Goal: Complete application form: Complete application form

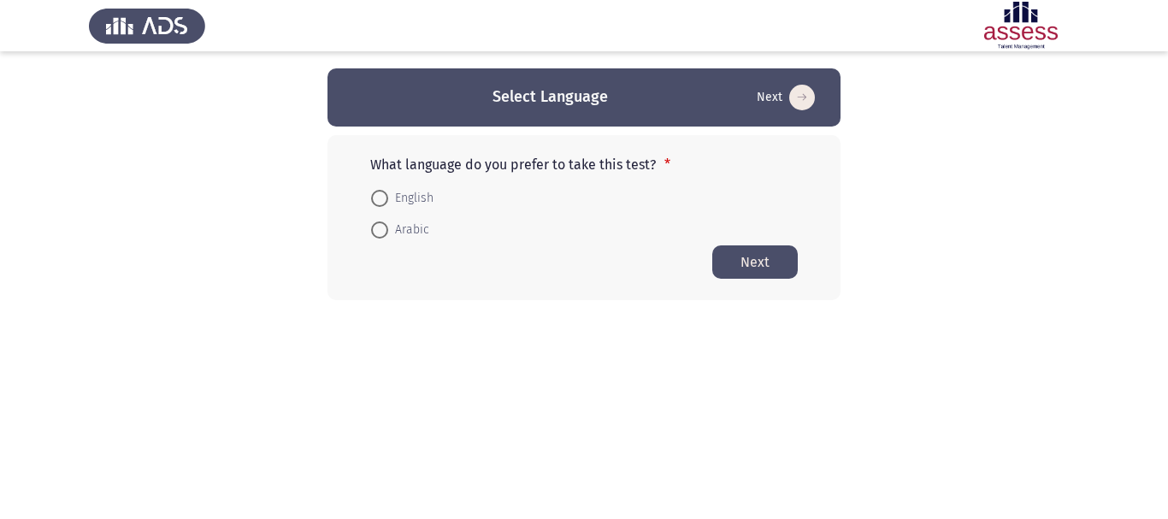
click at [395, 221] on span "Arabic" at bounding box center [408, 230] width 41 height 21
click at [388, 221] on input "Arabic" at bounding box center [379, 229] width 17 height 17
radio input "true"
click at [764, 261] on button "Next" at bounding box center [754, 260] width 85 height 33
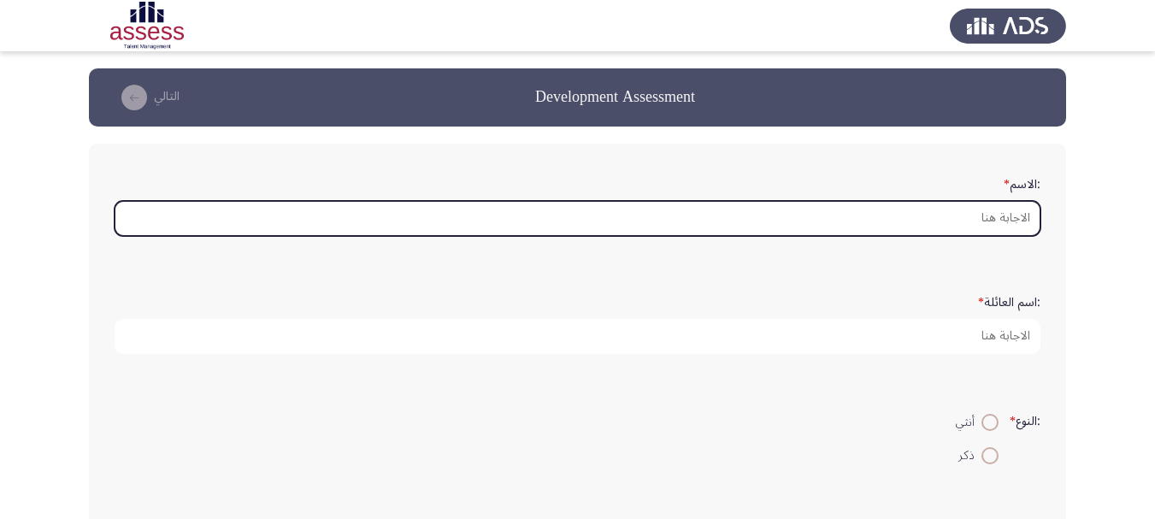
click at [990, 218] on input ":الاسم *" at bounding box center [578, 218] width 926 height 35
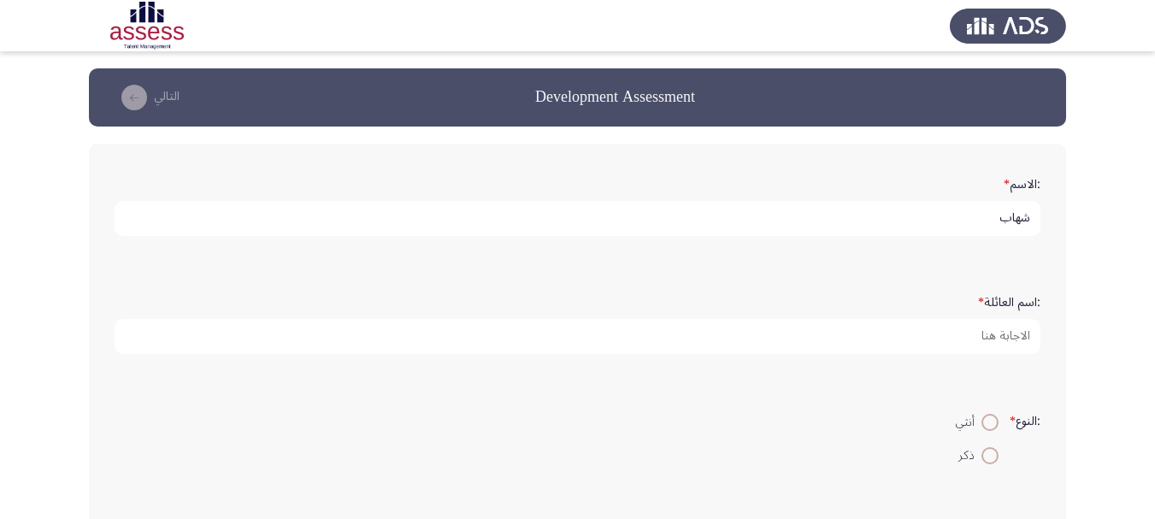
type input "شهاب"
type input "[PERSON_NAME]"
click at [990, 455] on span at bounding box center [989, 455] width 17 height 17
click at [990, 455] on input "ذكر" at bounding box center [989, 455] width 17 height 17
radio input "true"
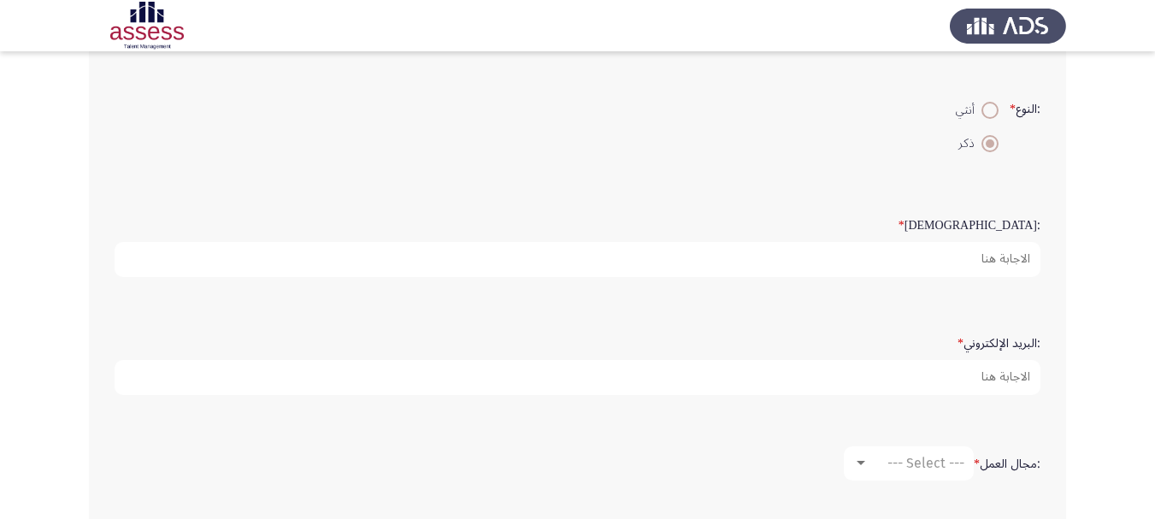
scroll to position [342, 0]
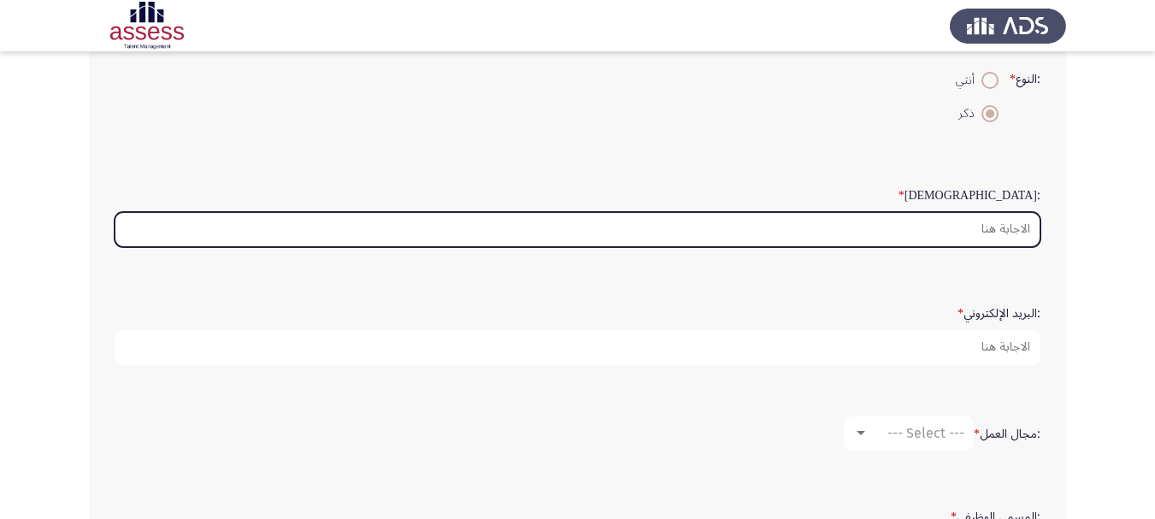
click at [980, 227] on input ":السن *" at bounding box center [578, 229] width 926 height 35
type input "5"
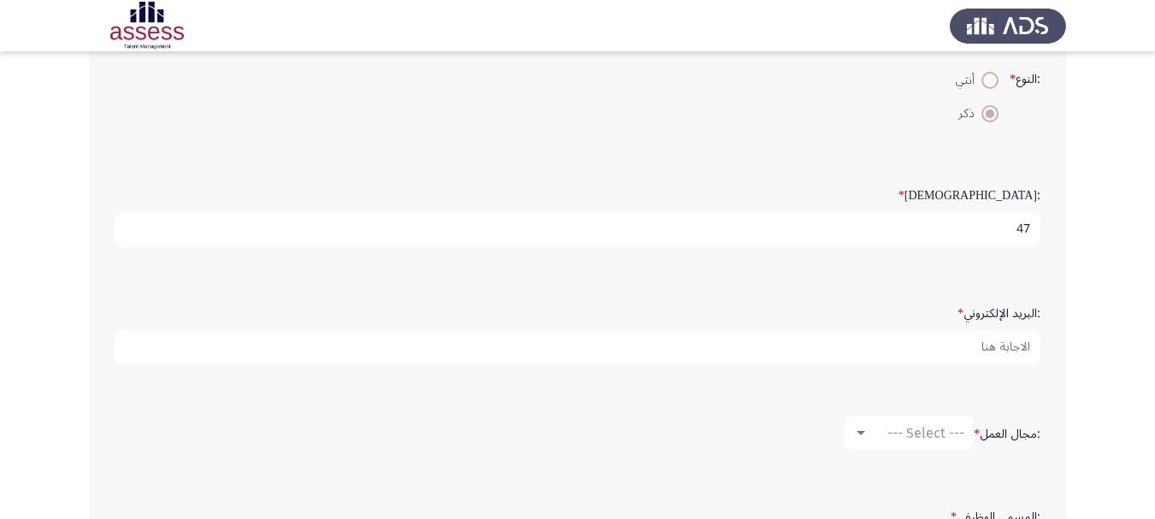
type input "47"
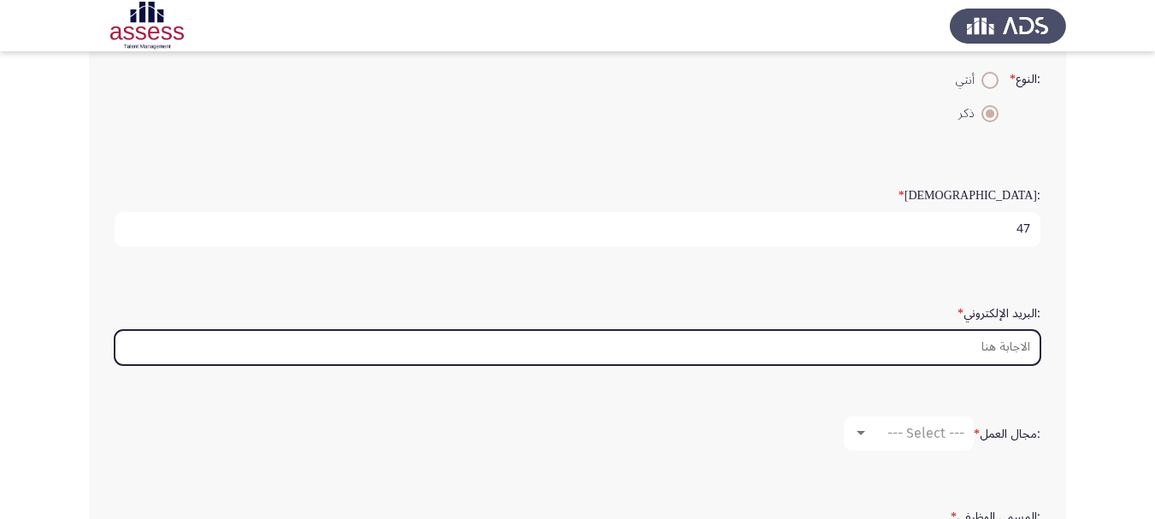
click at [993, 353] on input ":البريد الإلكتروني *" at bounding box center [578, 347] width 926 height 35
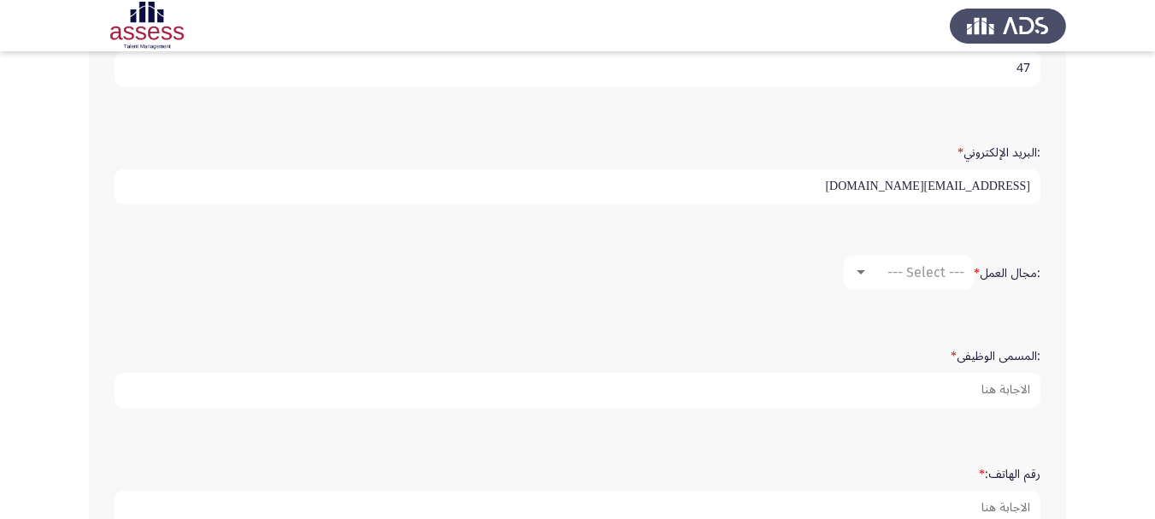
scroll to position [513, 0]
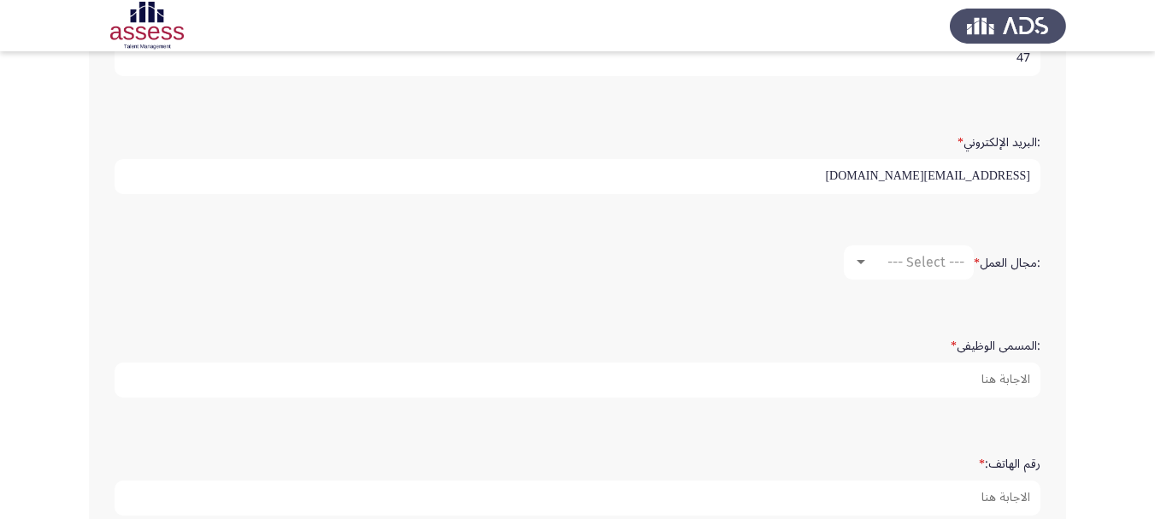
type input "[EMAIL_ADDRESS][DOMAIN_NAME]"
click at [937, 263] on span "--- Select ---" at bounding box center [925, 262] width 77 height 16
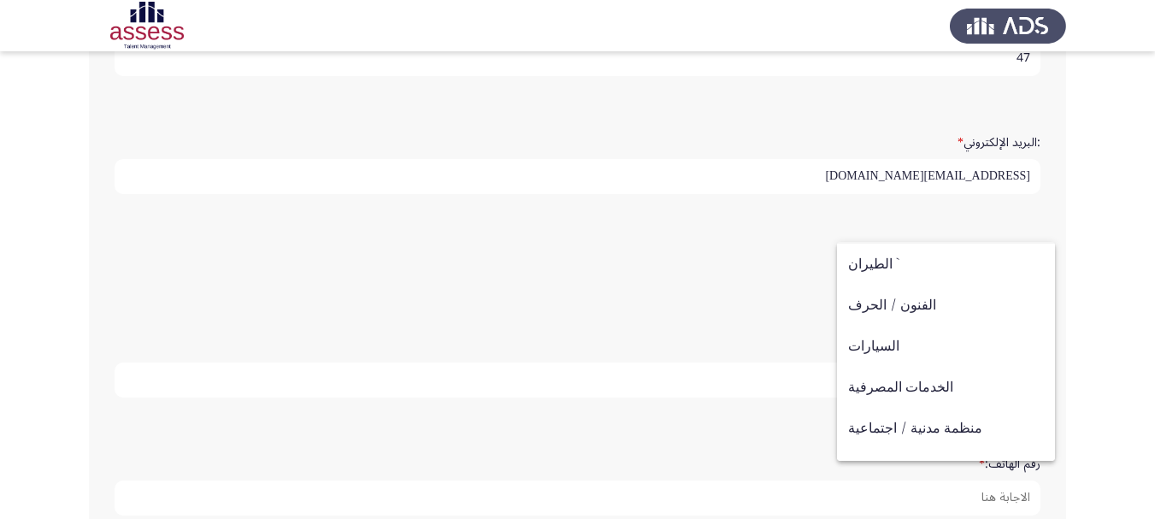
scroll to position [36, 0]
click at [901, 339] on span "السيارات" at bounding box center [946, 349] width 196 height 41
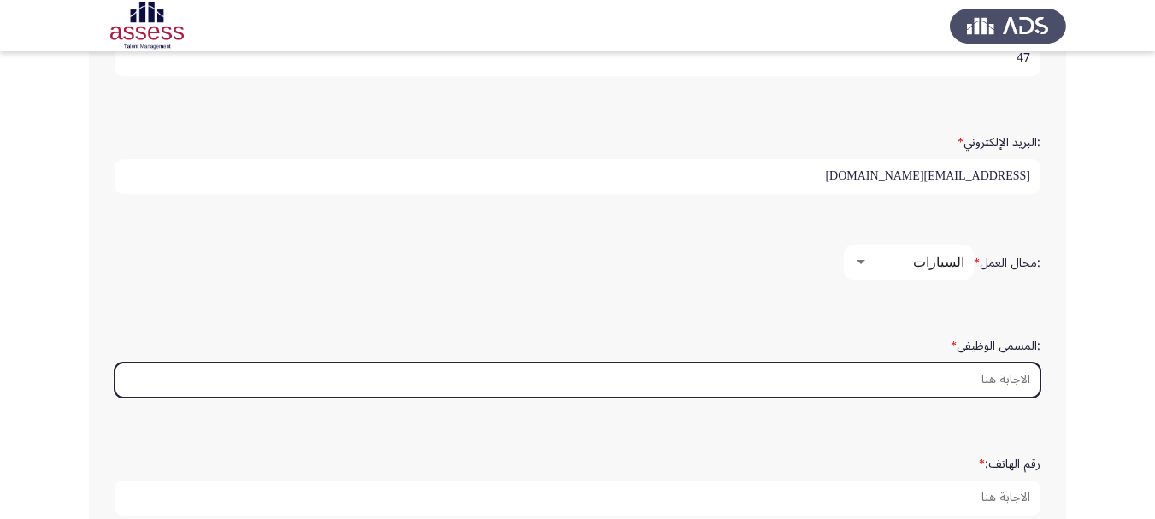
click at [976, 384] on input ":المسمى الوظيفى *" at bounding box center [578, 379] width 926 height 35
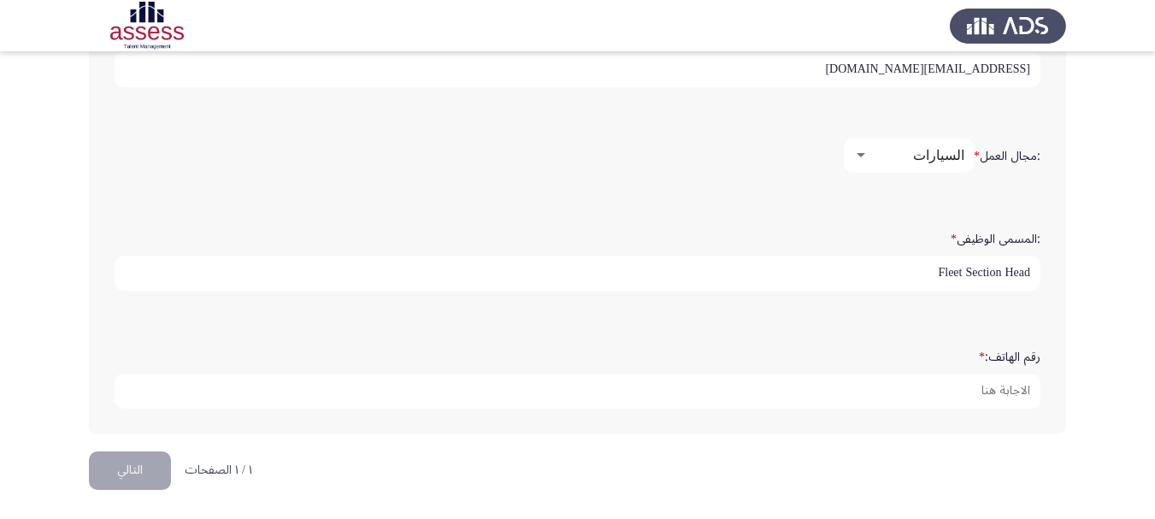
scroll to position [621, 0]
type input "Fleet Section Head"
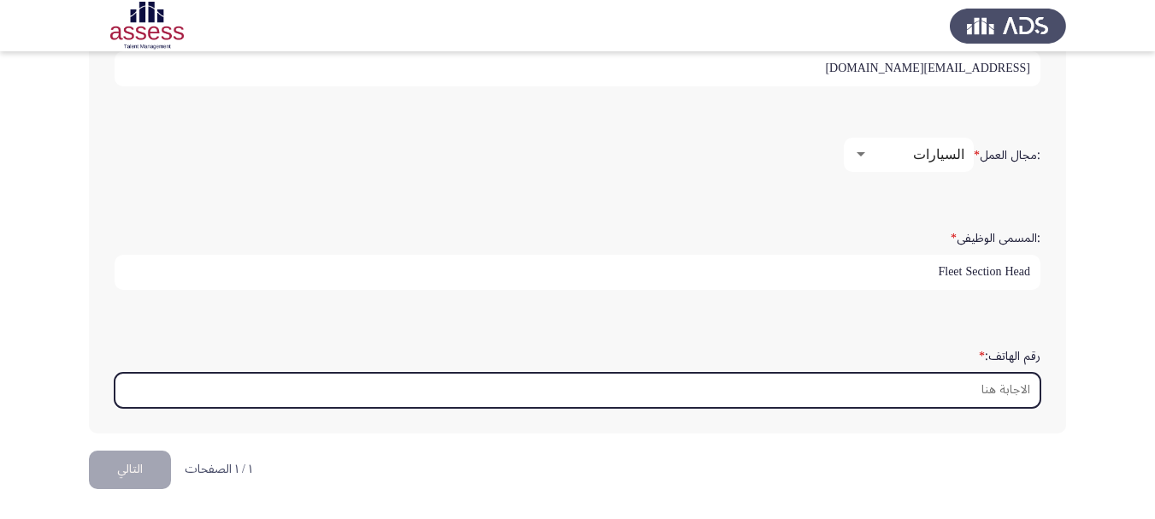
click at [962, 387] on input "رقم الهاتف: *" at bounding box center [578, 390] width 926 height 35
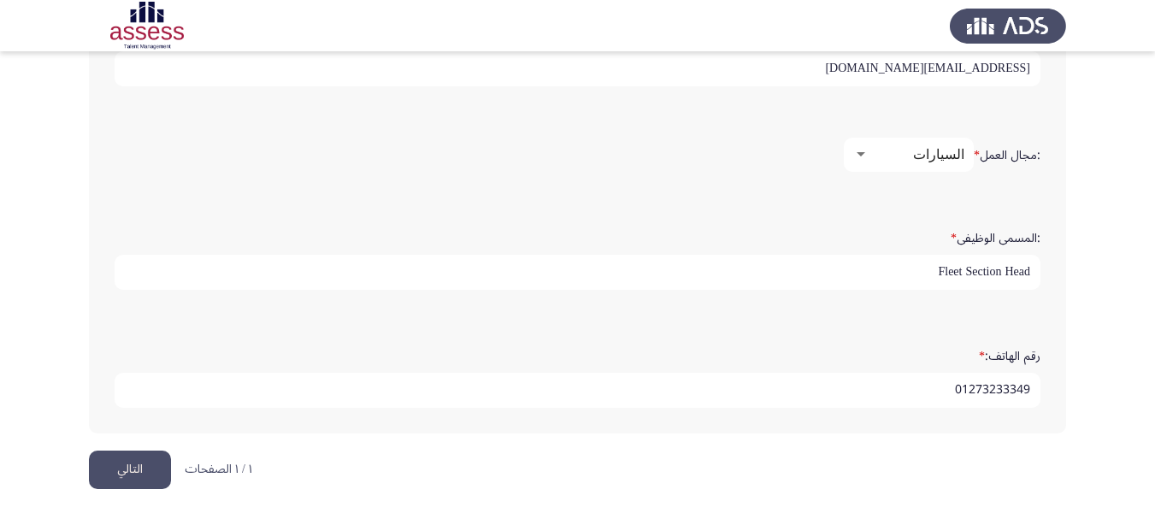
type input "01273233349"
click at [109, 472] on button "التالي" at bounding box center [130, 469] width 82 height 38
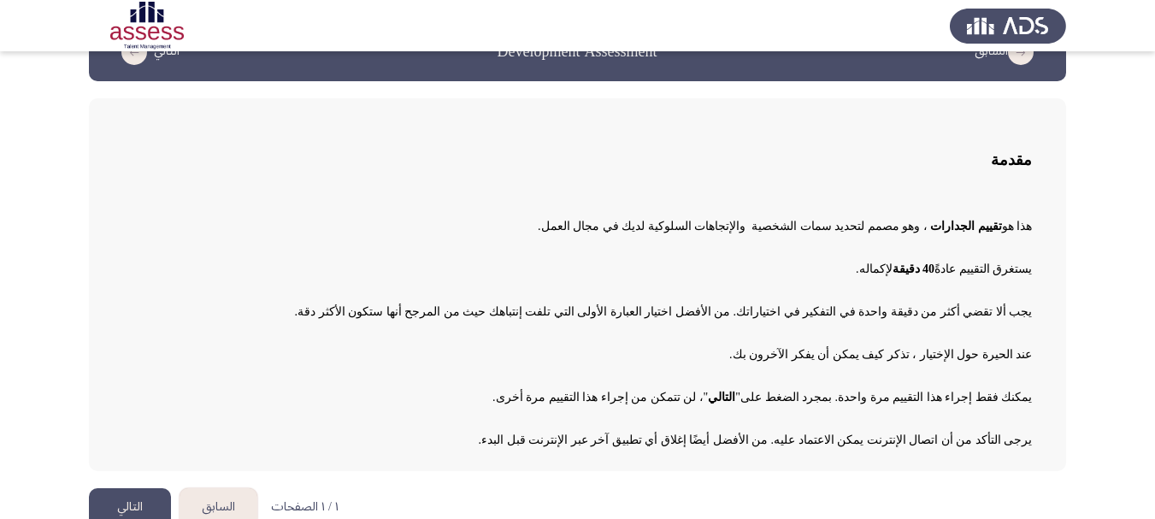
scroll to position [70, 0]
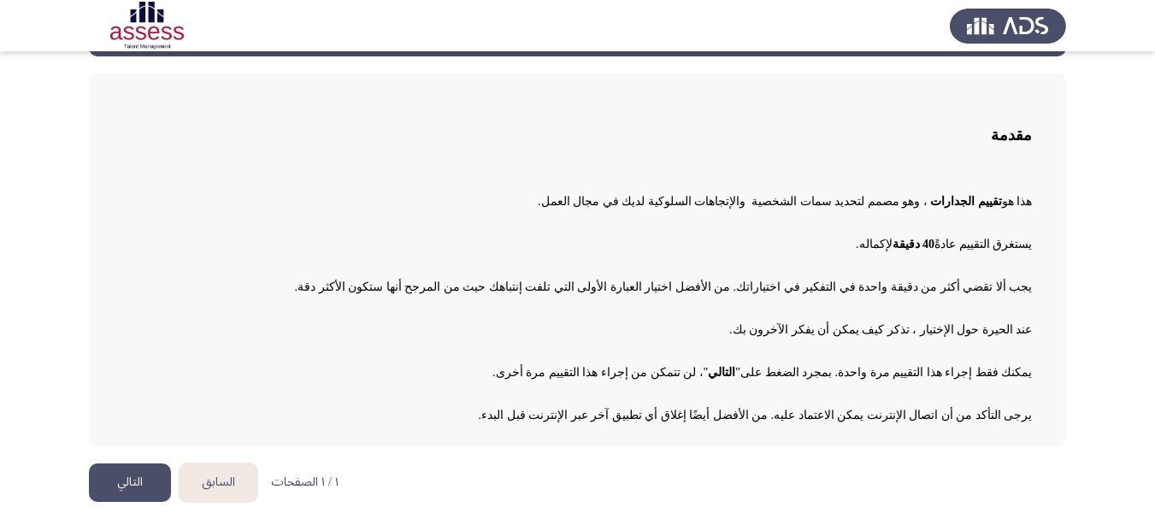
click at [137, 475] on button "التالي" at bounding box center [130, 482] width 82 height 38
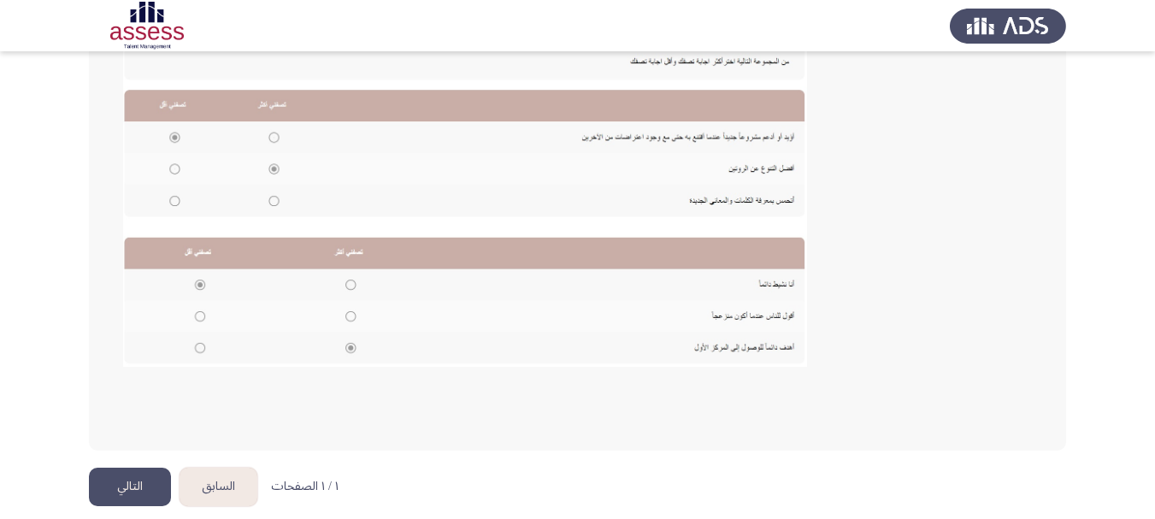
scroll to position [364, 0]
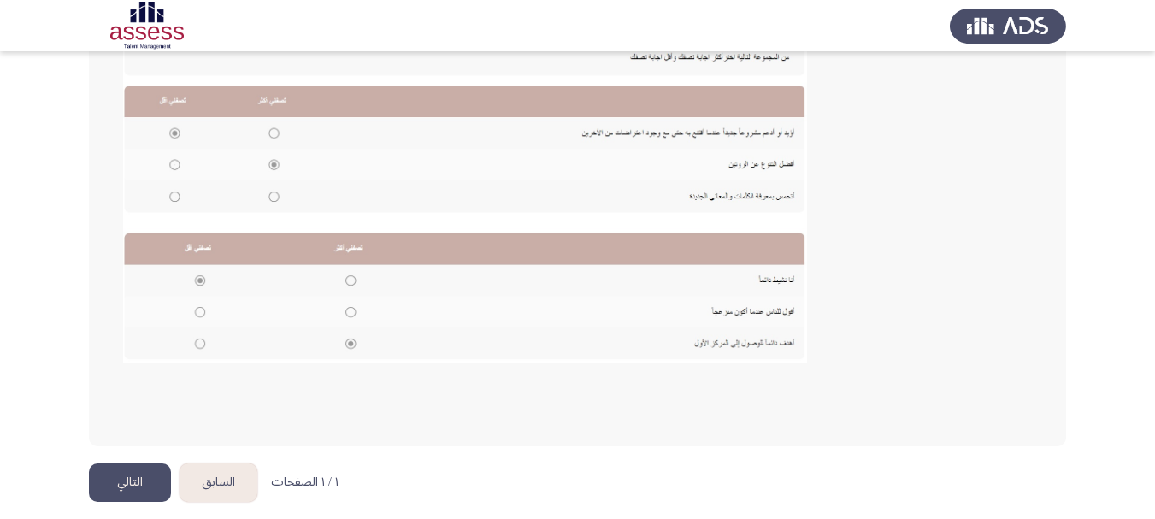
click at [144, 474] on button "التالي" at bounding box center [130, 482] width 82 height 38
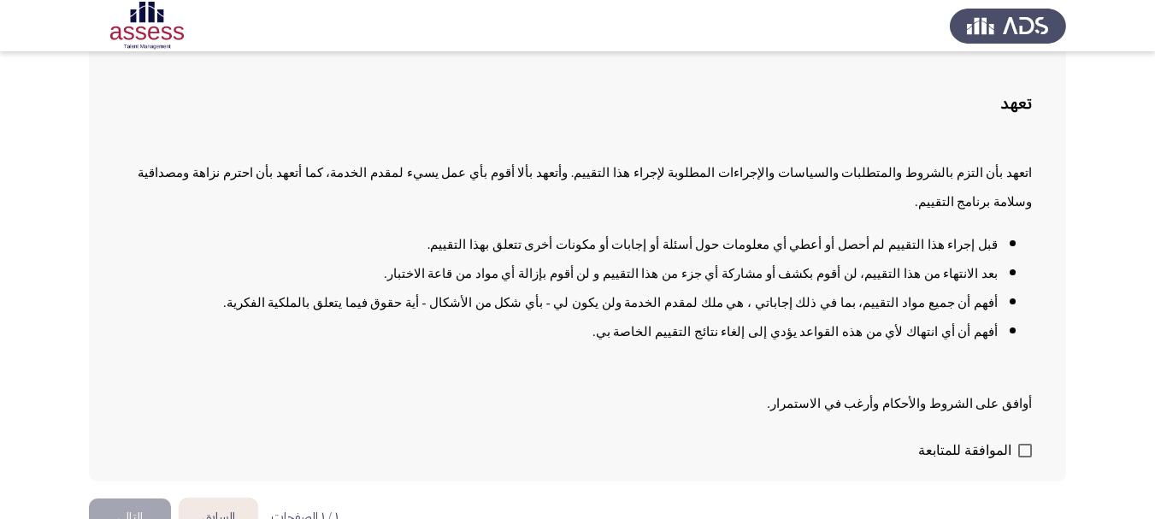
scroll to position [114, 0]
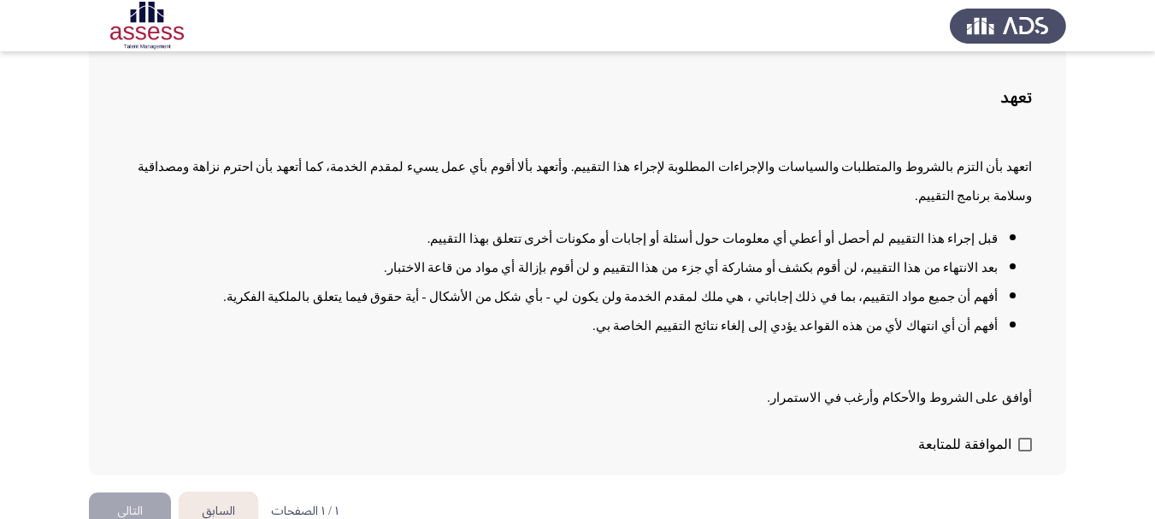
click at [1026, 438] on span at bounding box center [1025, 445] width 14 height 14
click at [1025, 451] on input "الموافقة للمتابعة" at bounding box center [1024, 451] width 1 height 1
checkbox input "true"
click at [129, 492] on button "التالي" at bounding box center [130, 511] width 82 height 38
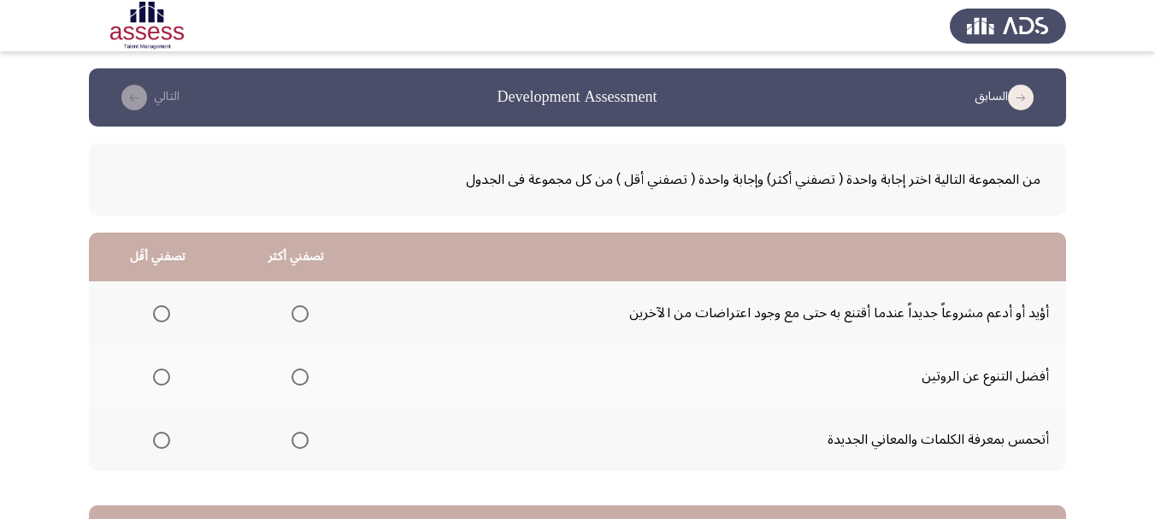
click at [297, 376] on span "Select an option" at bounding box center [299, 376] width 17 height 17
click at [297, 376] on input "Select an option" at bounding box center [299, 376] width 17 height 17
click at [166, 310] on span "Select an option" at bounding box center [161, 313] width 17 height 17
click at [166, 310] on input "Select an option" at bounding box center [161, 313] width 17 height 17
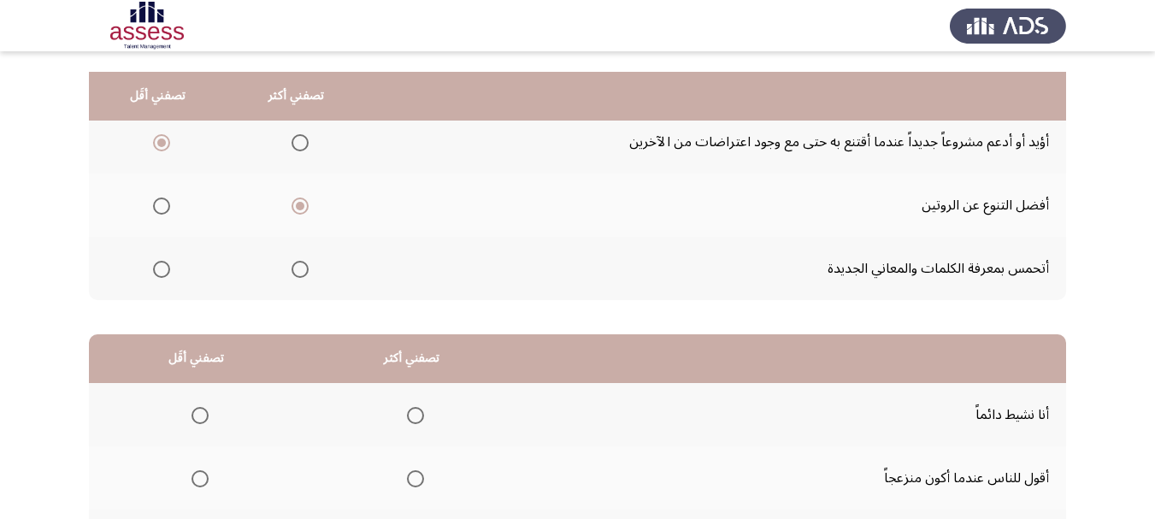
scroll to position [256, 0]
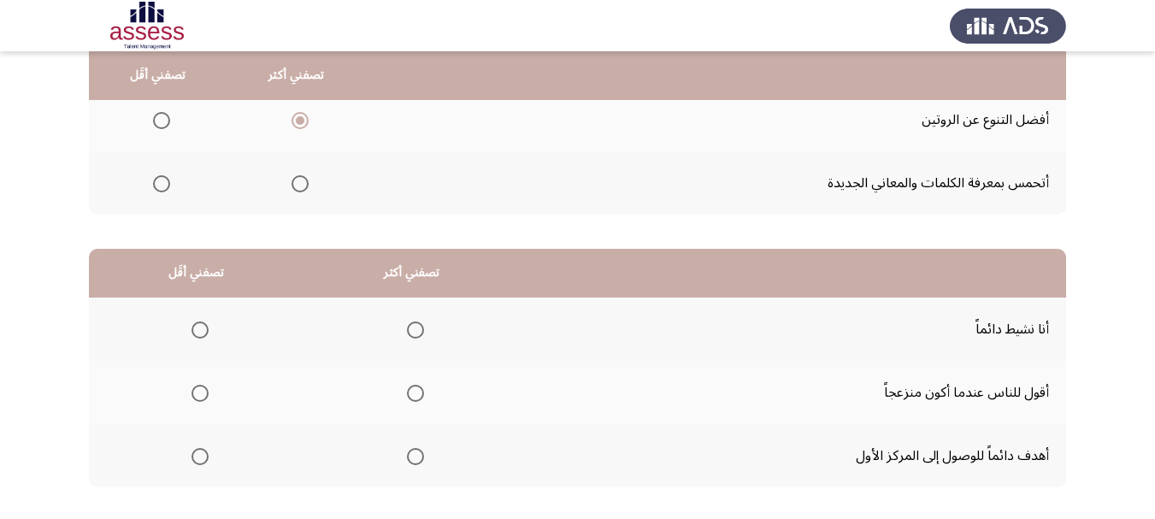
click at [410, 330] on span "Select an option" at bounding box center [415, 329] width 17 height 17
click at [410, 330] on input "Select an option" at bounding box center [415, 329] width 17 height 17
click at [194, 395] on span "Select an option" at bounding box center [199, 393] width 17 height 17
click at [194, 395] on input "Select an option" at bounding box center [199, 393] width 17 height 17
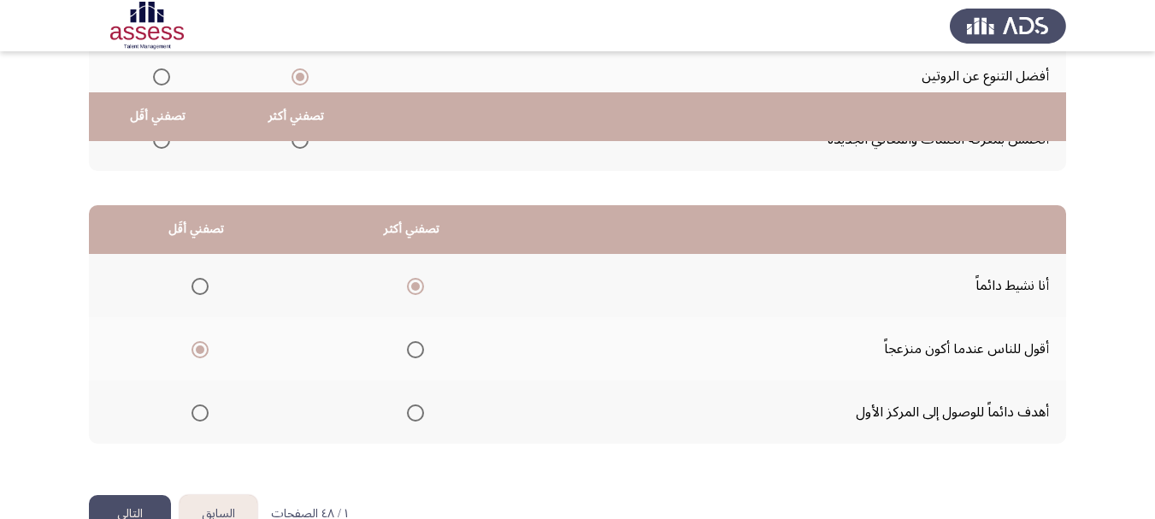
scroll to position [344, 0]
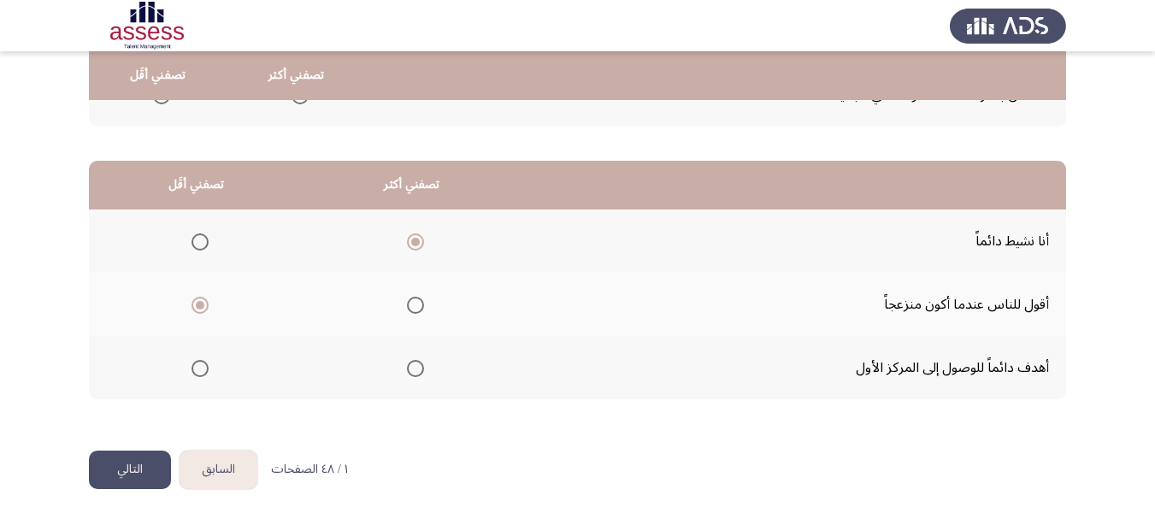
click at [145, 464] on button "التالي" at bounding box center [130, 469] width 82 height 38
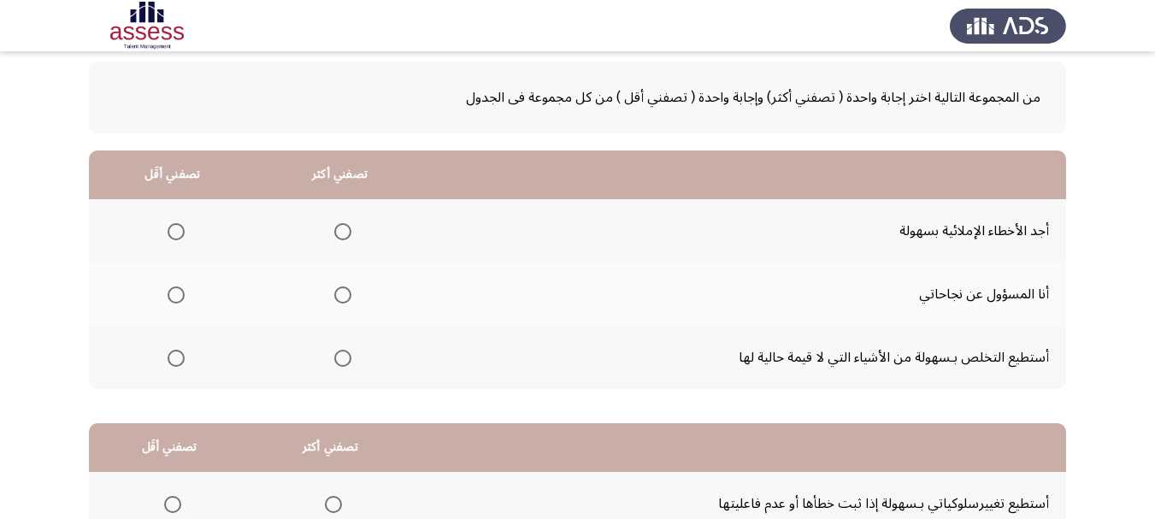
scroll to position [85, 0]
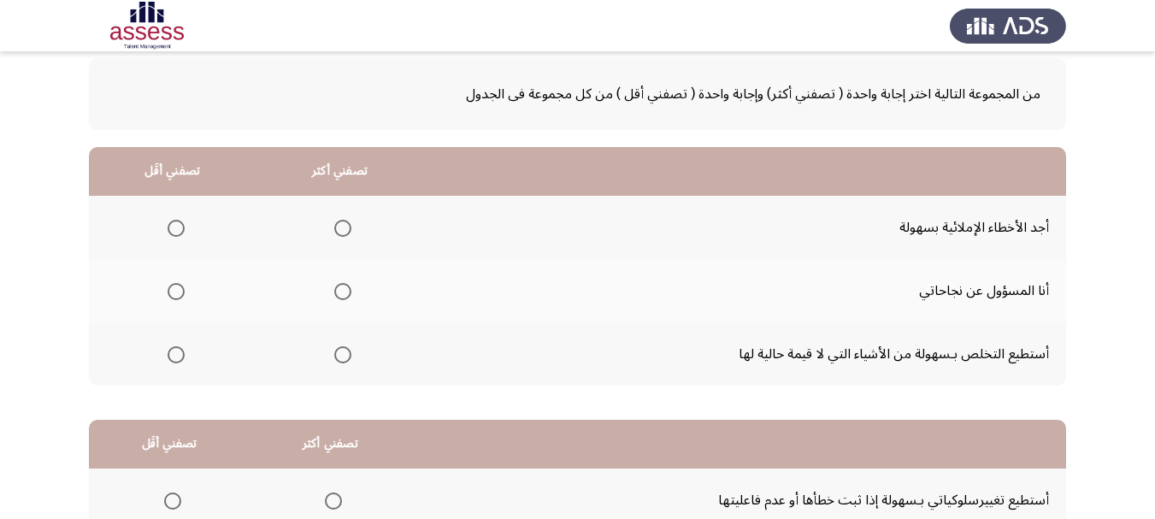
click at [181, 226] on span "Select an option" at bounding box center [176, 228] width 17 height 17
click at [181, 226] on input "Select an option" at bounding box center [176, 228] width 17 height 17
click at [339, 292] on span "Select an option" at bounding box center [342, 291] width 17 height 17
click at [339, 292] on input "Select an option" at bounding box center [342, 291] width 17 height 17
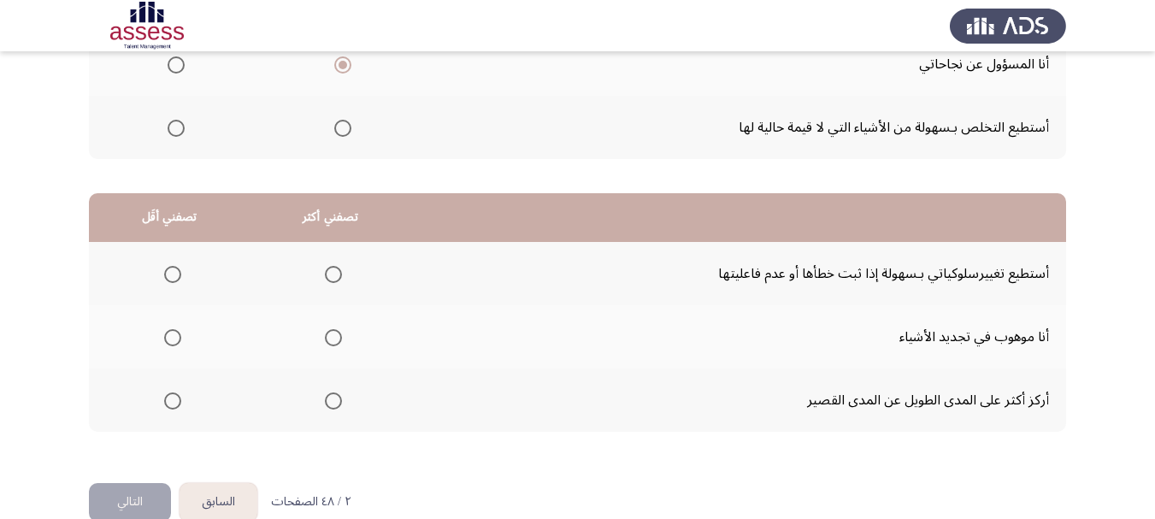
scroll to position [342, 0]
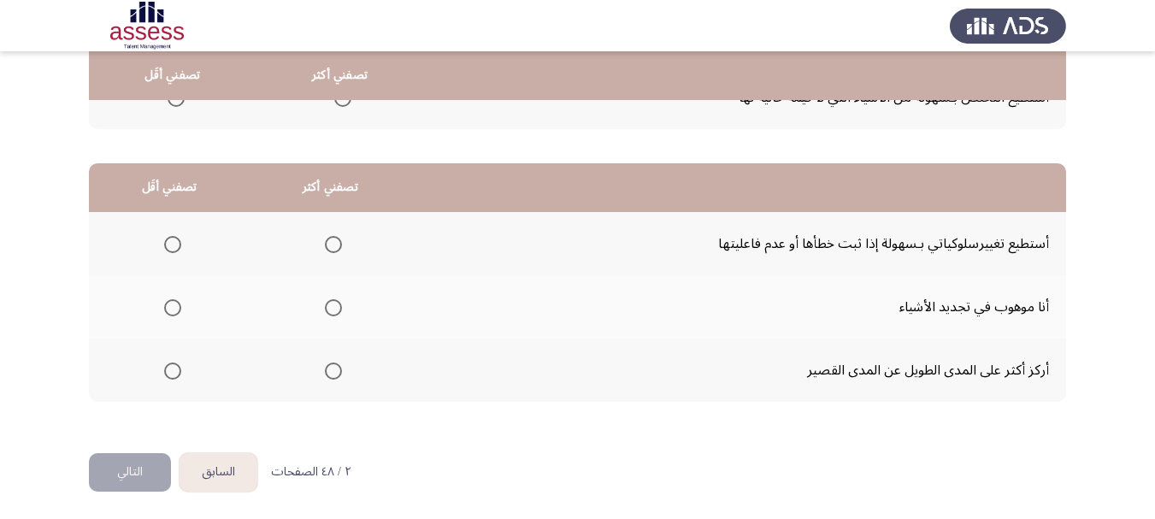
click at [332, 245] on span "Select an option" at bounding box center [333, 244] width 17 height 17
click at [332, 245] on input "Select an option" at bounding box center [333, 244] width 17 height 17
click at [172, 369] on span "Select an option" at bounding box center [172, 370] width 17 height 17
click at [172, 369] on input "Select an option" at bounding box center [172, 370] width 17 height 17
click at [141, 469] on button "التالي" at bounding box center [130, 472] width 82 height 38
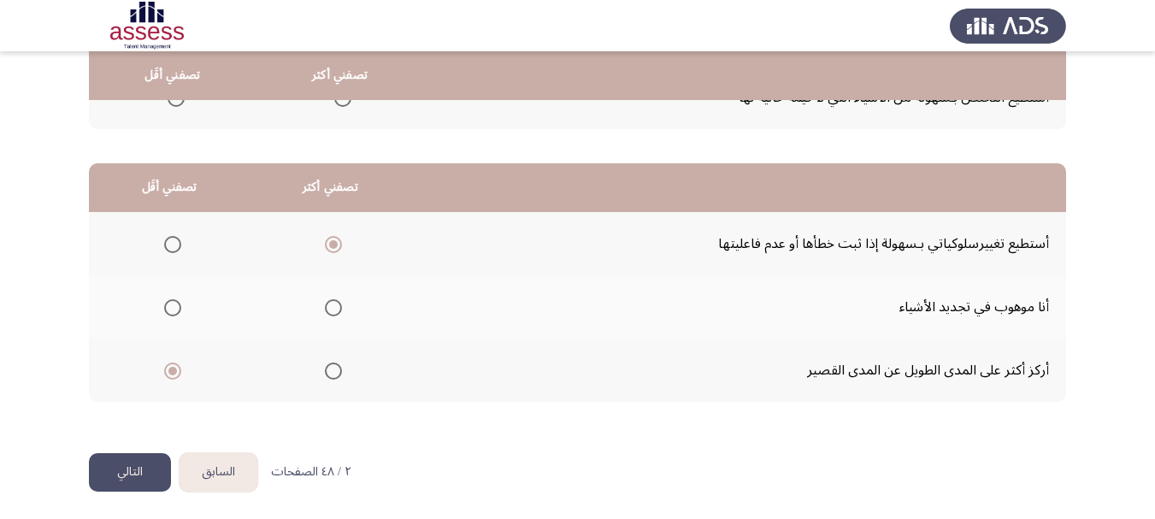
scroll to position [0, 0]
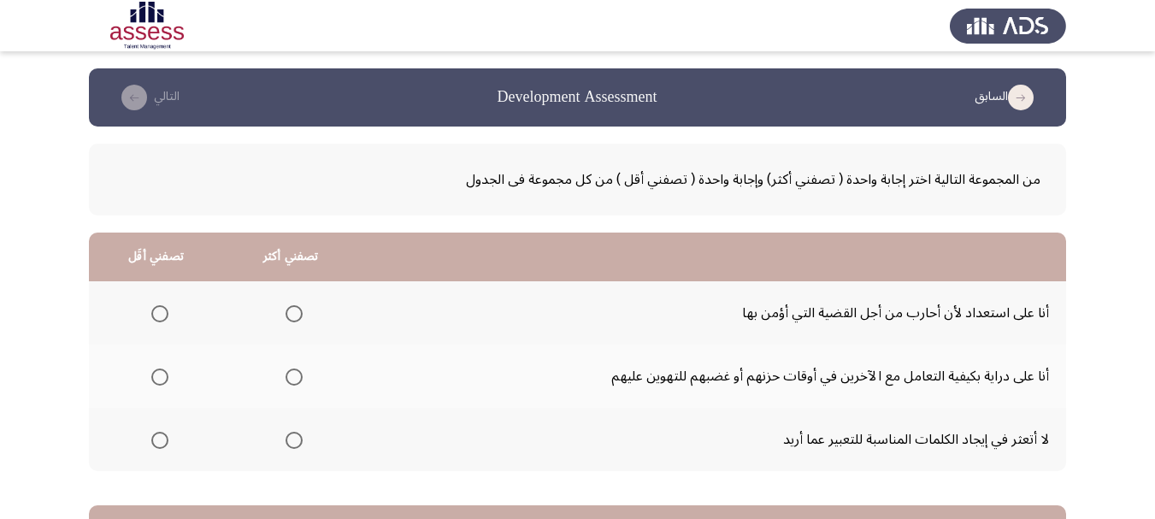
click at [162, 317] on span "Select an option" at bounding box center [159, 313] width 17 height 17
click at [162, 317] on input "Select an option" at bounding box center [159, 313] width 17 height 17
click at [160, 376] on span "Select an option" at bounding box center [159, 376] width 17 height 17
click at [160, 376] on input "Select an option" at bounding box center [159, 376] width 17 height 17
click at [294, 314] on span "Select an option" at bounding box center [294, 314] width 0 height 0
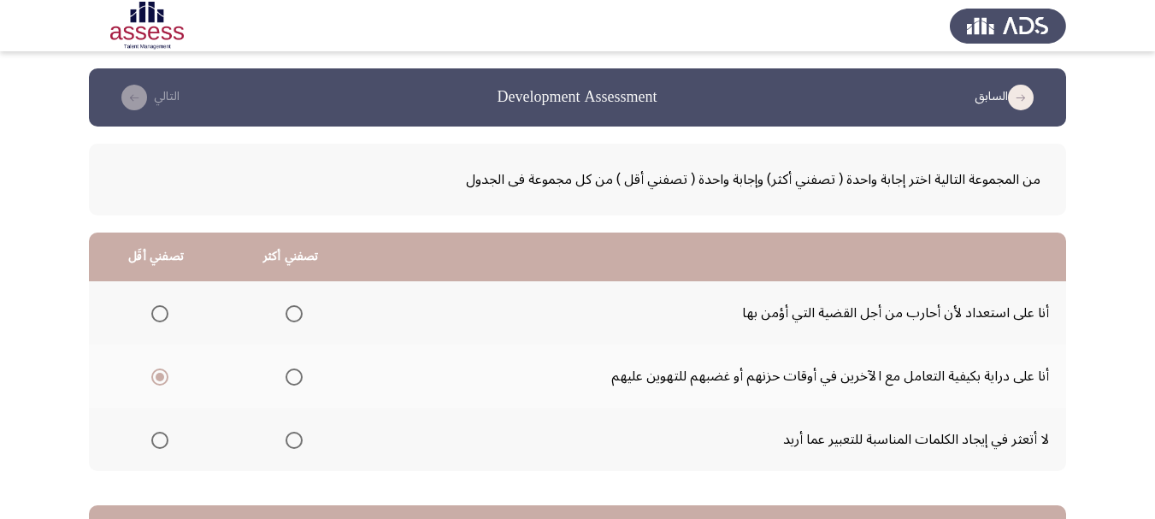
click at [292, 314] on input "Select an option" at bounding box center [293, 313] width 17 height 17
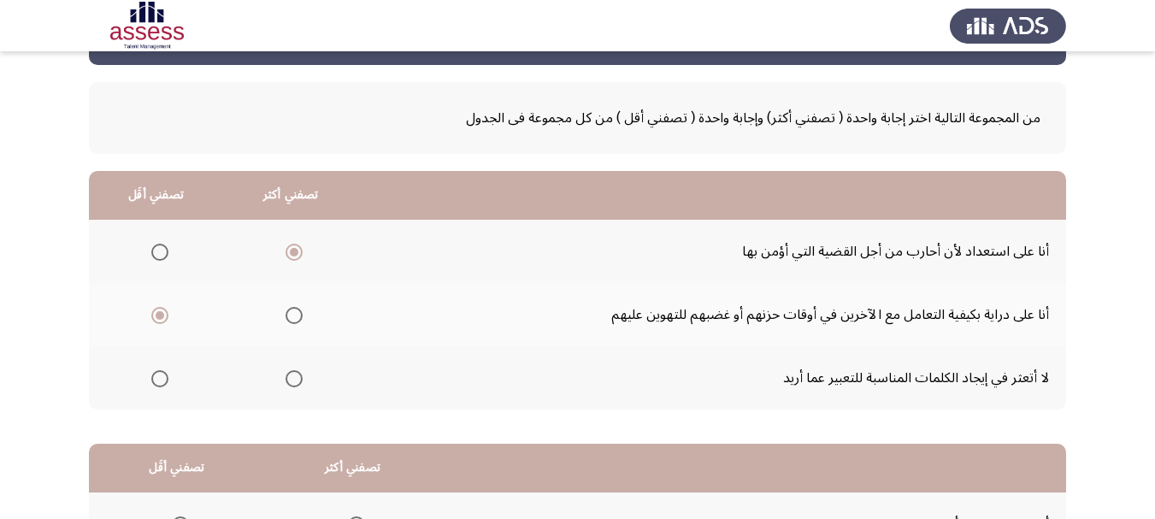
scroll to position [171, 0]
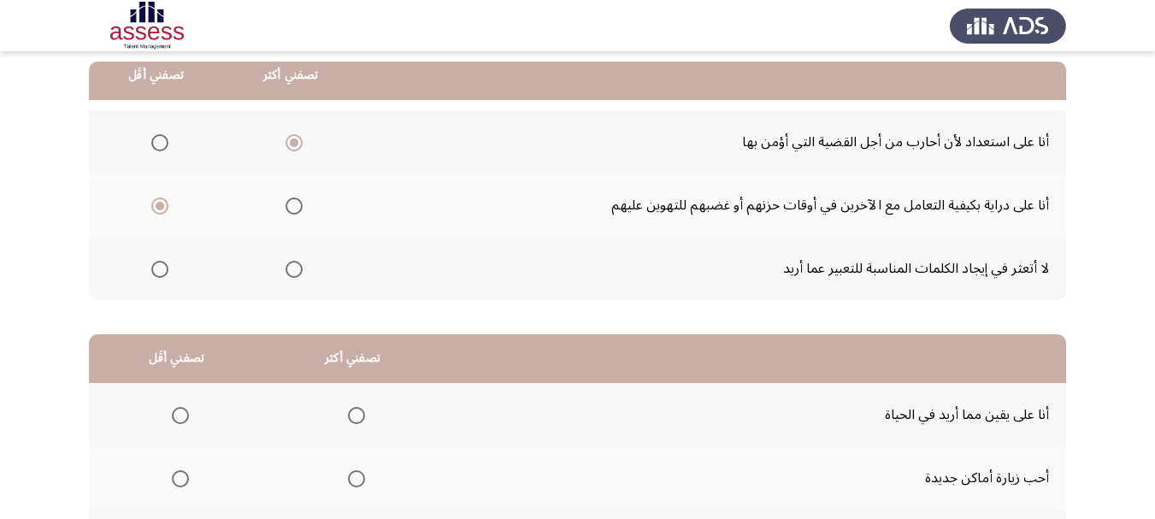
click at [161, 271] on span "Select an option" at bounding box center [159, 269] width 17 height 17
click at [161, 271] on input "Select an option" at bounding box center [159, 269] width 17 height 17
click at [164, 208] on span "Select an option" at bounding box center [159, 205] width 17 height 17
click at [164, 208] on input "Select an option" at bounding box center [159, 205] width 17 height 17
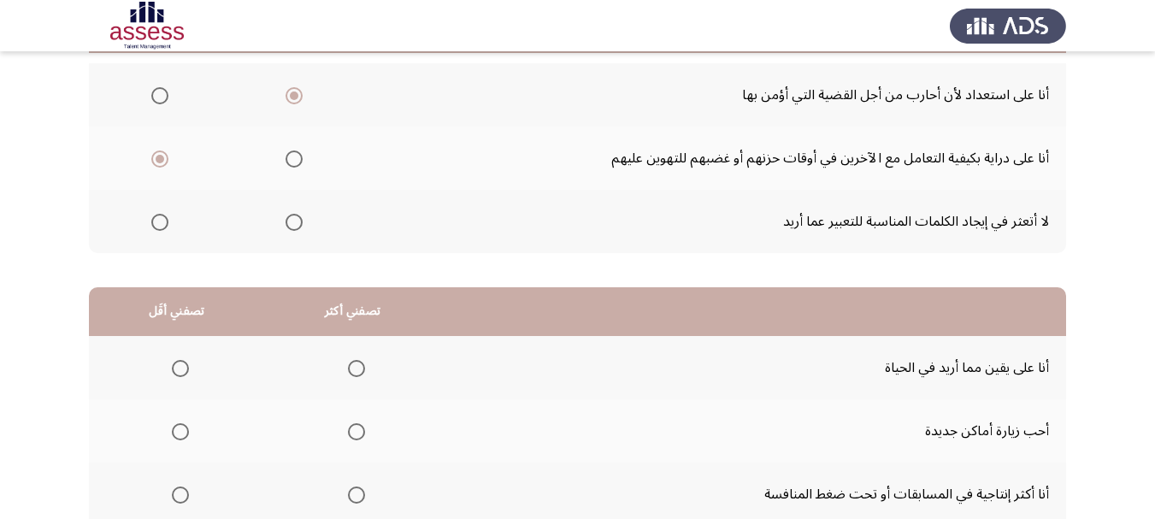
scroll to position [256, 0]
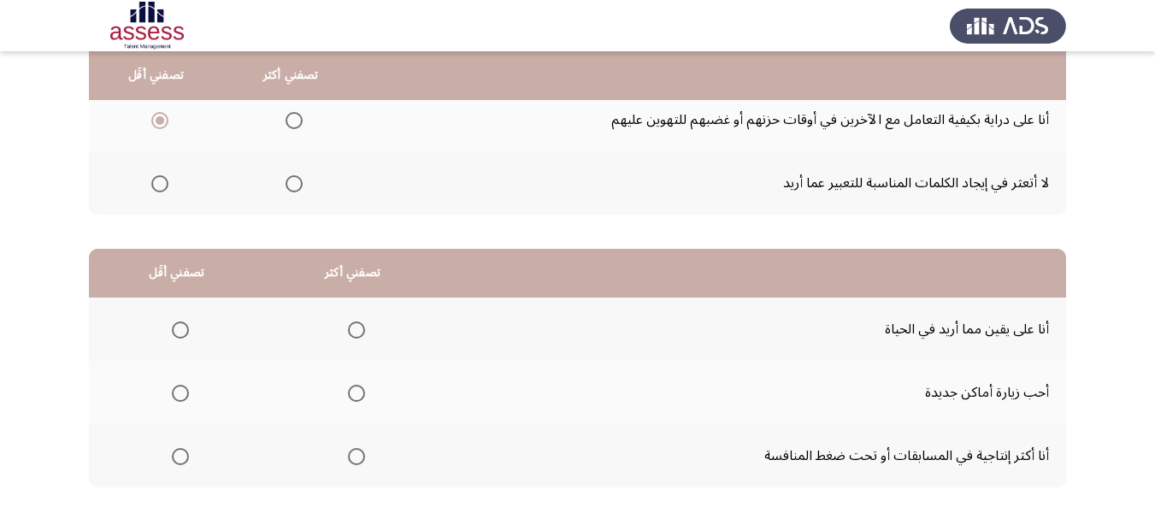
click at [356, 331] on span "Select an option" at bounding box center [356, 329] width 17 height 17
click at [356, 331] on input "Select an option" at bounding box center [356, 329] width 17 height 17
click at [173, 460] on span "Select an option" at bounding box center [180, 456] width 17 height 17
click at [173, 460] on input "Select an option" at bounding box center [180, 456] width 17 height 17
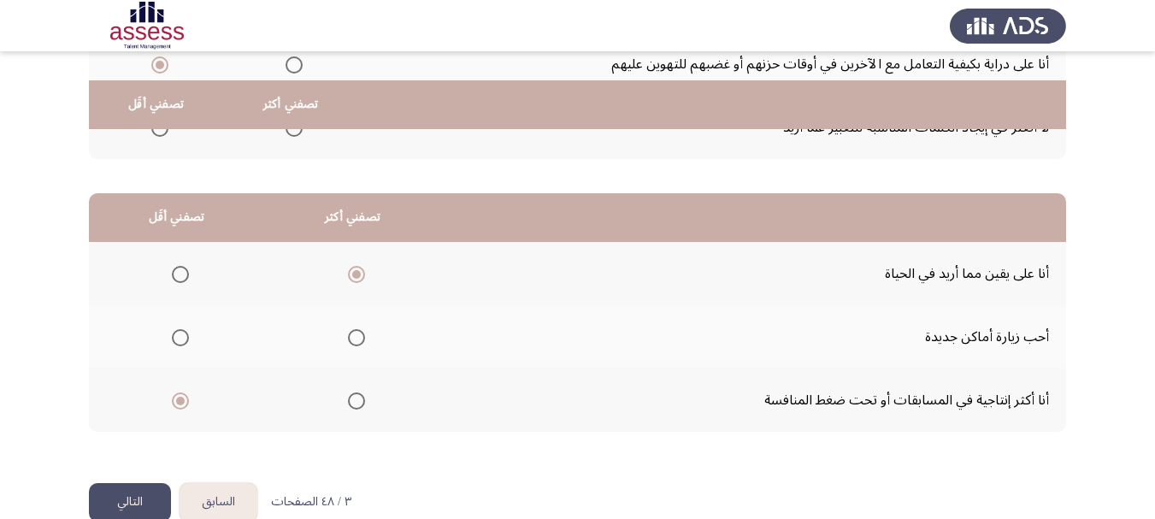
scroll to position [342, 0]
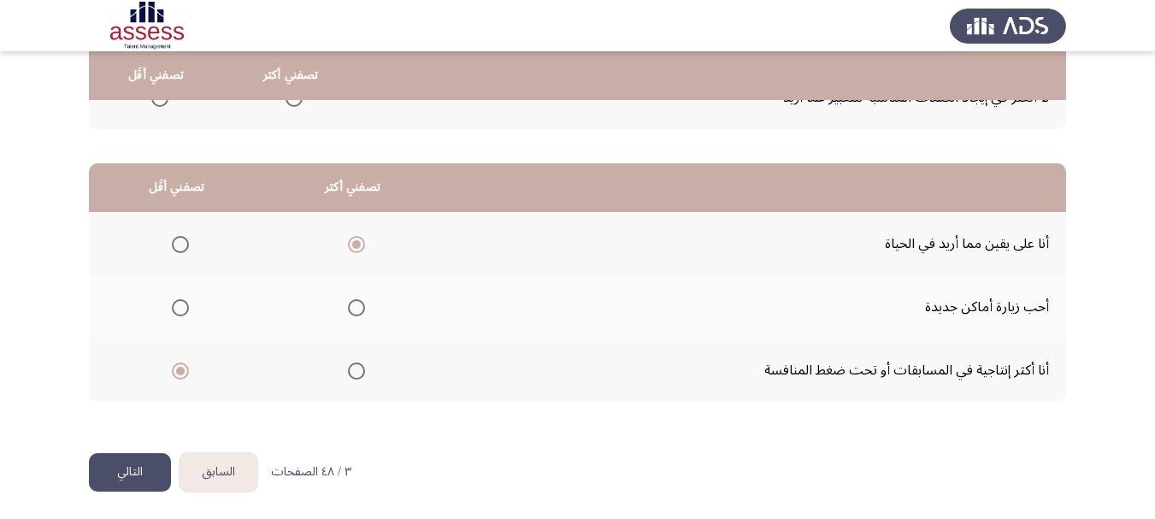
click at [132, 474] on button "التالي" at bounding box center [130, 472] width 82 height 38
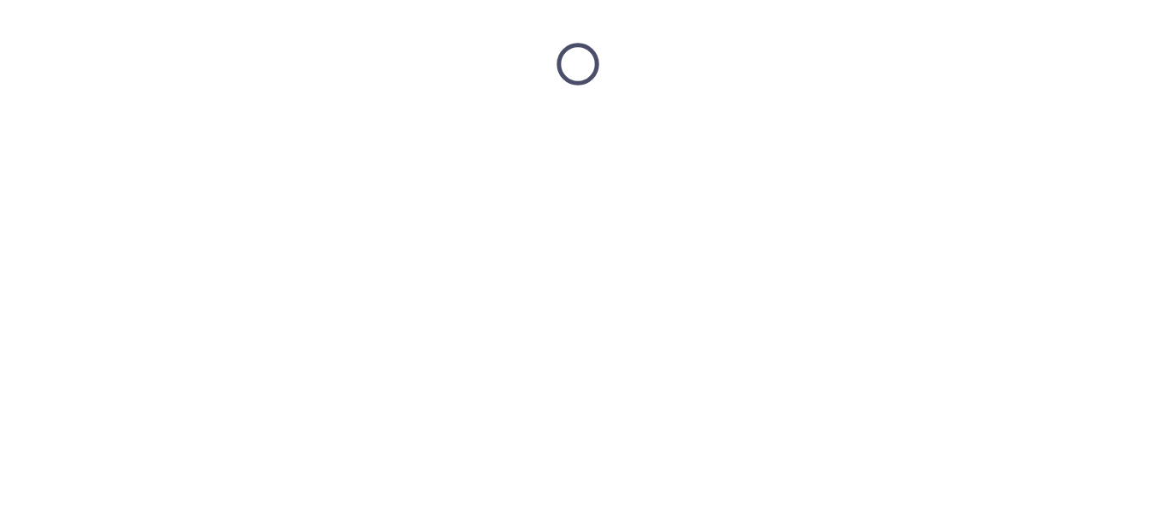
scroll to position [0, 0]
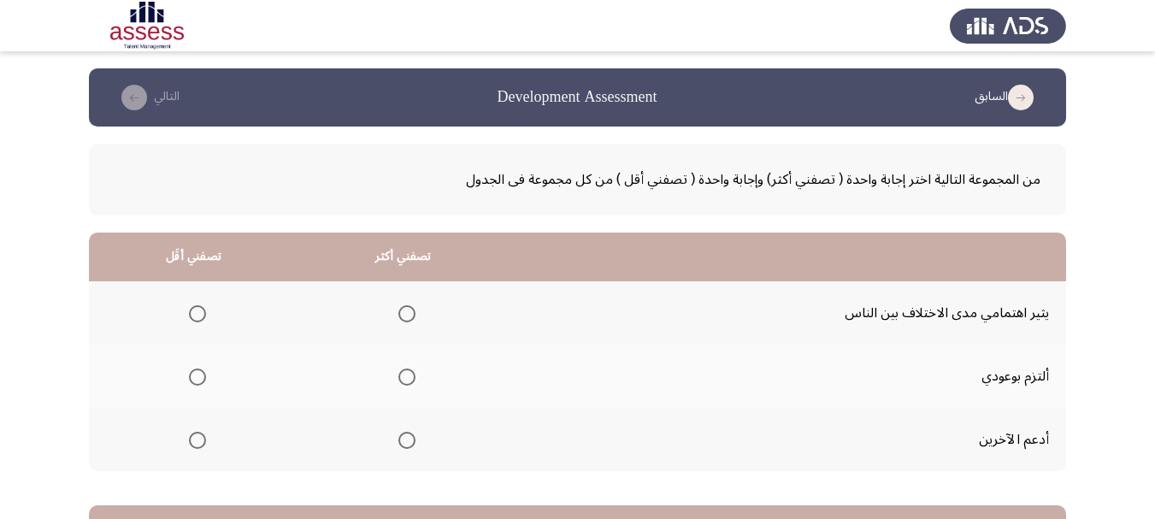
click at [403, 381] on span "Select an option" at bounding box center [406, 376] width 17 height 17
click at [403, 381] on input "Select an option" at bounding box center [406, 376] width 17 height 17
click at [195, 310] on span "Select an option" at bounding box center [197, 313] width 17 height 17
click at [195, 310] on input "Select an option" at bounding box center [197, 313] width 17 height 17
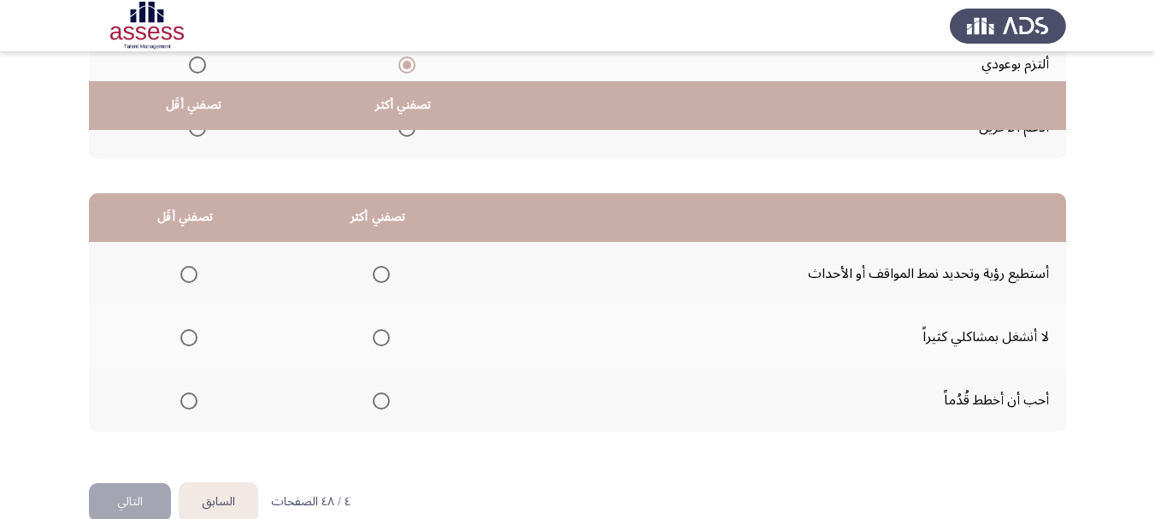
scroll to position [342, 0]
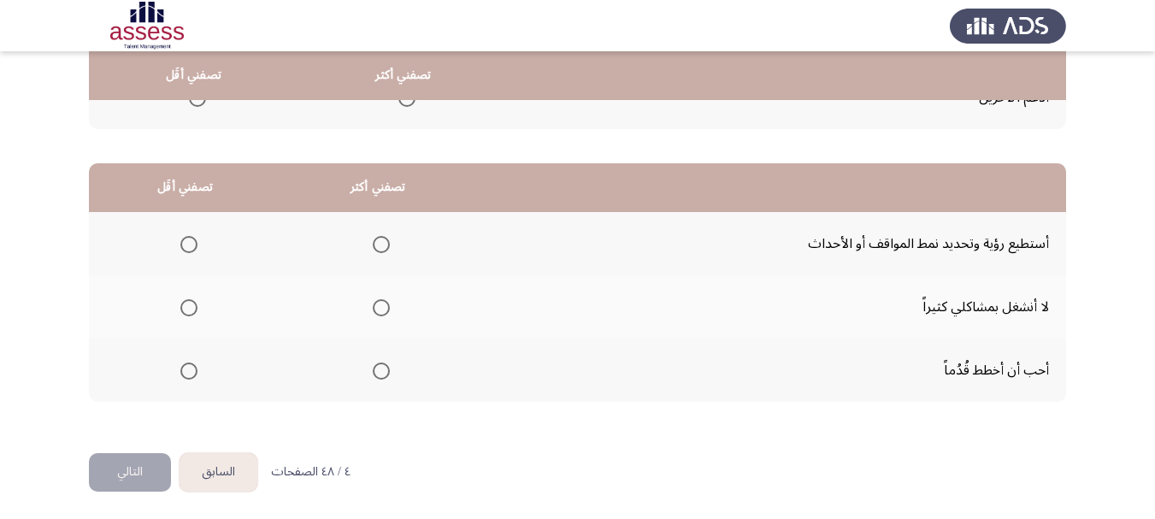
click at [378, 370] on span "Select an option" at bounding box center [381, 370] width 17 height 17
click at [378, 370] on input "Select an option" at bounding box center [381, 370] width 17 height 17
click at [197, 303] on th at bounding box center [185, 306] width 192 height 63
click at [185, 309] on span "Select an option" at bounding box center [188, 307] width 17 height 17
click at [185, 309] on input "Select an option" at bounding box center [188, 307] width 17 height 17
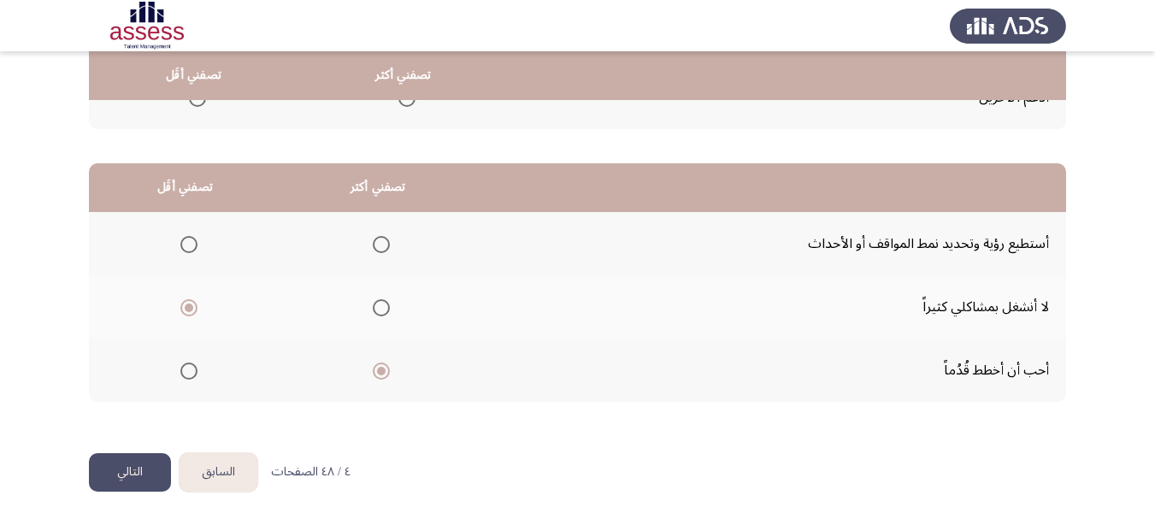
click at [145, 473] on button "التالي" at bounding box center [130, 472] width 82 height 38
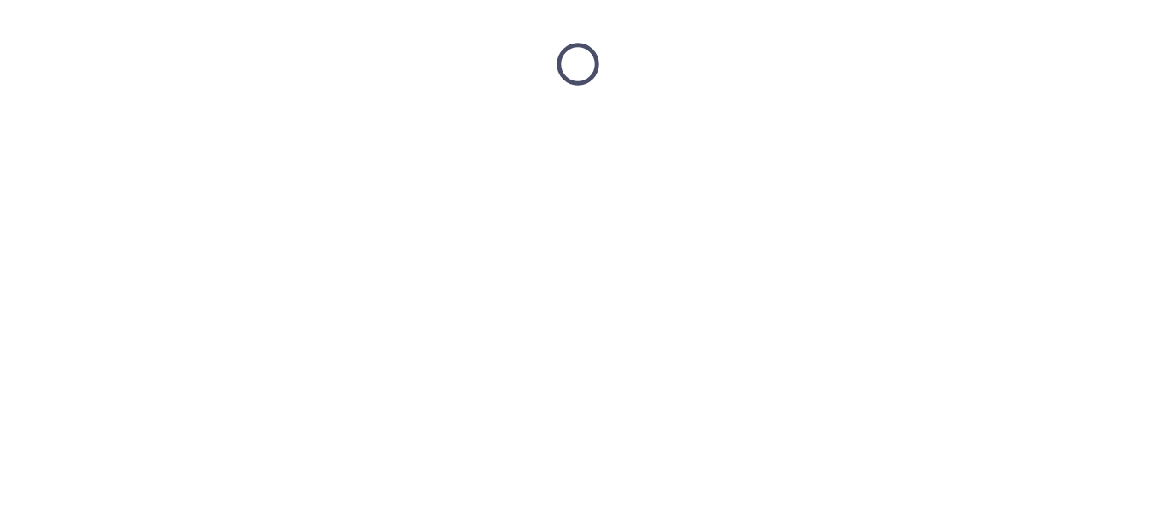
scroll to position [0, 0]
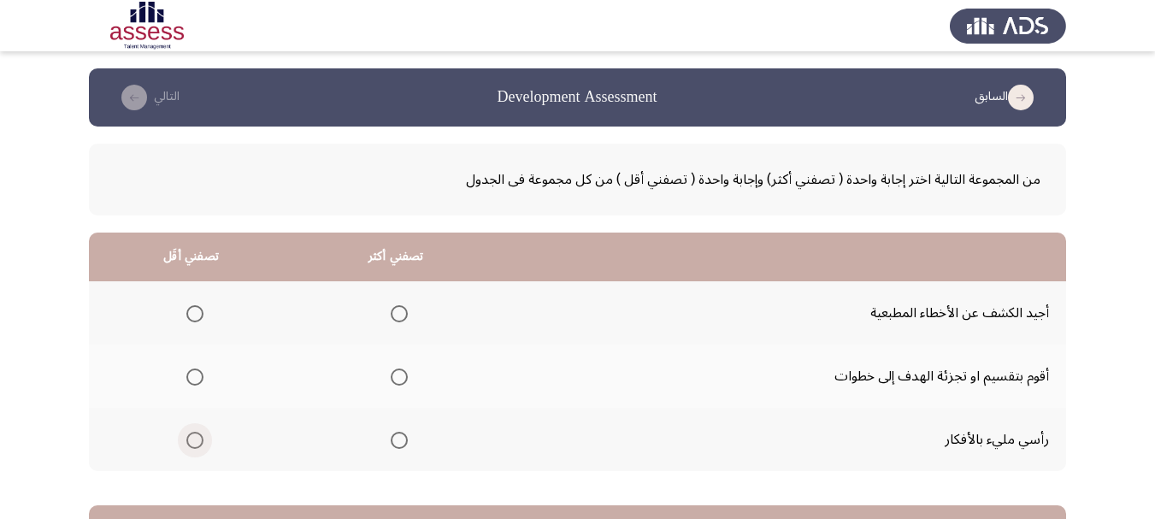
click at [186, 439] on span "Select an option" at bounding box center [194, 440] width 17 height 17
click at [186, 439] on input "Select an option" at bounding box center [194, 440] width 17 height 17
click at [192, 375] on span "Select an option" at bounding box center [194, 376] width 17 height 17
click at [192, 375] on input "Select an option" at bounding box center [194, 376] width 17 height 17
click at [391, 444] on span "Select an option" at bounding box center [399, 440] width 17 height 17
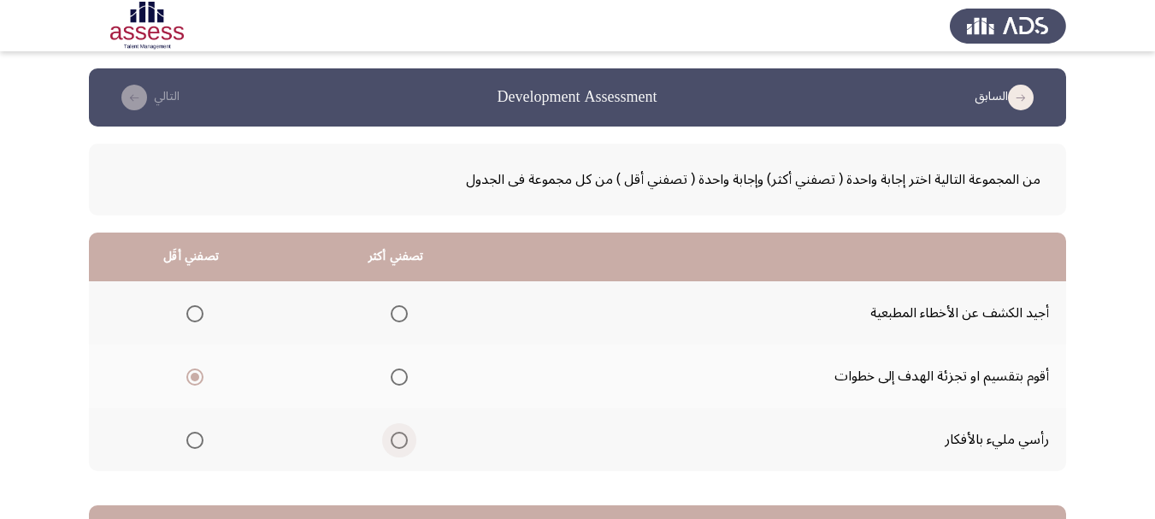
click at [391, 444] on input "Select an option" at bounding box center [399, 440] width 17 height 17
click at [188, 435] on span "Select an option" at bounding box center [194, 440] width 17 height 17
click at [188, 435] on input "Select an option" at bounding box center [194, 440] width 17 height 17
click at [402, 375] on span "Select an option" at bounding box center [399, 376] width 17 height 17
click at [402, 375] on input "Select an option" at bounding box center [399, 376] width 17 height 17
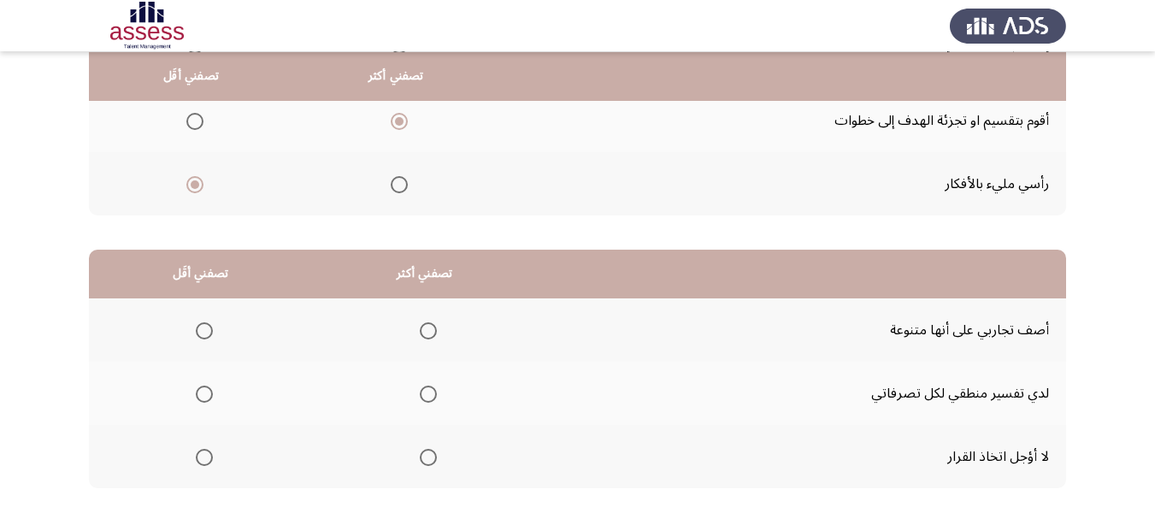
scroll to position [256, 0]
click at [205, 393] on span "Select an option" at bounding box center [204, 393] width 17 height 17
click at [205, 393] on input "Select an option" at bounding box center [204, 393] width 17 height 17
click at [425, 460] on span "Select an option" at bounding box center [428, 456] width 17 height 17
click at [425, 460] on input "Select an option" at bounding box center [428, 456] width 17 height 17
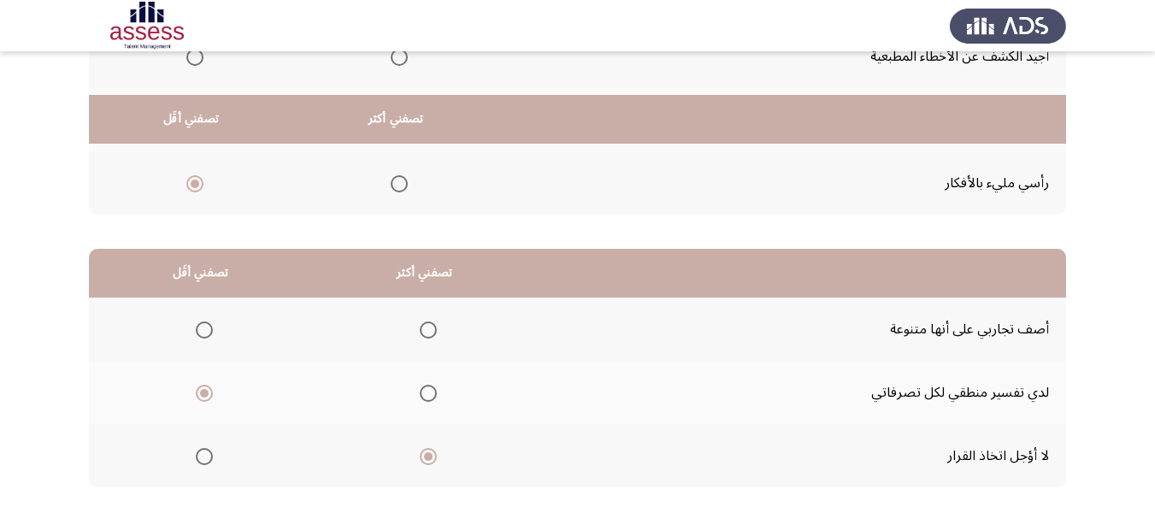
scroll to position [344, 0]
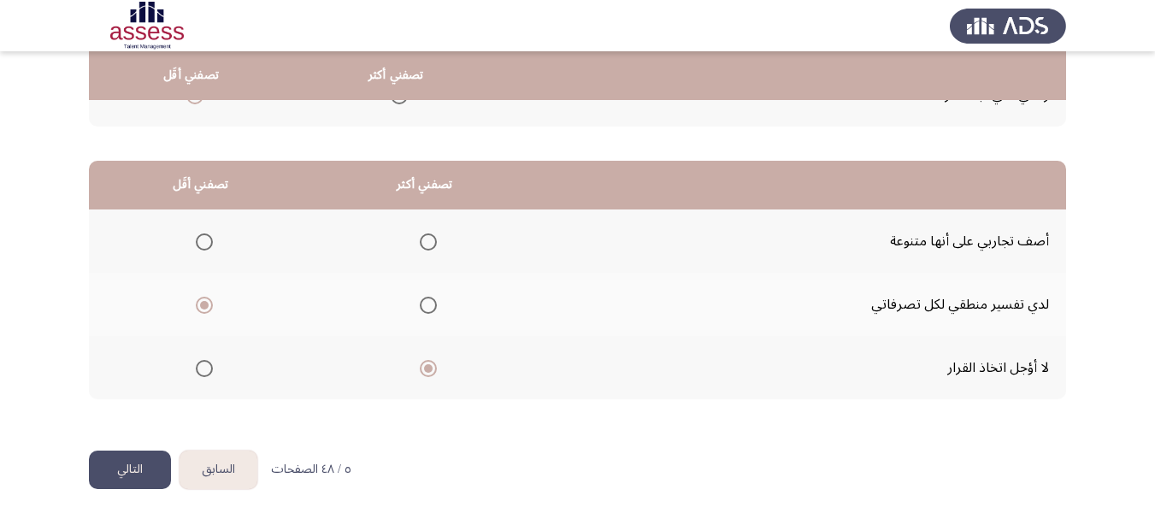
click at [137, 476] on button "التالي" at bounding box center [130, 469] width 82 height 38
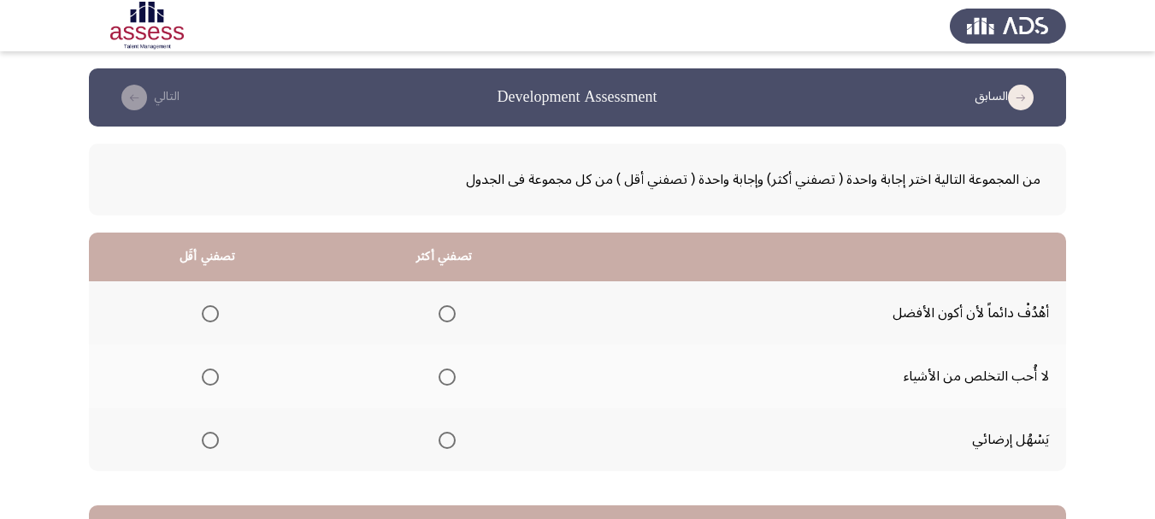
click at [448, 443] on span "Select an option" at bounding box center [446, 440] width 17 height 17
click at [448, 443] on input "Select an option" at bounding box center [446, 440] width 17 height 17
click at [209, 443] on span "Select an option" at bounding box center [210, 440] width 17 height 17
click at [209, 443] on input "Select an option" at bounding box center [210, 440] width 17 height 17
click at [444, 437] on span "Select an option" at bounding box center [446, 440] width 17 height 17
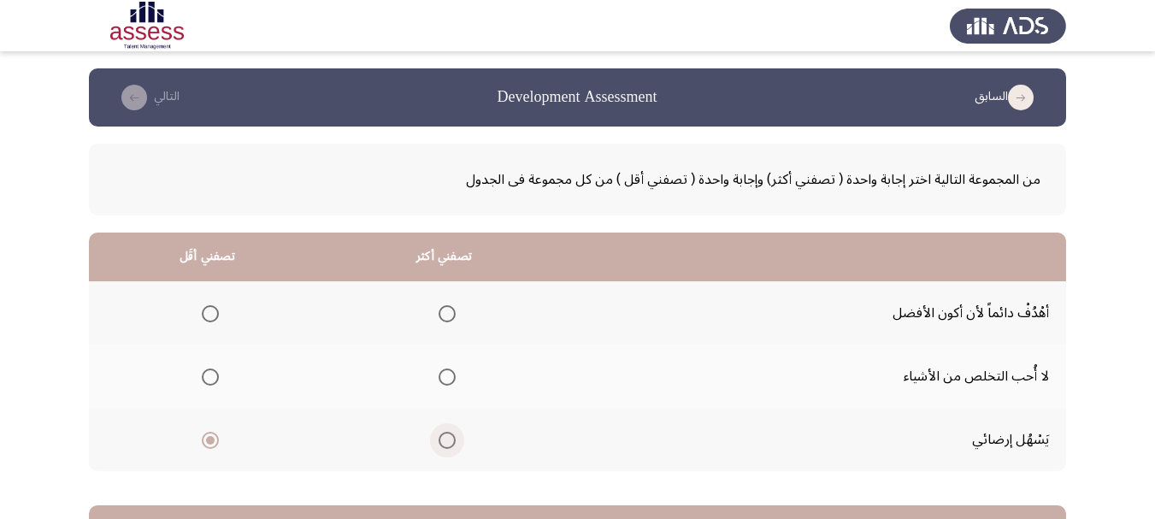
click at [444, 437] on input "Select an option" at bounding box center [446, 440] width 17 height 17
click at [207, 372] on span "Select an option" at bounding box center [210, 376] width 17 height 17
click at [207, 372] on input "Select an option" at bounding box center [210, 376] width 17 height 17
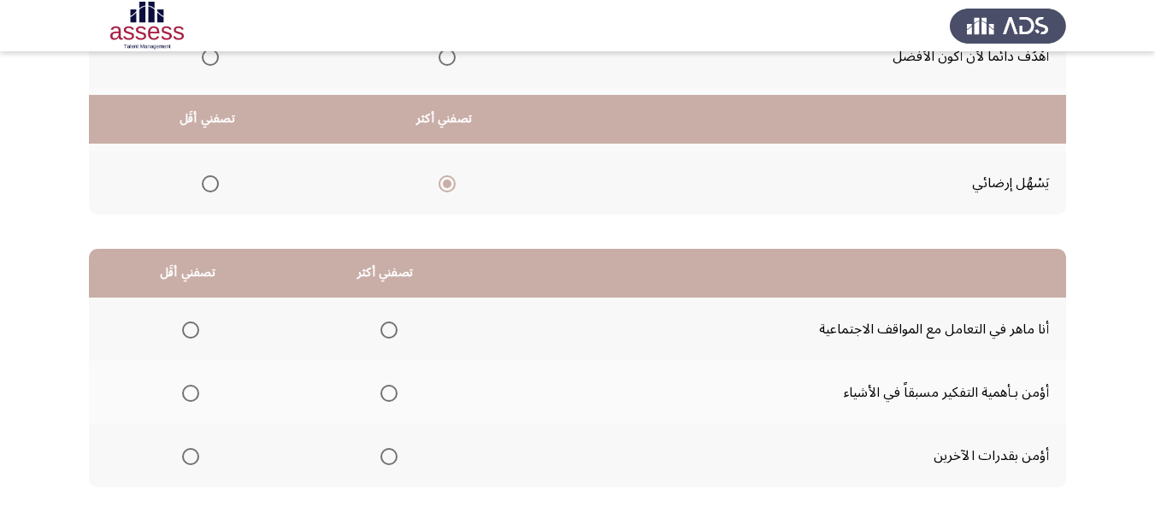
scroll to position [342, 0]
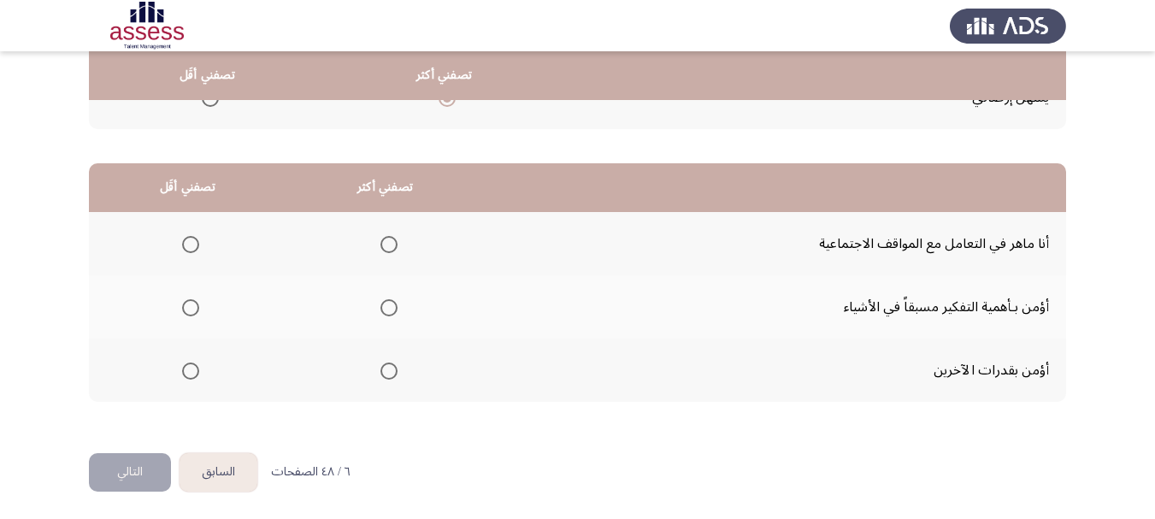
click at [390, 375] on span "Select an option" at bounding box center [388, 370] width 17 height 17
click at [390, 375] on input "Select an option" at bounding box center [388, 370] width 17 height 17
click at [193, 244] on span "Select an option" at bounding box center [190, 244] width 17 height 17
click at [193, 244] on input "Select an option" at bounding box center [190, 244] width 17 height 17
click at [132, 473] on button "التالي" at bounding box center [130, 472] width 82 height 38
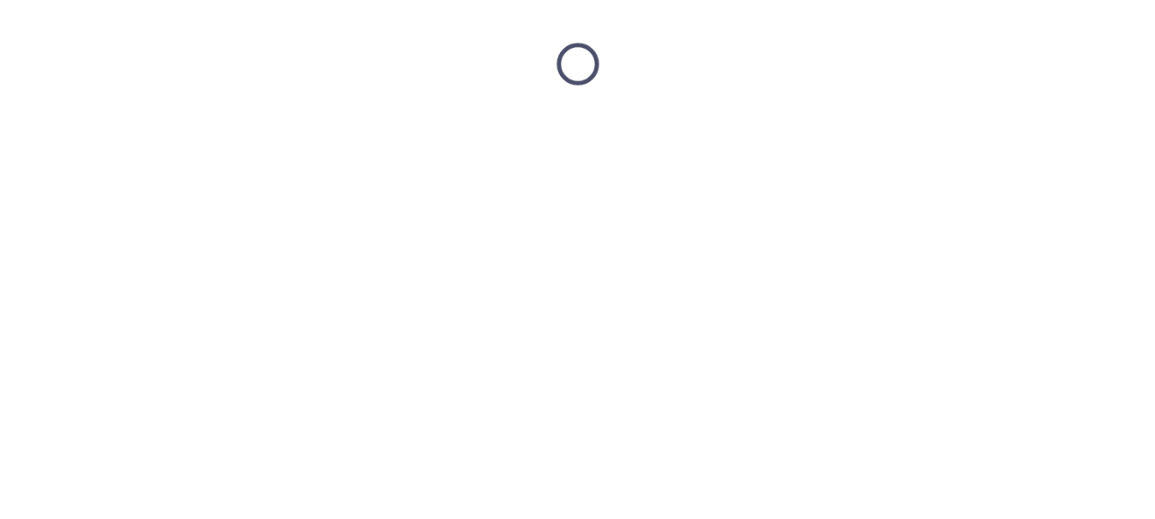
scroll to position [0, 0]
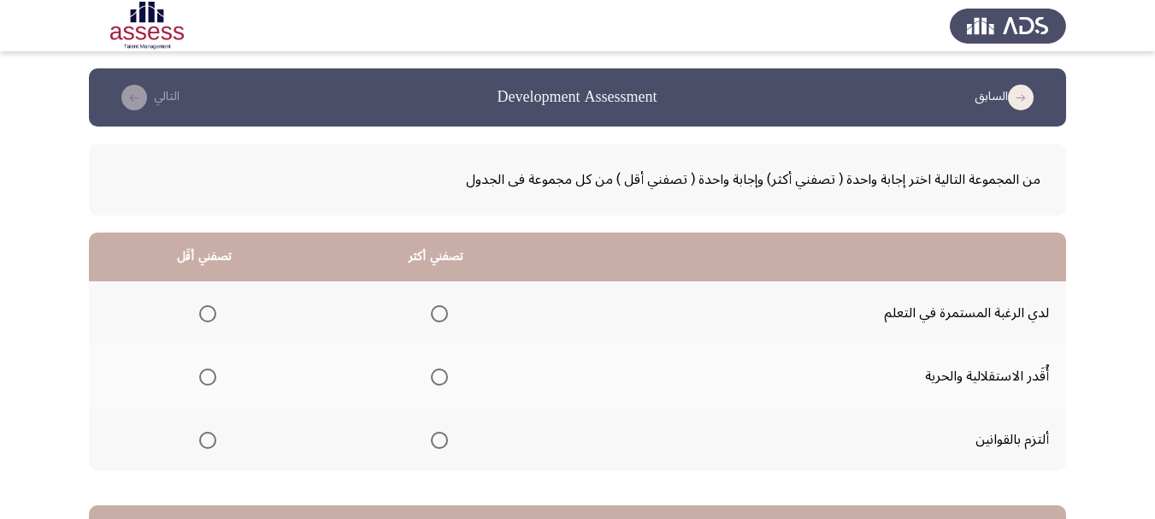
click at [438, 316] on span "Select an option" at bounding box center [439, 313] width 17 height 17
click at [438, 316] on input "Select an option" at bounding box center [439, 313] width 17 height 17
click at [210, 376] on span "Select an option" at bounding box center [207, 376] width 17 height 17
click at [210, 376] on input "Select an option" at bounding box center [207, 376] width 17 height 17
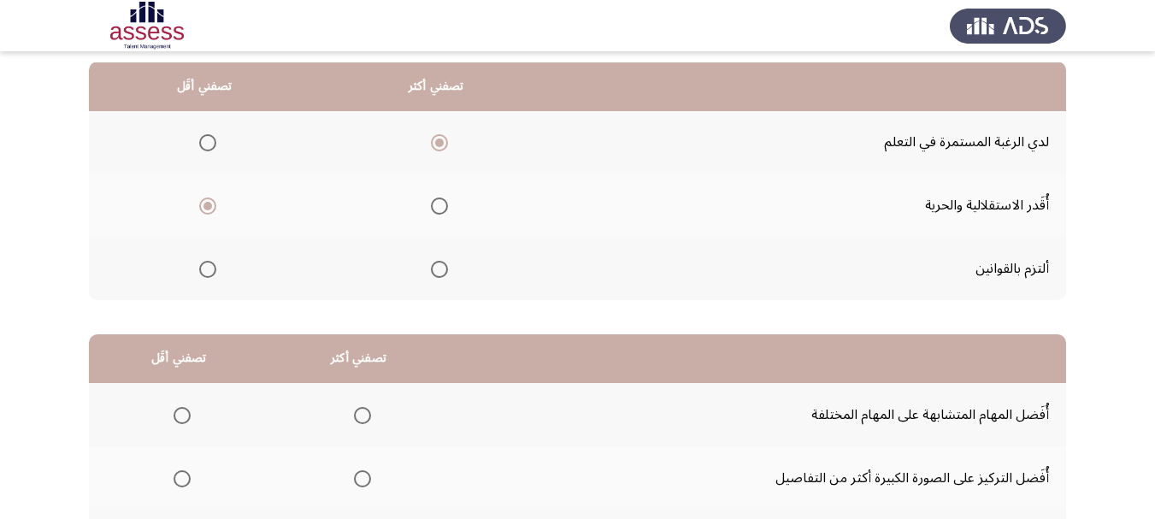
scroll to position [256, 0]
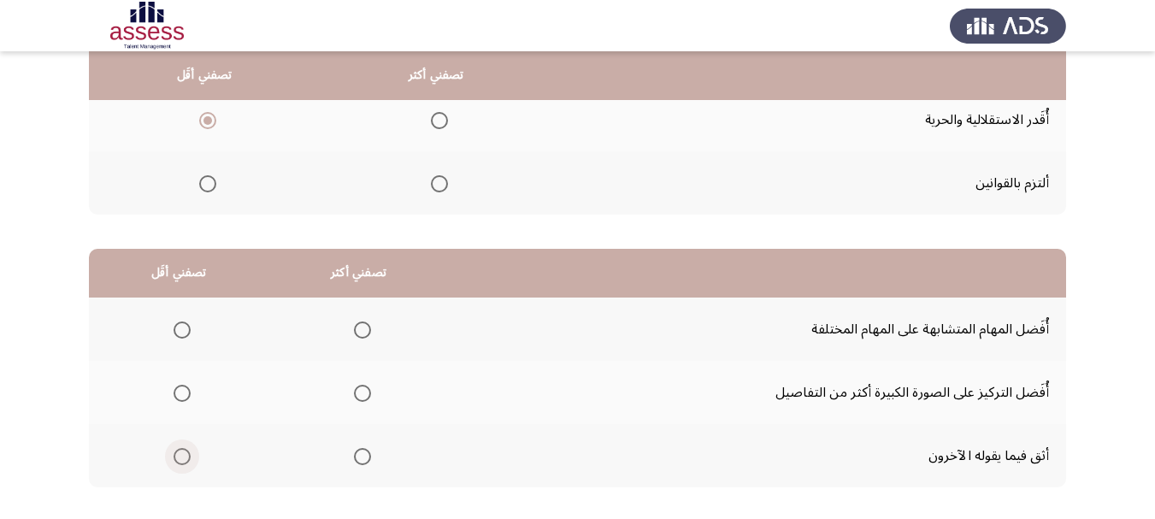
click at [180, 452] on span "Select an option" at bounding box center [182, 456] width 17 height 17
click at [180, 452] on input "Select an option" at bounding box center [182, 456] width 17 height 17
click at [362, 391] on span "Select an option" at bounding box center [362, 393] width 17 height 17
click at [362, 391] on input "Select an option" at bounding box center [362, 393] width 17 height 17
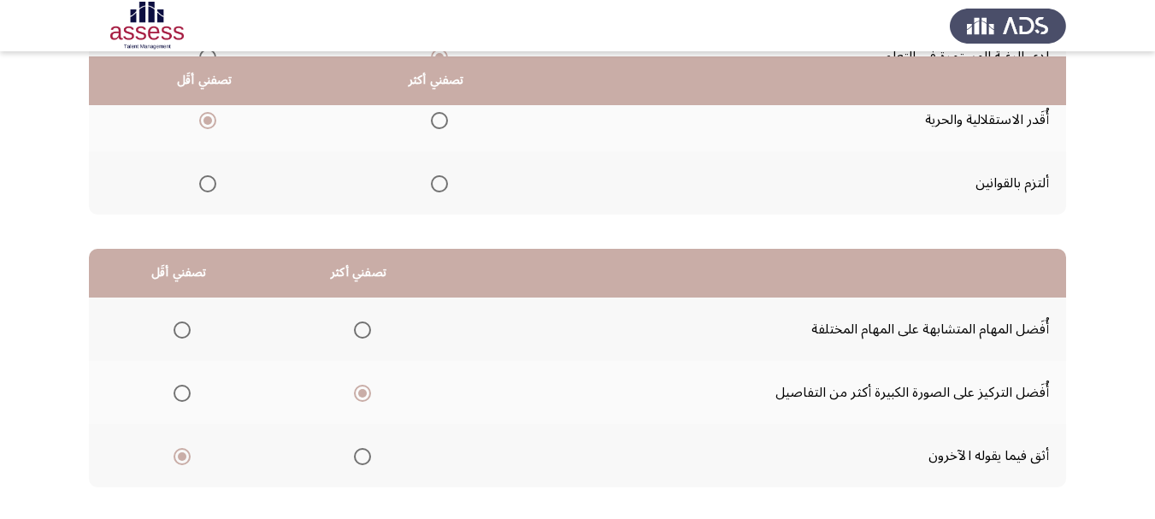
scroll to position [344, 0]
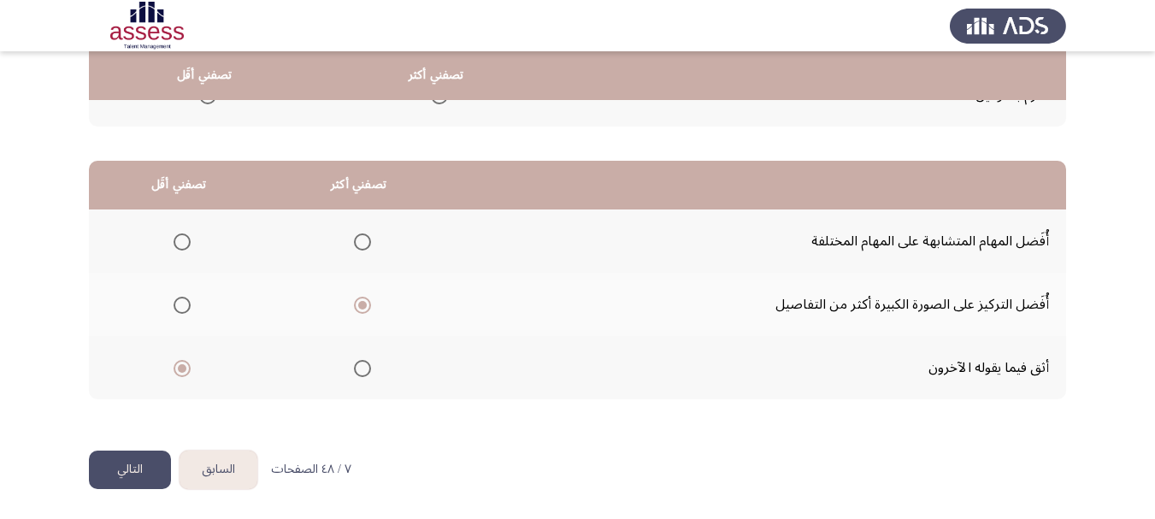
click at [133, 477] on button "التالي" at bounding box center [130, 469] width 82 height 38
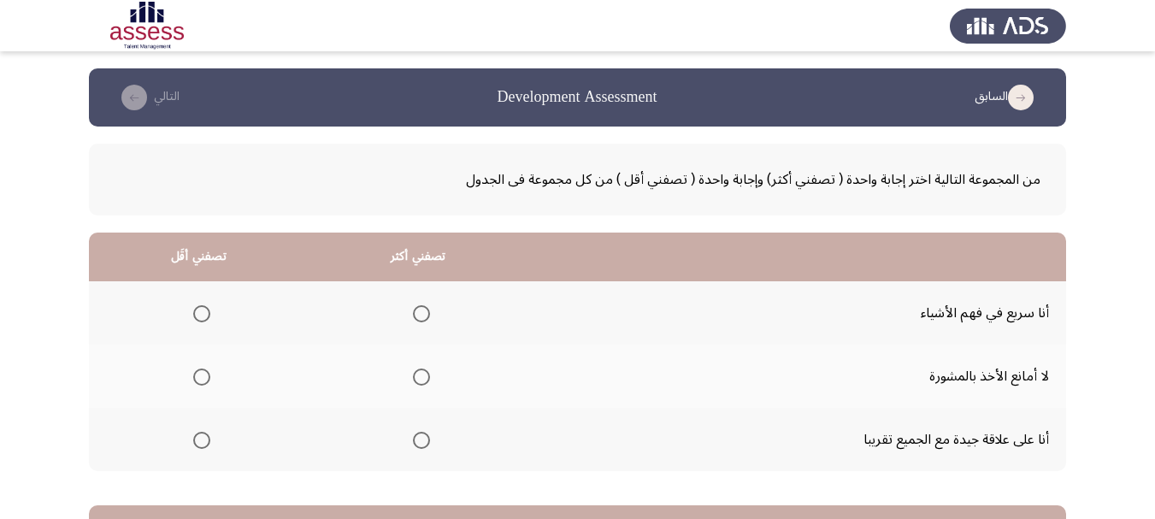
click at [418, 440] on span "Select an option" at bounding box center [421, 440] width 17 height 17
click at [418, 440] on input "Select an option" at bounding box center [421, 440] width 17 height 17
click at [203, 375] on span "Select an option" at bounding box center [201, 376] width 17 height 17
click at [203, 375] on input "Select an option" at bounding box center [201, 376] width 17 height 17
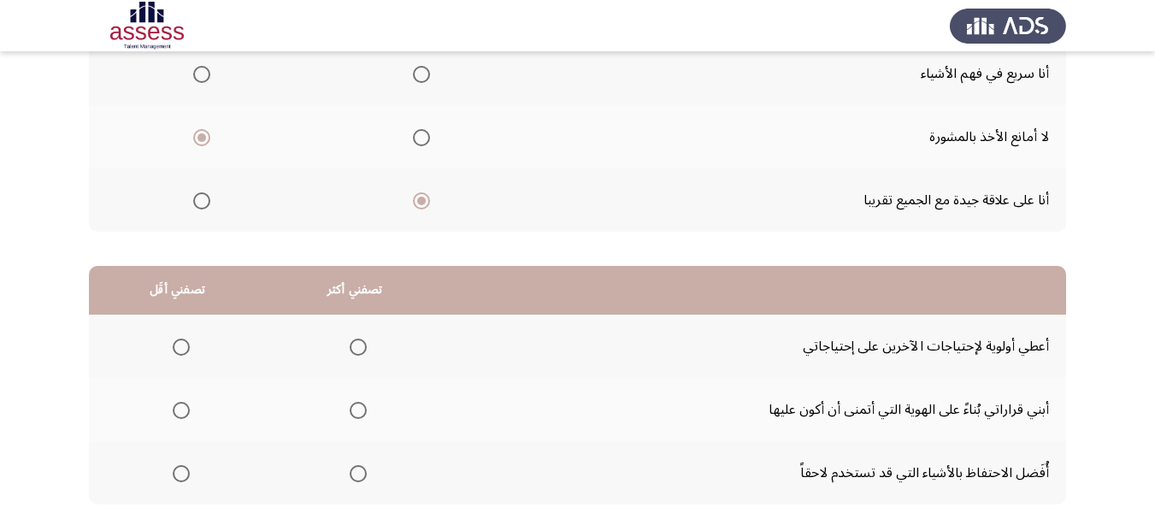
scroll to position [256, 0]
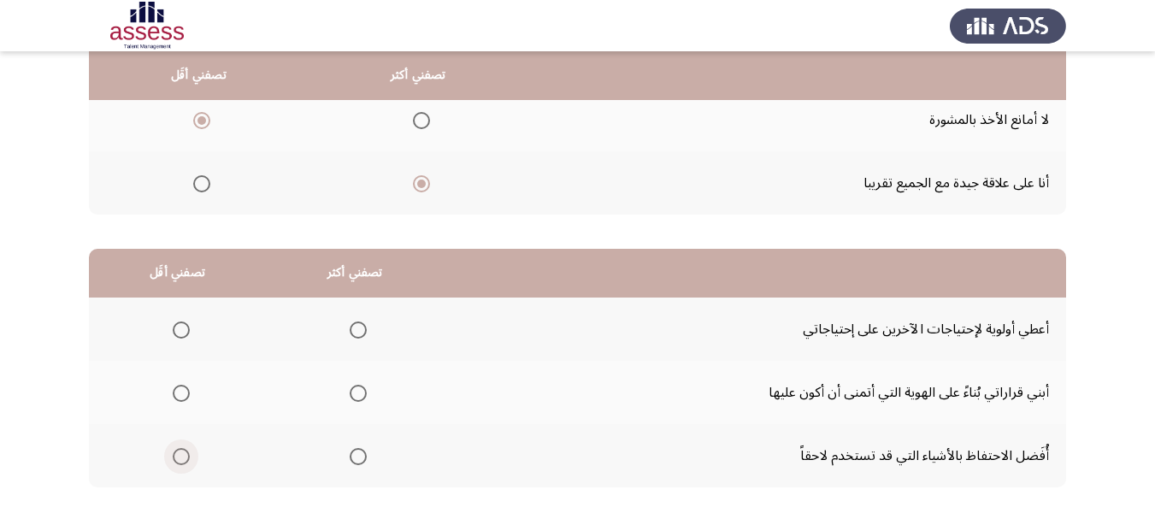
click at [176, 460] on span "Select an option" at bounding box center [181, 456] width 17 height 17
click at [176, 460] on input "Select an option" at bounding box center [181, 456] width 17 height 17
click at [355, 392] on span "Select an option" at bounding box center [358, 393] width 17 height 17
click at [355, 392] on input "Select an option" at bounding box center [358, 393] width 17 height 17
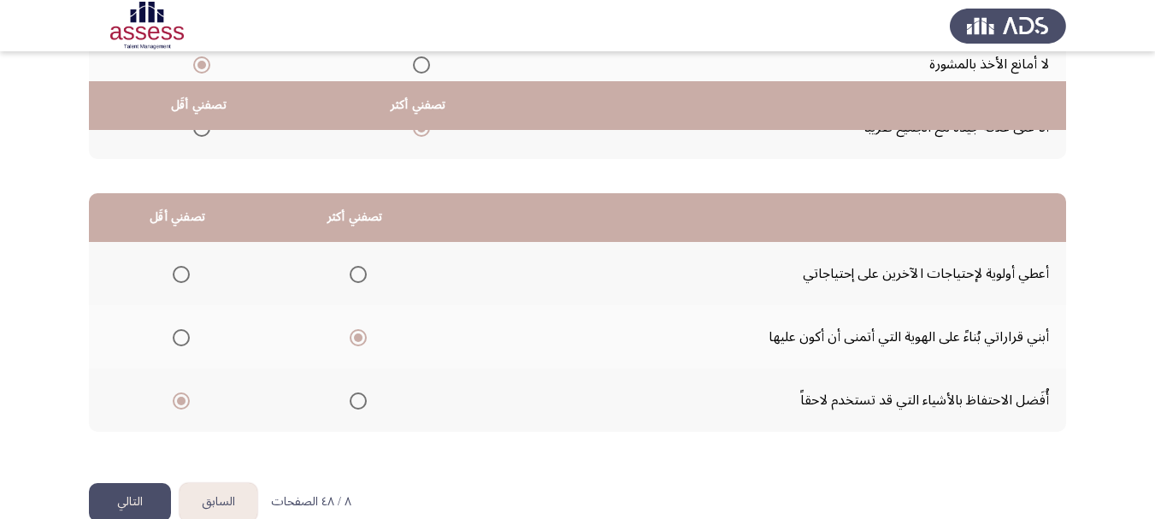
scroll to position [344, 0]
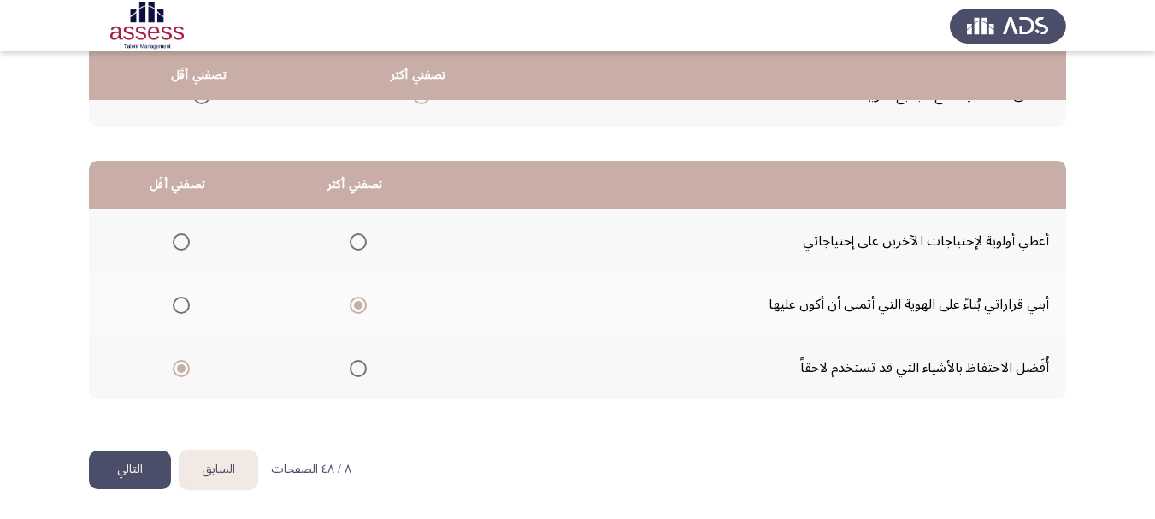
click at [132, 464] on button "التالي" at bounding box center [130, 469] width 82 height 38
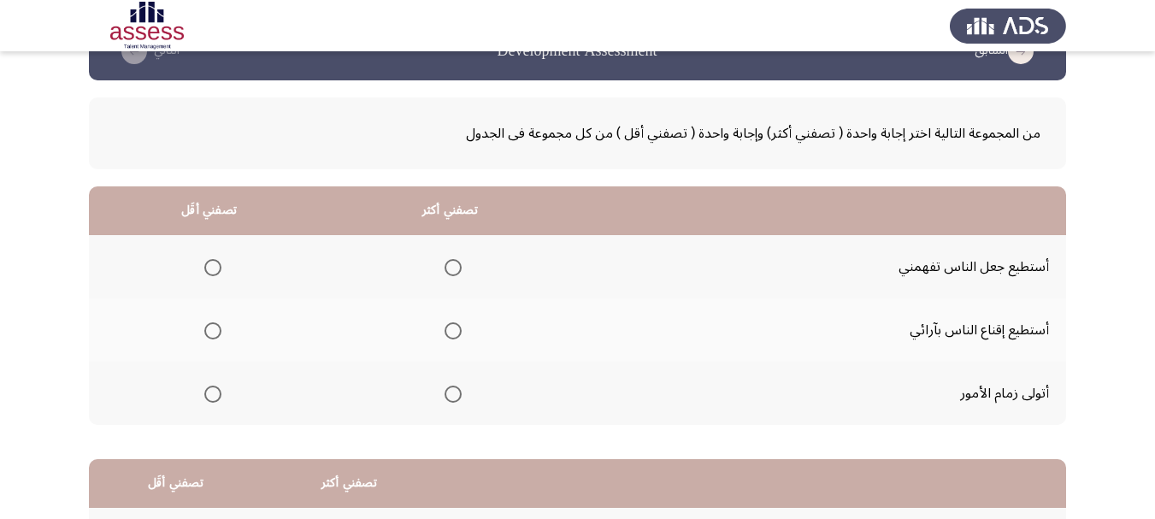
scroll to position [85, 0]
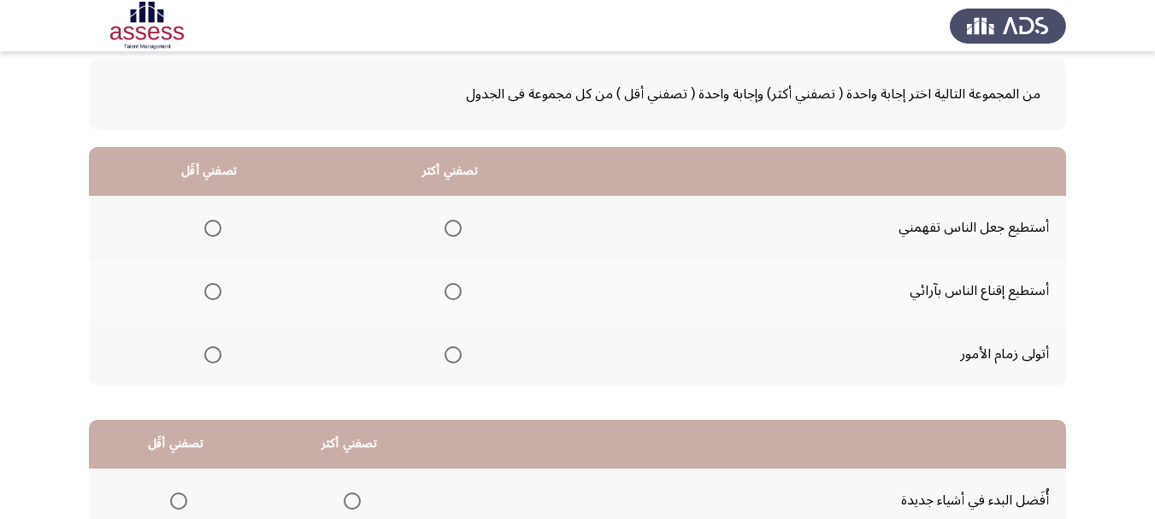
click at [209, 224] on span "Select an option" at bounding box center [212, 228] width 17 height 17
click at [209, 224] on input "Select an option" at bounding box center [212, 228] width 17 height 17
click at [453, 356] on span "Select an option" at bounding box center [452, 354] width 17 height 17
click at [453, 356] on input "Select an option" at bounding box center [452, 354] width 17 height 17
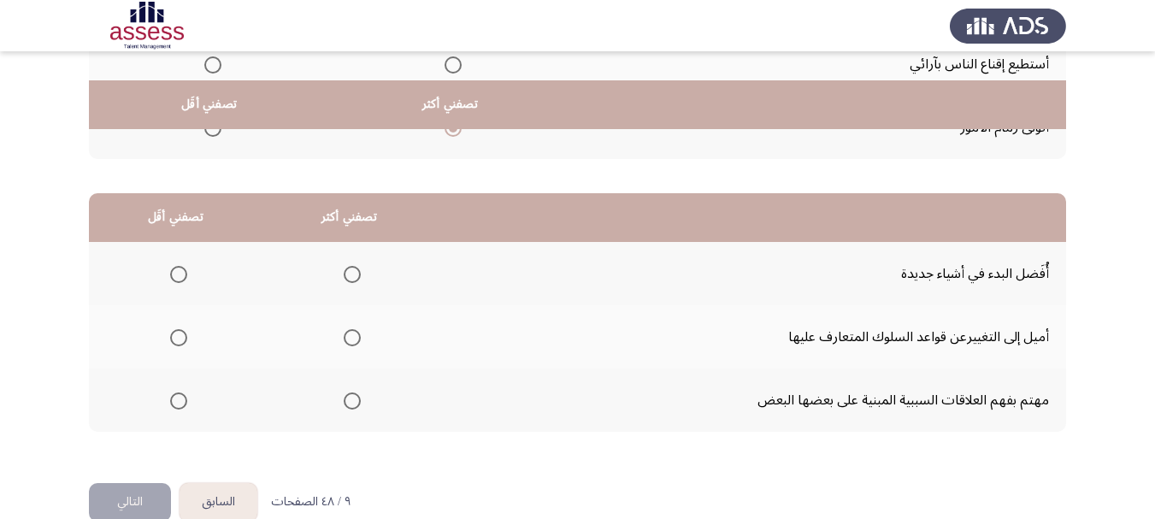
scroll to position [342, 0]
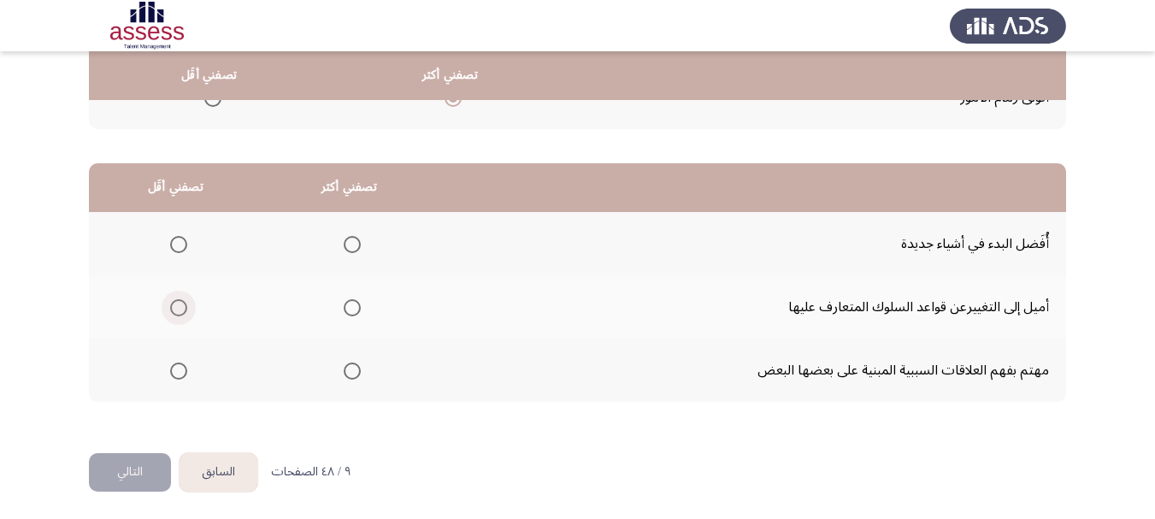
click at [181, 306] on span "Select an option" at bounding box center [178, 307] width 17 height 17
click at [181, 306] on input "Select an option" at bounding box center [178, 307] width 17 height 17
click at [348, 375] on span "Select an option" at bounding box center [352, 370] width 17 height 17
click at [348, 375] on input "Select an option" at bounding box center [352, 370] width 17 height 17
click at [158, 471] on button "التالي" at bounding box center [130, 472] width 82 height 38
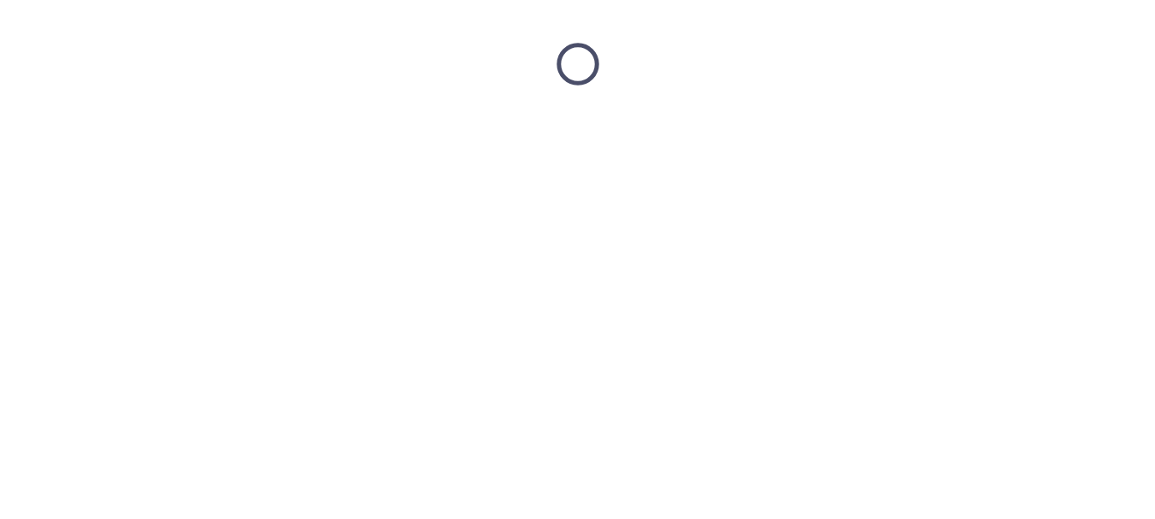
scroll to position [0, 0]
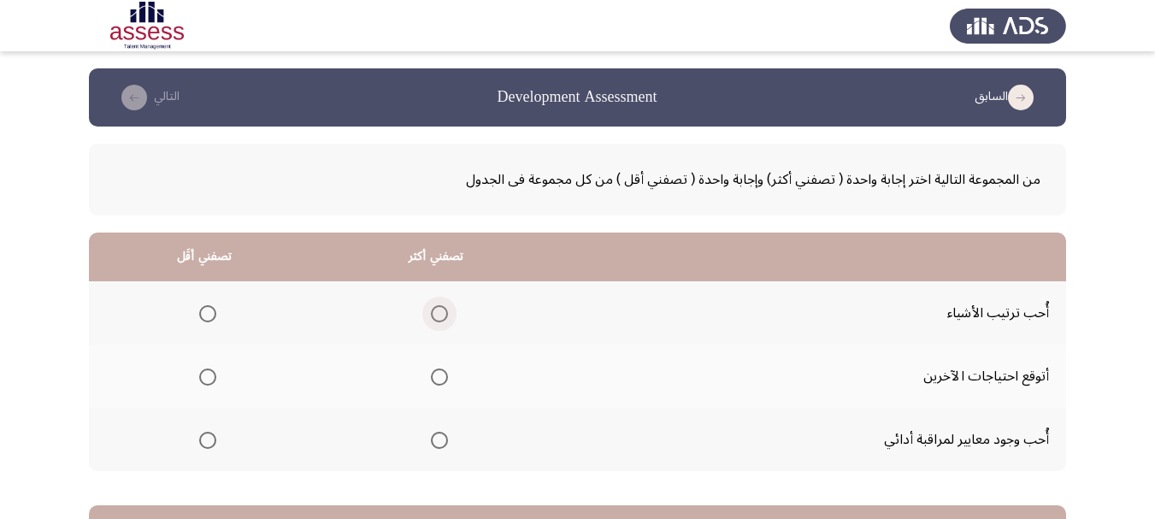
click at [432, 311] on span "Select an option" at bounding box center [439, 313] width 17 height 17
click at [432, 311] on input "Select an option" at bounding box center [439, 313] width 17 height 17
click at [201, 377] on span "Select an option" at bounding box center [207, 376] width 17 height 17
click at [201, 377] on input "Select an option" at bounding box center [207, 376] width 17 height 17
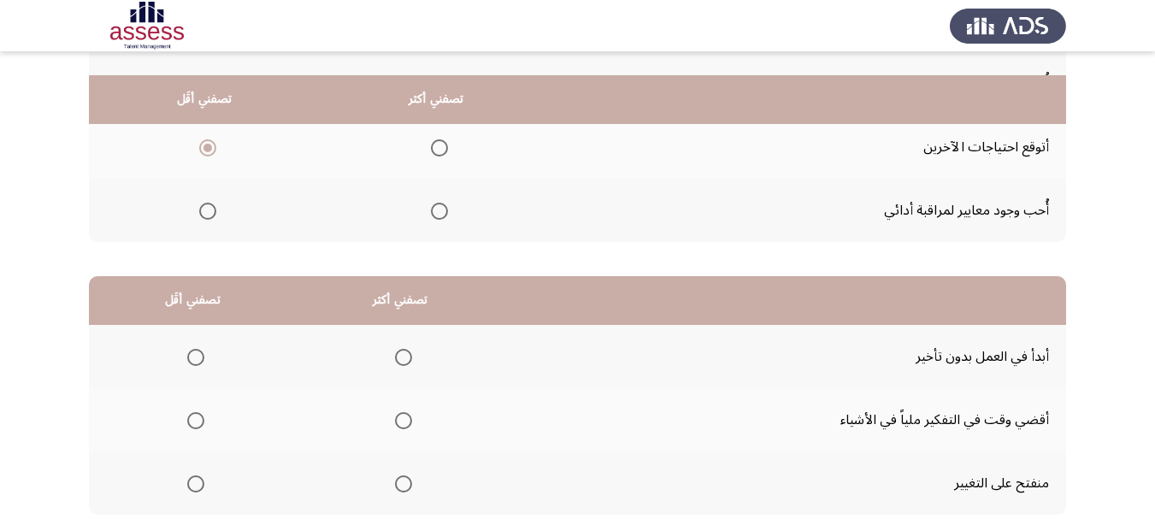
scroll to position [256, 0]
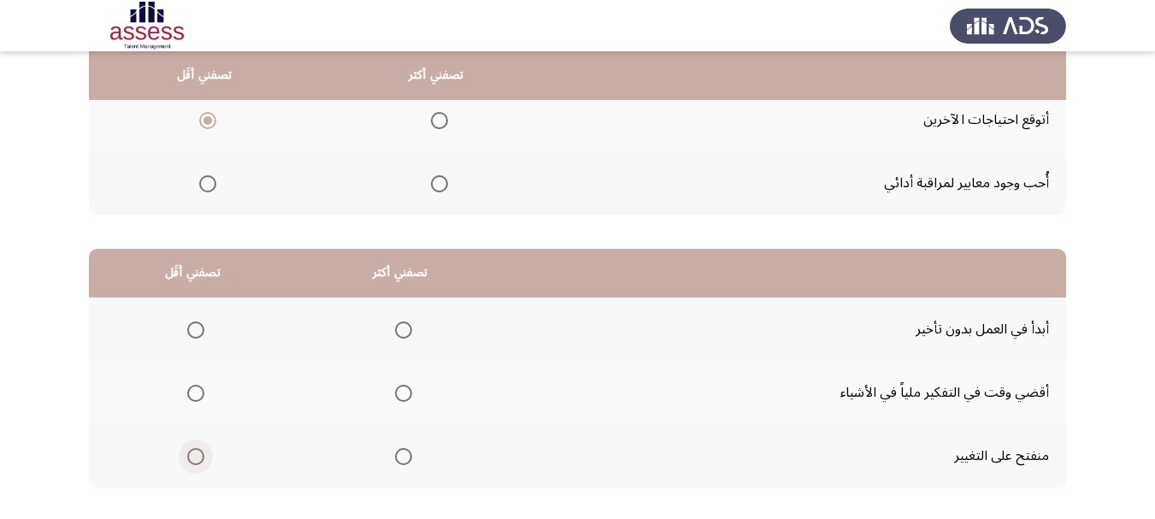
click at [191, 459] on span "Select an option" at bounding box center [195, 456] width 17 height 17
click at [191, 459] on input "Select an option" at bounding box center [195, 456] width 17 height 17
click at [408, 330] on span "Select an option" at bounding box center [403, 329] width 17 height 17
click at [408, 330] on input "Select an option" at bounding box center [403, 329] width 17 height 17
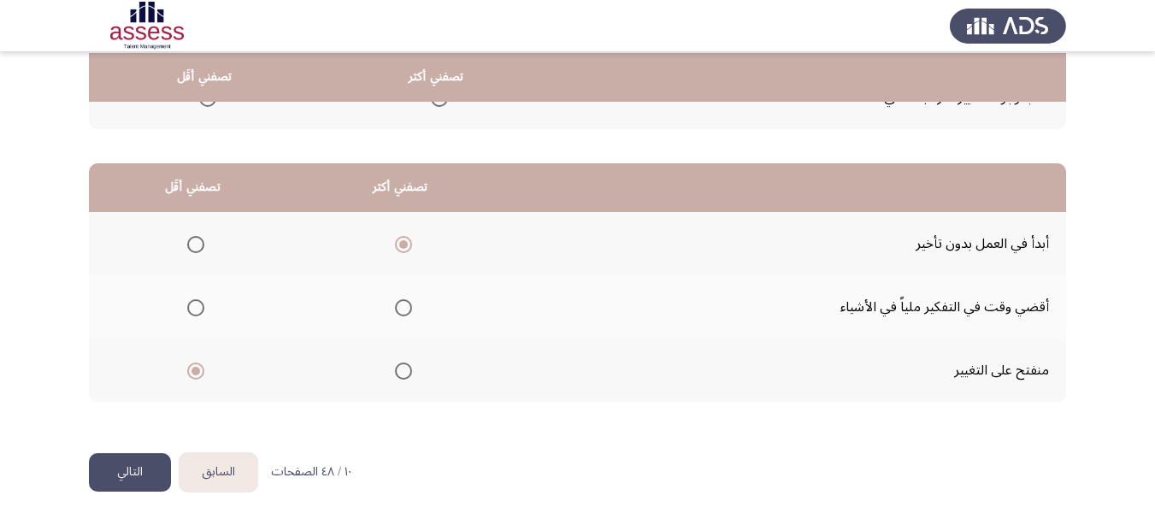
scroll to position [344, 0]
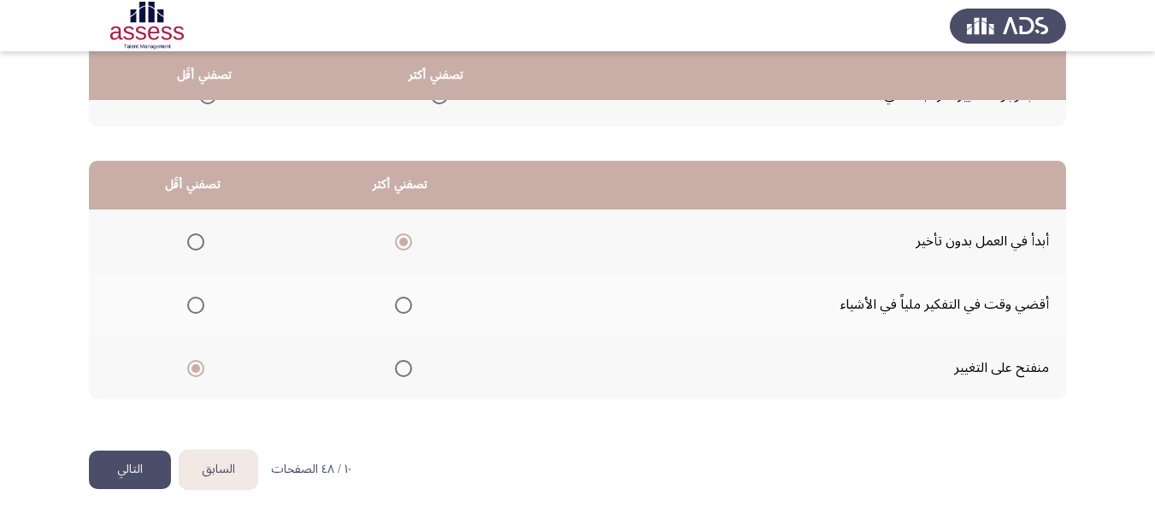
click at [131, 458] on button "التالي" at bounding box center [130, 469] width 82 height 38
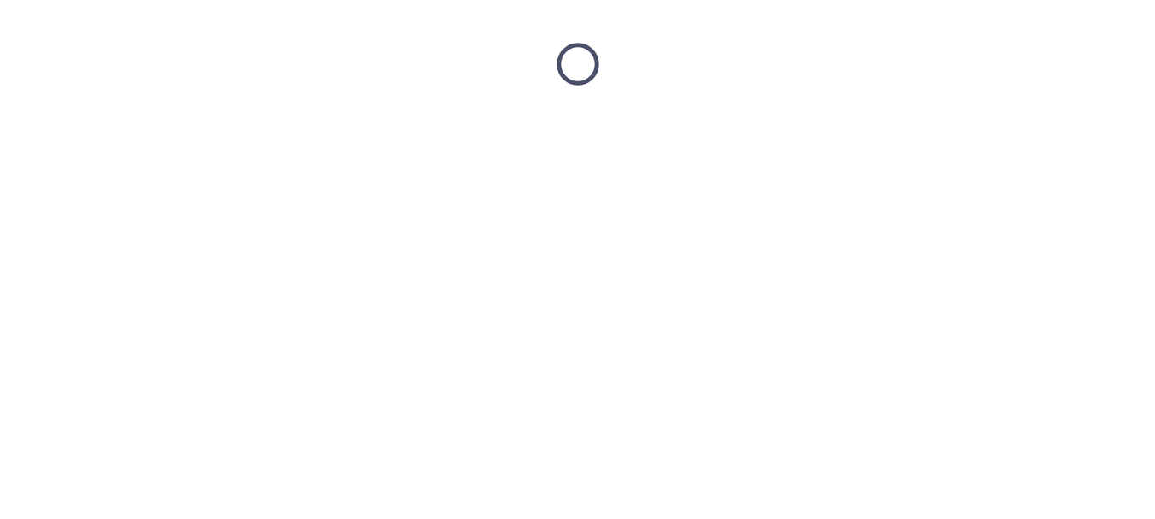
scroll to position [0, 0]
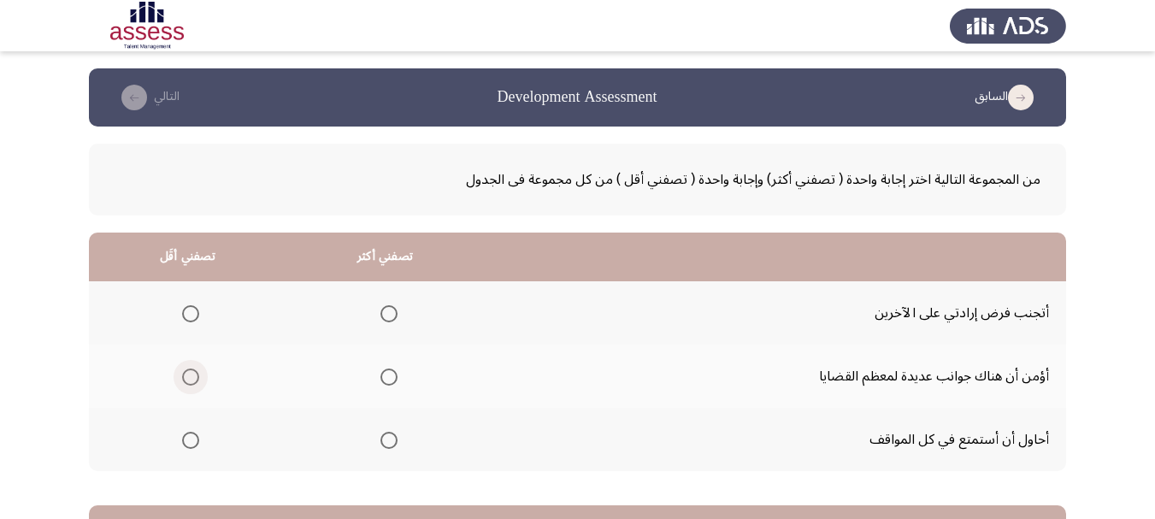
click at [189, 379] on span "Select an option" at bounding box center [190, 376] width 17 height 17
click at [189, 379] on input "Select an option" at bounding box center [190, 376] width 17 height 17
click at [380, 438] on span "Select an option" at bounding box center [388, 440] width 17 height 17
click at [380, 438] on input "Select an option" at bounding box center [388, 440] width 17 height 17
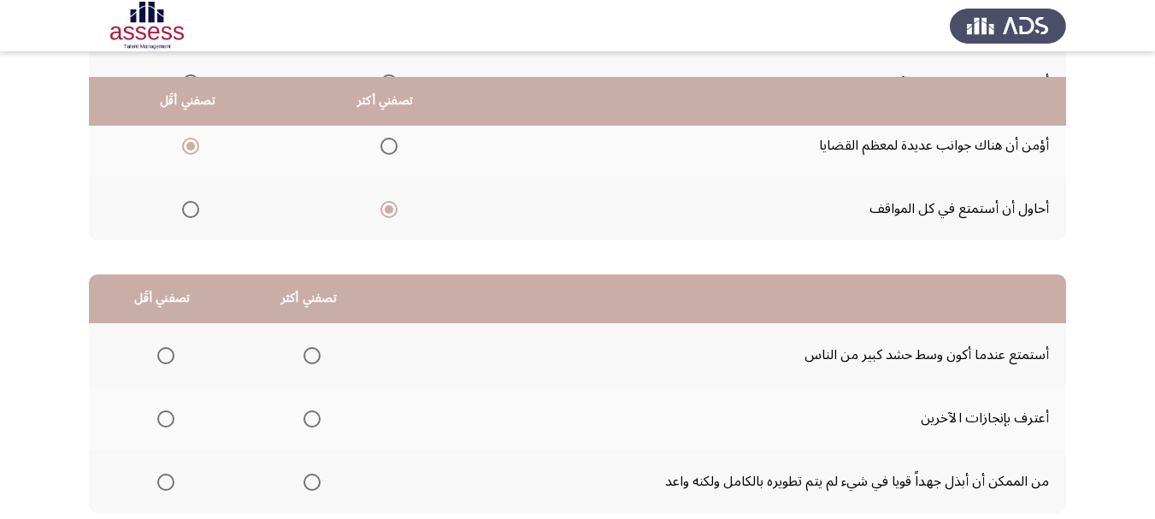
scroll to position [256, 0]
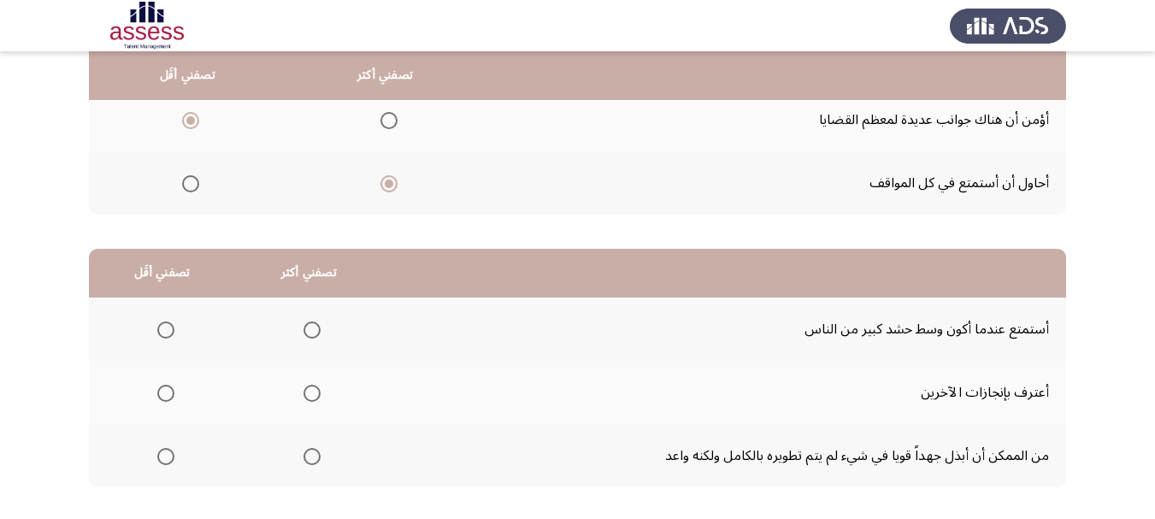
click at [312, 392] on span "Select an option" at bounding box center [311, 393] width 17 height 17
click at [312, 392] on input "Select an option" at bounding box center [311, 393] width 17 height 17
click at [164, 332] on span "Select an option" at bounding box center [165, 329] width 17 height 17
click at [164, 332] on input "Select an option" at bounding box center [165, 329] width 17 height 17
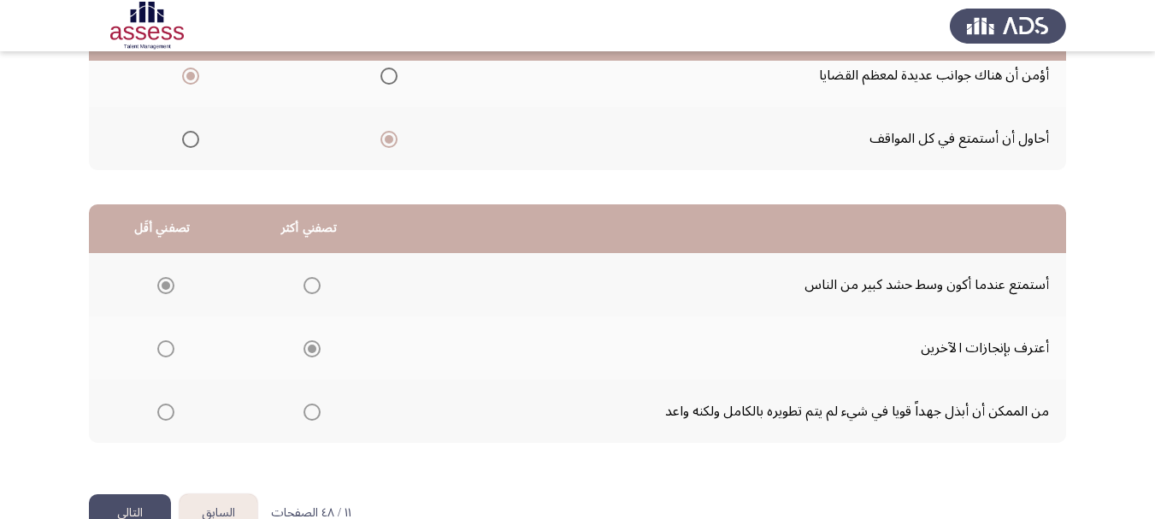
scroll to position [344, 0]
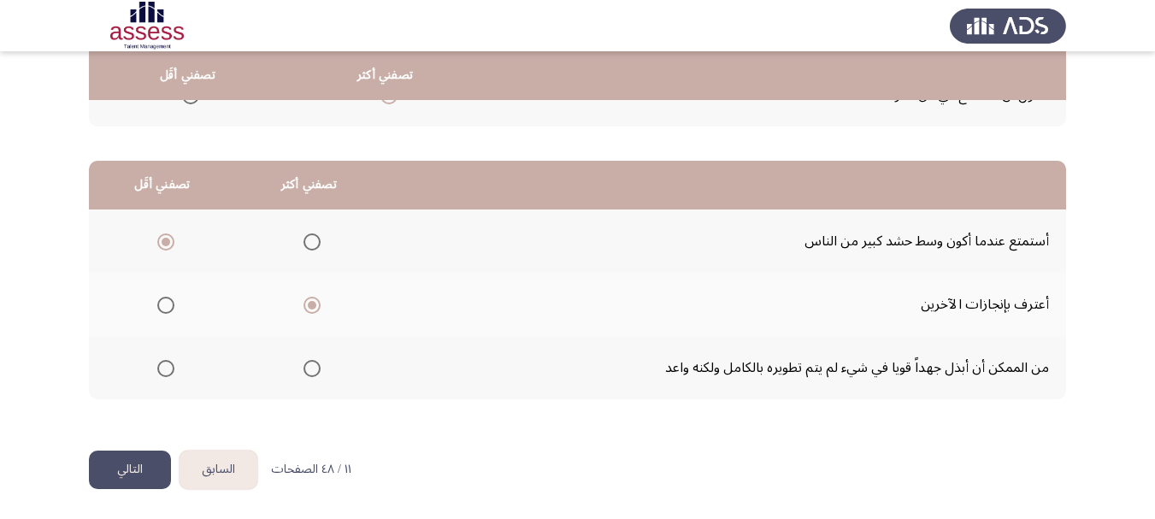
click at [128, 464] on button "التالي" at bounding box center [130, 469] width 82 height 38
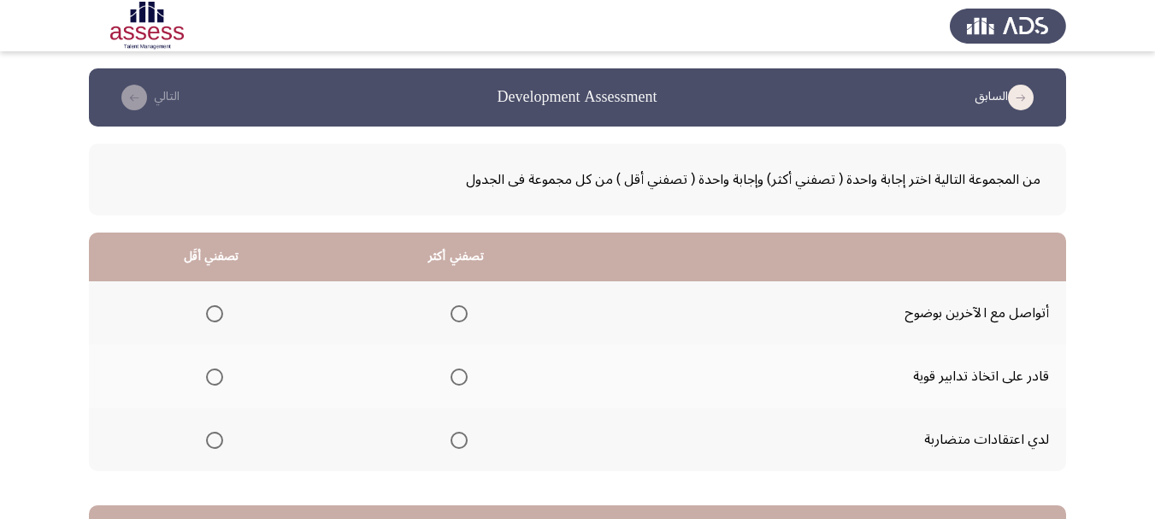
click at [215, 440] on span "Select an option" at bounding box center [215, 440] width 0 height 0
click at [214, 440] on input "Select an option" at bounding box center [214, 440] width 17 height 17
click at [456, 314] on span "Select an option" at bounding box center [458, 313] width 17 height 17
click at [456, 314] on input "Select an option" at bounding box center [458, 313] width 17 height 17
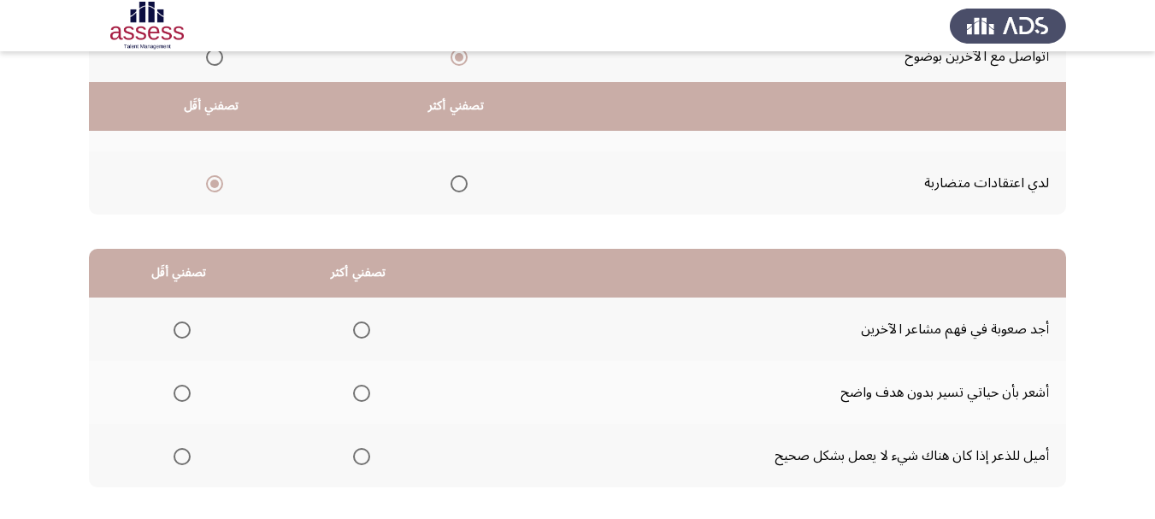
scroll to position [342, 0]
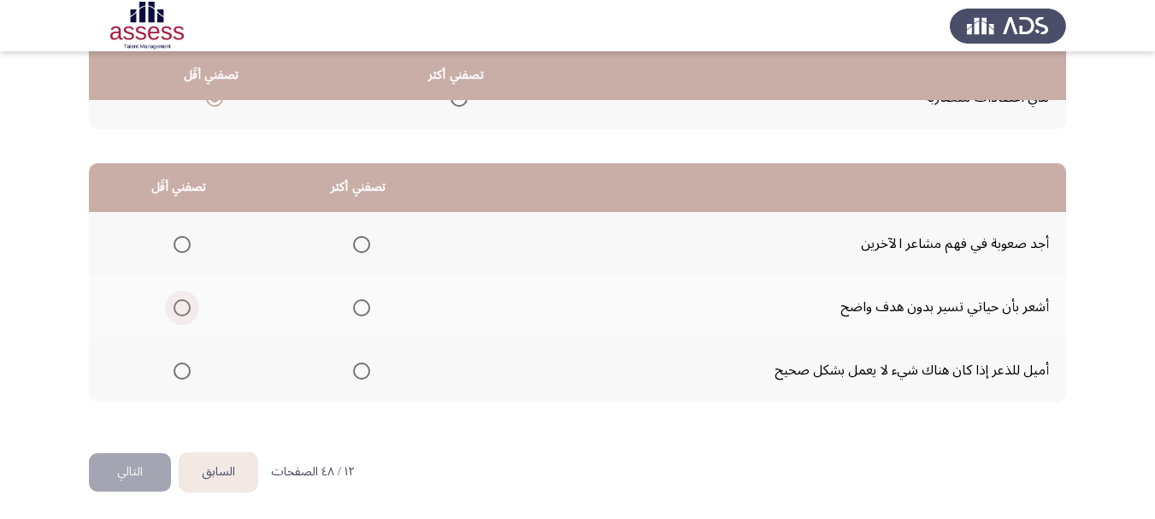
click at [185, 304] on span "Select an option" at bounding box center [182, 307] width 17 height 17
click at [185, 304] on input "Select an option" at bounding box center [182, 307] width 17 height 17
click at [358, 372] on span "Select an option" at bounding box center [361, 370] width 17 height 17
click at [358, 372] on input "Select an option" at bounding box center [361, 370] width 17 height 17
click at [144, 474] on button "التالي" at bounding box center [130, 472] width 82 height 38
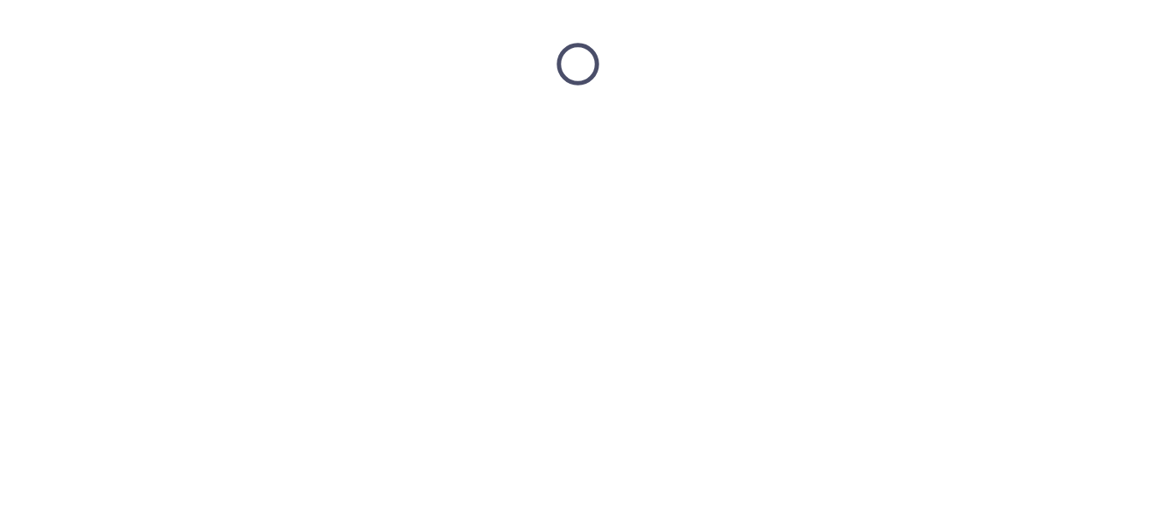
scroll to position [0, 0]
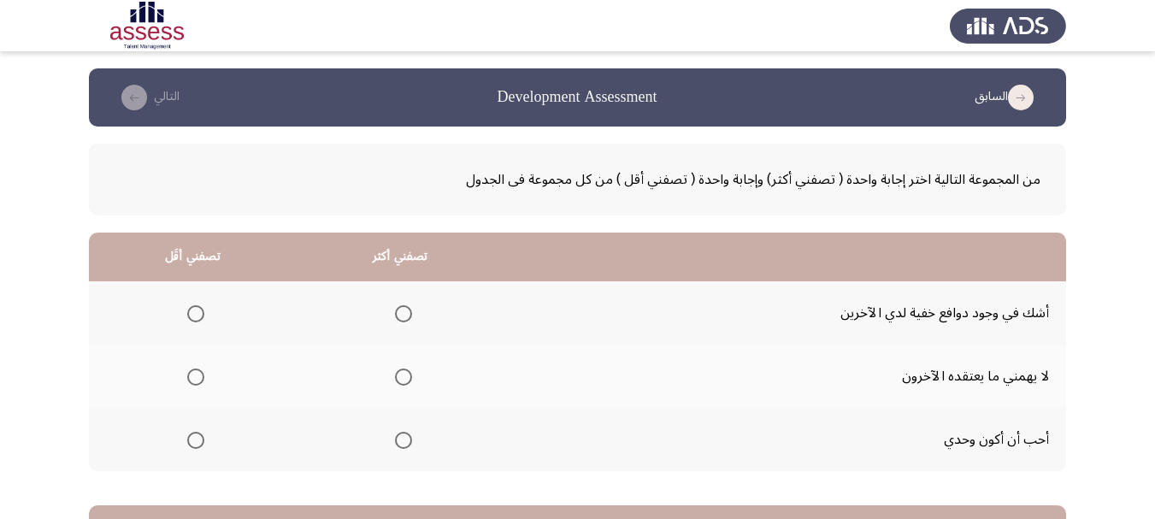
click at [196, 436] on span "Select an option" at bounding box center [195, 440] width 17 height 17
click at [196, 436] on input "Select an option" at bounding box center [195, 440] width 17 height 17
click at [396, 376] on span "Select an option" at bounding box center [403, 376] width 17 height 17
click at [396, 376] on input "Select an option" at bounding box center [403, 376] width 17 height 17
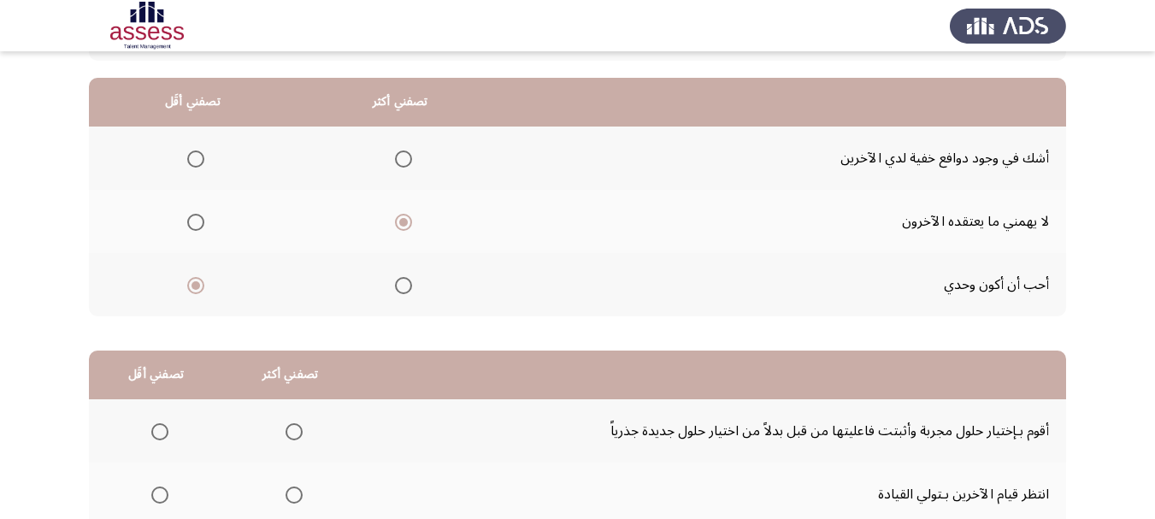
scroll to position [256, 0]
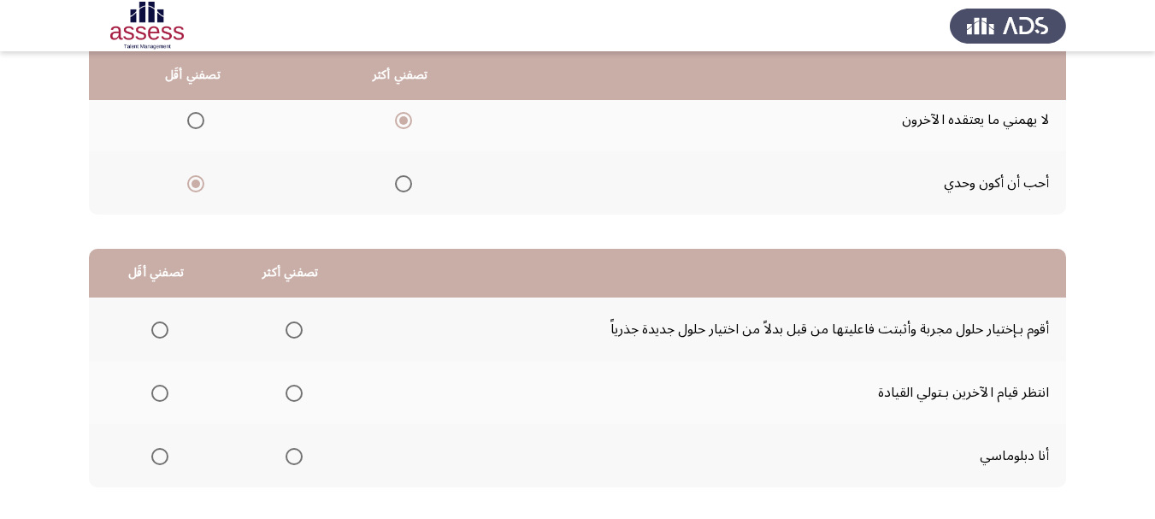
click at [158, 390] on span "Select an option" at bounding box center [159, 393] width 17 height 17
click at [158, 390] on input "Select an option" at bounding box center [159, 393] width 17 height 17
click at [289, 327] on span "Select an option" at bounding box center [293, 329] width 17 height 17
click at [289, 327] on input "Select an option" at bounding box center [293, 329] width 17 height 17
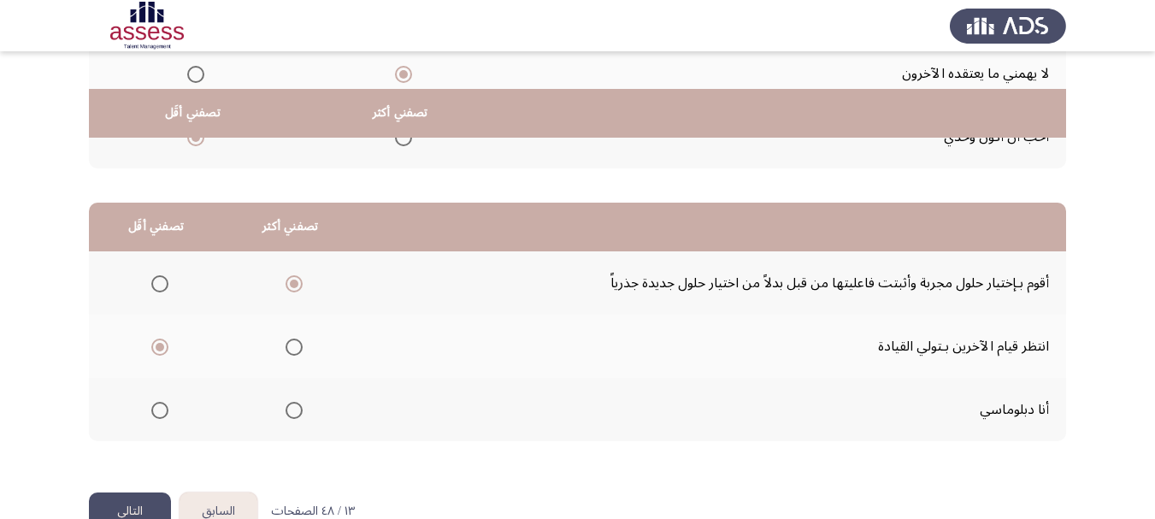
scroll to position [344, 0]
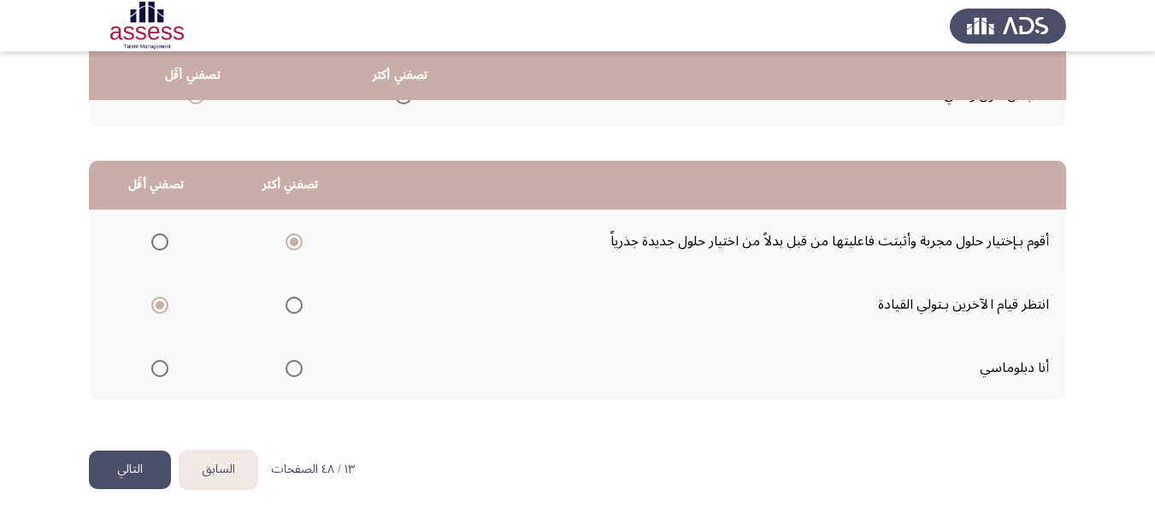
click at [156, 466] on button "التالي" at bounding box center [130, 469] width 82 height 38
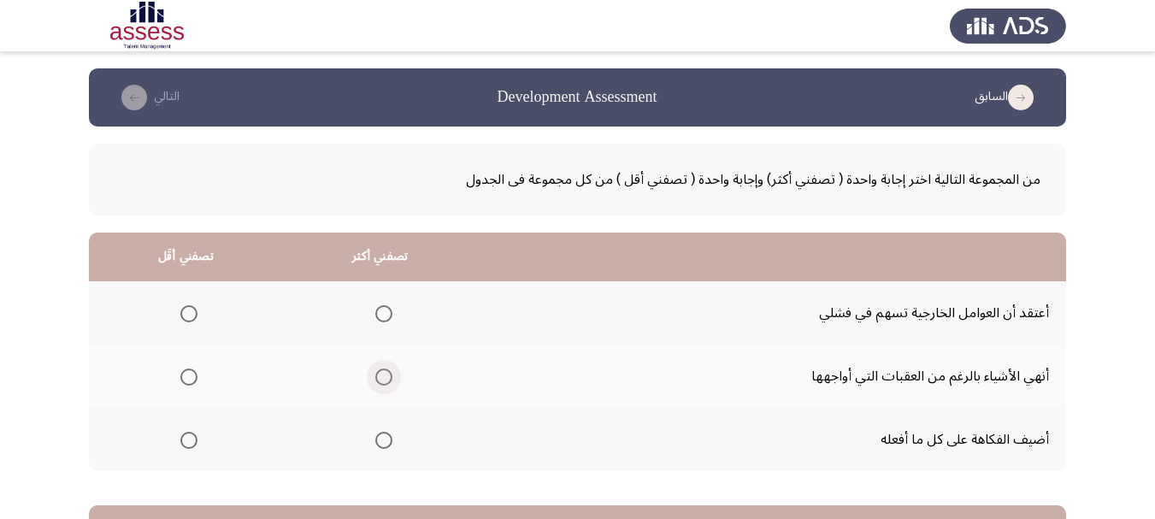
click at [384, 377] on span "Select an option" at bounding box center [384, 377] width 0 height 0
click at [382, 376] on input "Select an option" at bounding box center [383, 376] width 17 height 17
click at [188, 312] on span "Select an option" at bounding box center [188, 313] width 17 height 17
click at [188, 312] on input "Select an option" at bounding box center [188, 313] width 17 height 17
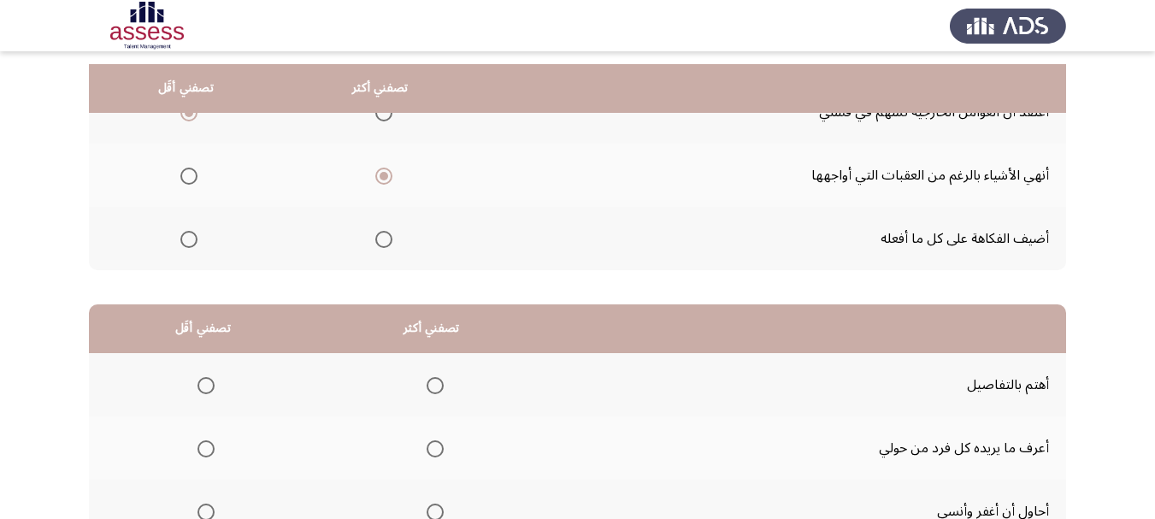
scroll to position [256, 0]
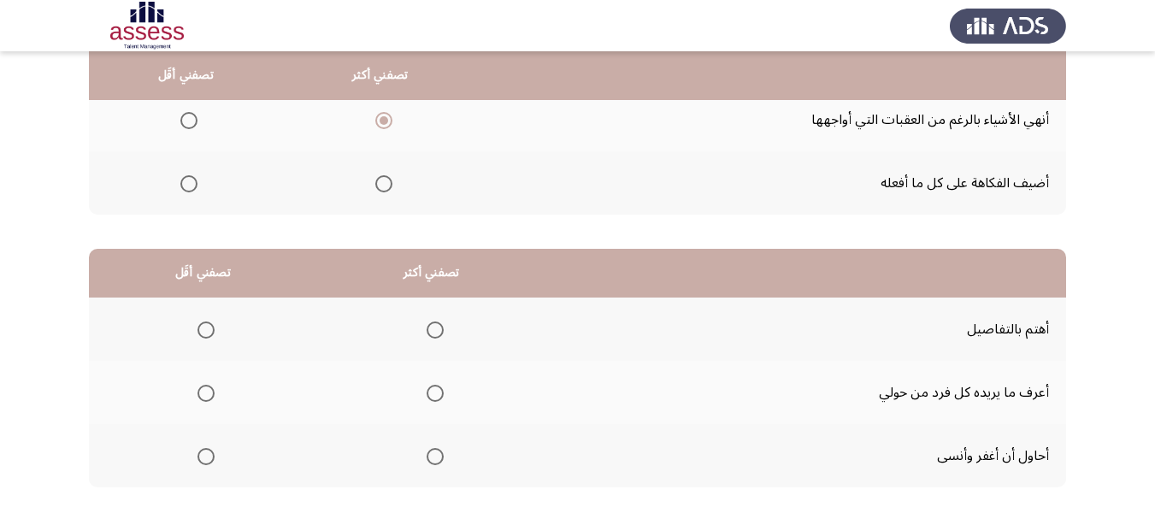
click at [438, 327] on span "Select an option" at bounding box center [435, 329] width 17 height 17
click at [438, 327] on input "Select an option" at bounding box center [435, 329] width 17 height 17
click at [434, 389] on span "Select an option" at bounding box center [435, 393] width 17 height 17
click at [434, 389] on input "Select an option" at bounding box center [435, 393] width 17 height 17
click at [203, 458] on span "Select an option" at bounding box center [205, 456] width 17 height 17
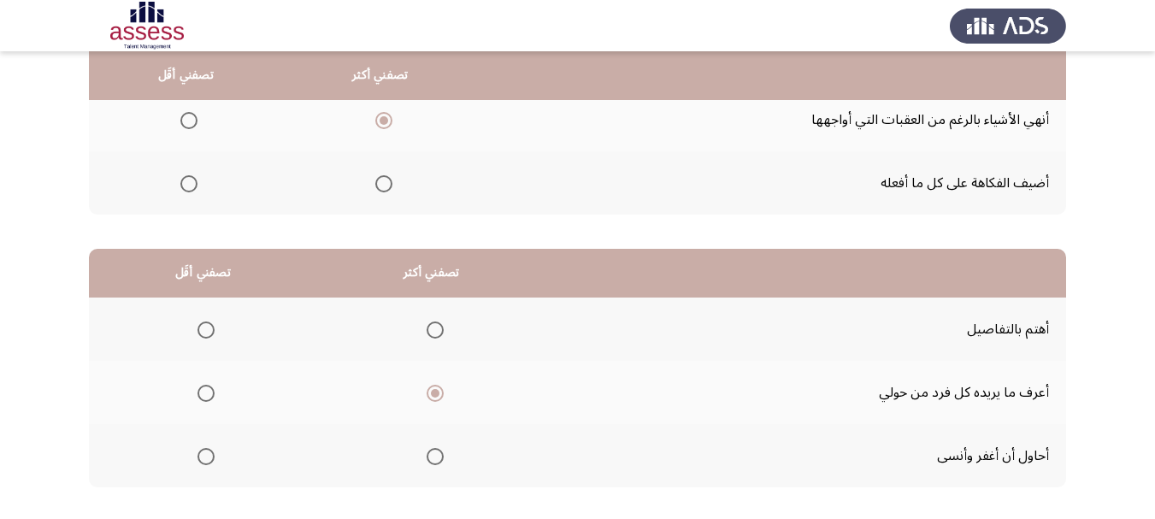
click at [203, 458] on input "Select an option" at bounding box center [205, 456] width 17 height 17
click at [440, 333] on span "Select an option" at bounding box center [435, 329] width 17 height 17
click at [440, 333] on input "Select an option" at bounding box center [435, 329] width 17 height 17
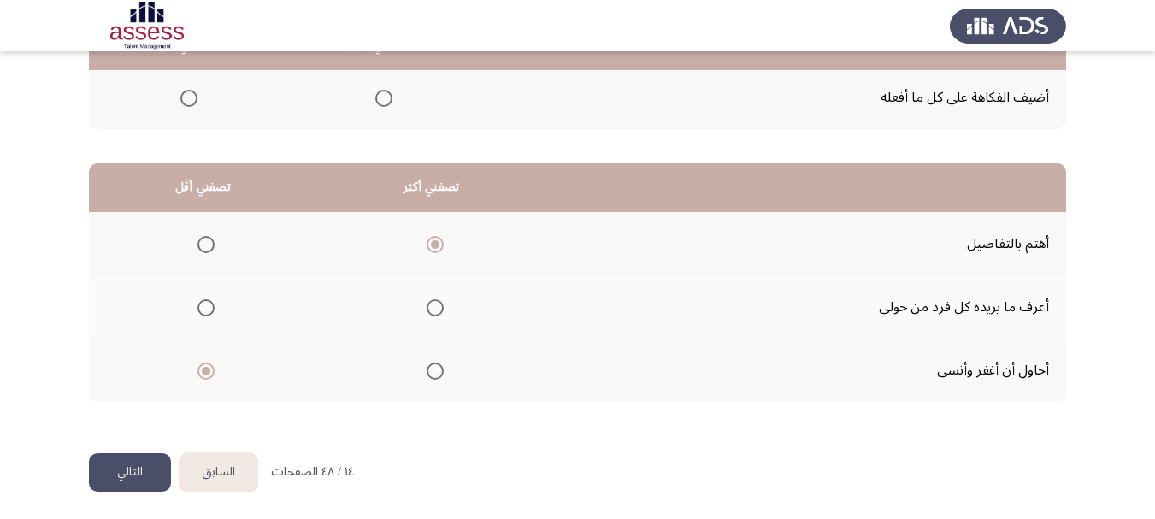
scroll to position [344, 0]
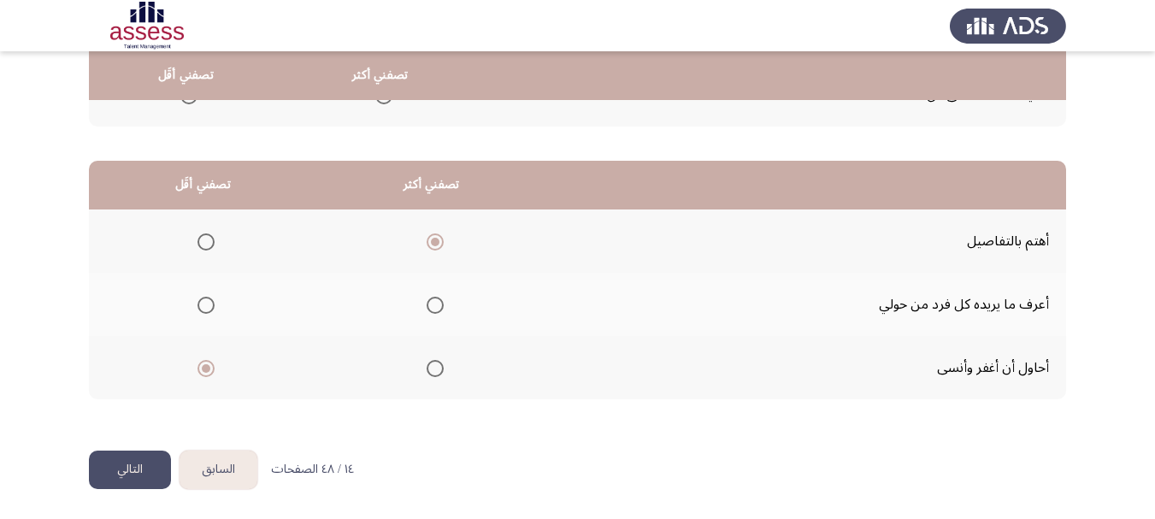
click at [133, 473] on button "التالي" at bounding box center [130, 469] width 82 height 38
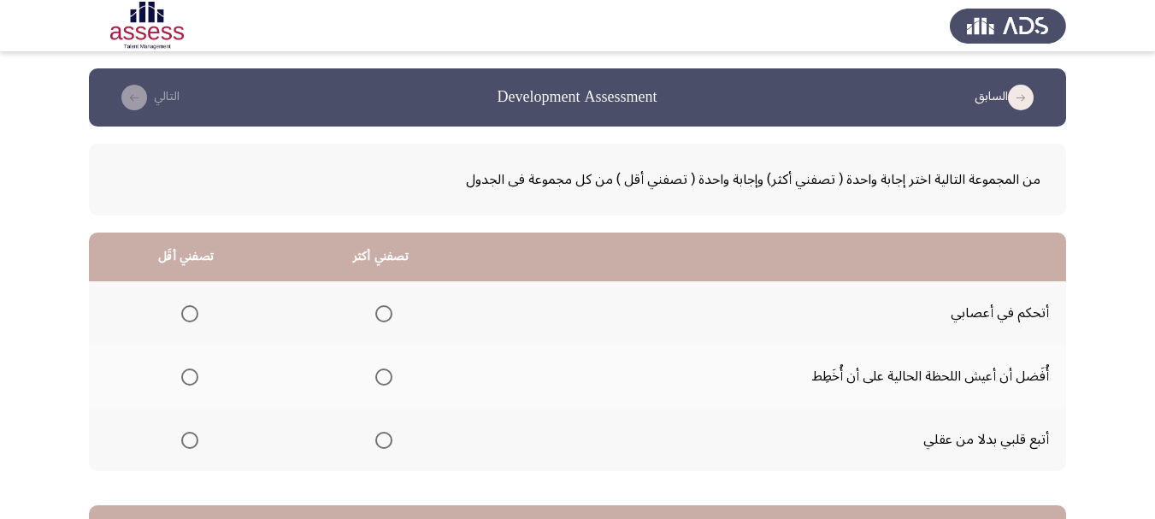
click at [376, 315] on span "Select an option" at bounding box center [383, 313] width 17 height 17
click at [376, 315] on input "Select an option" at bounding box center [383, 313] width 17 height 17
click at [175, 373] on label "Select an option" at bounding box center [186, 376] width 24 height 17
click at [181, 373] on input "Select an option" at bounding box center [189, 376] width 17 height 17
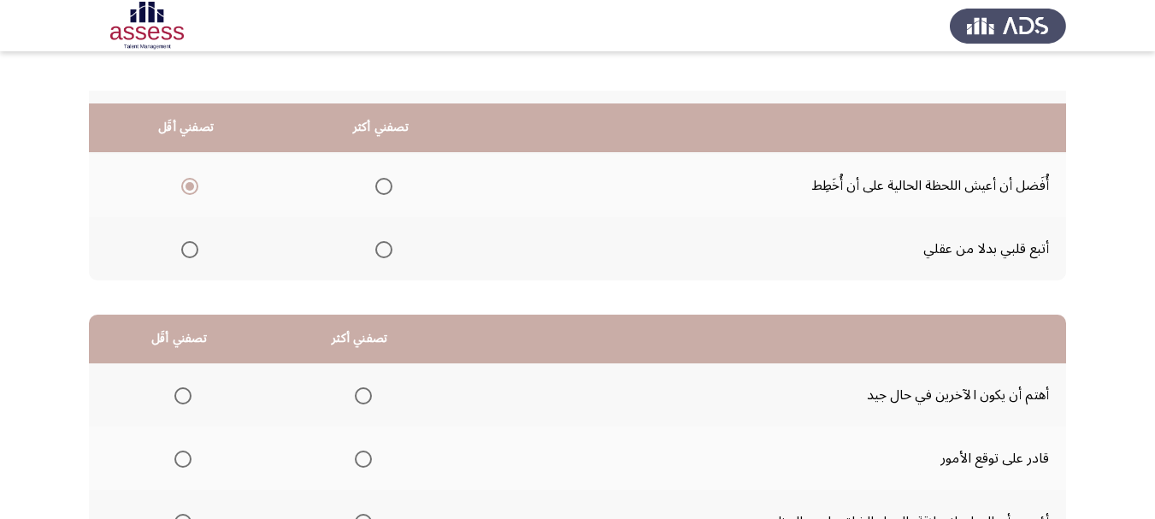
scroll to position [256, 0]
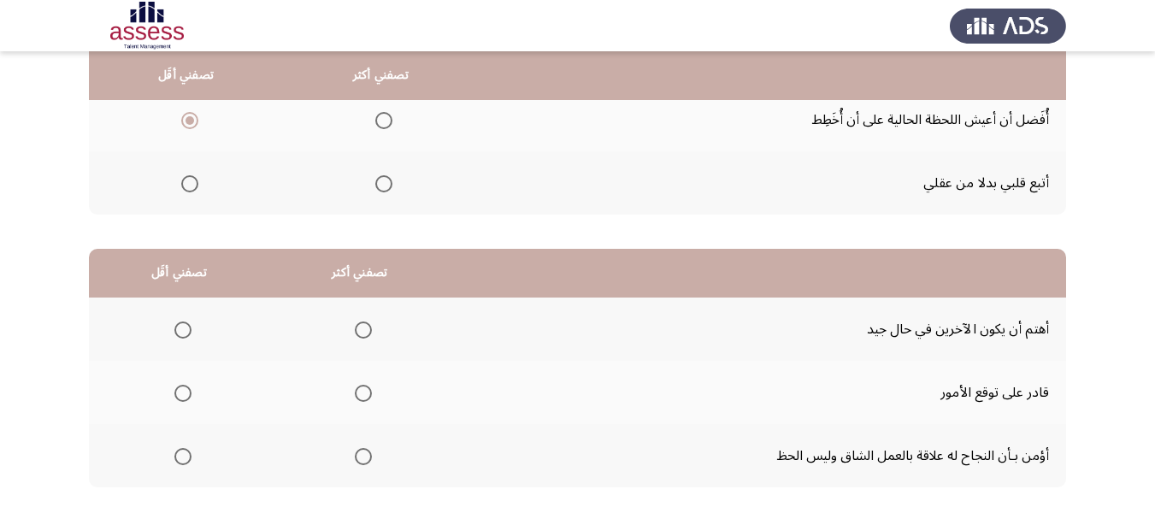
click at [179, 460] on span "Select an option" at bounding box center [182, 456] width 17 height 17
click at [179, 460] on input "Select an option" at bounding box center [182, 456] width 17 height 17
click at [358, 394] on span "Select an option" at bounding box center [363, 393] width 17 height 17
click at [358, 394] on input "Select an option" at bounding box center [363, 393] width 17 height 17
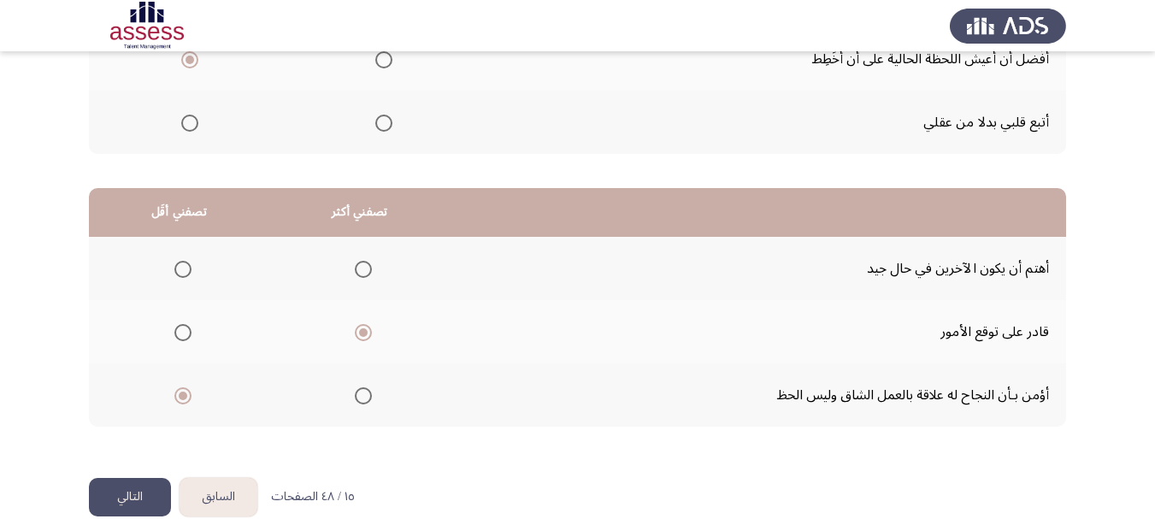
scroll to position [344, 0]
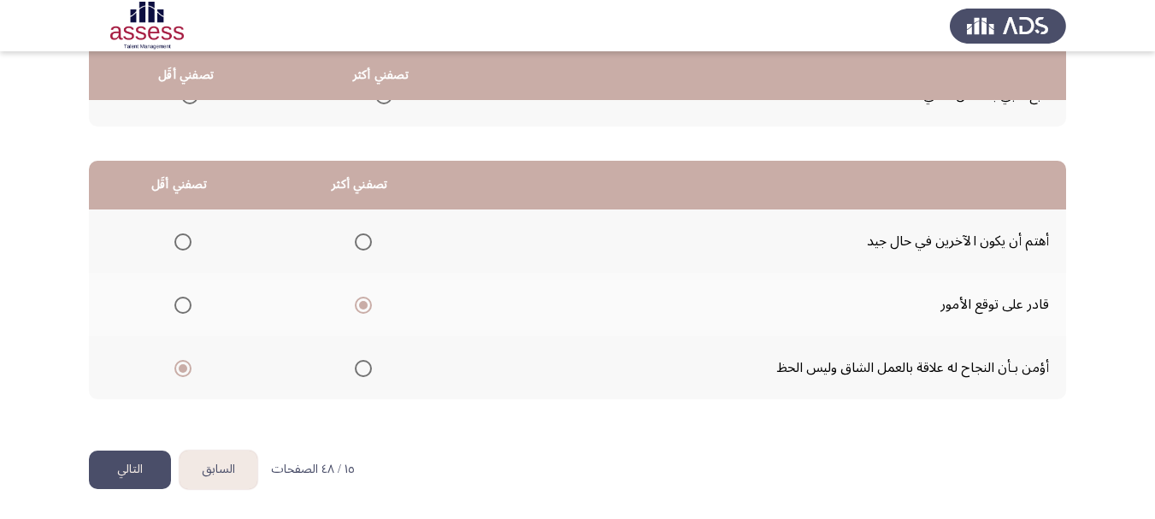
click at [136, 477] on button "التالي" at bounding box center [130, 469] width 82 height 38
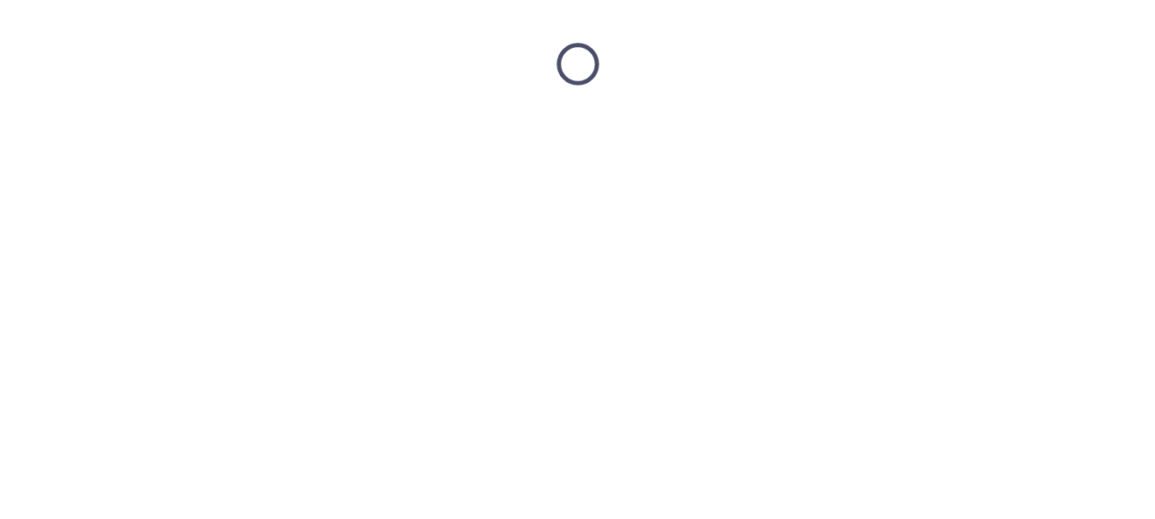
scroll to position [0, 0]
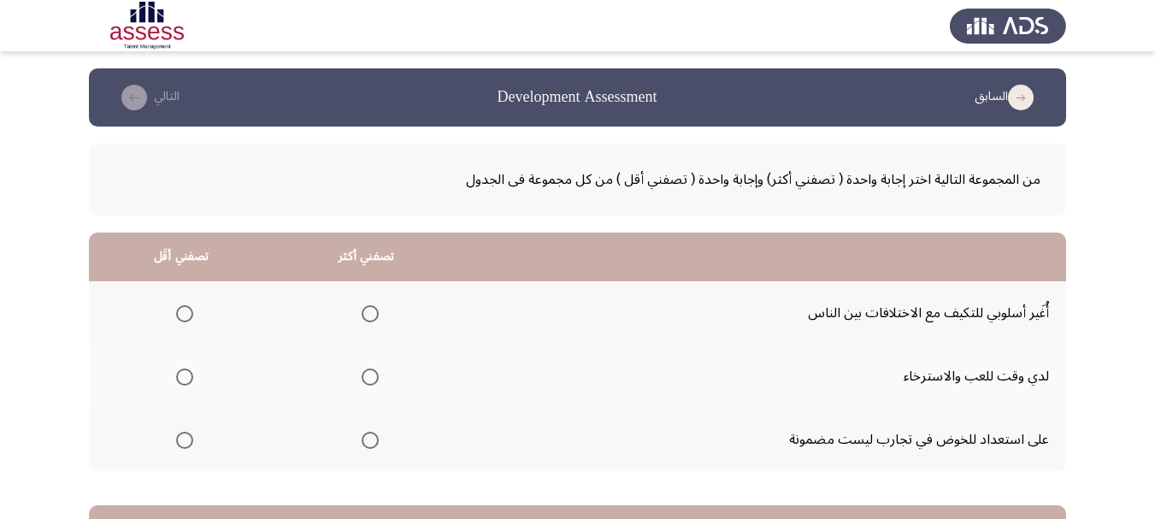
click at [369, 439] on span "Select an option" at bounding box center [370, 440] width 17 height 17
click at [369, 439] on input "Select an option" at bounding box center [370, 440] width 17 height 17
click at [181, 374] on span "Select an option" at bounding box center [184, 376] width 17 height 17
click at [181, 374] on input "Select an option" at bounding box center [184, 376] width 17 height 17
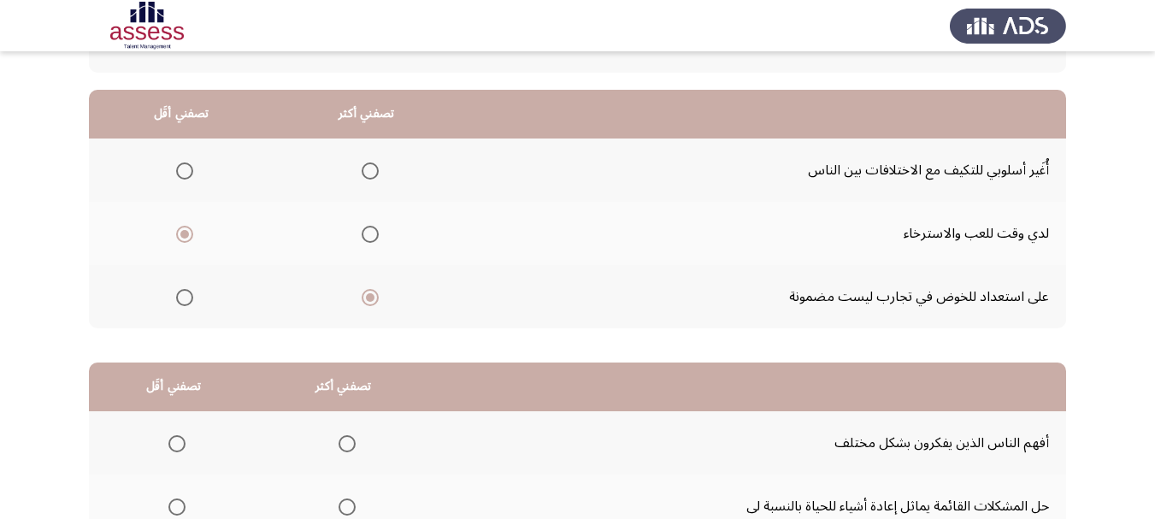
scroll to position [256, 0]
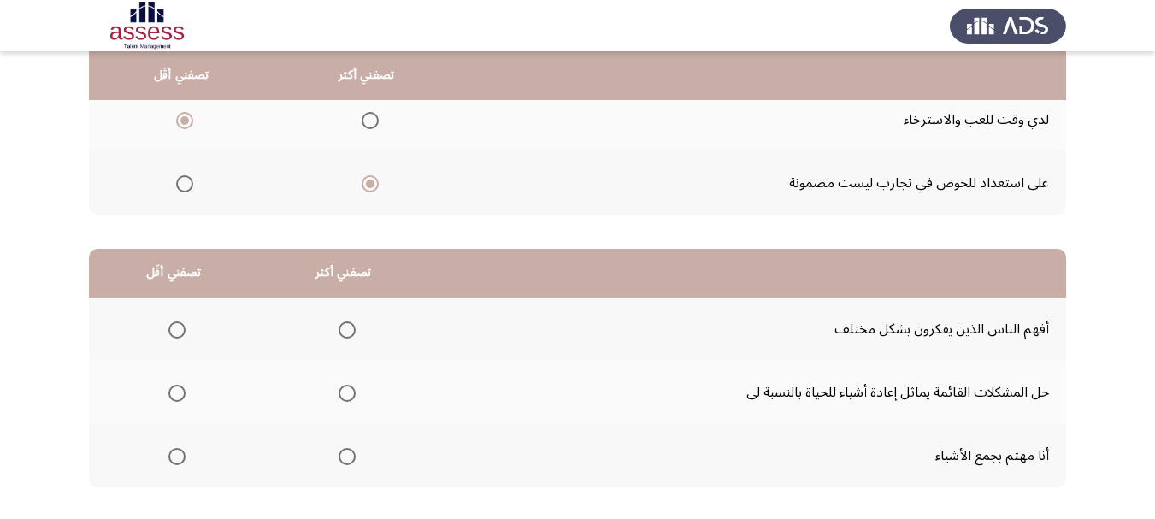
click at [347, 330] on span "Select an option" at bounding box center [347, 330] width 0 height 0
click at [341, 329] on input "Select an option" at bounding box center [346, 329] width 17 height 17
click at [341, 387] on span "Select an option" at bounding box center [346, 393] width 17 height 17
click at [341, 387] on input "Select an option" at bounding box center [346, 393] width 17 height 17
click at [177, 332] on span "Select an option" at bounding box center [176, 329] width 17 height 17
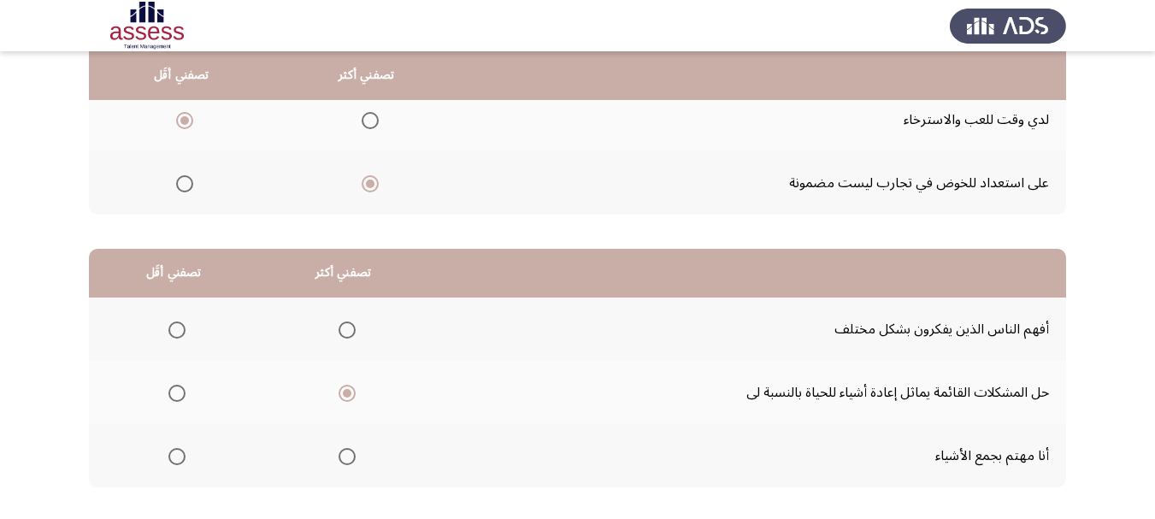
click at [177, 332] on input "Select an option" at bounding box center [176, 329] width 17 height 17
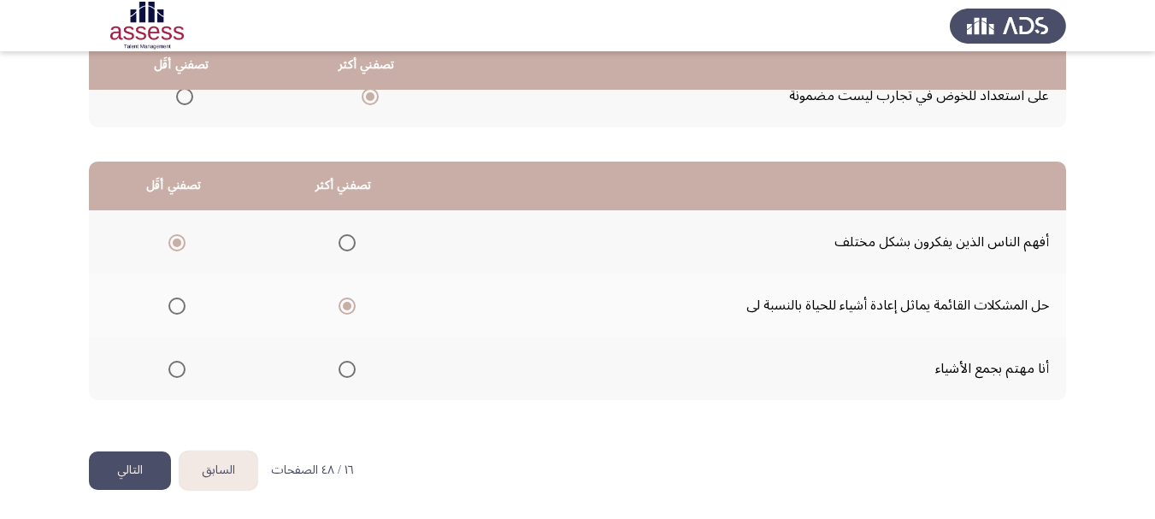
scroll to position [344, 0]
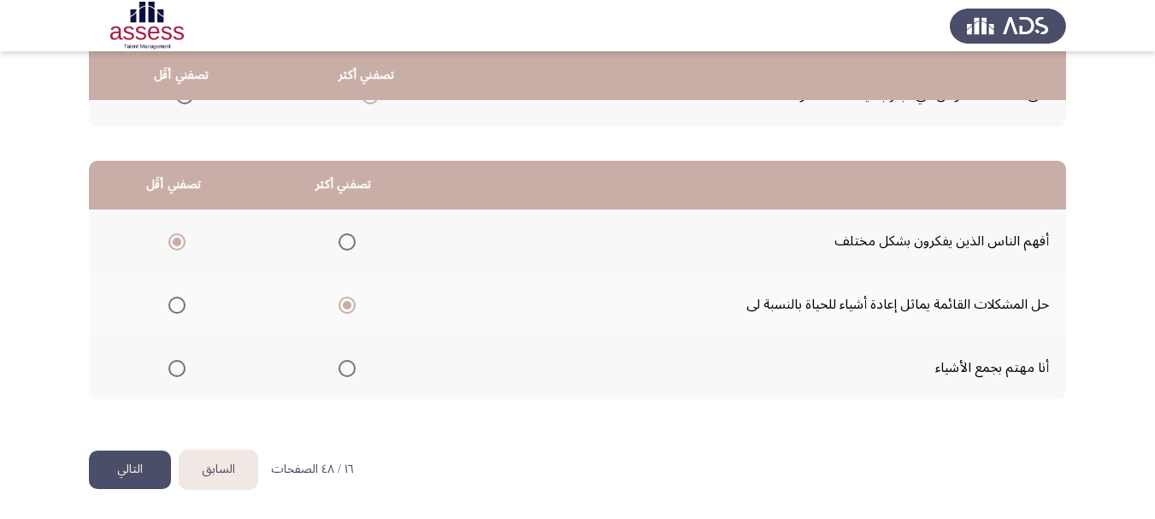
click at [171, 368] on span "Select an option" at bounding box center [176, 368] width 17 height 17
click at [171, 368] on input "Select an option" at bounding box center [176, 368] width 17 height 17
click at [133, 473] on button "التالي" at bounding box center [130, 469] width 82 height 38
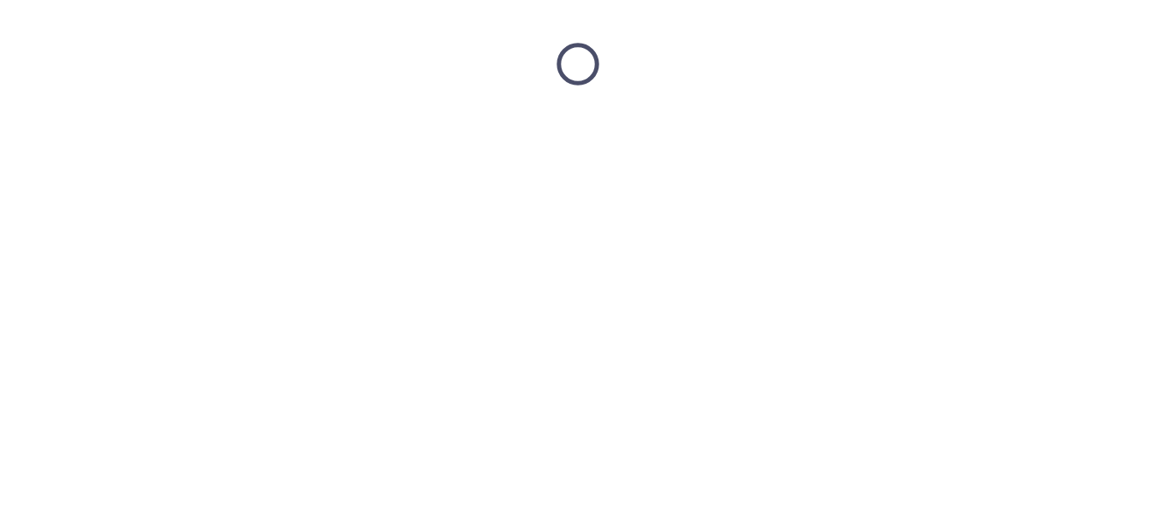
scroll to position [0, 0]
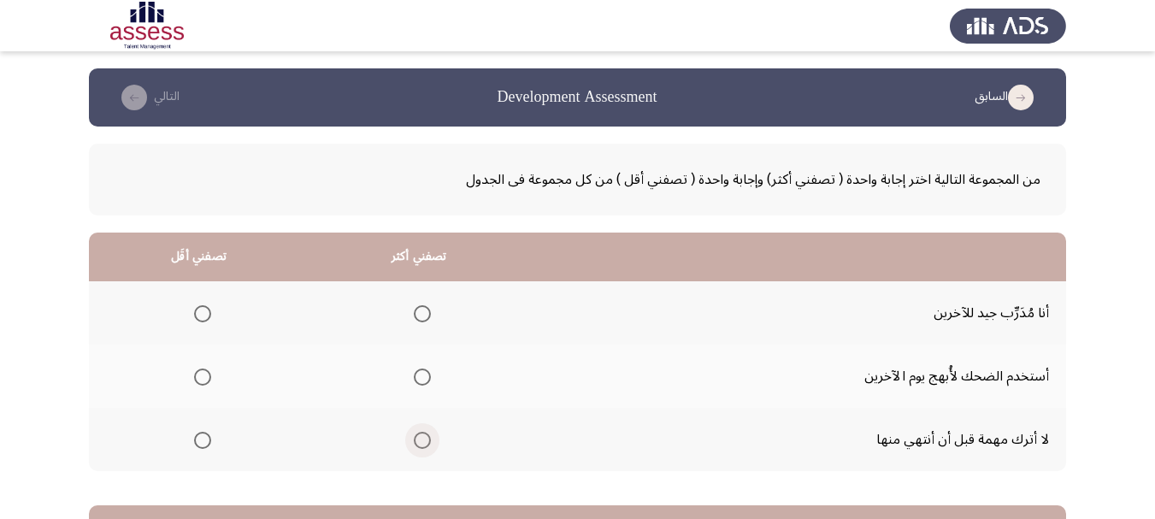
click at [421, 443] on span "Select an option" at bounding box center [422, 440] width 17 height 17
click at [421, 443] on input "Select an option" at bounding box center [422, 440] width 17 height 17
click at [203, 374] on span "Select an option" at bounding box center [202, 376] width 17 height 17
click at [203, 374] on input "Select an option" at bounding box center [202, 376] width 17 height 17
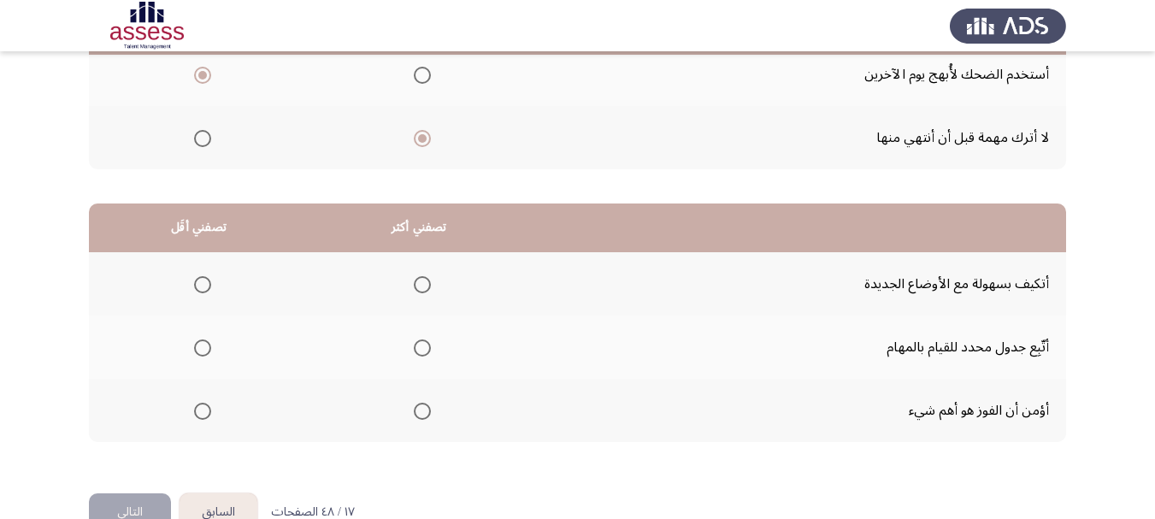
scroll to position [342, 0]
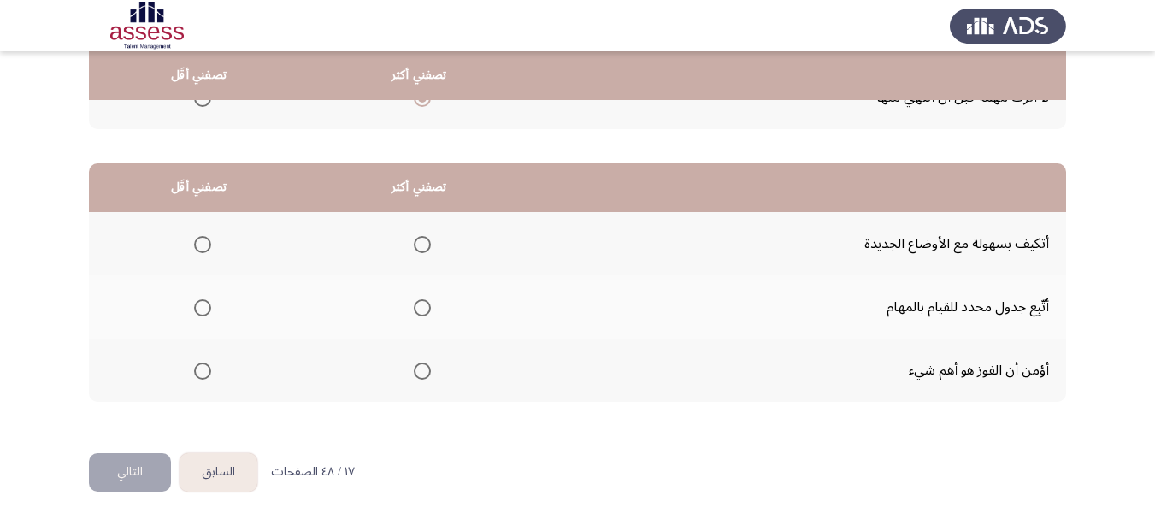
click at [426, 307] on span "Select an option" at bounding box center [422, 307] width 17 height 17
click at [426, 307] on input "Select an option" at bounding box center [422, 307] width 17 height 17
click at [200, 369] on span "Select an option" at bounding box center [202, 370] width 17 height 17
click at [200, 369] on input "Select an option" at bounding box center [202, 370] width 17 height 17
click at [138, 470] on button "التالي" at bounding box center [130, 472] width 82 height 38
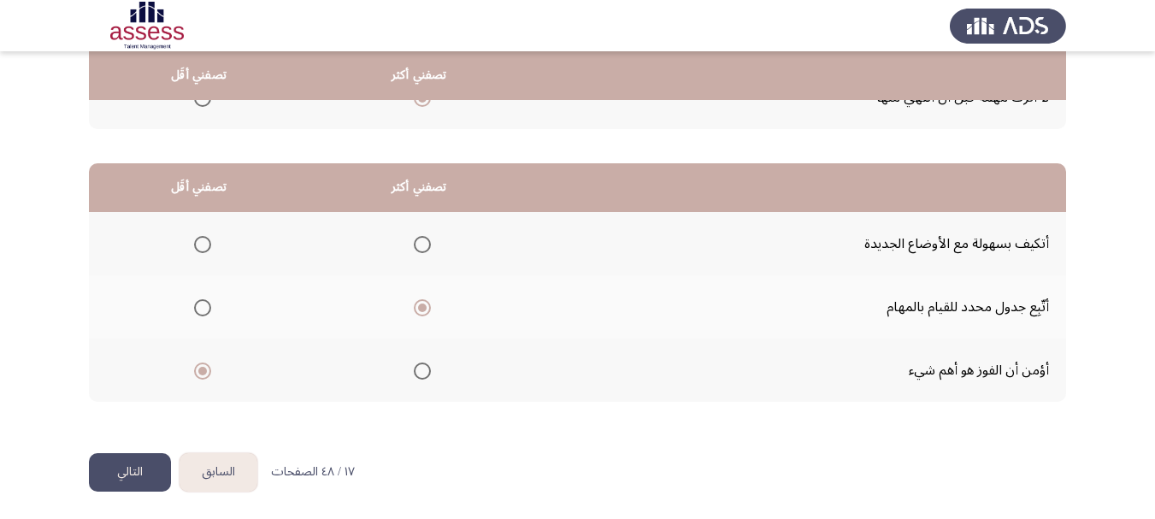
scroll to position [0, 0]
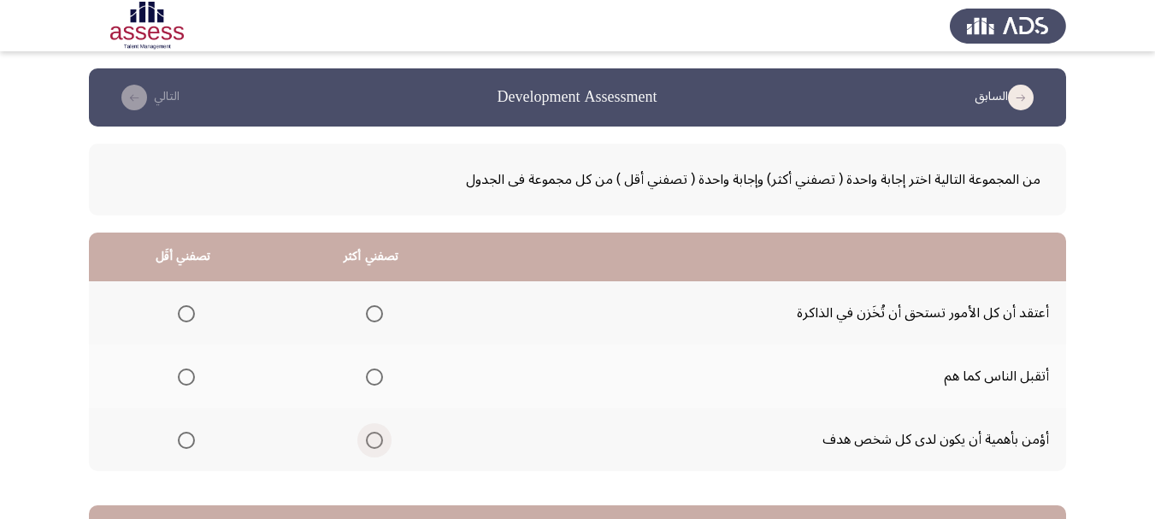
click at [370, 439] on span "Select an option" at bounding box center [374, 440] width 17 height 17
click at [370, 439] on input "Select an option" at bounding box center [374, 440] width 17 height 17
click at [182, 313] on span "Select an option" at bounding box center [186, 313] width 17 height 17
click at [182, 313] on input "Select an option" at bounding box center [186, 313] width 17 height 17
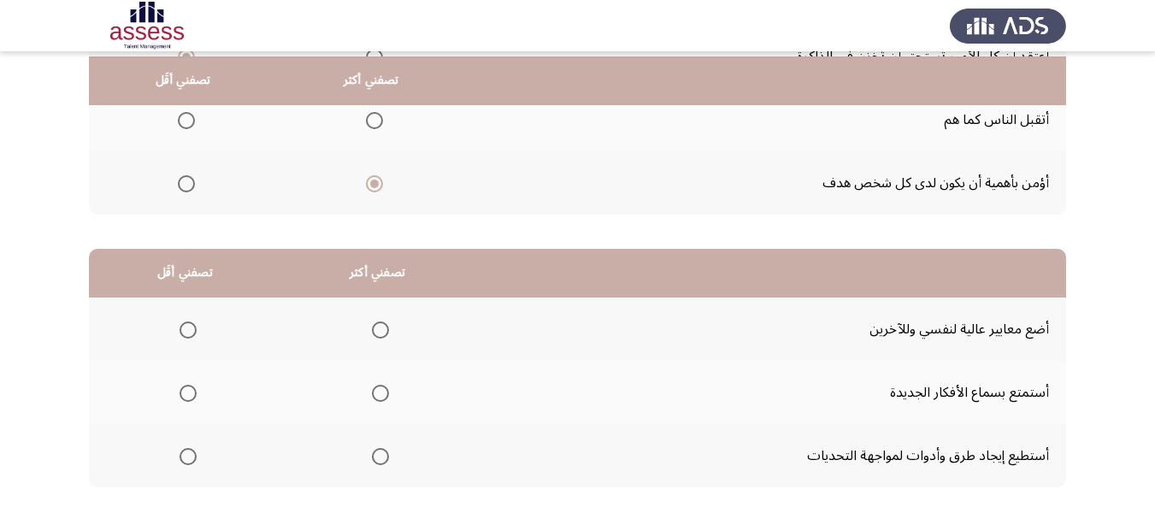
scroll to position [342, 0]
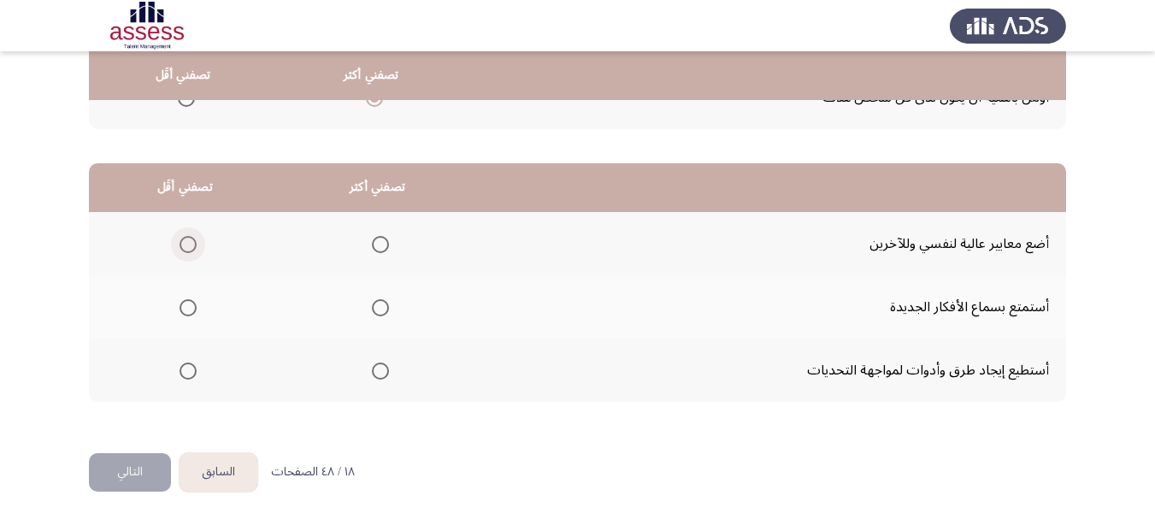
click at [185, 241] on span "Select an option" at bounding box center [187, 244] width 17 height 17
click at [185, 241] on input "Select an option" at bounding box center [187, 244] width 17 height 17
click at [375, 366] on span "Select an option" at bounding box center [380, 370] width 17 height 17
click at [375, 366] on input "Select an option" at bounding box center [380, 370] width 17 height 17
click at [127, 462] on button "التالي" at bounding box center [130, 472] width 82 height 38
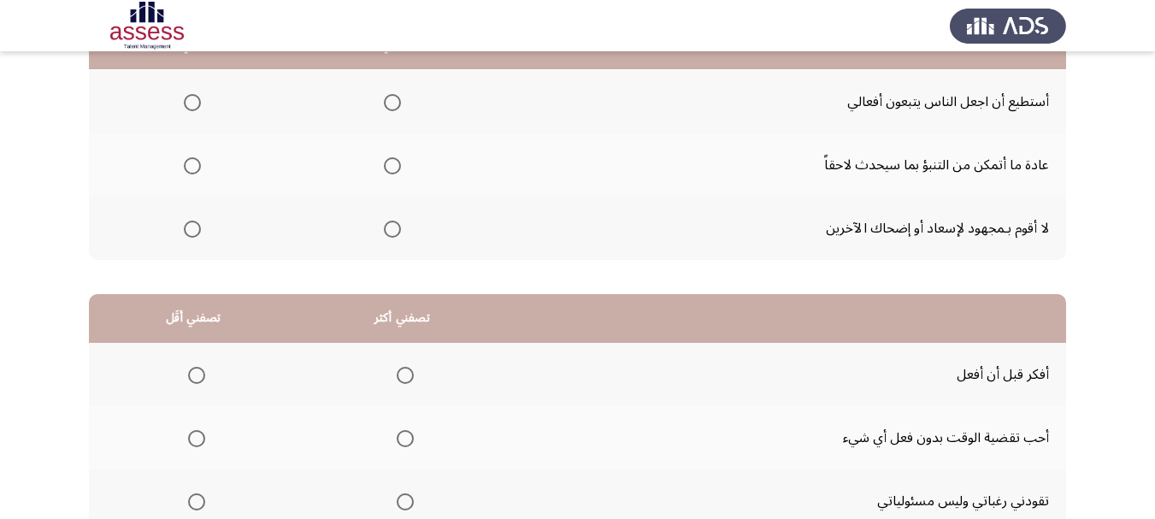
scroll to position [174, 0]
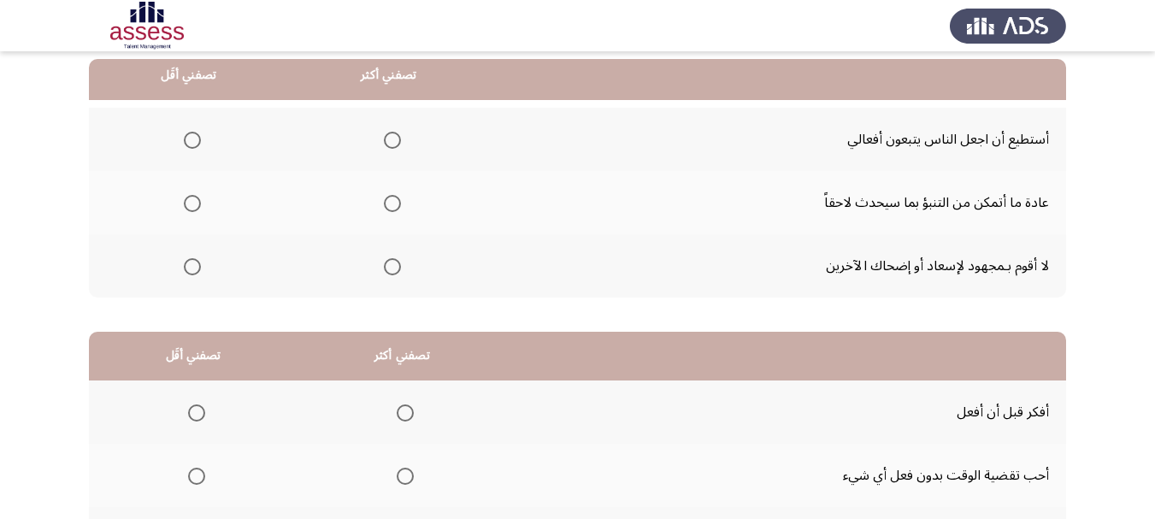
click at [392, 203] on span "Select an option" at bounding box center [392, 203] width 0 height 0
click at [389, 203] on input "Select an option" at bounding box center [392, 203] width 17 height 17
click at [192, 274] on span "Select an option" at bounding box center [192, 266] width 17 height 17
click at [192, 274] on input "Select an option" at bounding box center [192, 266] width 17 height 17
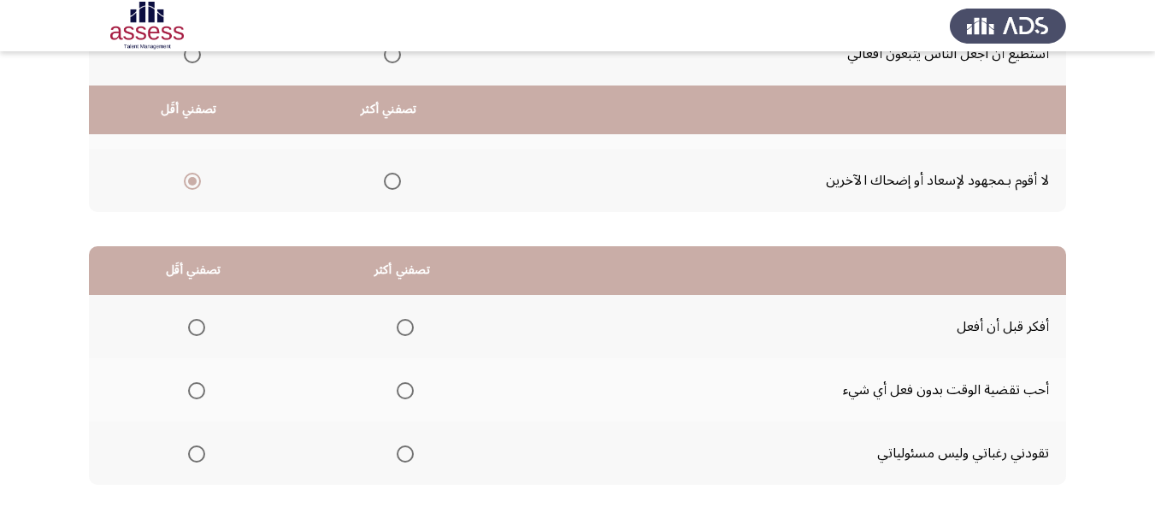
scroll to position [344, 0]
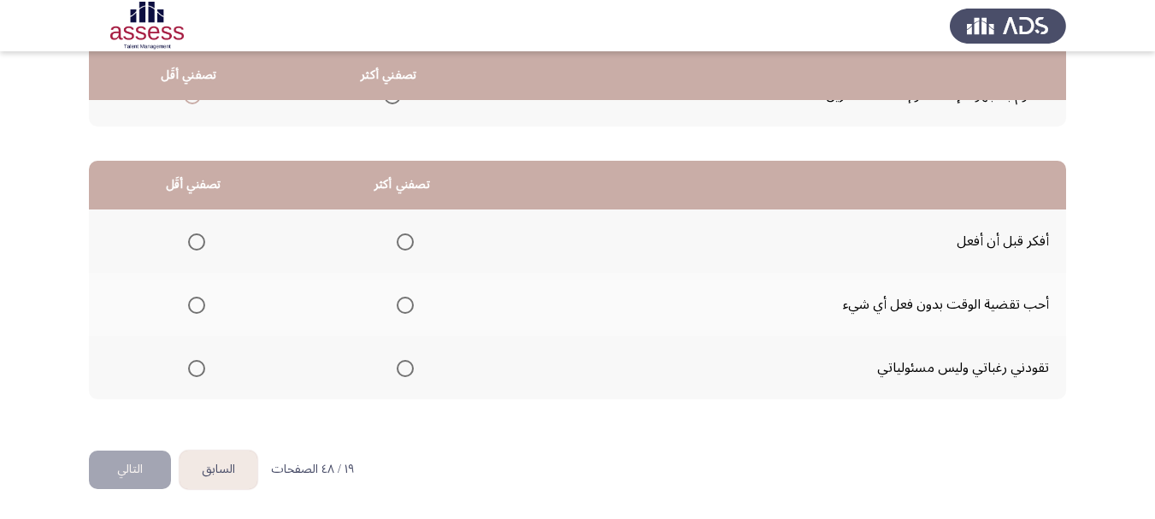
click at [403, 238] on span "Select an option" at bounding box center [405, 241] width 17 height 17
click at [403, 238] on input "Select an option" at bounding box center [405, 241] width 17 height 17
click at [197, 303] on span "Select an option" at bounding box center [196, 305] width 17 height 17
click at [197, 303] on input "Select an option" at bounding box center [196, 305] width 17 height 17
click at [130, 470] on button "التالي" at bounding box center [130, 469] width 82 height 38
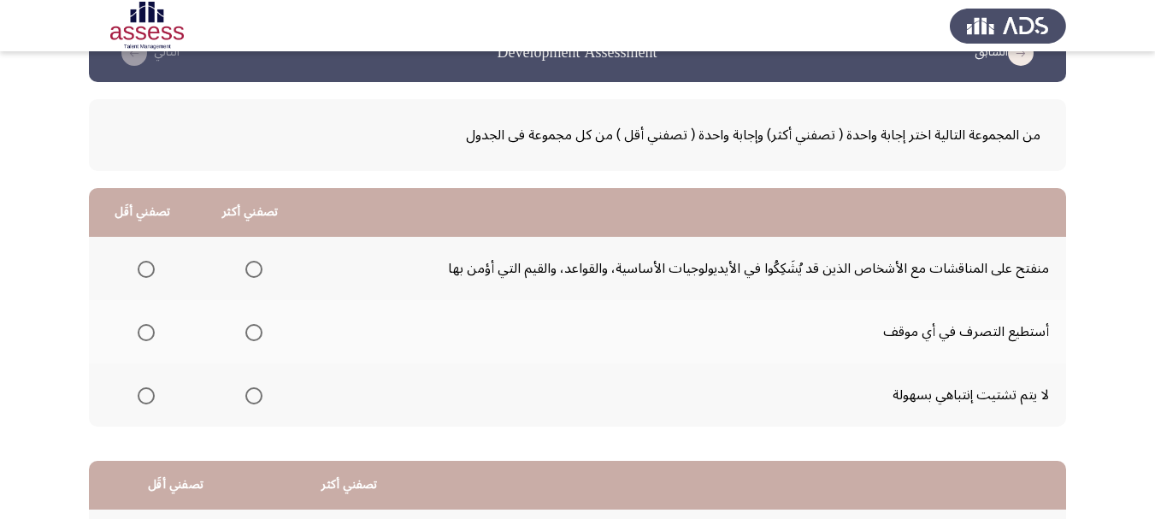
scroll to position [85, 0]
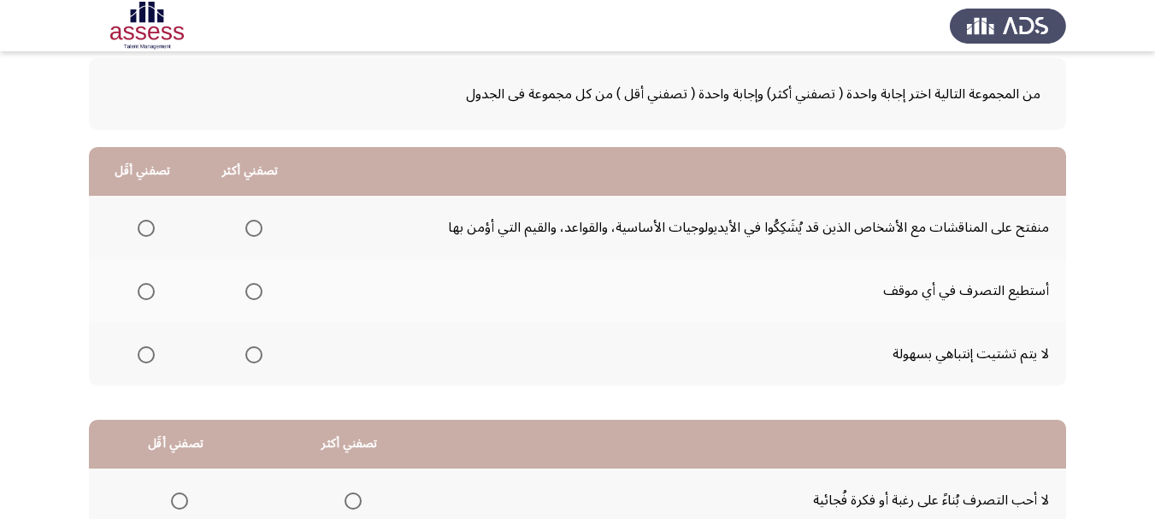
click at [144, 230] on span "Select an option" at bounding box center [146, 228] width 17 height 17
click at [144, 230] on input "Select an option" at bounding box center [146, 228] width 17 height 17
click at [241, 350] on label "Select an option" at bounding box center [250, 354] width 24 height 17
click at [245, 350] on input "Select an option" at bounding box center [253, 354] width 17 height 17
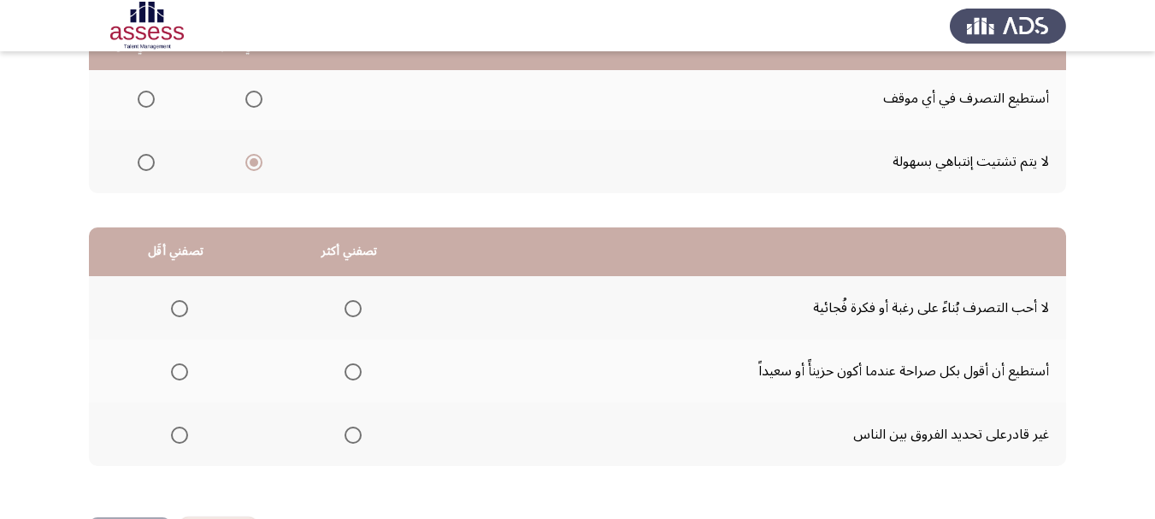
scroll to position [342, 0]
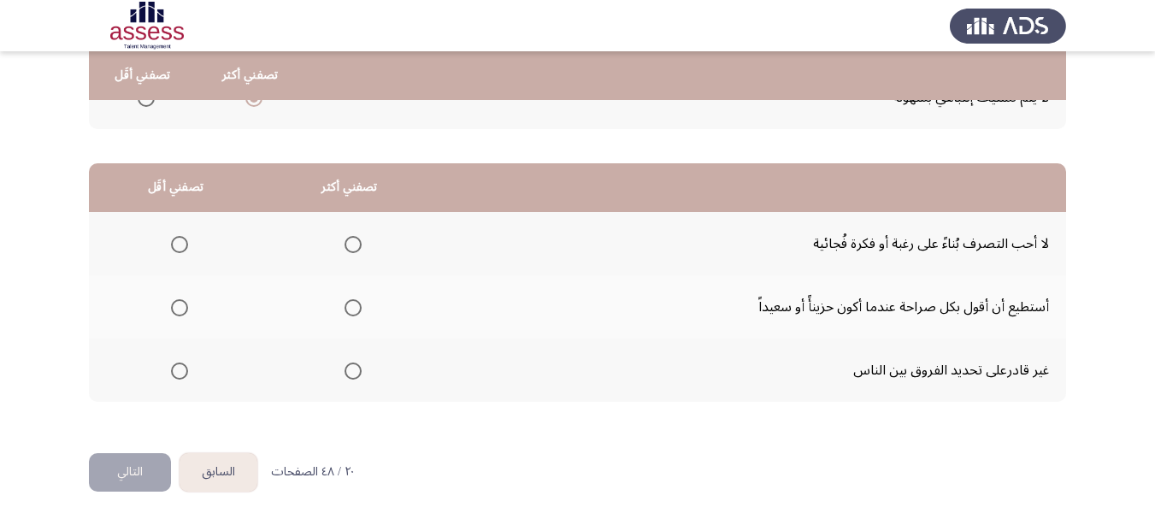
click at [349, 374] on span "Select an option" at bounding box center [352, 370] width 17 height 17
click at [349, 374] on input "Select an option" at bounding box center [352, 370] width 17 height 17
click at [176, 382] on mat-radio-group "Select an option" at bounding box center [176, 370] width 24 height 29
click at [178, 374] on span "Select an option" at bounding box center [179, 370] width 17 height 17
click at [178, 374] on input "Select an option" at bounding box center [179, 370] width 17 height 17
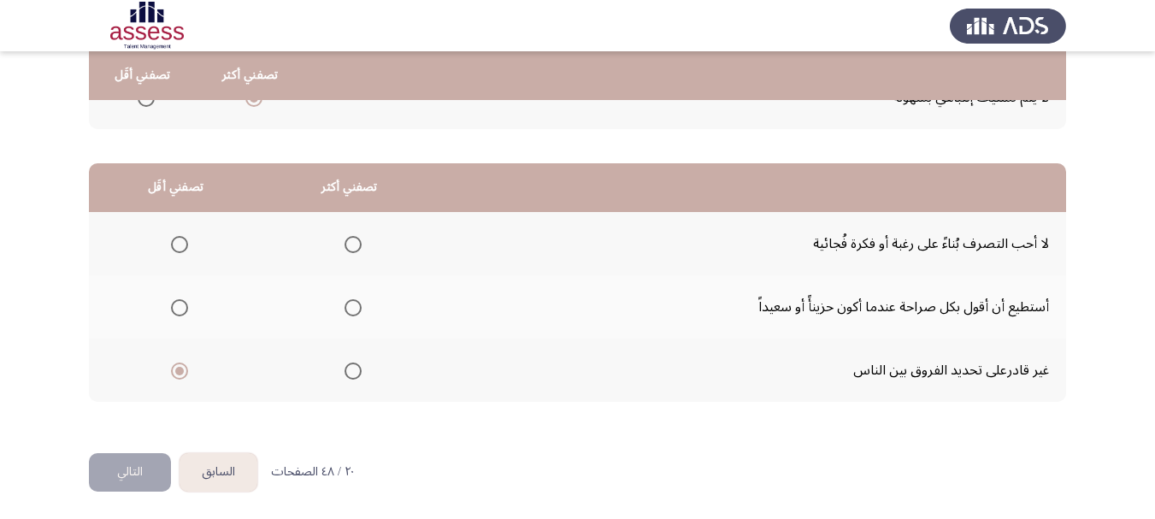
click at [348, 249] on span "Select an option" at bounding box center [352, 244] width 17 height 17
click at [348, 249] on input "Select an option" at bounding box center [352, 244] width 17 height 17
click at [143, 461] on button "التالي" at bounding box center [130, 472] width 82 height 38
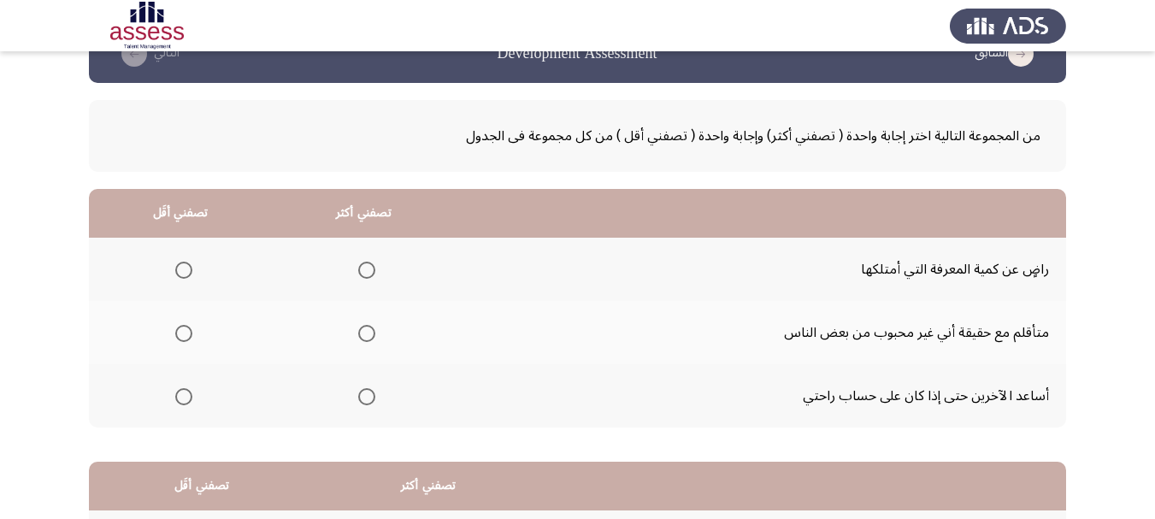
scroll to position [85, 0]
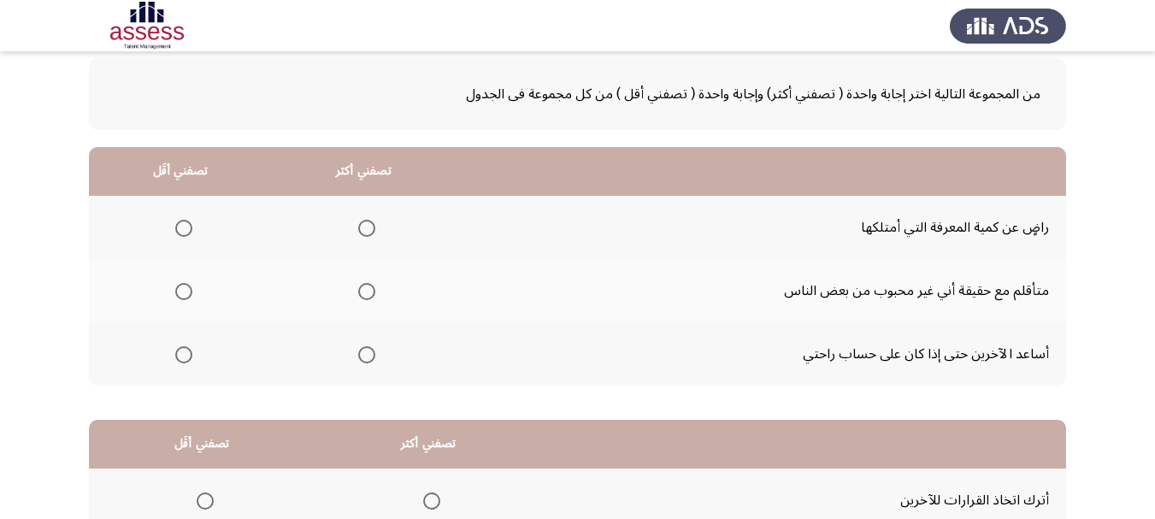
click at [192, 232] on th at bounding box center [180, 227] width 183 height 63
click at [183, 229] on span "Select an option" at bounding box center [183, 228] width 17 height 17
click at [183, 229] on input "Select an option" at bounding box center [183, 228] width 17 height 17
click at [368, 355] on span "Select an option" at bounding box center [366, 354] width 17 height 17
click at [368, 355] on input "Select an option" at bounding box center [366, 354] width 17 height 17
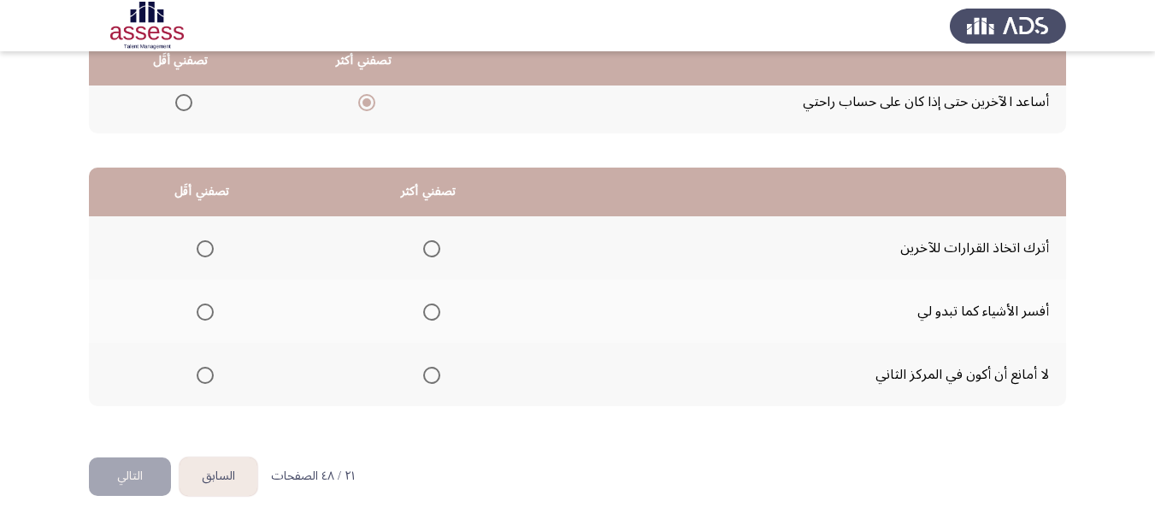
scroll to position [342, 0]
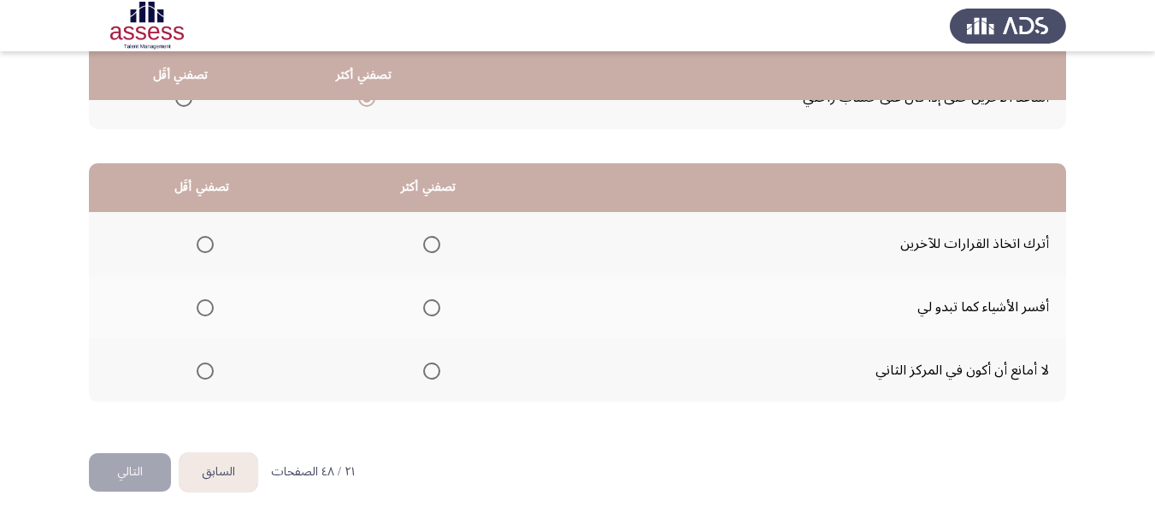
click at [213, 240] on span "Select an option" at bounding box center [205, 244] width 17 height 17
click at [213, 240] on input "Select an option" at bounding box center [205, 244] width 17 height 17
click at [433, 309] on span "Select an option" at bounding box center [431, 307] width 17 height 17
click at [433, 309] on input "Select an option" at bounding box center [431, 307] width 17 height 17
click at [206, 368] on span "Select an option" at bounding box center [205, 370] width 17 height 17
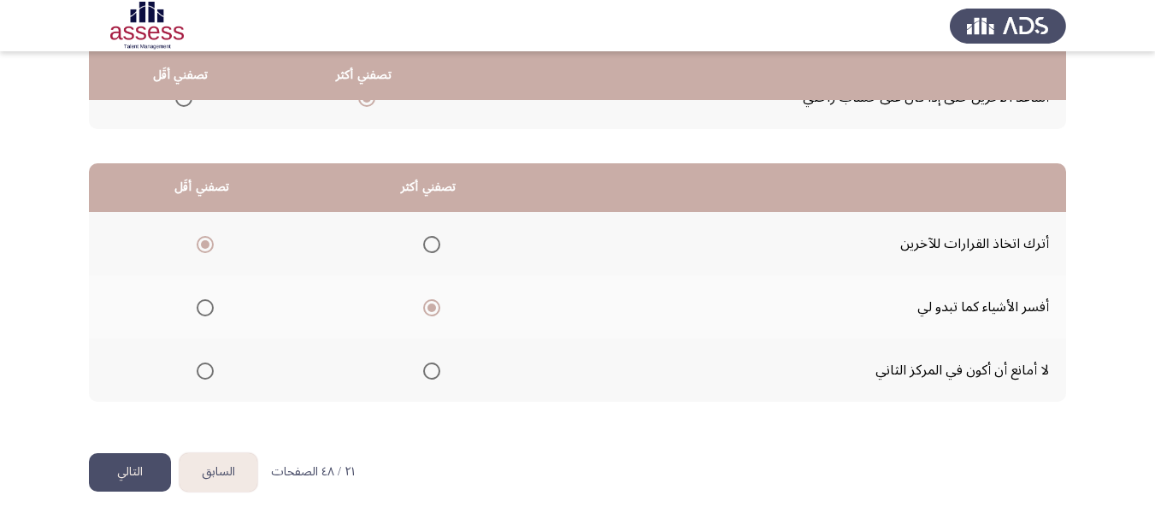
click at [206, 368] on input "Select an option" at bounding box center [205, 370] width 17 height 17
click at [138, 471] on button "التالي" at bounding box center [130, 472] width 82 height 38
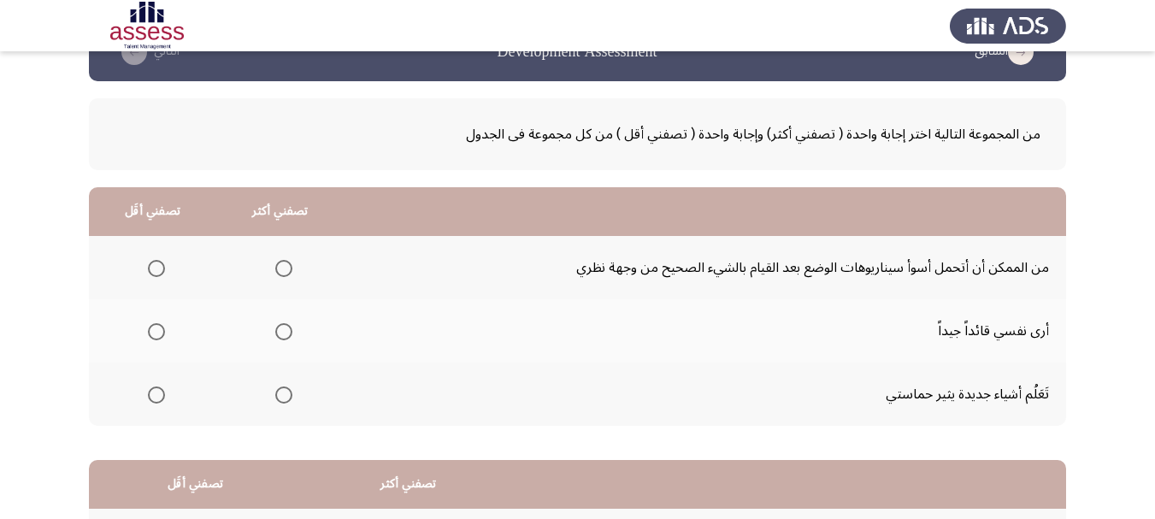
scroll to position [85, 0]
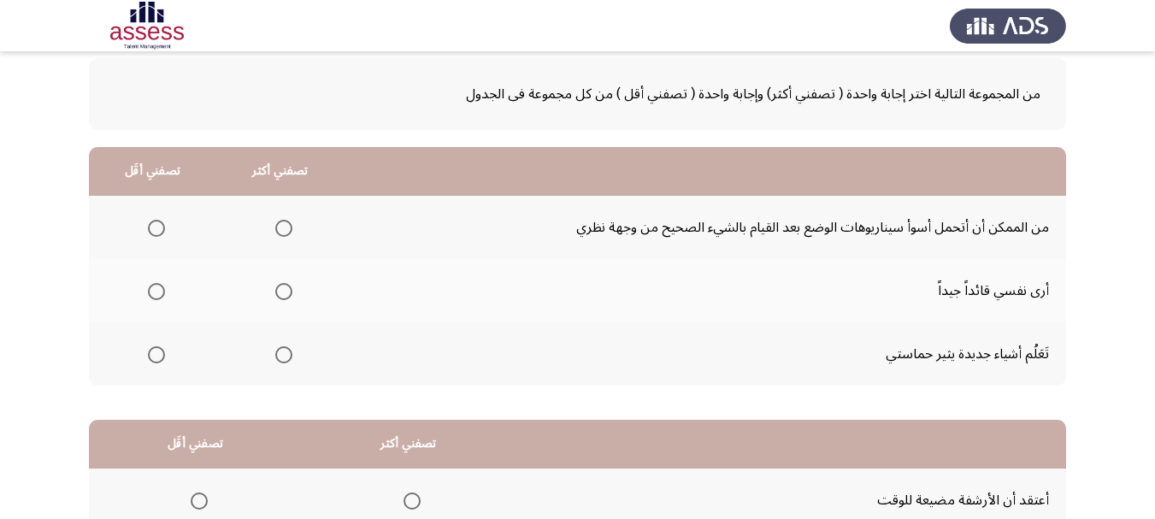
click at [280, 356] on span "Select an option" at bounding box center [283, 354] width 17 height 17
click at [280, 356] on input "Select an option" at bounding box center [283, 354] width 17 height 17
click at [158, 297] on span "Select an option" at bounding box center [156, 291] width 17 height 17
click at [158, 297] on input "Select an option" at bounding box center [156, 291] width 17 height 17
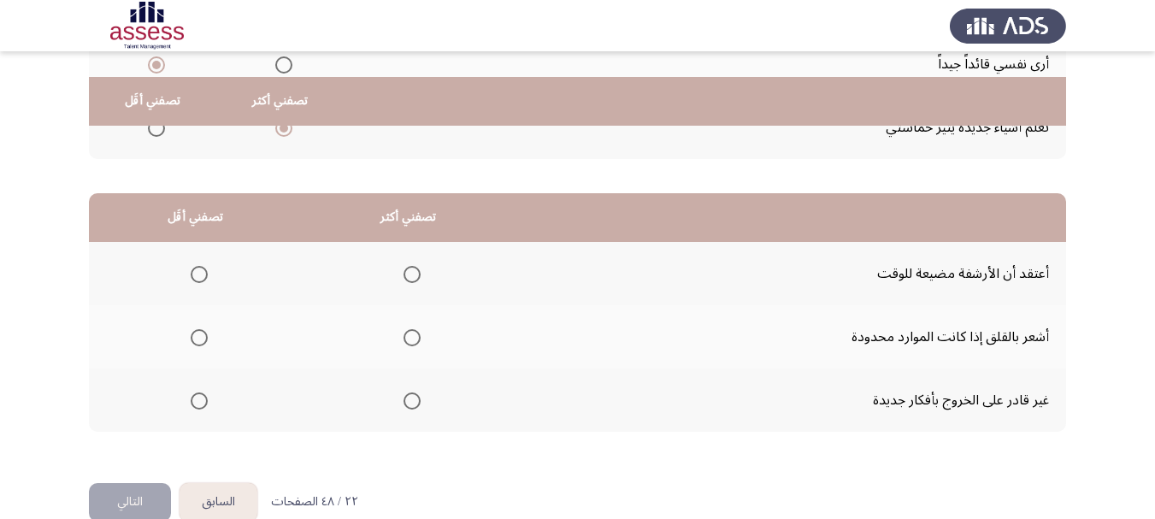
scroll to position [342, 0]
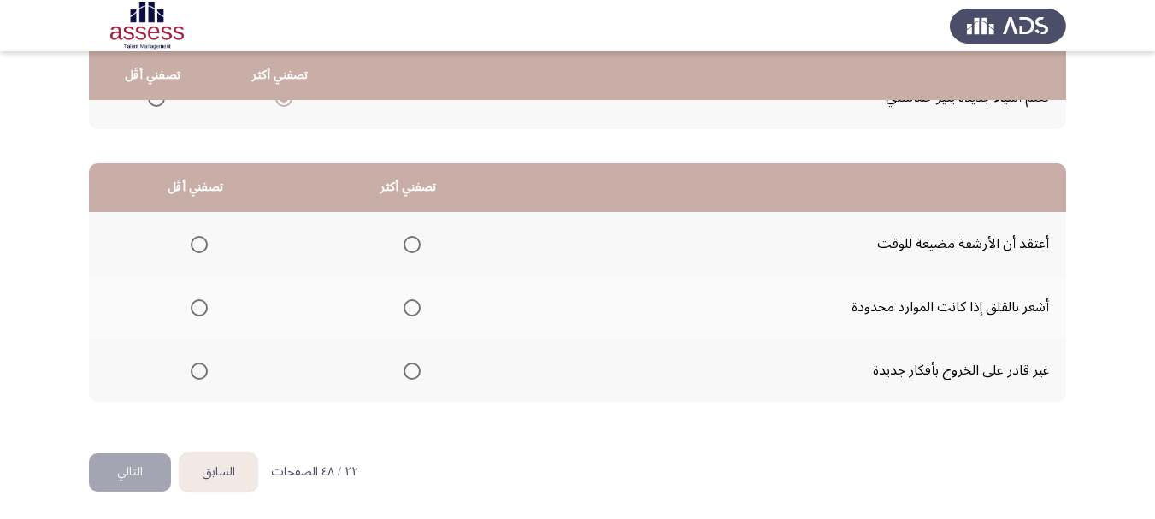
click at [409, 304] on span "Select an option" at bounding box center [411, 307] width 17 height 17
click at [409, 304] on input "Select an option" at bounding box center [411, 307] width 17 height 17
click at [202, 245] on span "Select an option" at bounding box center [199, 244] width 17 height 17
click at [202, 245] on input "Select an option" at bounding box center [199, 244] width 17 height 17
click at [133, 467] on button "التالي" at bounding box center [130, 472] width 82 height 38
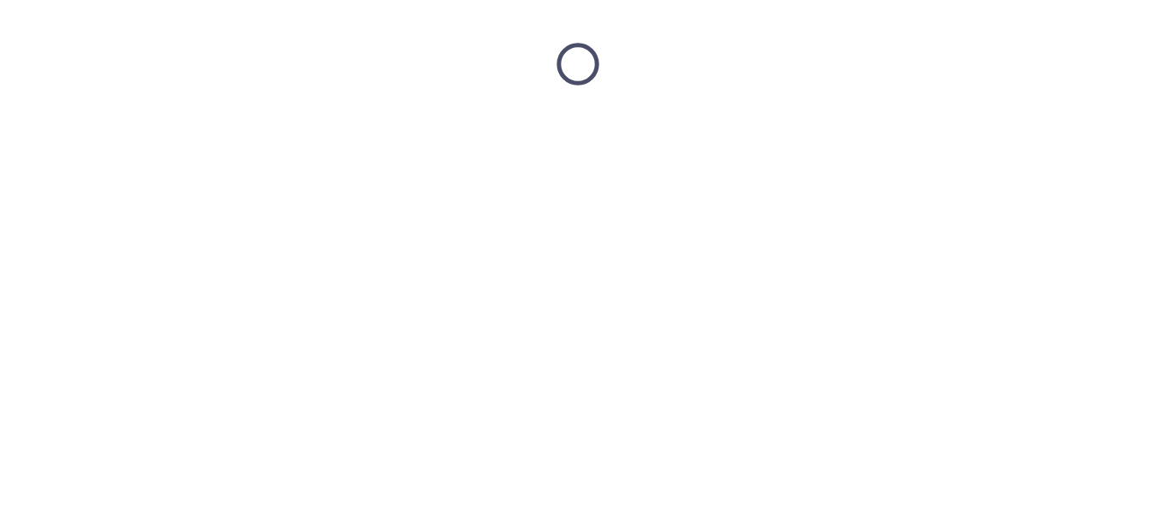
scroll to position [0, 0]
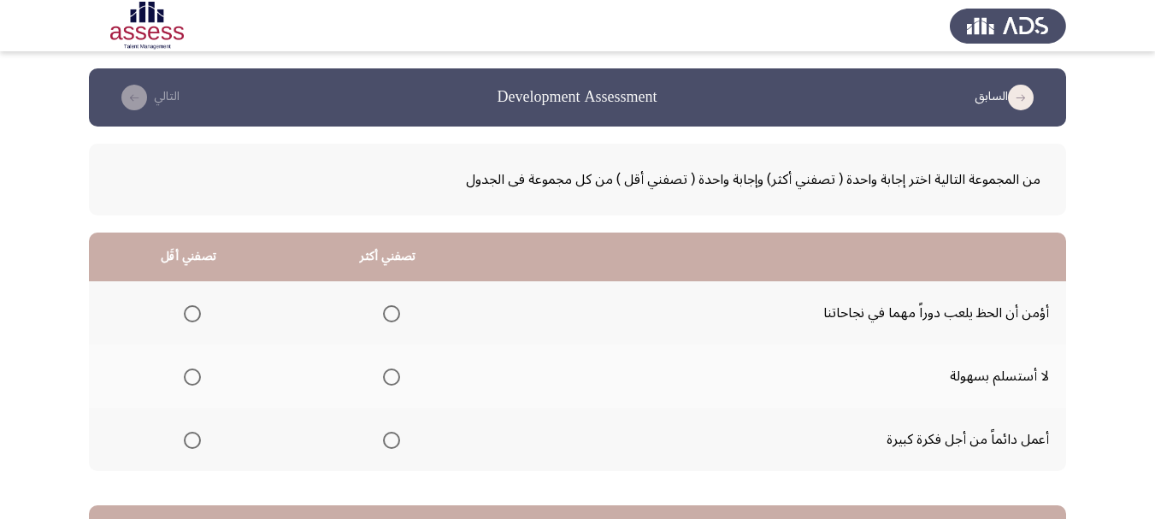
click at [390, 377] on span "Select an option" at bounding box center [391, 376] width 17 height 17
click at [390, 377] on input "Select an option" at bounding box center [391, 376] width 17 height 17
click at [185, 311] on span "Select an option" at bounding box center [192, 313] width 17 height 17
click at [185, 311] on input "Select an option" at bounding box center [192, 313] width 17 height 17
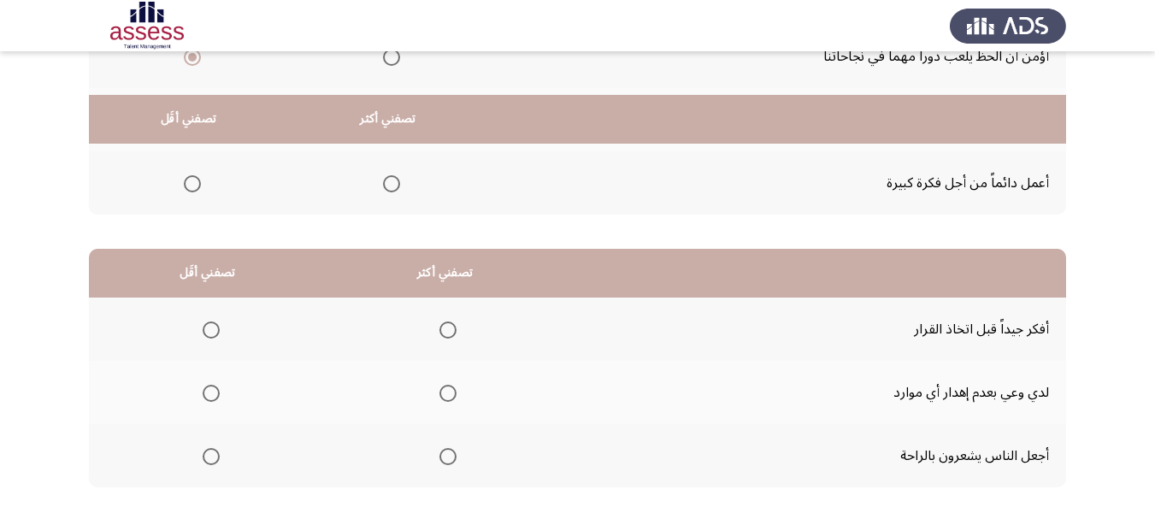
scroll to position [342, 0]
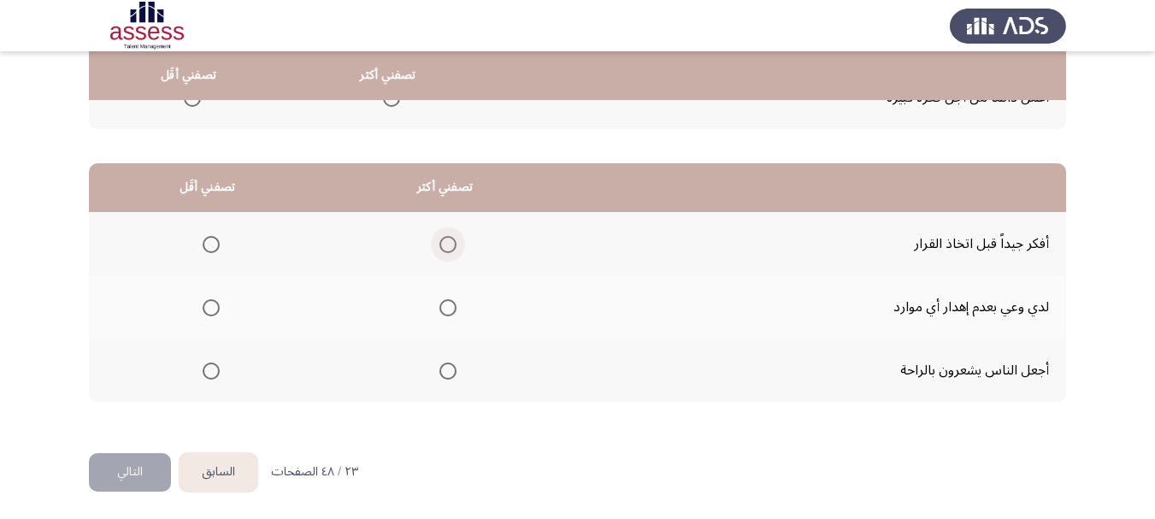
click at [449, 244] on span "Select an option" at bounding box center [447, 244] width 17 height 17
click at [449, 244] on input "Select an option" at bounding box center [447, 244] width 17 height 17
click at [211, 312] on span "Select an option" at bounding box center [211, 307] width 17 height 17
click at [211, 312] on input "Select an option" at bounding box center [211, 307] width 17 height 17
click at [143, 464] on button "التالي" at bounding box center [130, 472] width 82 height 38
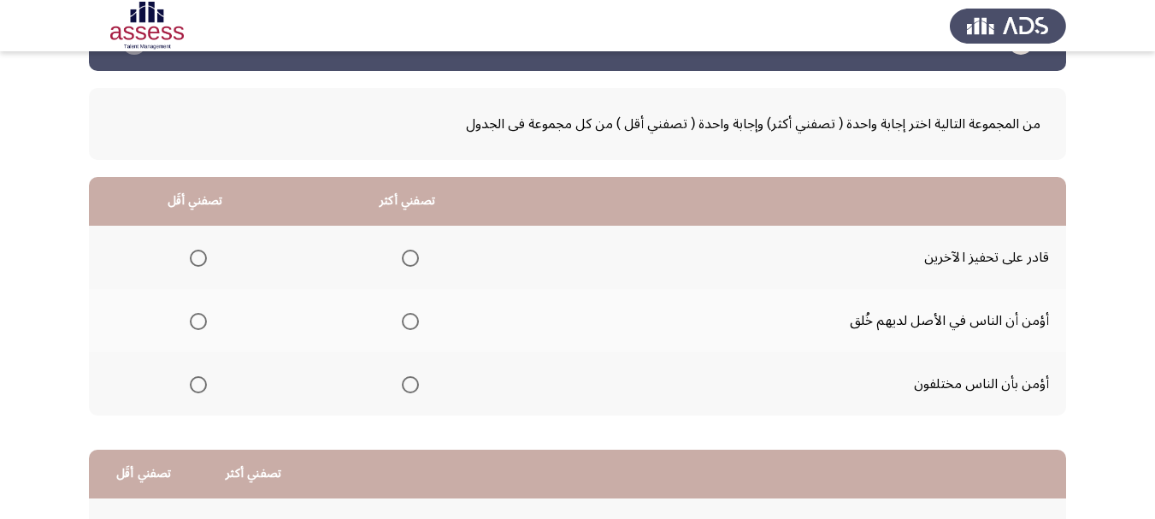
scroll to position [85, 0]
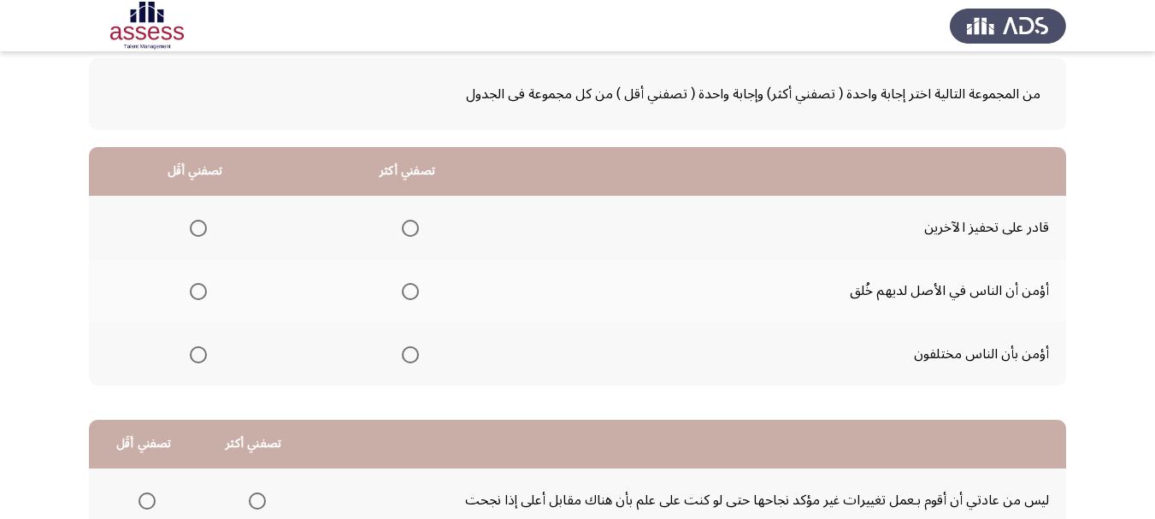
click at [415, 224] on span "Select an option" at bounding box center [410, 228] width 17 height 17
click at [415, 224] on input "Select an option" at bounding box center [410, 228] width 17 height 17
click at [196, 297] on span "Select an option" at bounding box center [198, 291] width 17 height 17
click at [196, 297] on input "Select an option" at bounding box center [198, 291] width 17 height 17
click at [200, 353] on span "Select an option" at bounding box center [198, 354] width 17 height 17
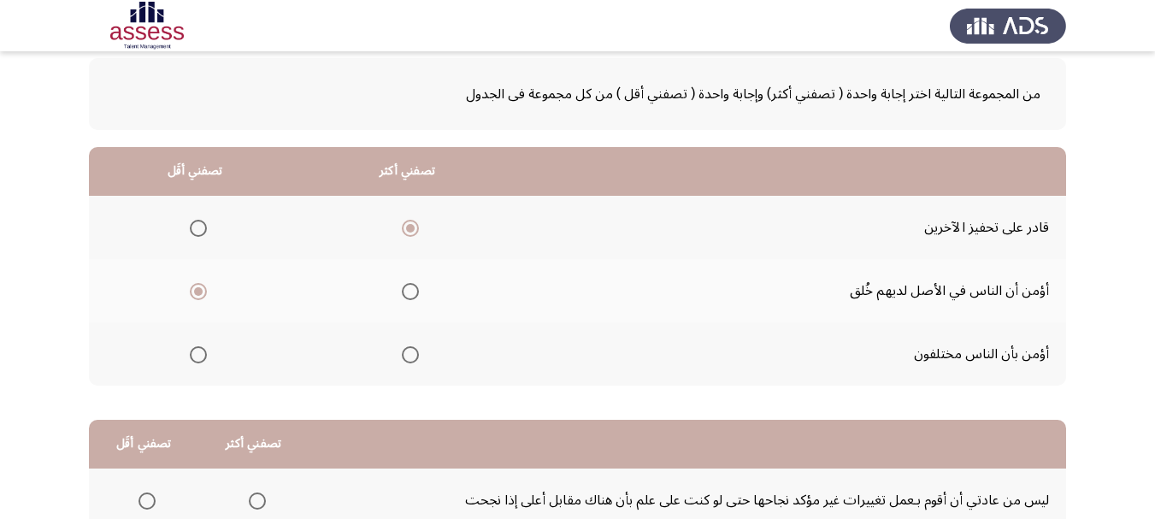
click at [200, 353] on input "Select an option" at bounding box center [198, 354] width 17 height 17
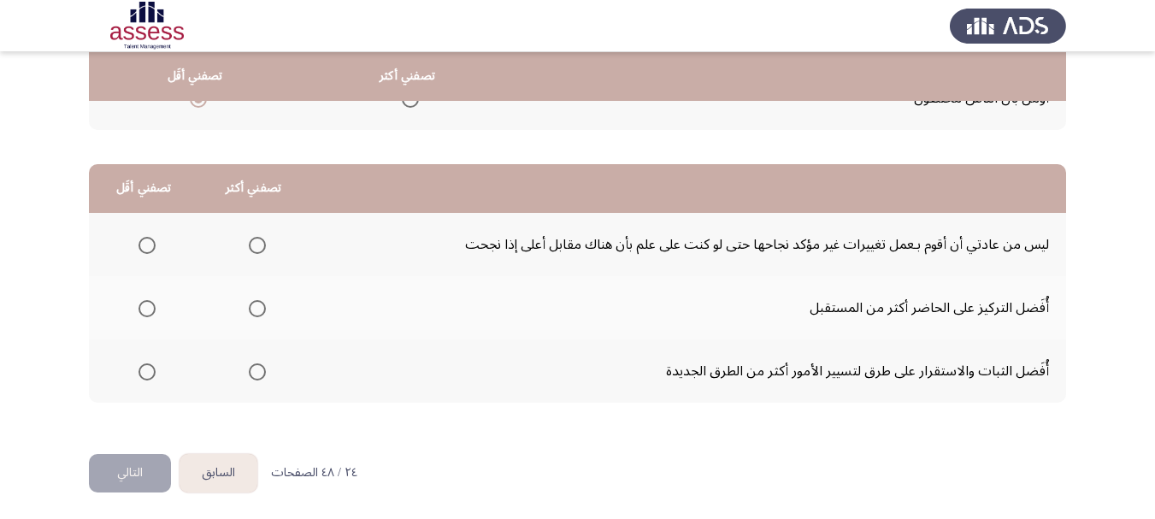
scroll to position [342, 0]
click at [262, 306] on span "Select an option" at bounding box center [257, 307] width 17 height 17
click at [262, 306] on input "Select an option" at bounding box center [257, 307] width 17 height 17
click at [151, 247] on span "Select an option" at bounding box center [146, 244] width 17 height 17
click at [151, 247] on input "Select an option" at bounding box center [146, 244] width 17 height 17
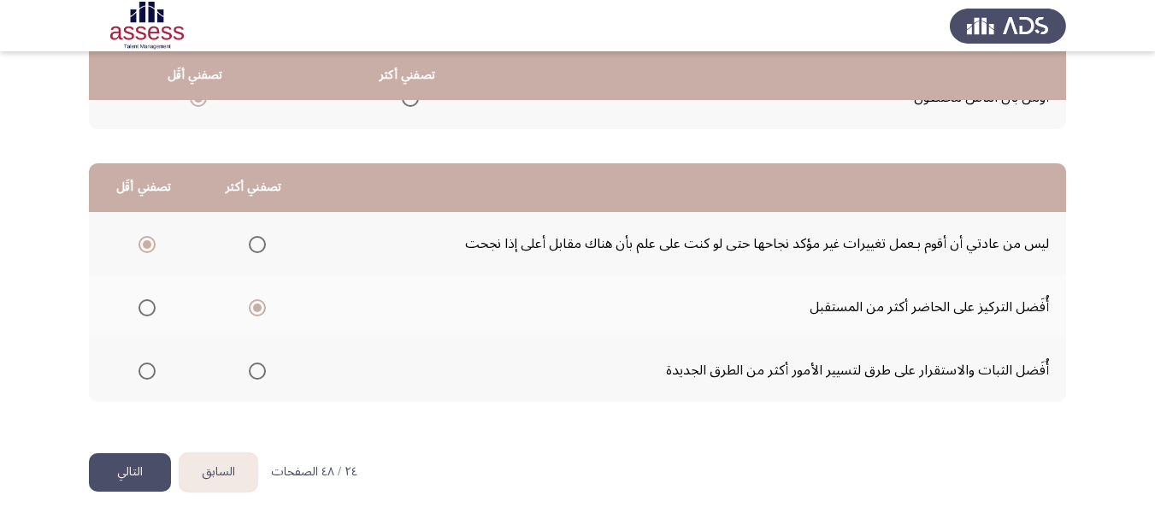
click at [149, 474] on button "التالي" at bounding box center [130, 472] width 82 height 38
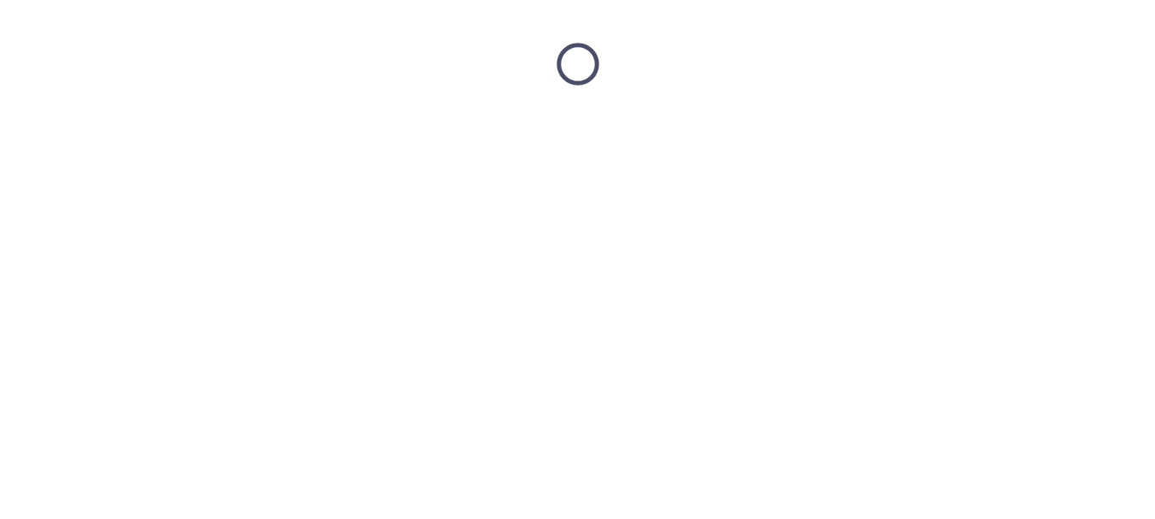
scroll to position [0, 0]
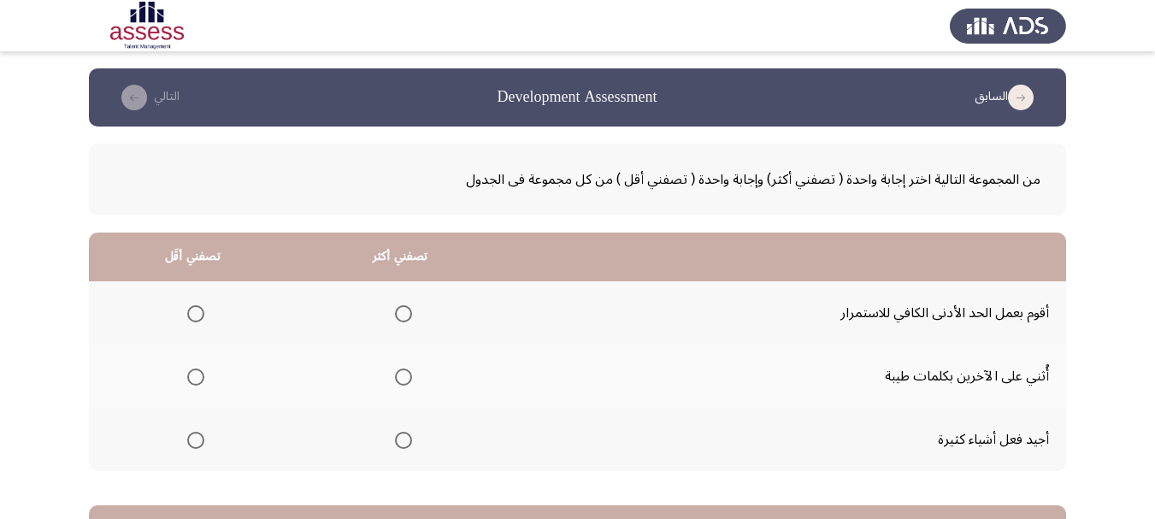
click at [399, 373] on span "Select an option" at bounding box center [403, 376] width 17 height 17
click at [399, 373] on input "Select an option" at bounding box center [403, 376] width 17 height 17
click at [193, 315] on span "Select an option" at bounding box center [195, 313] width 17 height 17
click at [193, 315] on input "Select an option" at bounding box center [195, 313] width 17 height 17
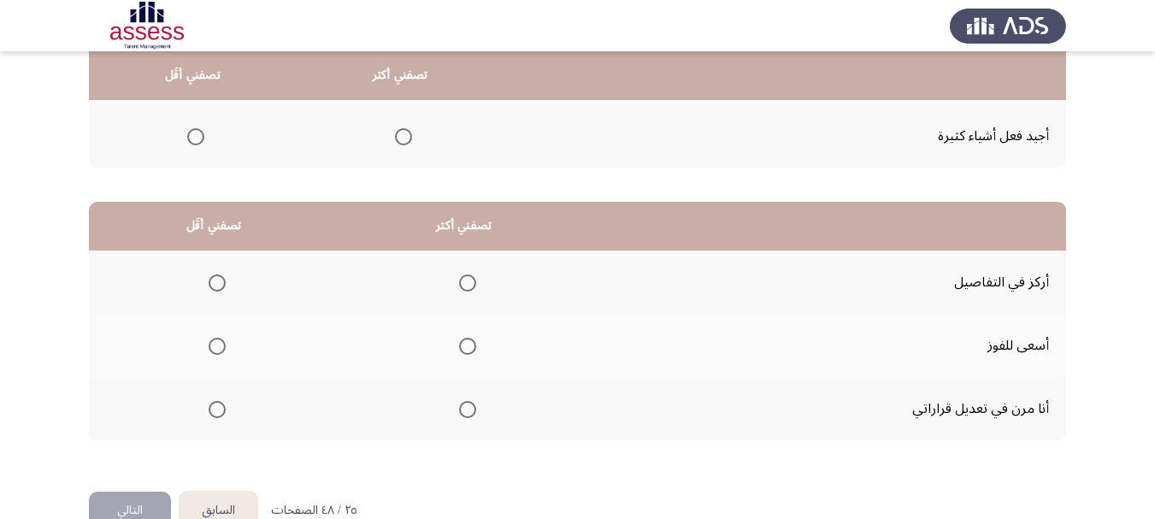
scroll to position [342, 0]
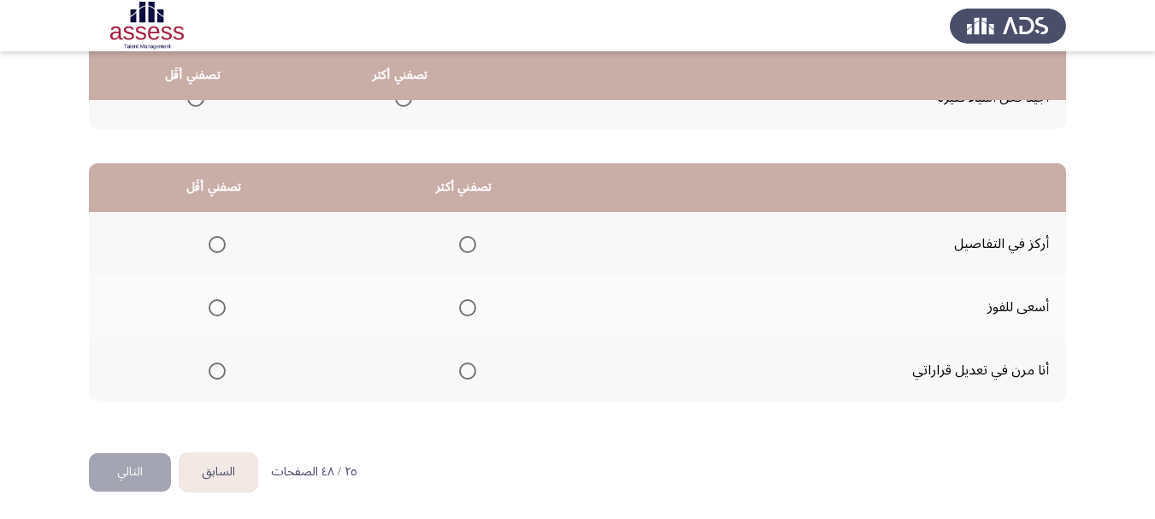
click at [468, 248] on span "Select an option" at bounding box center [467, 244] width 17 height 17
click at [468, 248] on input "Select an option" at bounding box center [467, 244] width 17 height 17
click at [215, 368] on span "Select an option" at bounding box center [217, 370] width 17 height 17
click at [215, 368] on input "Select an option" at bounding box center [217, 370] width 17 height 17
click at [142, 467] on button "التالي" at bounding box center [130, 472] width 82 height 38
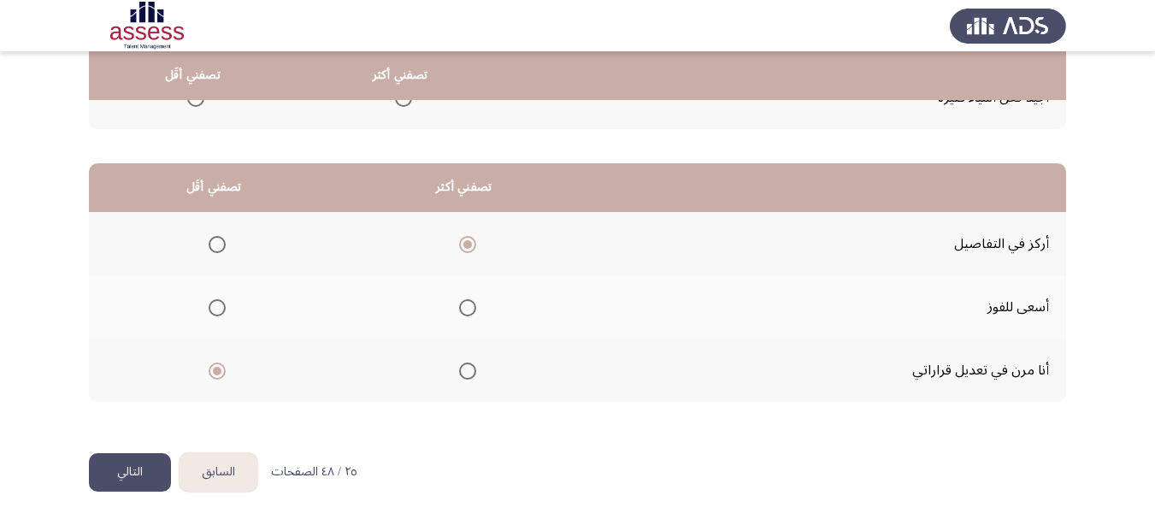
scroll to position [0, 0]
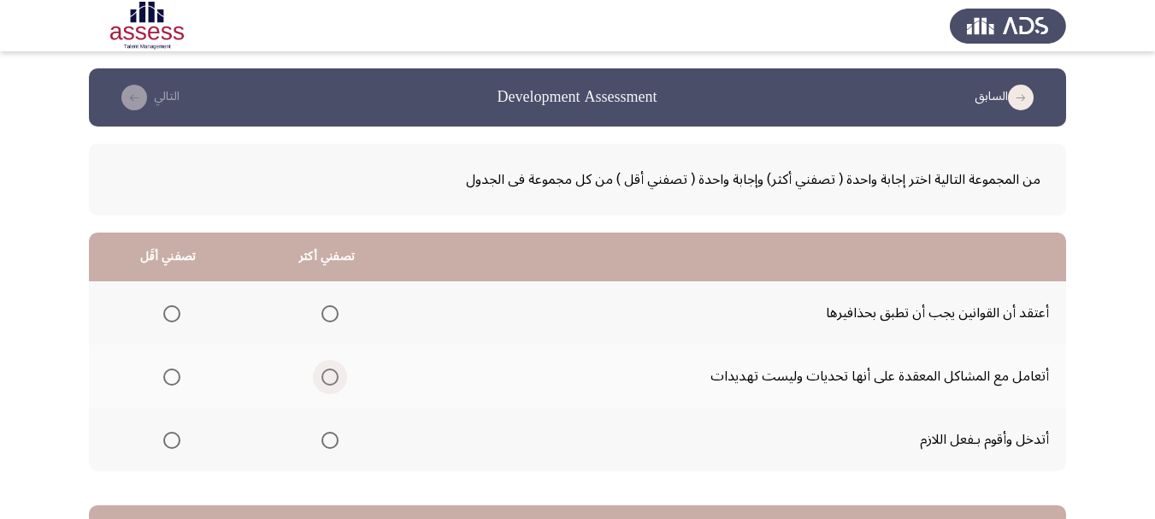
click at [332, 378] on span "Select an option" at bounding box center [329, 376] width 17 height 17
click at [332, 378] on input "Select an option" at bounding box center [329, 376] width 17 height 17
click at [168, 311] on span "Select an option" at bounding box center [171, 313] width 17 height 17
click at [168, 311] on input "Select an option" at bounding box center [171, 313] width 17 height 17
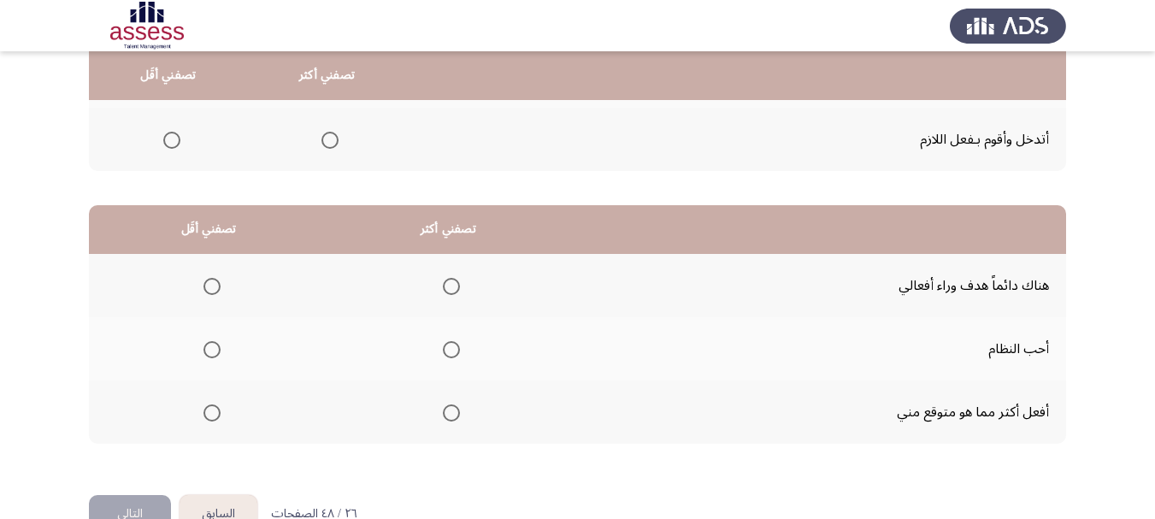
scroll to position [342, 0]
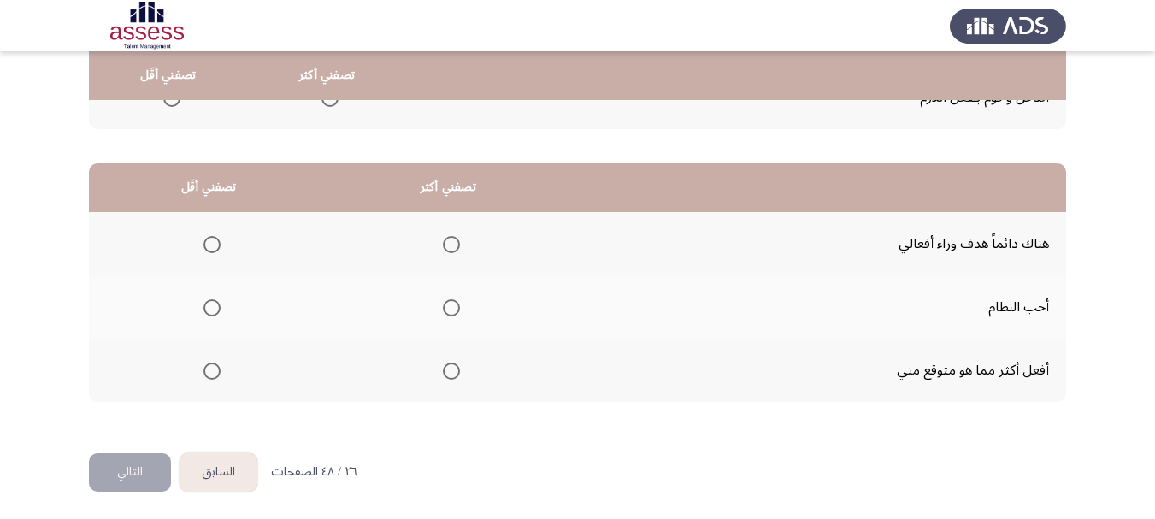
click at [211, 246] on span "Select an option" at bounding box center [211, 244] width 17 height 17
click at [211, 246] on input "Select an option" at bounding box center [211, 244] width 17 height 17
click at [450, 370] on span "Select an option" at bounding box center [451, 370] width 17 height 17
click at [450, 370] on input "Select an option" at bounding box center [451, 370] width 17 height 17
click at [124, 463] on button "التالي" at bounding box center [130, 472] width 82 height 38
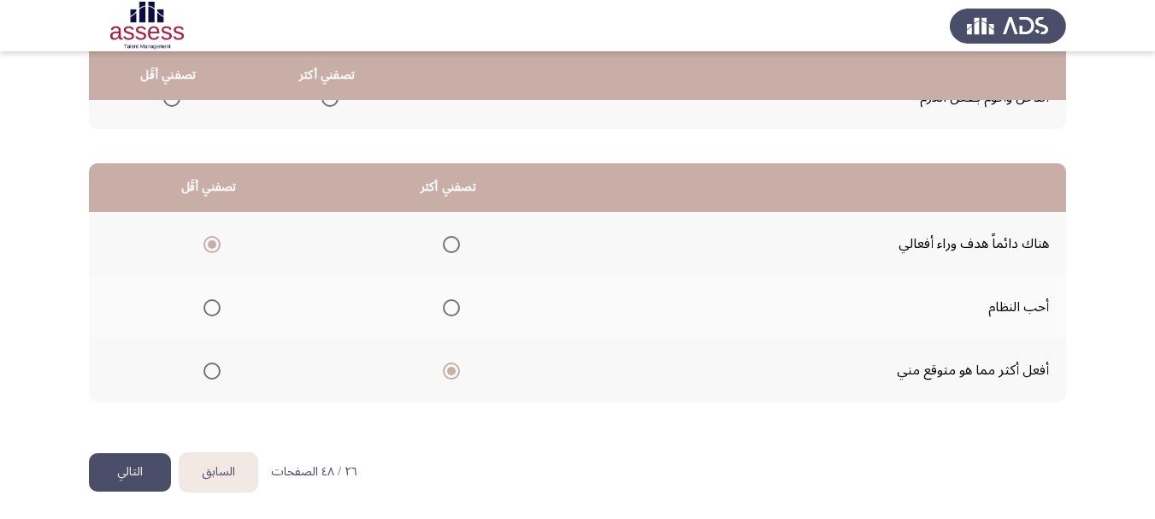
scroll to position [0, 0]
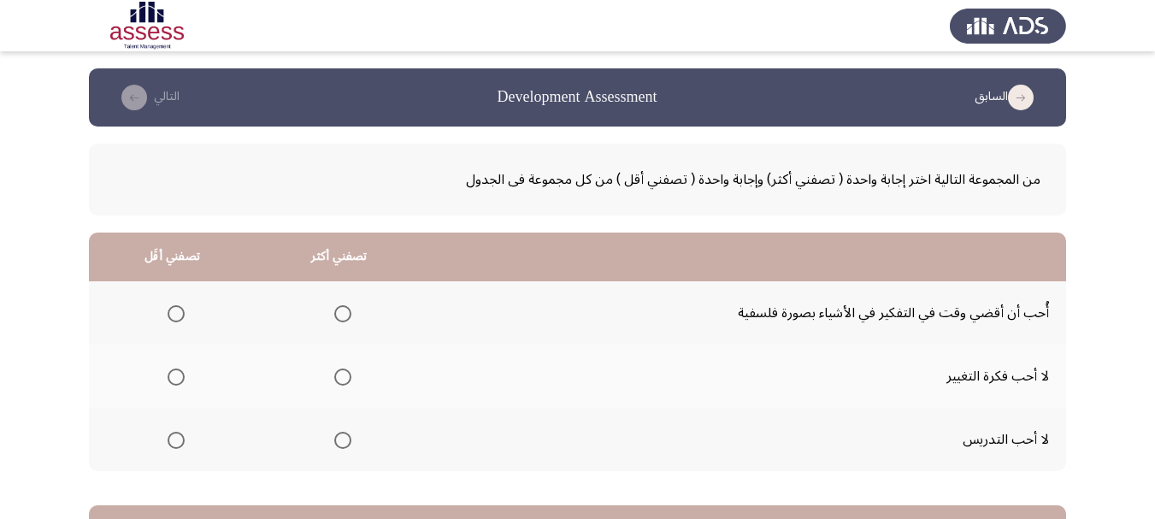
click at [338, 442] on span "Select an option" at bounding box center [342, 440] width 17 height 17
click at [338, 442] on input "Select an option" at bounding box center [342, 440] width 17 height 17
click at [171, 315] on span "Select an option" at bounding box center [176, 313] width 17 height 17
click at [171, 315] on input "Select an option" at bounding box center [176, 313] width 17 height 17
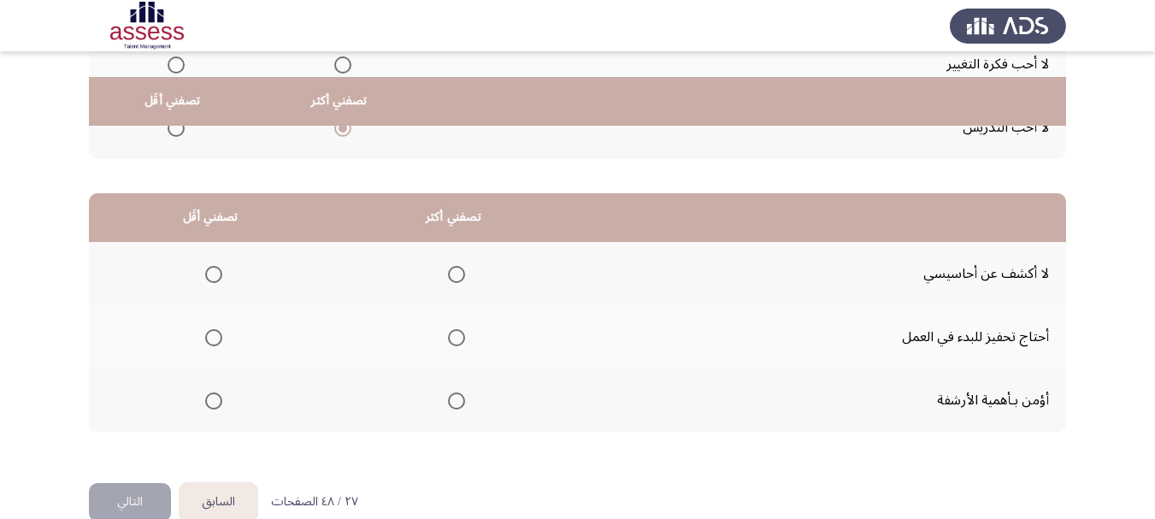
scroll to position [342, 0]
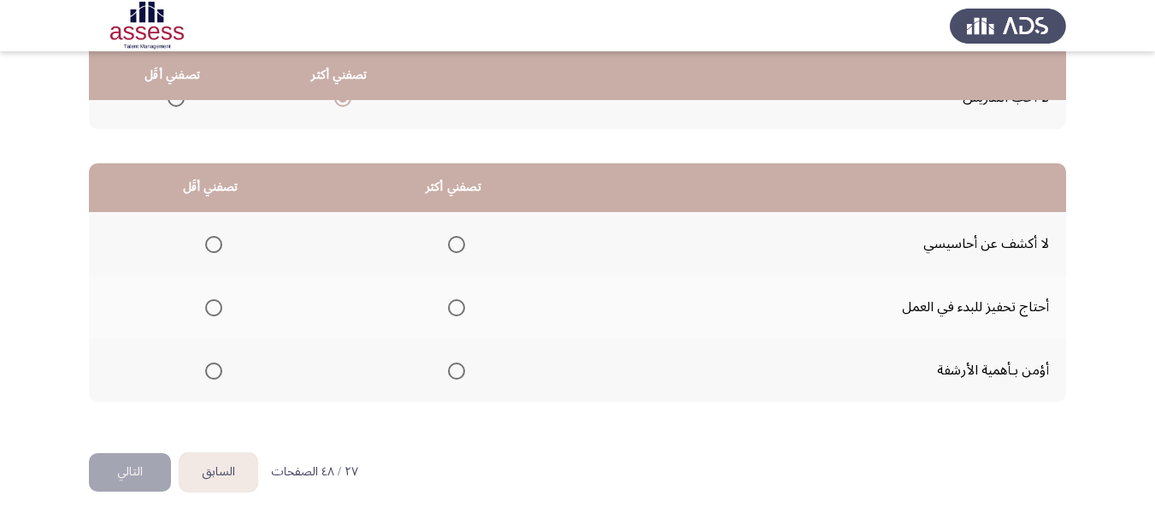
click at [456, 371] on span "Select an option" at bounding box center [456, 370] width 17 height 17
click at [456, 371] on input "Select an option" at bounding box center [456, 370] width 17 height 17
click at [212, 304] on span "Select an option" at bounding box center [213, 307] width 17 height 17
click at [212, 304] on input "Select an option" at bounding box center [213, 307] width 17 height 17
click at [137, 468] on button "التالي" at bounding box center [130, 472] width 82 height 38
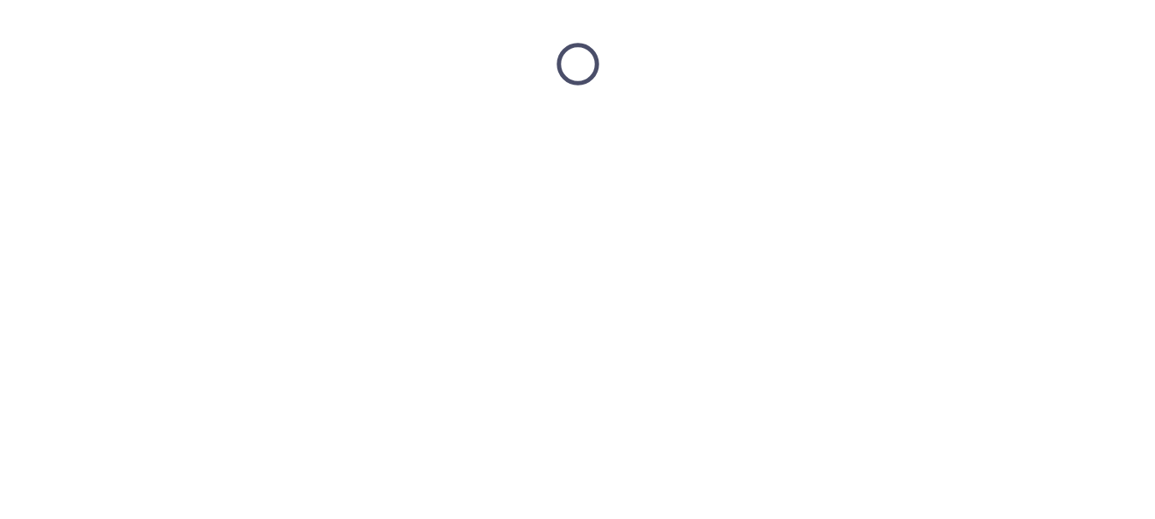
scroll to position [0, 0]
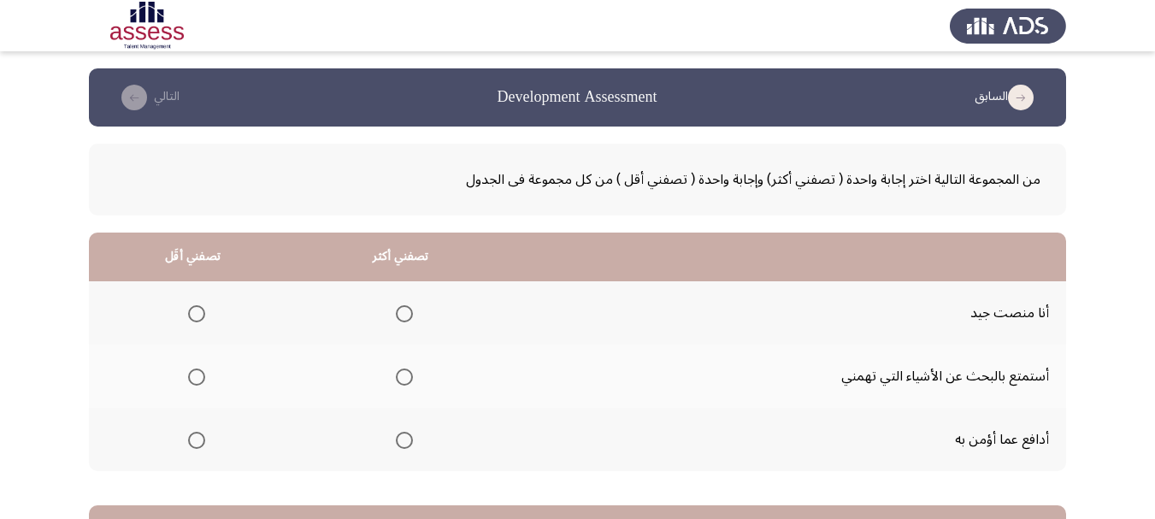
click at [404, 438] on span "Select an option" at bounding box center [404, 440] width 17 height 17
click at [404, 438] on input "Select an option" at bounding box center [404, 440] width 17 height 17
click at [198, 371] on span "Select an option" at bounding box center [196, 376] width 17 height 17
click at [198, 371] on input "Select an option" at bounding box center [196, 376] width 17 height 17
click at [197, 309] on span "Select an option" at bounding box center [196, 313] width 17 height 17
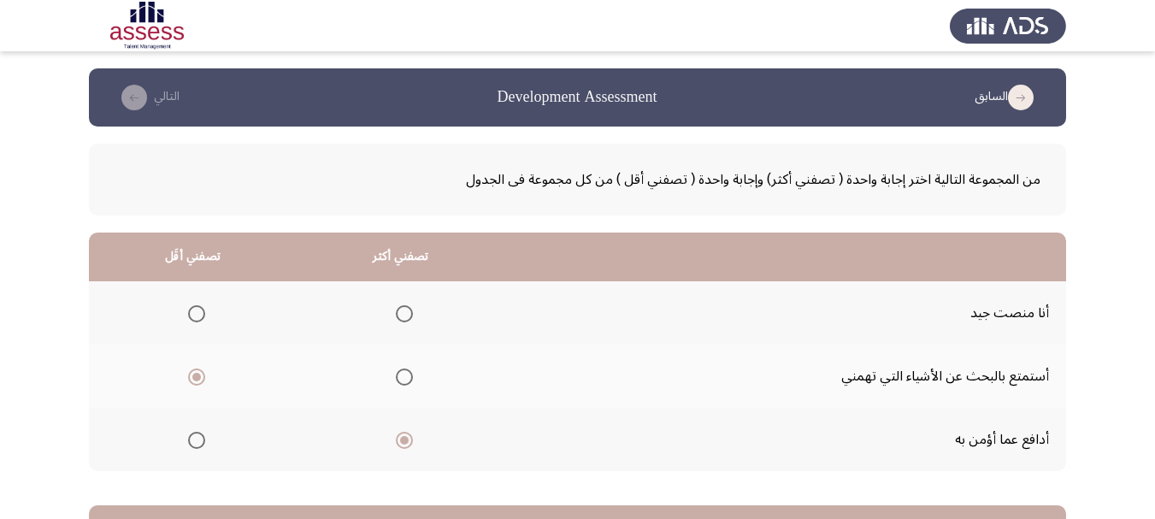
click at [197, 309] on input "Select an option" at bounding box center [196, 313] width 17 height 17
click at [201, 376] on span "Select an option" at bounding box center [196, 376] width 17 height 17
click at [201, 376] on input "Select an option" at bounding box center [196, 376] width 17 height 17
click at [403, 309] on span "Select an option" at bounding box center [404, 313] width 17 height 17
click at [403, 309] on input "Select an option" at bounding box center [404, 313] width 17 height 17
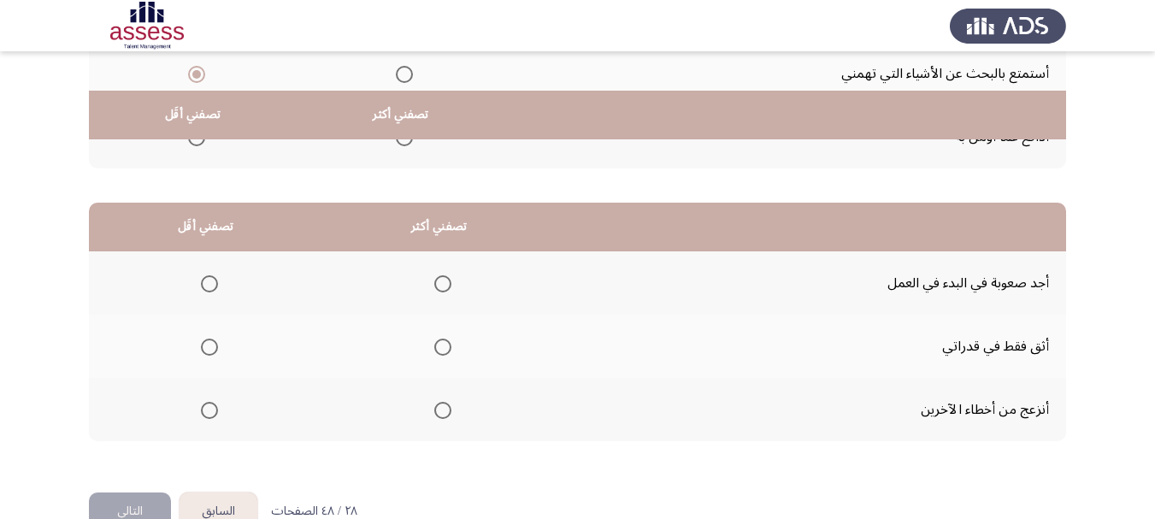
scroll to position [342, 0]
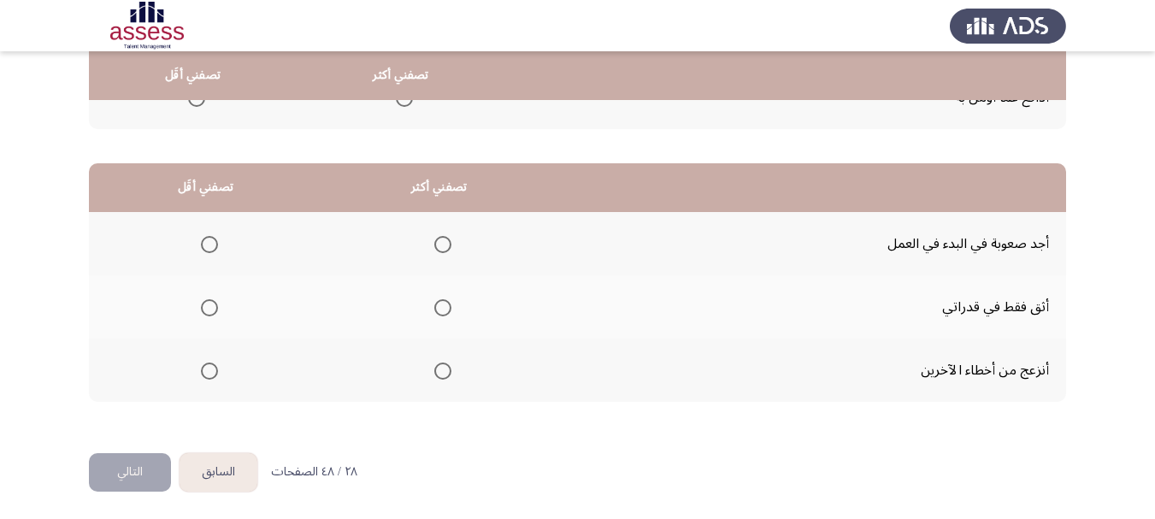
click at [208, 246] on span "Select an option" at bounding box center [209, 244] width 17 height 17
click at [208, 246] on input "Select an option" at bounding box center [209, 244] width 17 height 17
click at [443, 306] on span "Select an option" at bounding box center [442, 307] width 17 height 17
click at [443, 306] on input "Select an option" at bounding box center [442, 307] width 17 height 17
click at [144, 471] on button "التالي" at bounding box center [130, 472] width 82 height 38
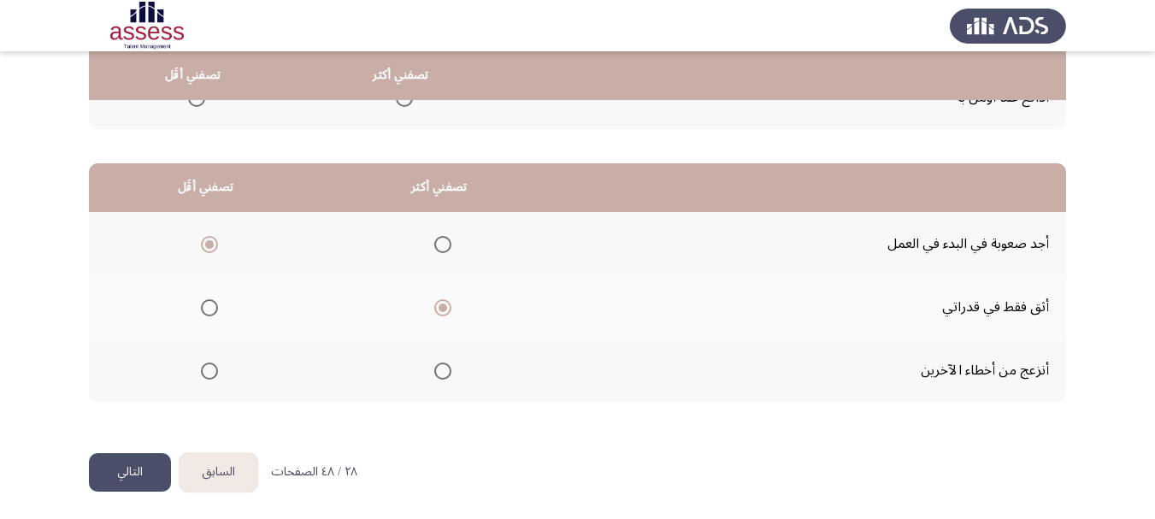
scroll to position [0, 0]
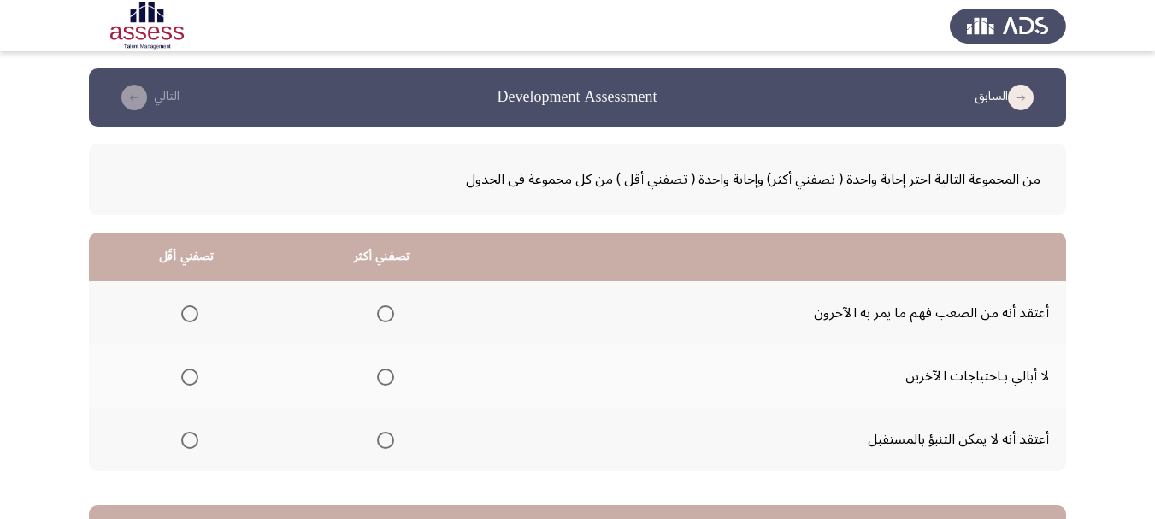
click at [382, 312] on span "Select an option" at bounding box center [385, 313] width 17 height 17
click at [382, 312] on input "Select an option" at bounding box center [385, 313] width 17 height 17
click at [380, 444] on span "Select an option" at bounding box center [385, 440] width 17 height 17
click at [380, 444] on input "Select an option" at bounding box center [385, 440] width 17 height 17
click at [181, 368] on span "Select an option" at bounding box center [189, 376] width 17 height 17
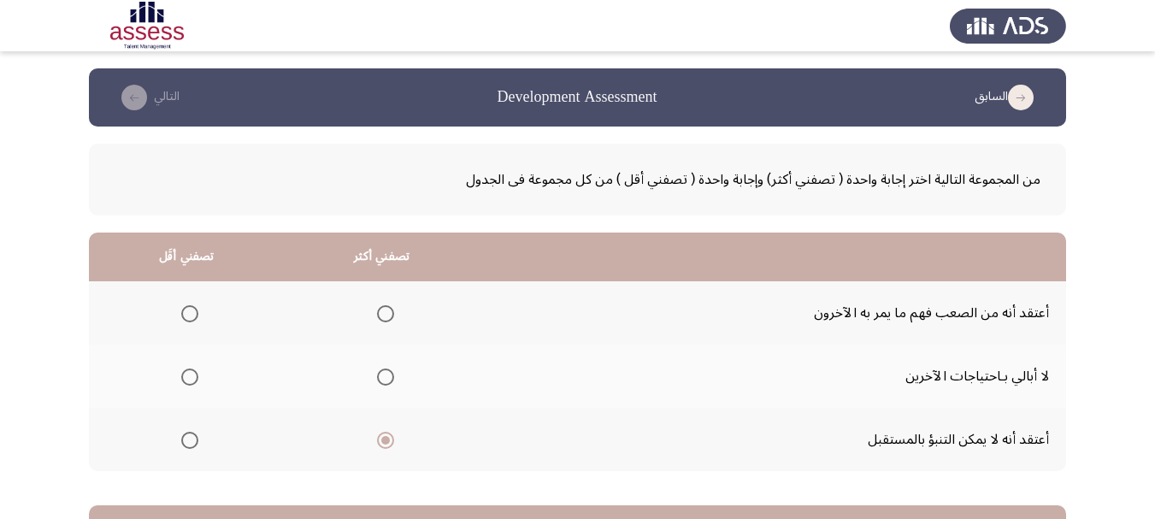
click at [181, 368] on input "Select an option" at bounding box center [189, 376] width 17 height 17
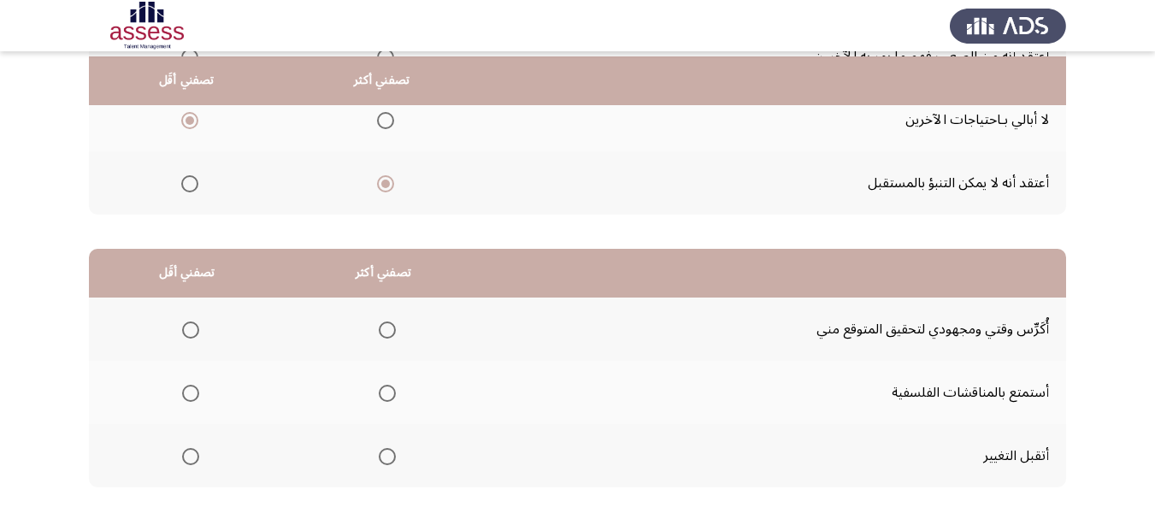
scroll to position [342, 0]
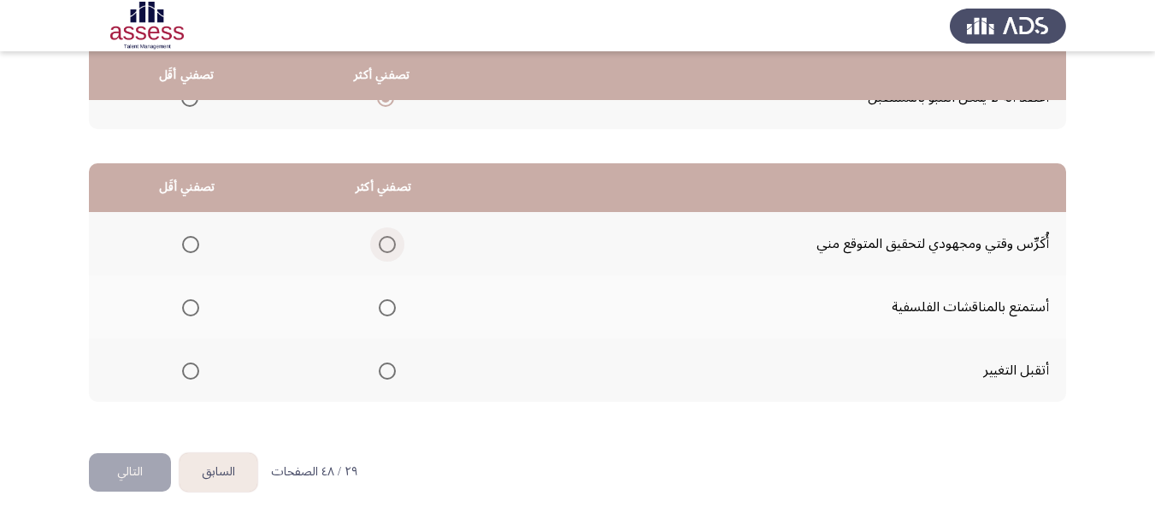
click at [386, 245] on span "Select an option" at bounding box center [387, 244] width 17 height 17
click at [386, 245] on input "Select an option" at bounding box center [387, 244] width 17 height 17
click at [191, 307] on span "Select an option" at bounding box center [190, 307] width 17 height 17
click at [191, 307] on input "Select an option" at bounding box center [190, 307] width 17 height 17
click at [140, 466] on button "التالي" at bounding box center [130, 472] width 82 height 38
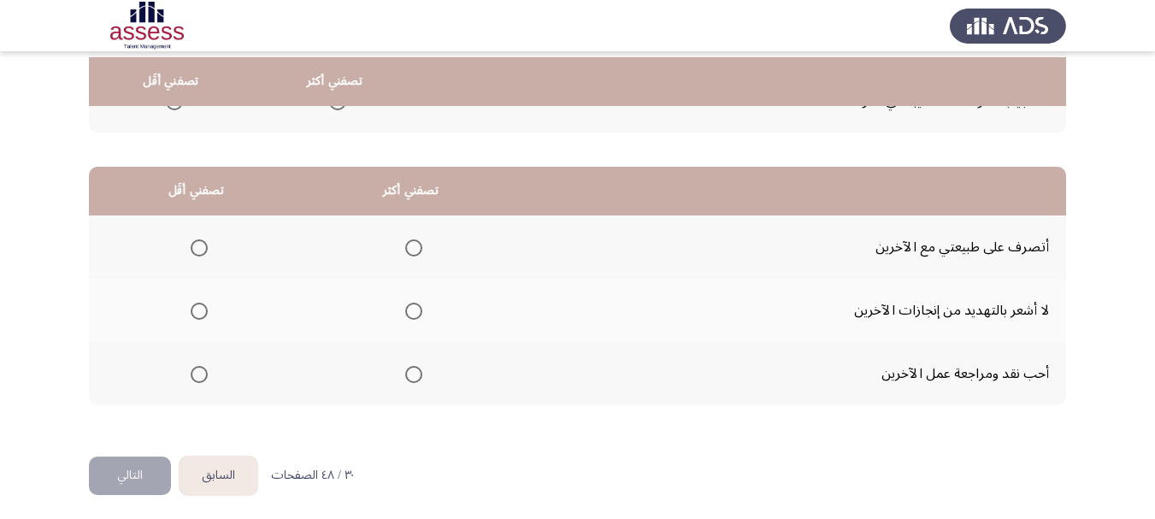
scroll to position [344, 0]
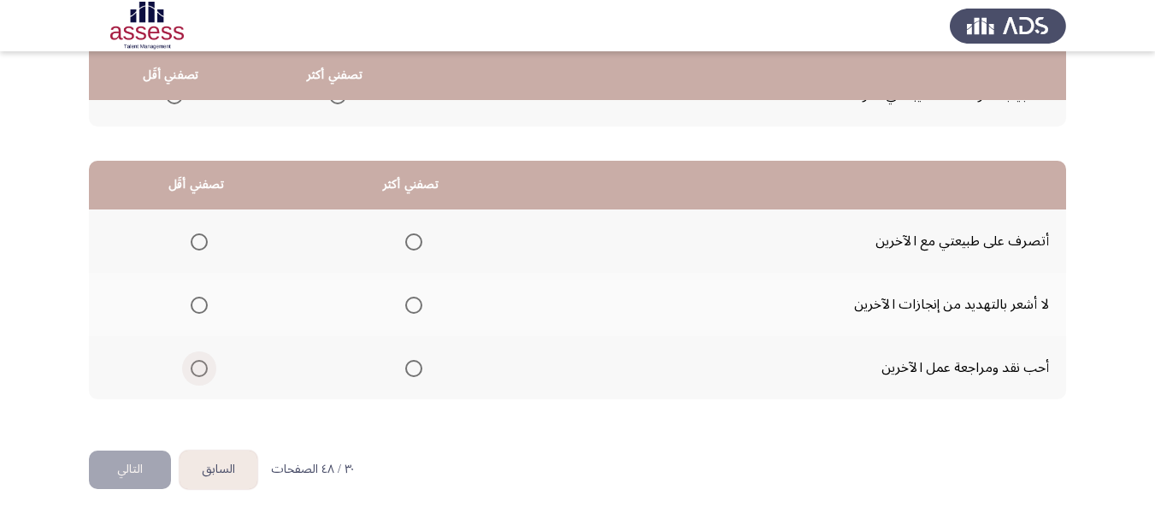
click at [196, 367] on span "Select an option" at bounding box center [199, 368] width 17 height 17
click at [196, 367] on input "Select an option" at bounding box center [199, 368] width 17 height 17
click at [409, 301] on span "Select an option" at bounding box center [413, 305] width 17 height 17
click at [409, 301] on input "Select an option" at bounding box center [413, 305] width 17 height 17
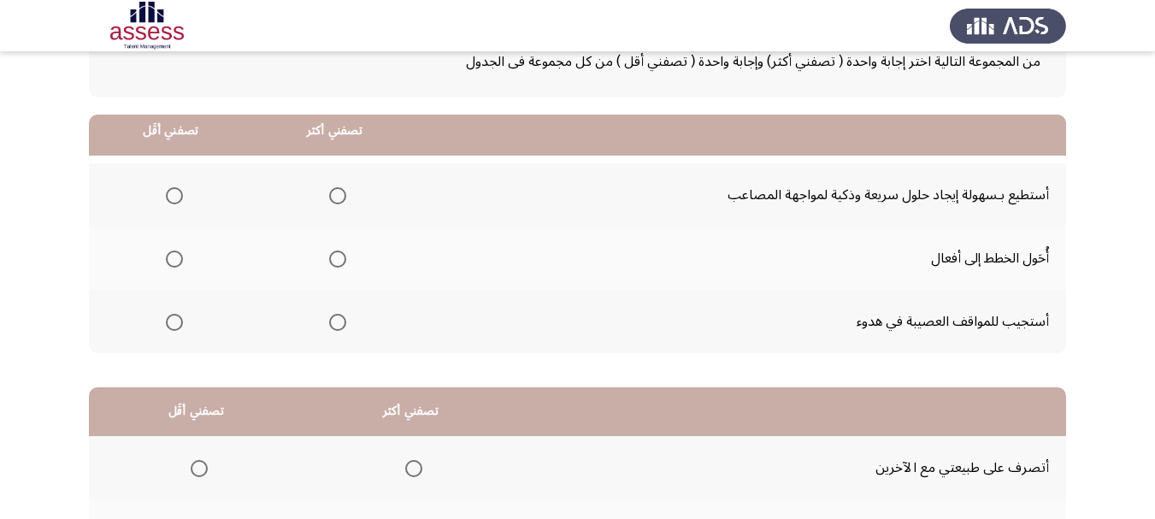
scroll to position [88, 0]
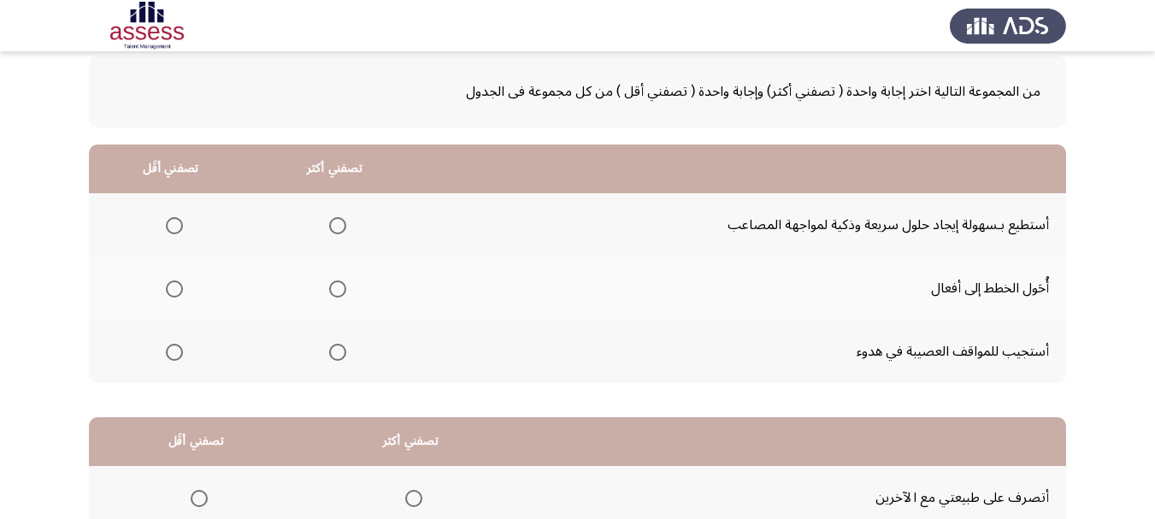
click at [333, 357] on span "Select an option" at bounding box center [337, 352] width 17 height 17
click at [333, 357] on input "Select an option" at bounding box center [337, 352] width 17 height 17
click at [169, 351] on span "Select an option" at bounding box center [174, 352] width 17 height 17
click at [169, 351] on input "Select an option" at bounding box center [174, 352] width 17 height 17
click at [332, 285] on span "Select an option" at bounding box center [337, 288] width 17 height 17
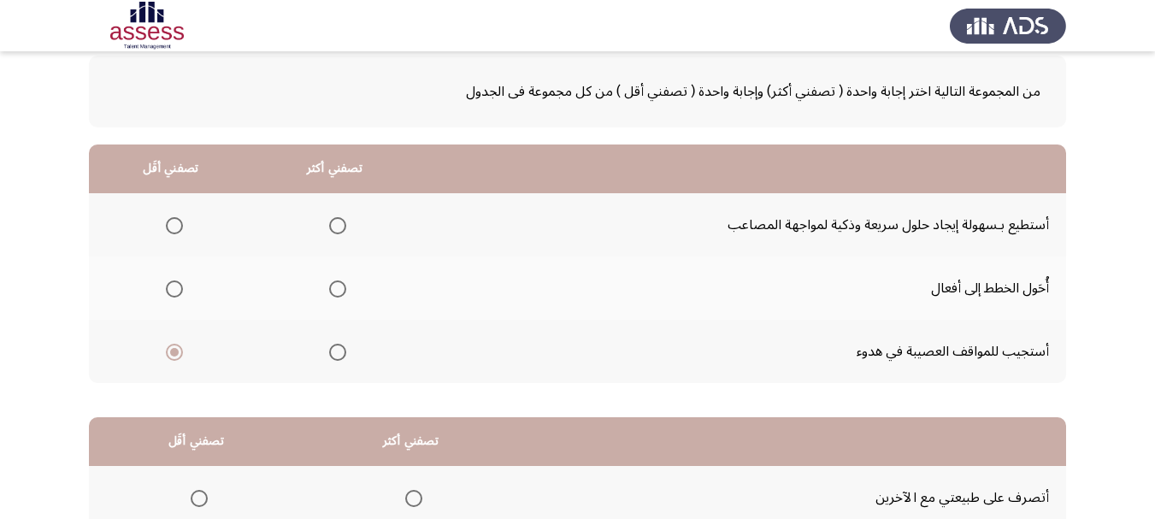
click at [332, 285] on input "Select an option" at bounding box center [337, 288] width 17 height 17
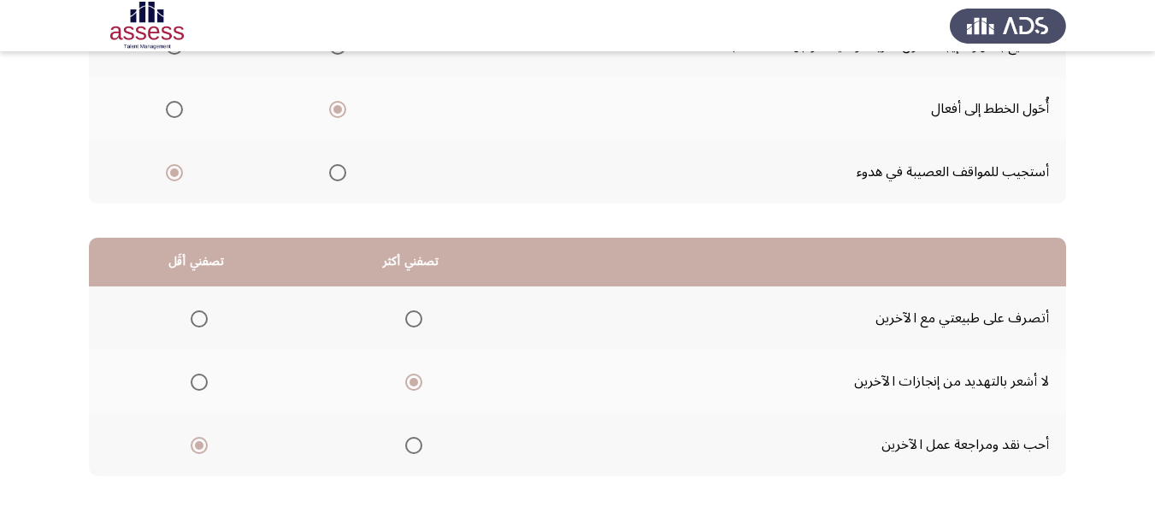
scroll to position [344, 0]
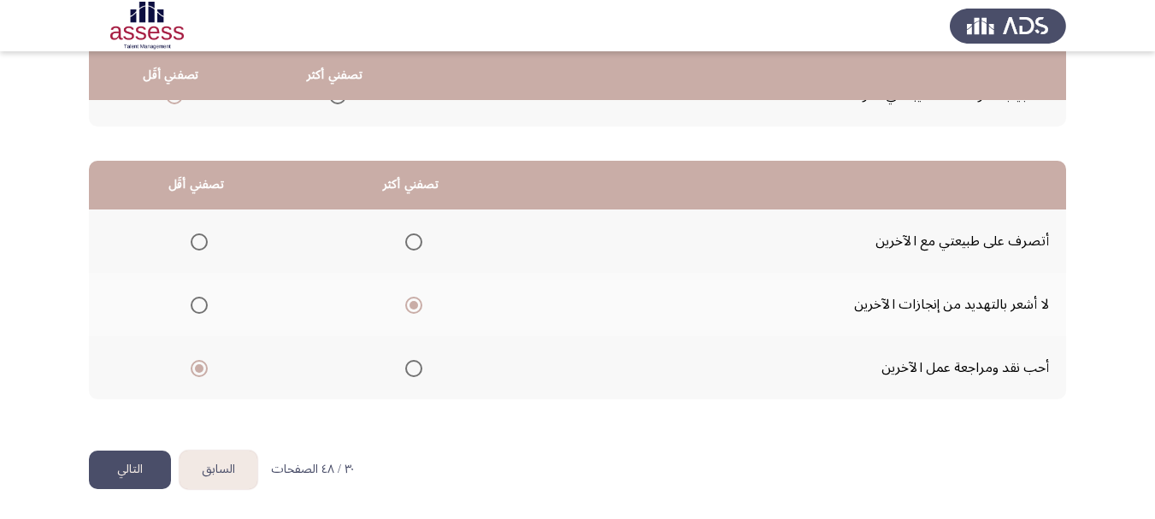
click at [132, 459] on button "التالي" at bounding box center [130, 469] width 82 height 38
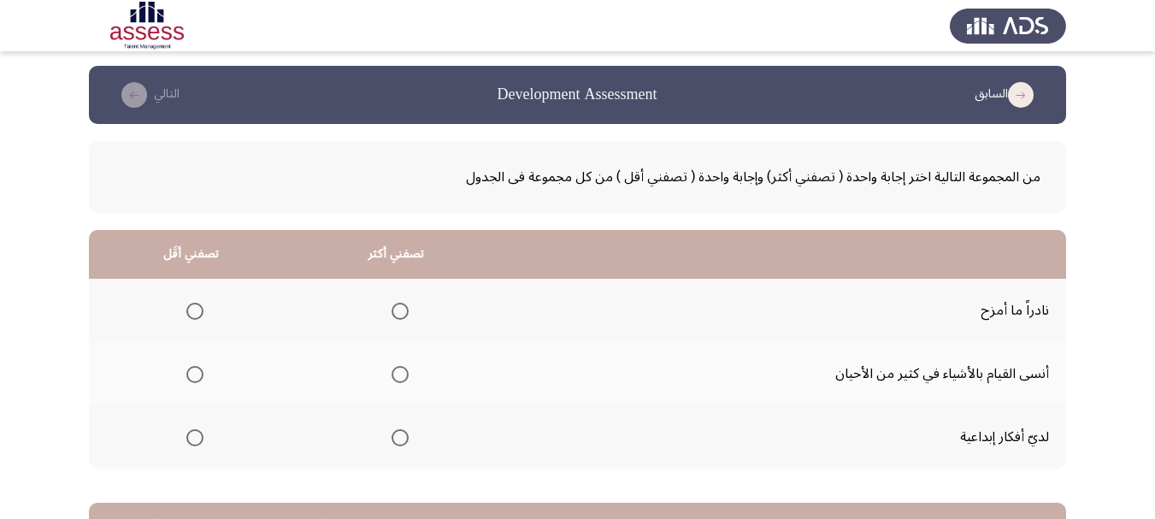
scroll to position [88, 0]
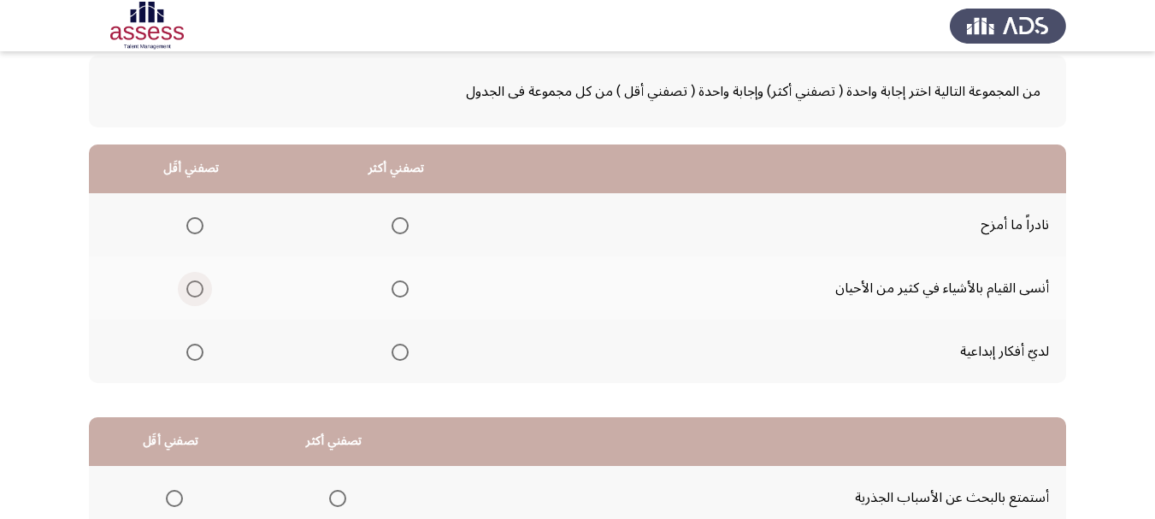
click at [197, 290] on span "Select an option" at bounding box center [194, 288] width 17 height 17
click at [197, 290] on input "Select an option" at bounding box center [194, 288] width 17 height 17
click at [400, 352] on span "Select an option" at bounding box center [400, 352] width 0 height 0
click at [397, 352] on input "Select an option" at bounding box center [399, 352] width 17 height 17
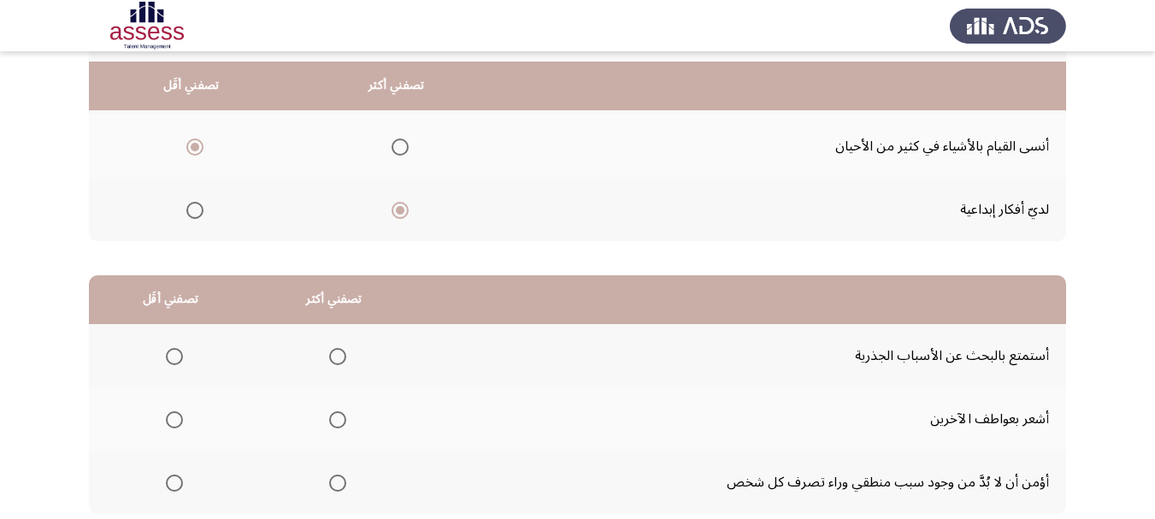
scroll to position [259, 0]
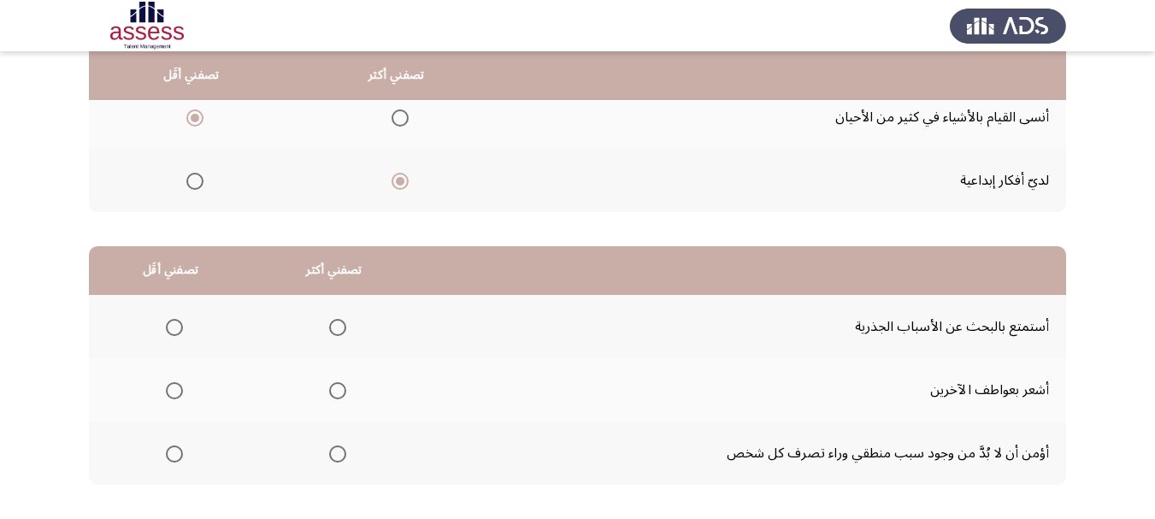
click at [334, 453] on span "Select an option" at bounding box center [337, 453] width 17 height 17
click at [334, 453] on input "Select an option" at bounding box center [337, 453] width 17 height 17
click at [174, 329] on span "Select an option" at bounding box center [174, 327] width 17 height 17
click at [174, 329] on input "Select an option" at bounding box center [174, 327] width 17 height 17
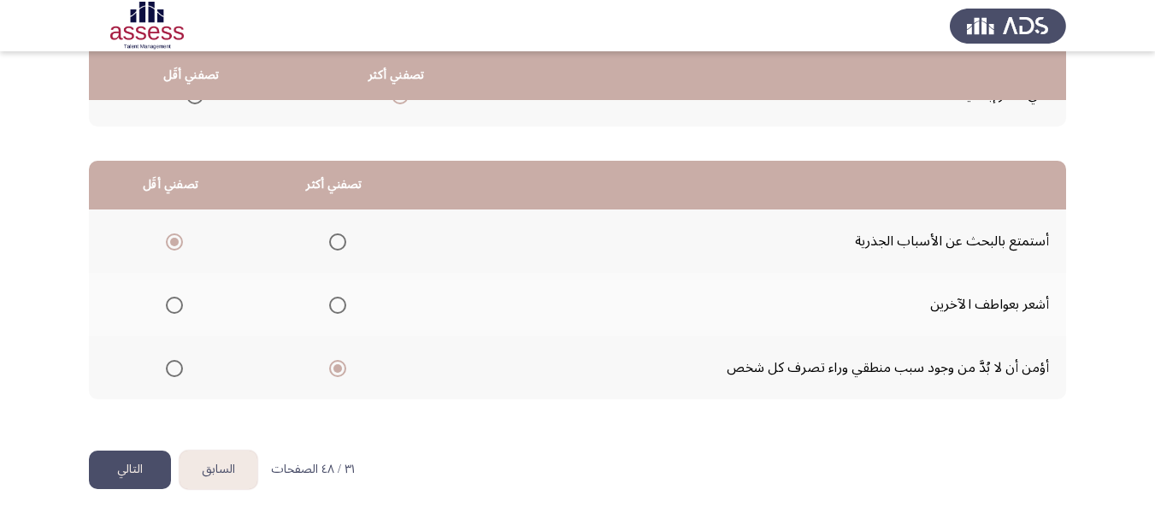
click at [144, 465] on button "التالي" at bounding box center [130, 469] width 82 height 38
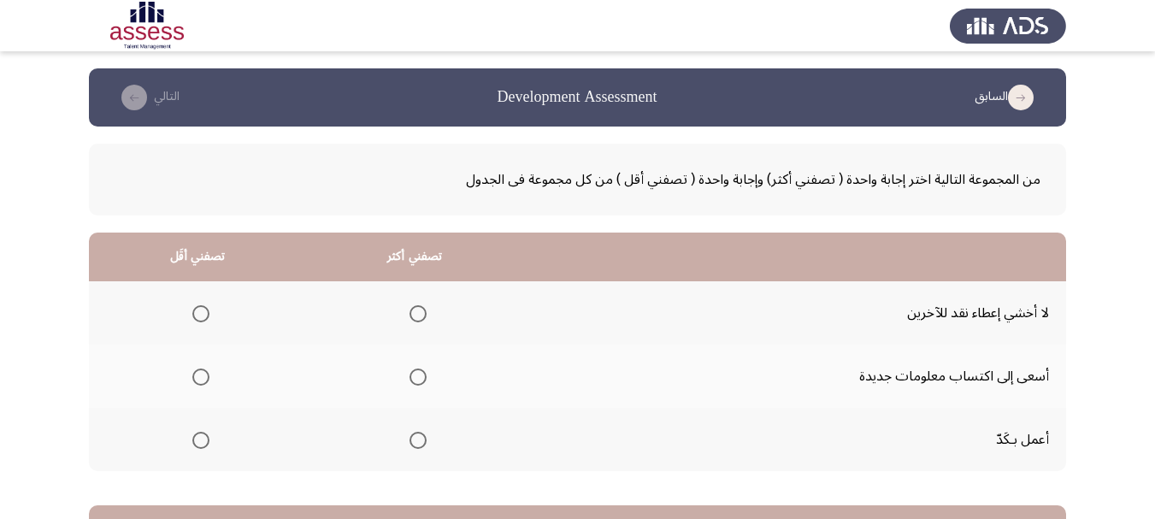
click at [420, 447] on span "Select an option" at bounding box center [417, 440] width 17 height 17
click at [420, 447] on input "Select an option" at bounding box center [417, 440] width 17 height 17
click at [199, 316] on span "Select an option" at bounding box center [200, 313] width 17 height 17
click at [199, 316] on input "Select an option" at bounding box center [200, 313] width 17 height 17
click at [421, 381] on span "Select an option" at bounding box center [417, 376] width 17 height 17
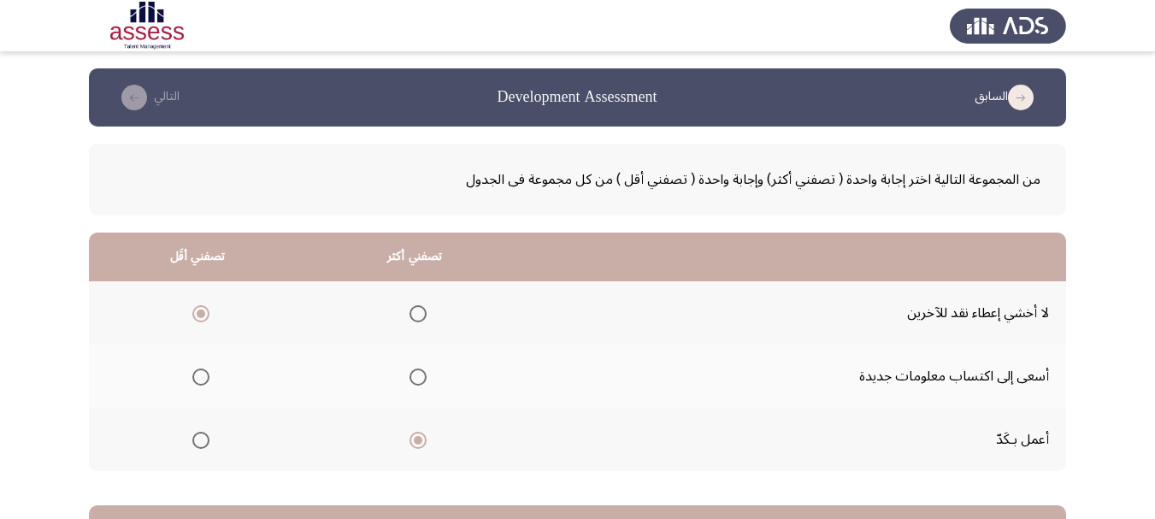
click at [421, 381] on input "Select an option" at bounding box center [417, 376] width 17 height 17
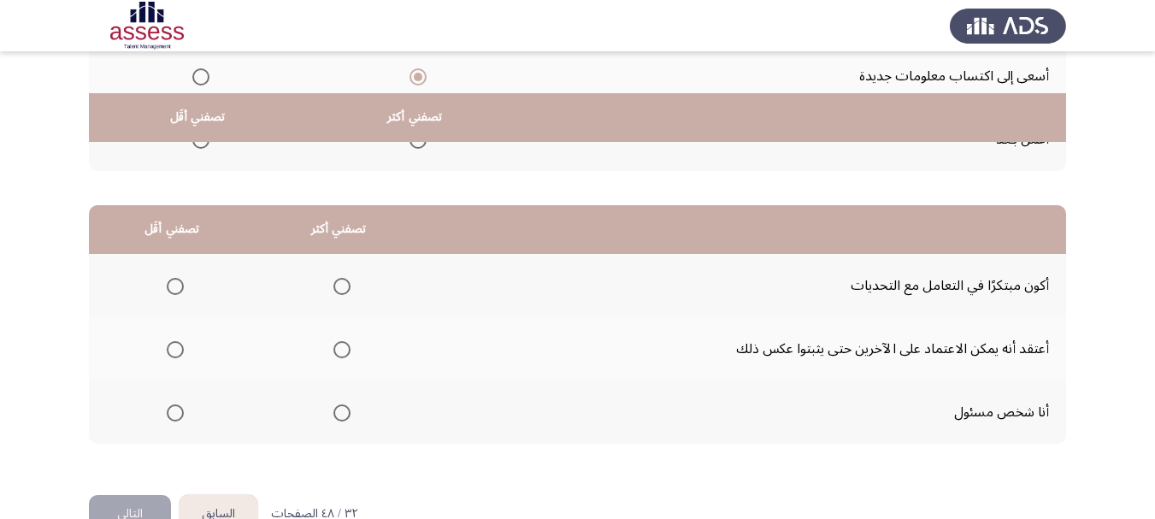
scroll to position [342, 0]
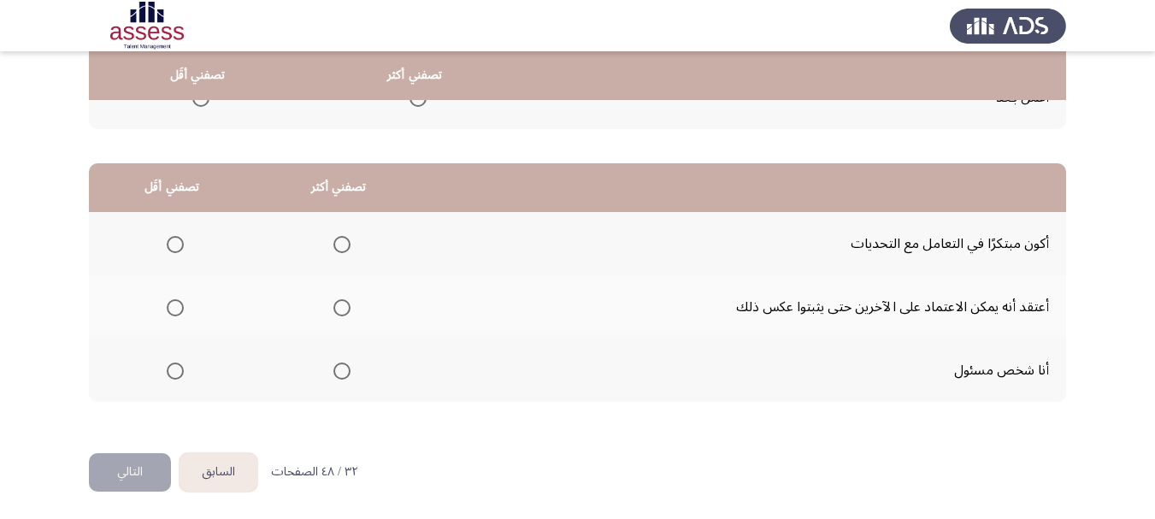
click at [338, 372] on span "Select an option" at bounding box center [341, 370] width 17 height 17
click at [338, 372] on input "Select an option" at bounding box center [341, 370] width 17 height 17
click at [179, 306] on span "Select an option" at bounding box center [175, 307] width 17 height 17
click at [179, 306] on input "Select an option" at bounding box center [175, 307] width 17 height 17
click at [128, 470] on button "التالي" at bounding box center [130, 472] width 82 height 38
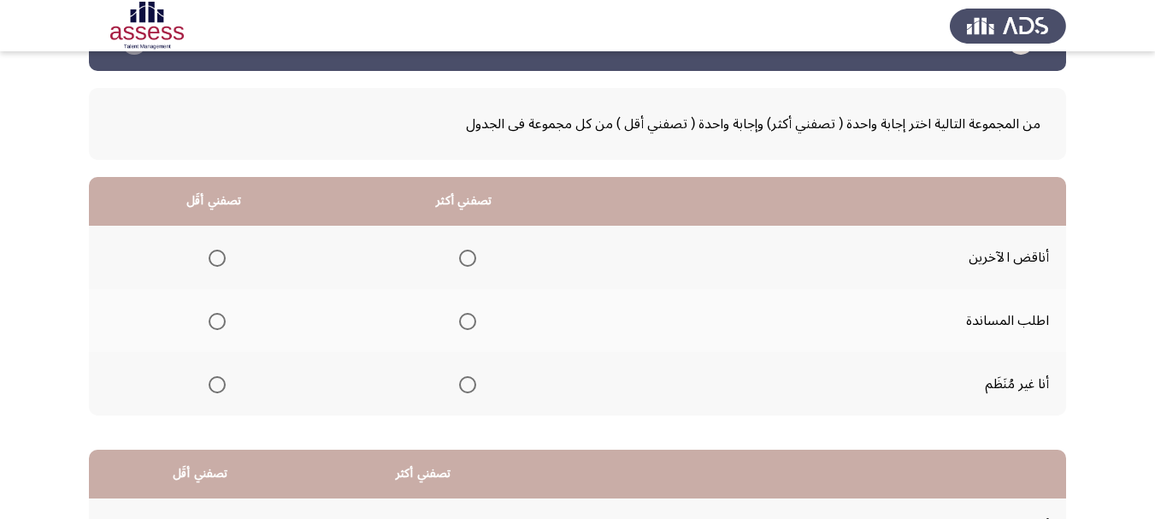
scroll to position [85, 0]
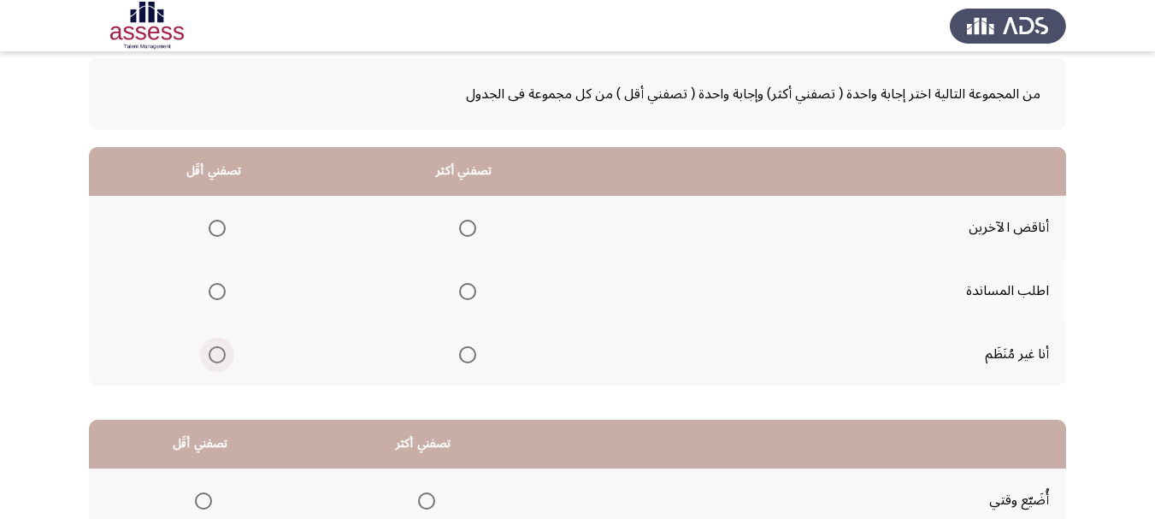
click at [213, 355] on span "Select an option" at bounding box center [217, 354] width 17 height 17
click at [213, 355] on input "Select an option" at bounding box center [217, 354] width 17 height 17
click at [464, 289] on span "Select an option" at bounding box center [467, 291] width 17 height 17
click at [464, 289] on input "Select an option" at bounding box center [467, 291] width 17 height 17
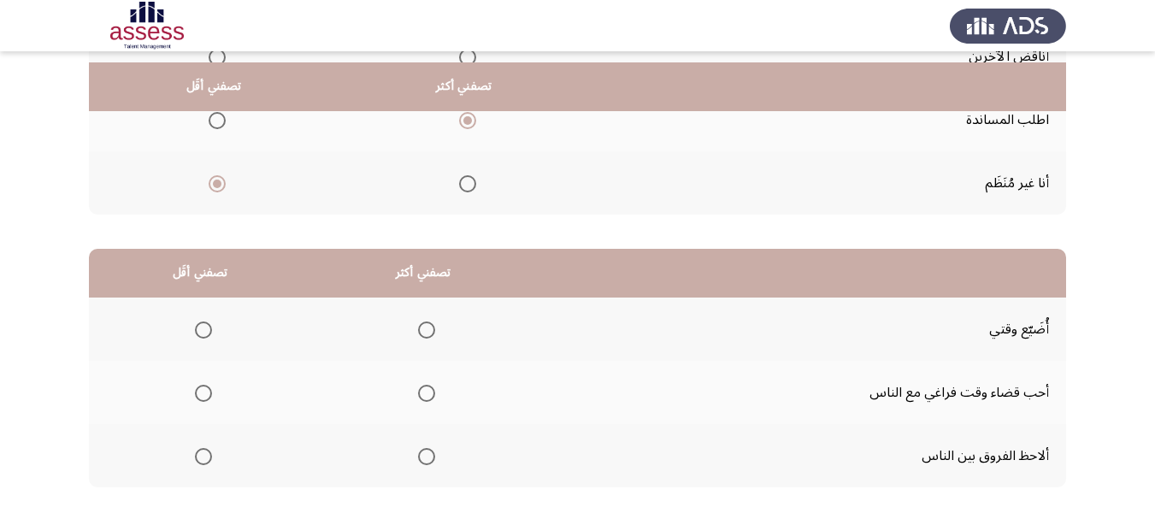
scroll to position [342, 0]
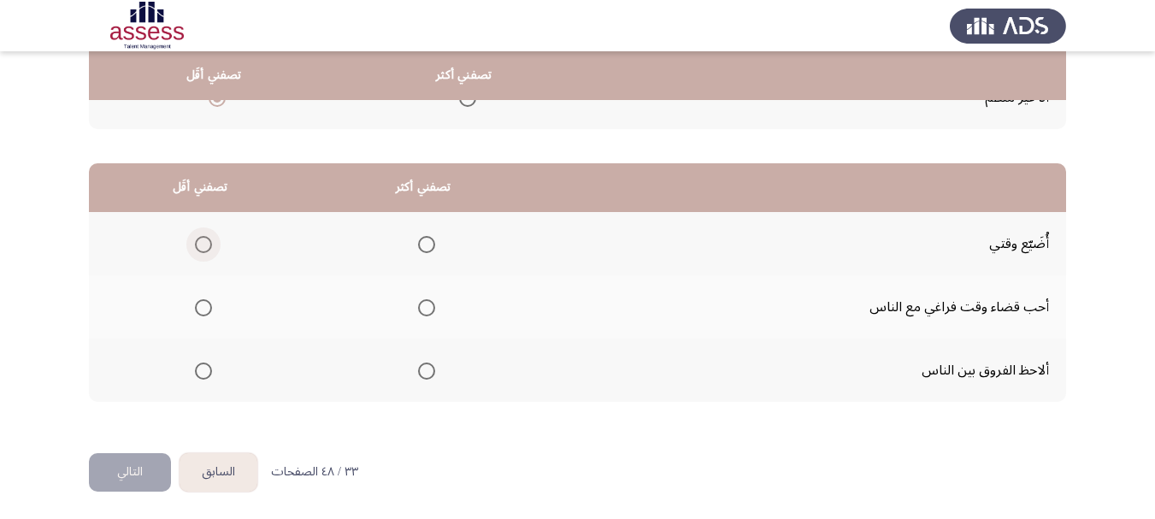
click at [203, 242] on span "Select an option" at bounding box center [203, 244] width 17 height 17
click at [203, 242] on input "Select an option" at bounding box center [203, 244] width 17 height 17
click at [425, 306] on span "Select an option" at bounding box center [426, 307] width 17 height 17
click at [425, 306] on input "Select an option" at bounding box center [426, 307] width 17 height 17
click at [142, 476] on button "التالي" at bounding box center [130, 472] width 82 height 38
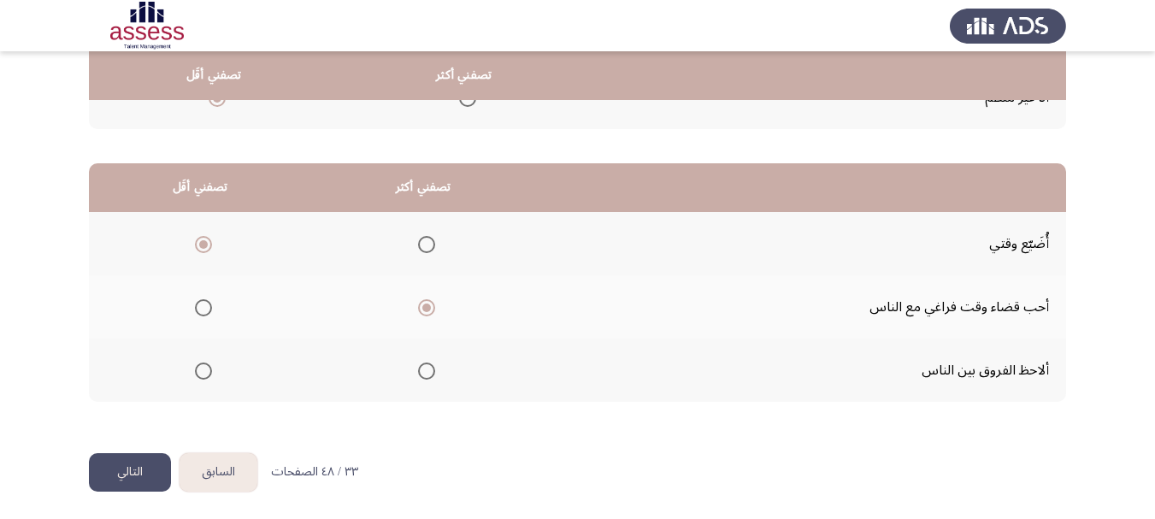
scroll to position [0, 0]
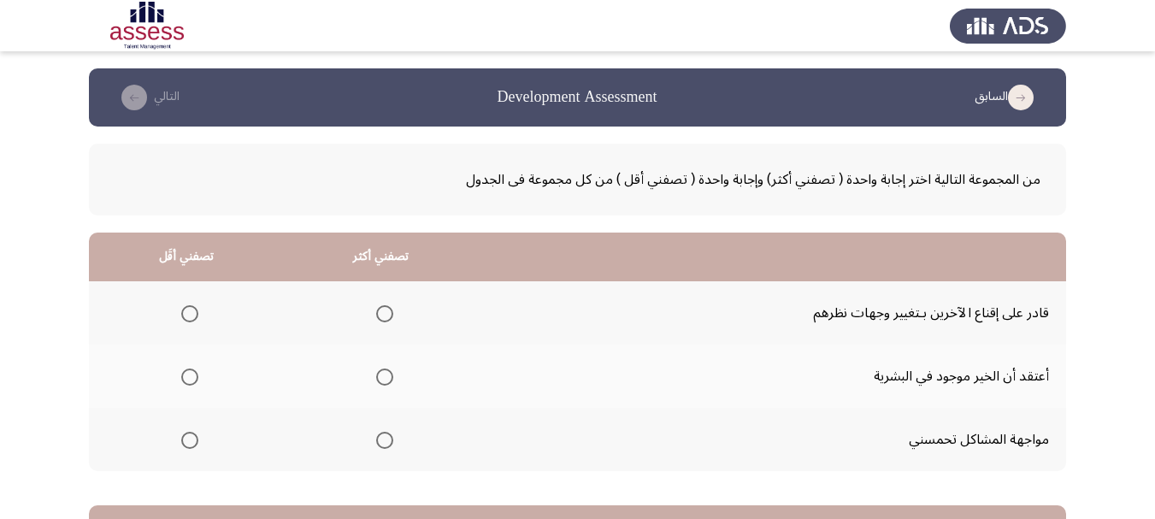
click at [380, 315] on span "Select an option" at bounding box center [384, 313] width 17 height 17
click at [380, 315] on input "Select an option" at bounding box center [384, 313] width 17 height 17
click at [185, 432] on span "Select an option" at bounding box center [189, 440] width 17 height 17
click at [185, 432] on input "Select an option" at bounding box center [189, 440] width 17 height 17
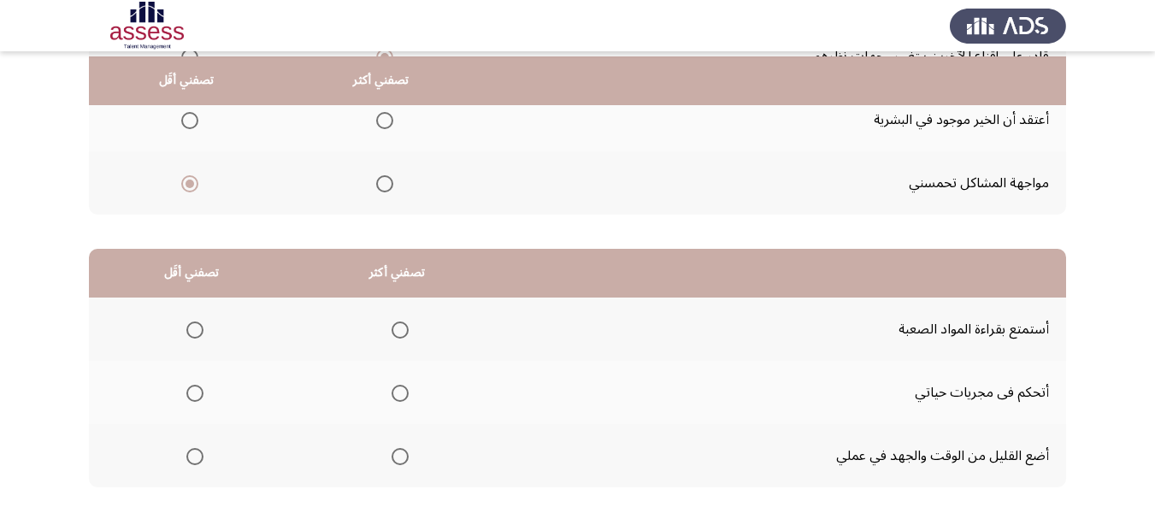
scroll to position [342, 0]
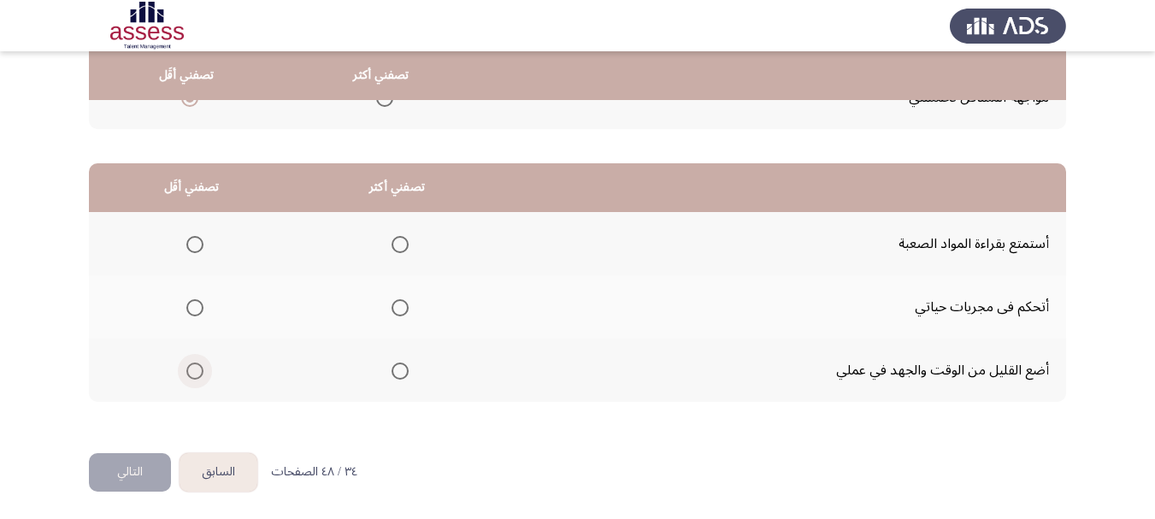
click at [190, 365] on span "Select an option" at bounding box center [194, 370] width 17 height 17
click at [190, 365] on input "Select an option" at bounding box center [194, 370] width 17 height 17
click at [397, 312] on span "Select an option" at bounding box center [399, 307] width 17 height 17
click at [397, 312] on input "Select an option" at bounding box center [399, 307] width 17 height 17
click at [132, 469] on button "التالي" at bounding box center [130, 472] width 82 height 38
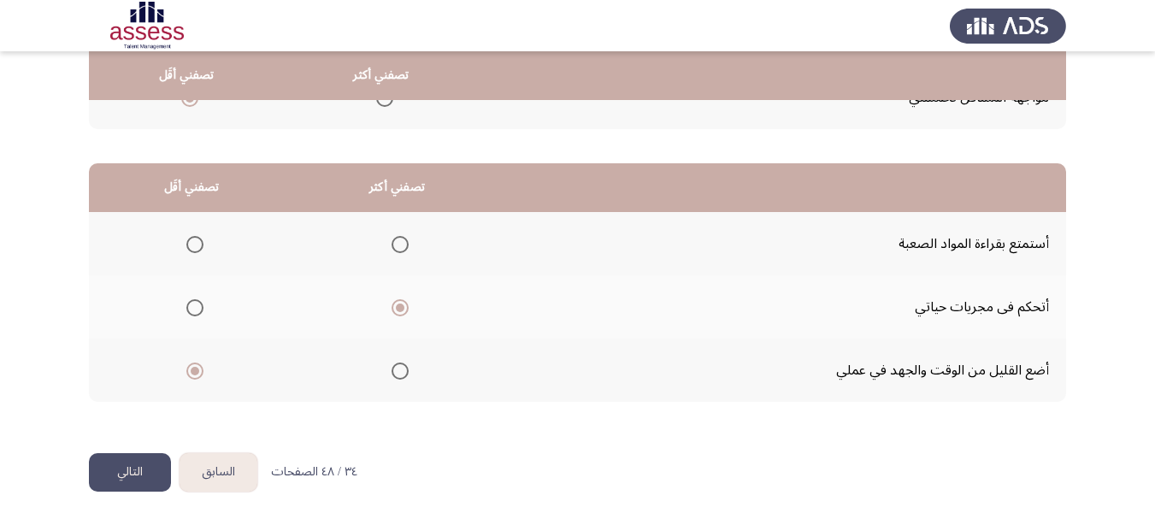
scroll to position [0, 0]
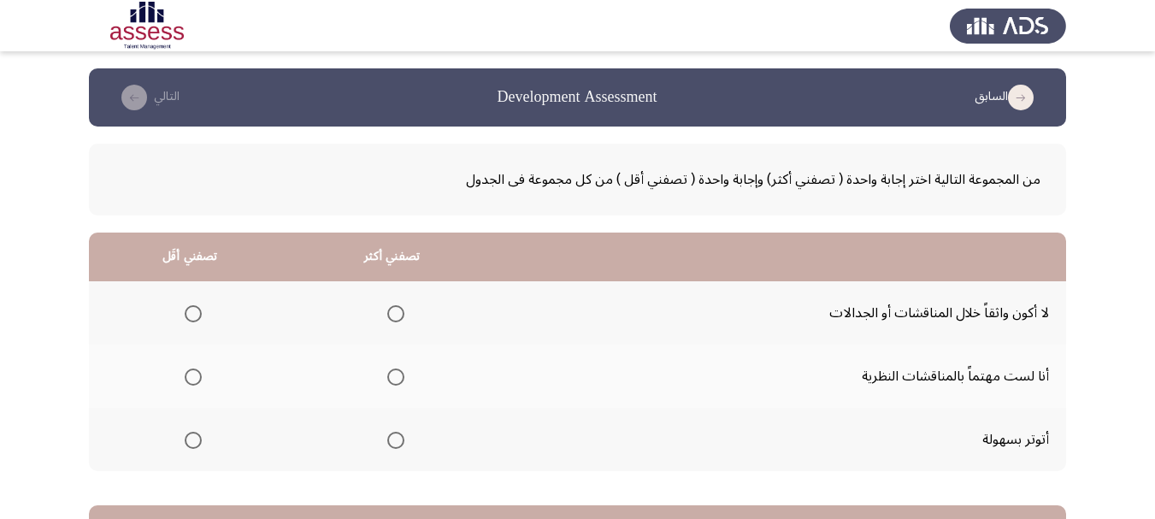
click at [187, 438] on span "Select an option" at bounding box center [193, 440] width 17 height 17
click at [187, 438] on input "Select an option" at bounding box center [193, 440] width 17 height 17
click at [387, 373] on span "Select an option" at bounding box center [395, 376] width 17 height 17
click at [387, 373] on input "Select an option" at bounding box center [395, 376] width 17 height 17
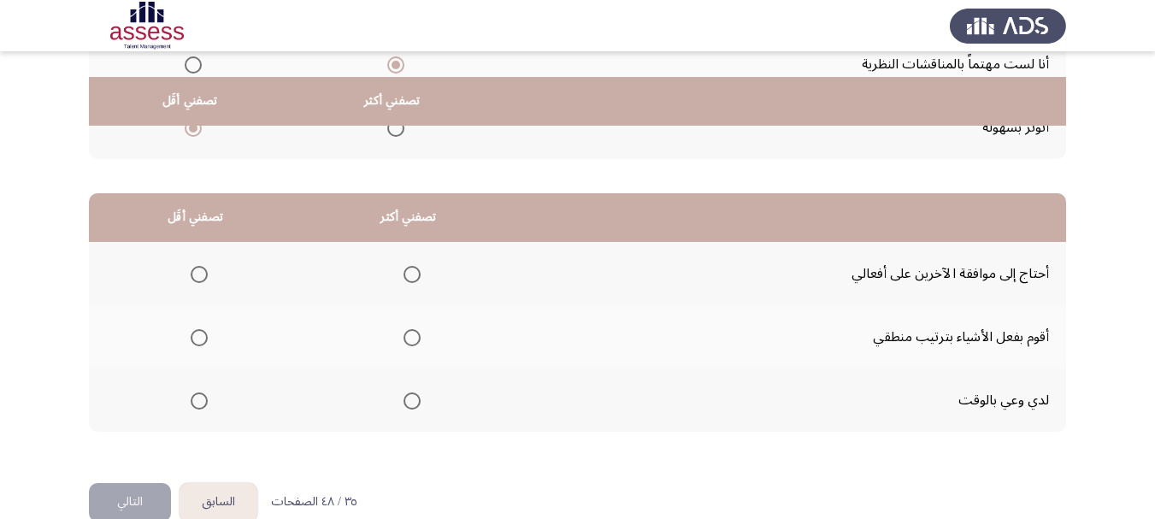
scroll to position [342, 0]
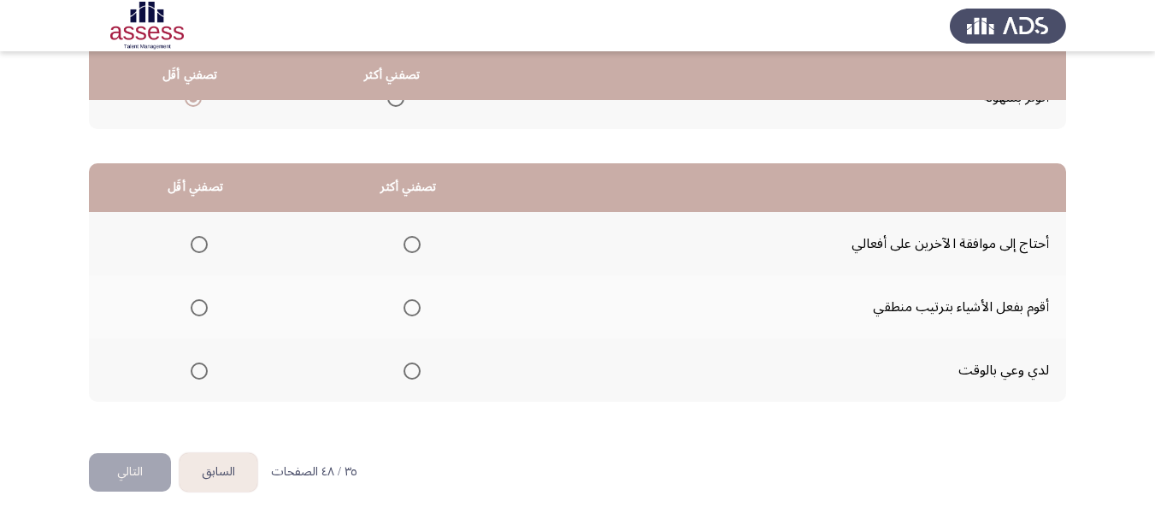
click at [412, 308] on span "Select an option" at bounding box center [412, 308] width 0 height 0
click at [409, 307] on input "Select an option" at bounding box center [411, 307] width 17 height 17
click at [132, 479] on button "التالي" at bounding box center [130, 472] width 82 height 38
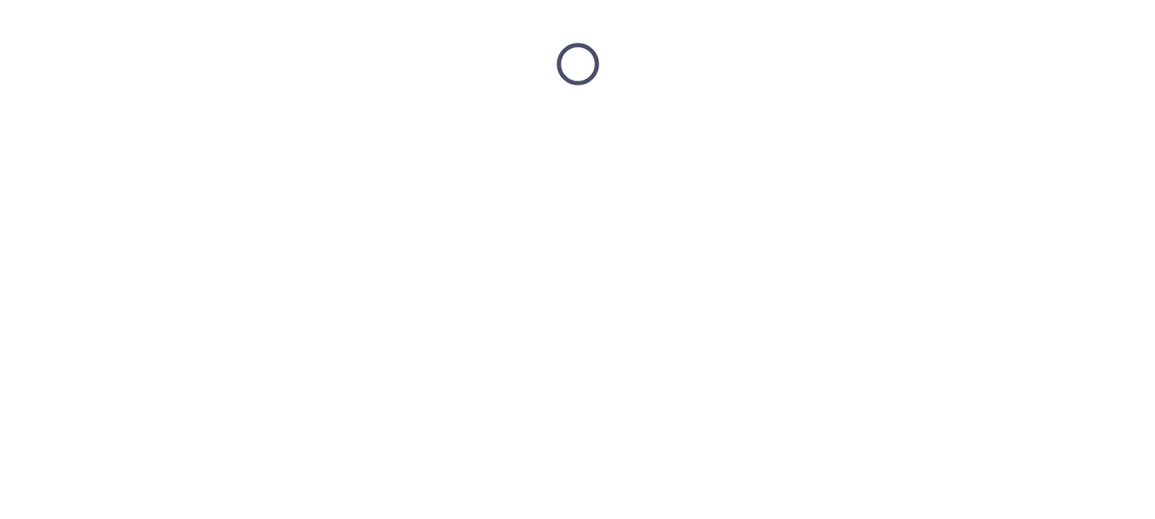
scroll to position [0, 0]
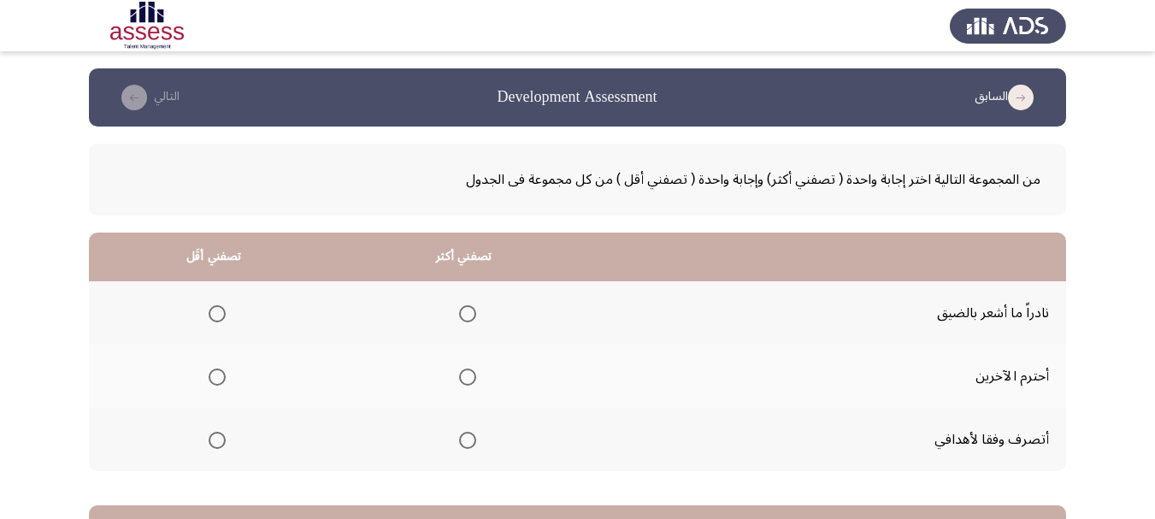
click at [217, 309] on span "Select an option" at bounding box center [217, 313] width 17 height 17
click at [217, 309] on input "Select an option" at bounding box center [217, 313] width 17 height 17
click at [466, 372] on span "Select an option" at bounding box center [467, 376] width 17 height 17
click at [466, 372] on input "Select an option" at bounding box center [467, 376] width 17 height 17
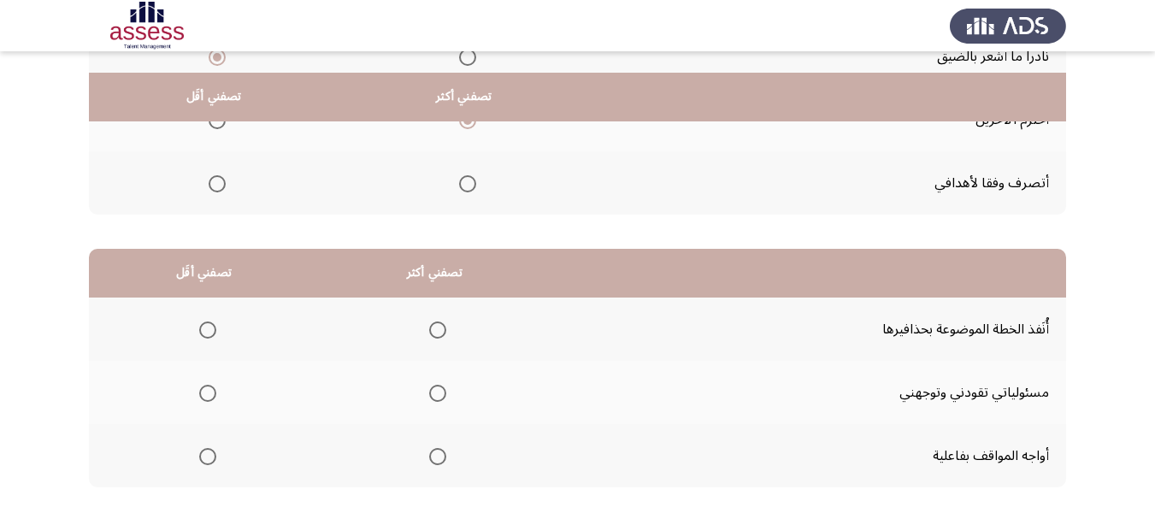
scroll to position [342, 0]
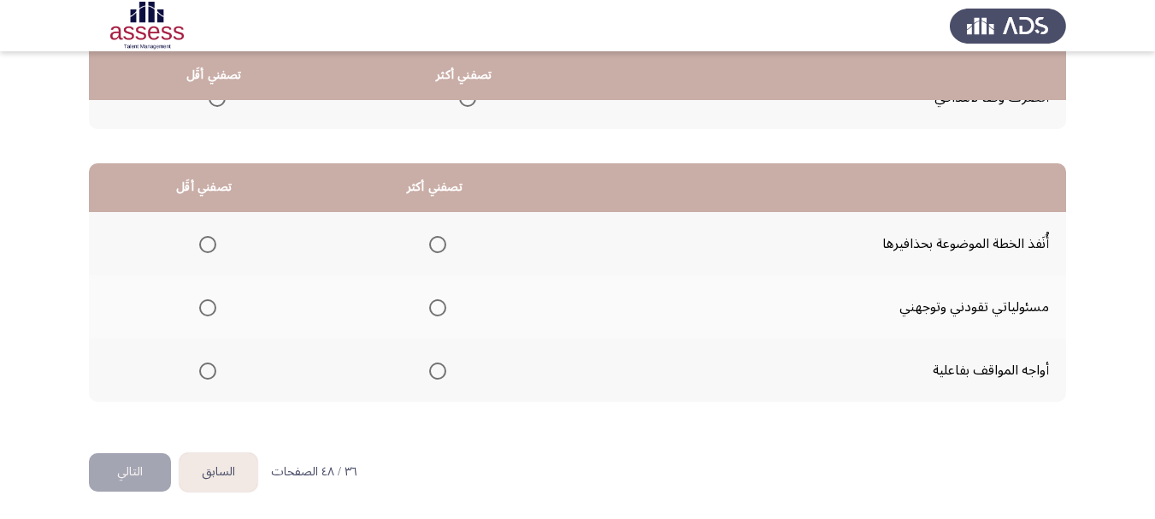
click at [432, 377] on span "Select an option" at bounding box center [437, 370] width 17 height 17
click at [432, 377] on input "Select an option" at bounding box center [437, 370] width 17 height 17
click at [214, 244] on span "Select an option" at bounding box center [207, 244] width 17 height 17
click at [214, 244] on input "Select an option" at bounding box center [207, 244] width 17 height 17
click at [430, 307] on span "Select an option" at bounding box center [437, 307] width 17 height 17
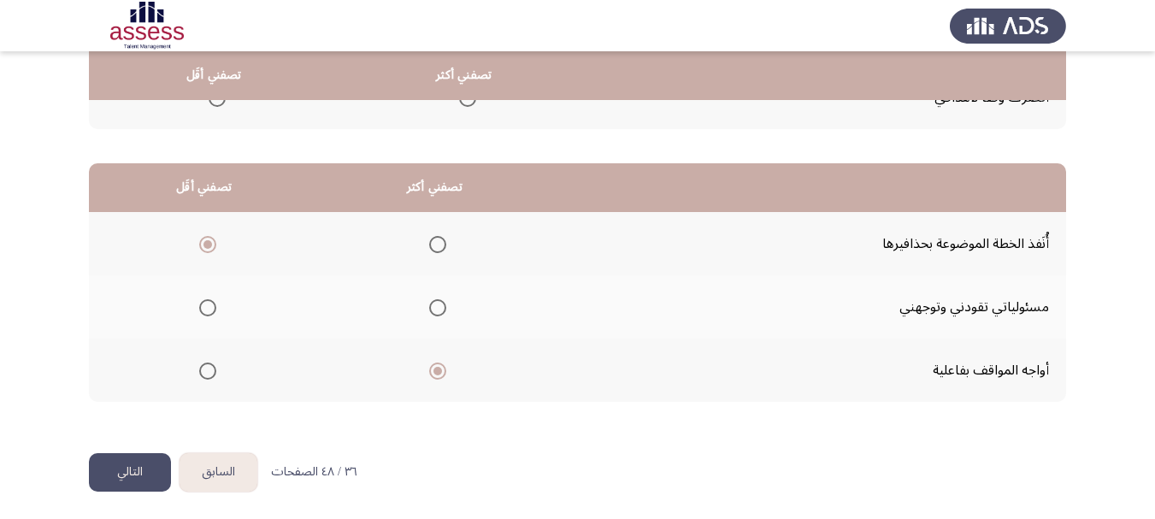
click at [430, 307] on input "Select an option" at bounding box center [437, 307] width 17 height 17
click at [131, 473] on button "التالي" at bounding box center [130, 472] width 82 height 38
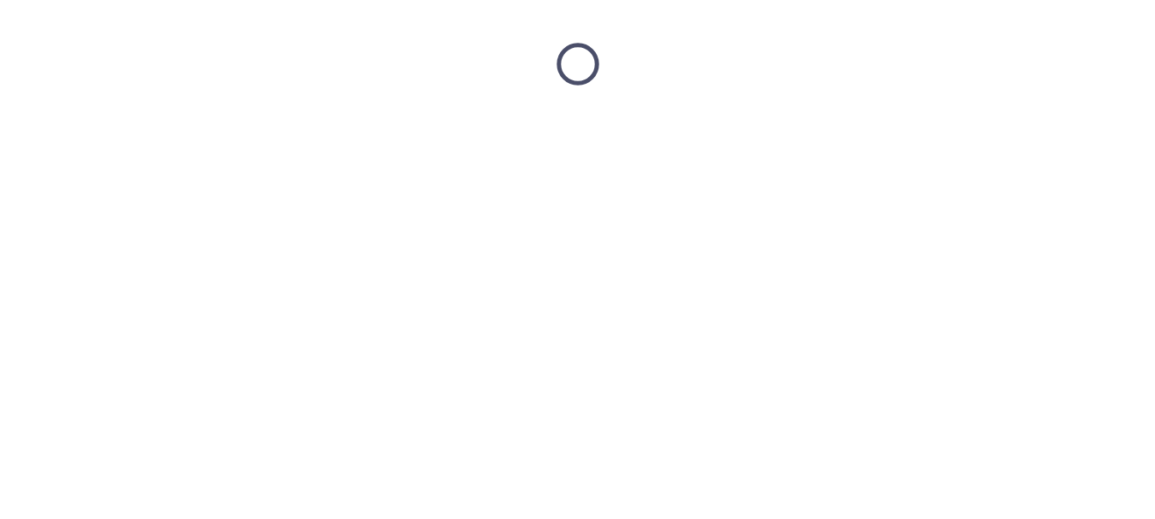
scroll to position [0, 0]
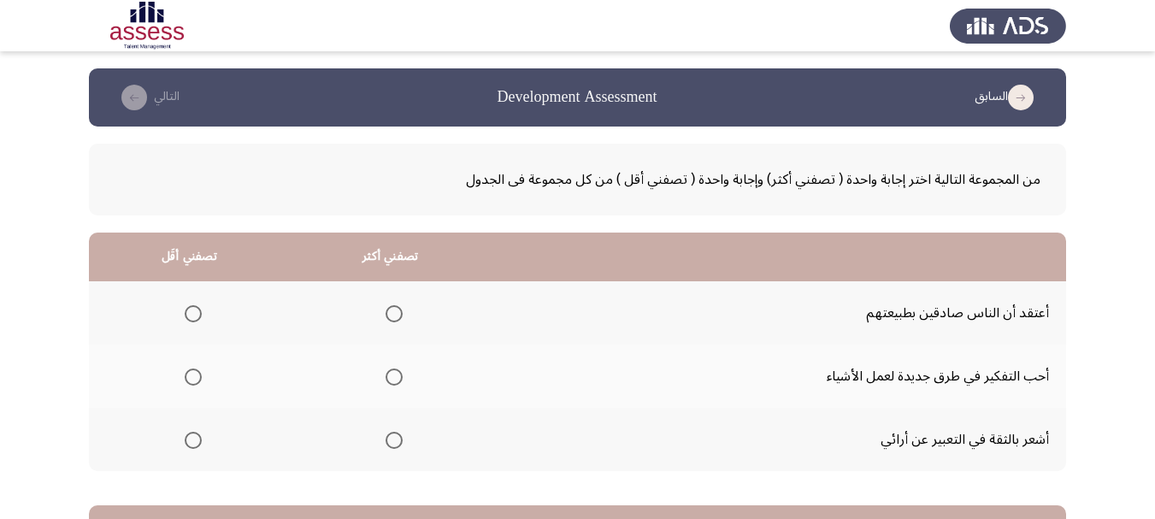
click at [185, 307] on span "Select an option" at bounding box center [193, 313] width 17 height 17
click at [185, 307] on input "Select an option" at bounding box center [193, 313] width 17 height 17
click at [385, 444] on span "Select an option" at bounding box center [393, 440] width 17 height 17
click at [385, 444] on input "Select an option" at bounding box center [393, 440] width 17 height 17
click at [397, 373] on span "Select an option" at bounding box center [393, 376] width 17 height 17
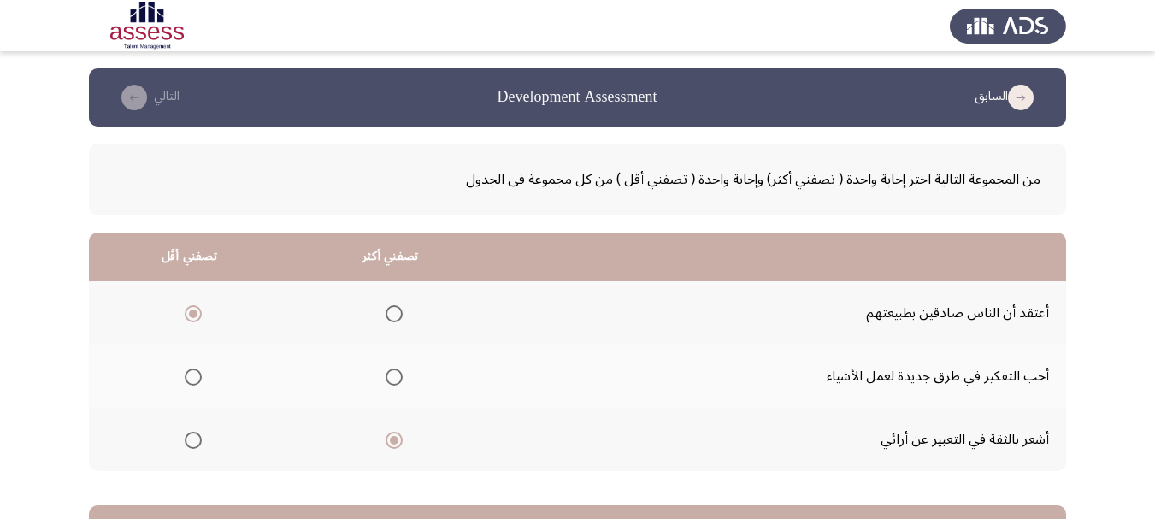
click at [397, 373] on input "Select an option" at bounding box center [393, 376] width 17 height 17
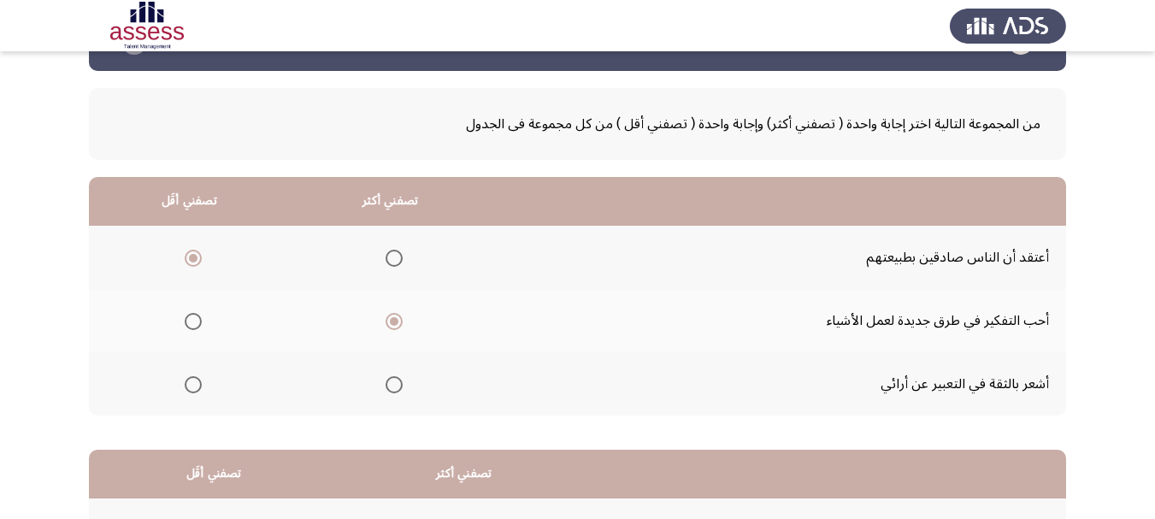
scroll to position [85, 0]
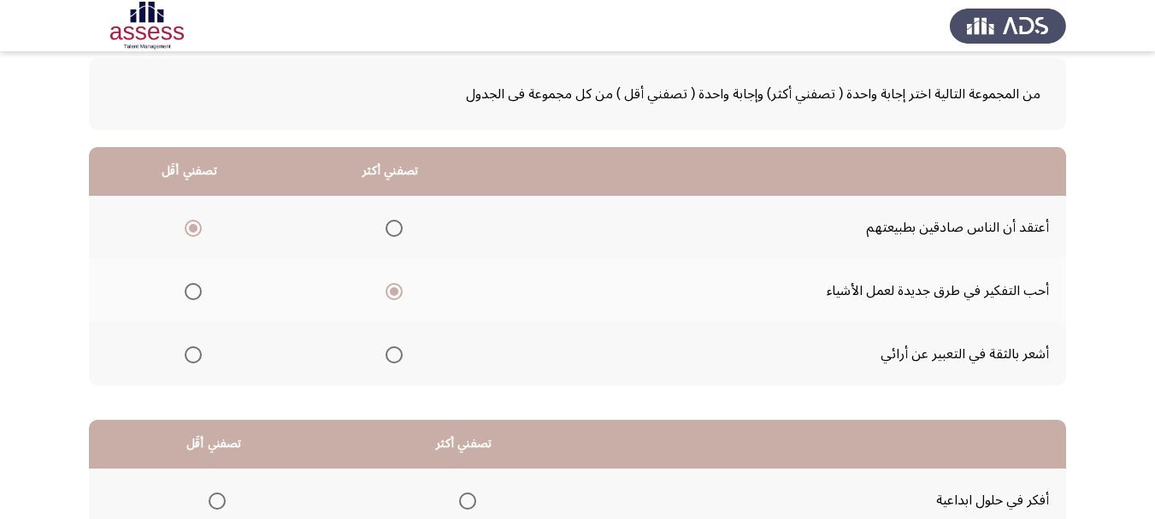
click at [393, 353] on span "Select an option" at bounding box center [393, 354] width 17 height 17
click at [393, 353] on input "Select an option" at bounding box center [393, 354] width 17 height 17
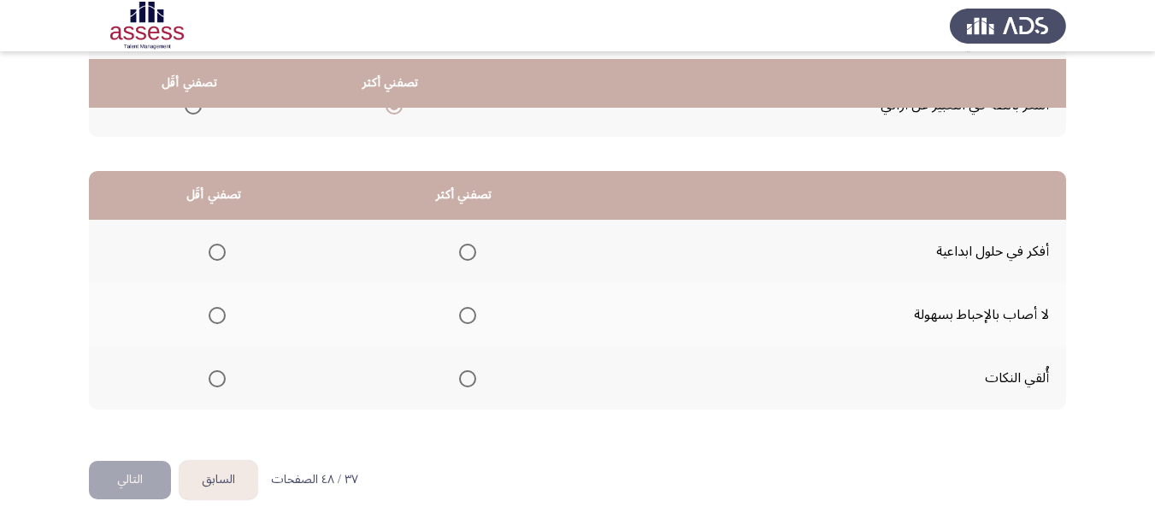
scroll to position [342, 0]
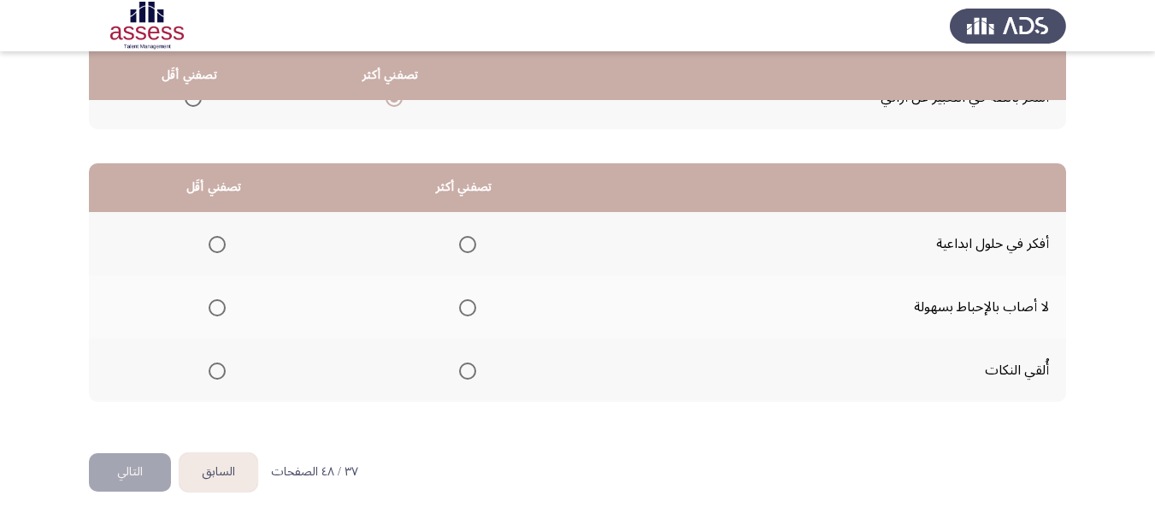
click at [205, 367] on label "Select an option" at bounding box center [214, 370] width 24 height 17
click at [209, 367] on input "Select an option" at bounding box center [217, 370] width 17 height 17
click at [467, 308] on span "Select an option" at bounding box center [467, 307] width 17 height 17
click at [467, 308] on input "Select an option" at bounding box center [467, 307] width 17 height 17
click at [119, 475] on button "التالي" at bounding box center [130, 472] width 82 height 38
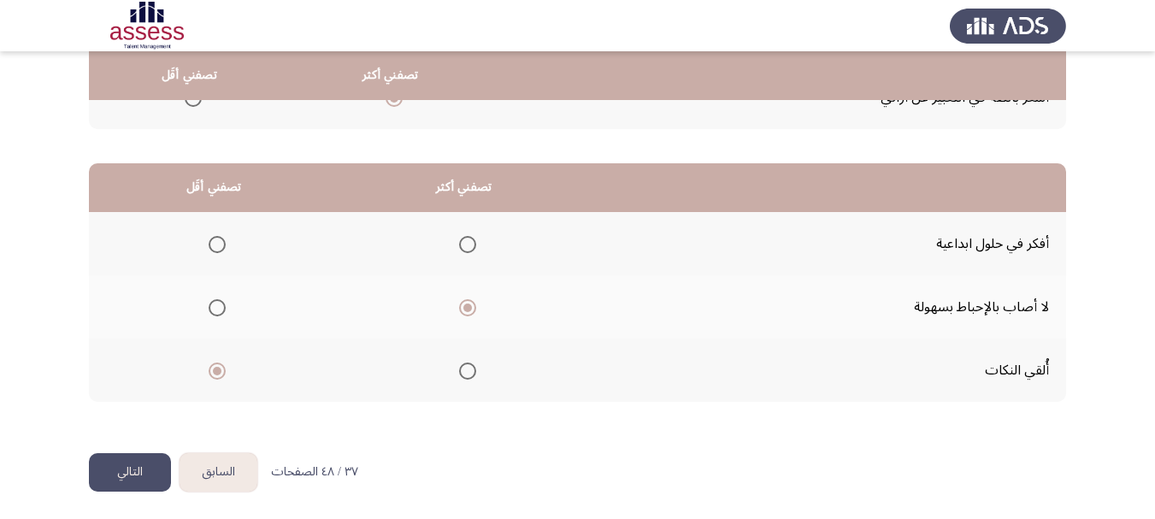
scroll to position [0, 0]
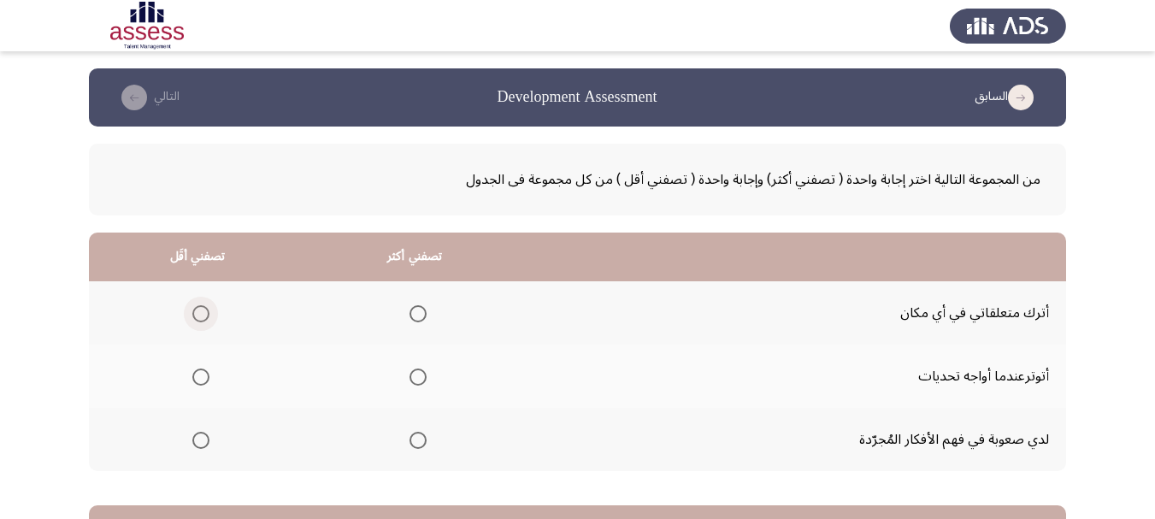
click at [203, 311] on span "Select an option" at bounding box center [200, 313] width 17 height 17
click at [203, 311] on input "Select an option" at bounding box center [200, 313] width 17 height 17
click at [421, 439] on span "Select an option" at bounding box center [417, 440] width 17 height 17
click at [421, 439] on input "Select an option" at bounding box center [417, 440] width 17 height 17
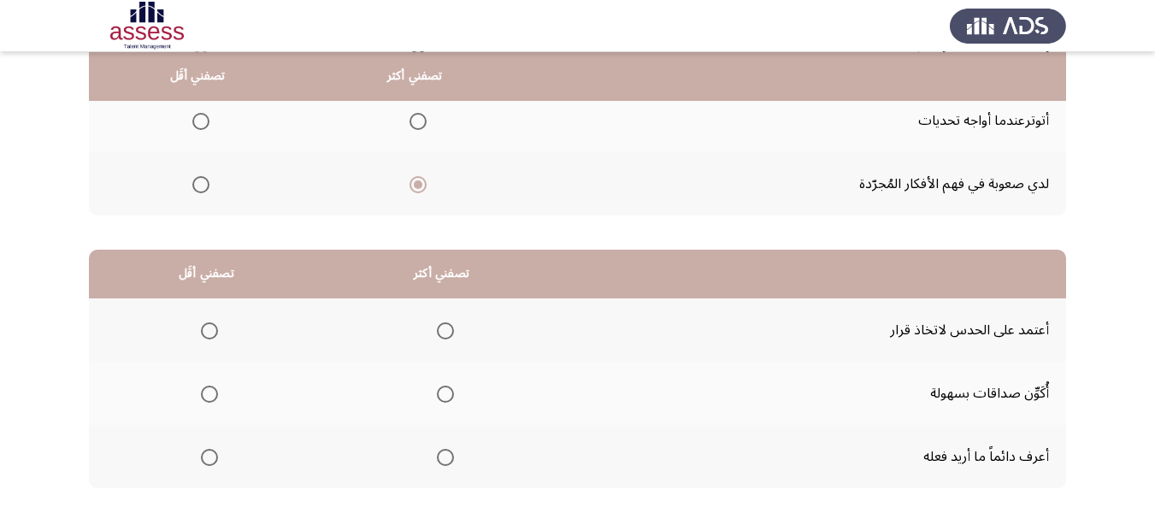
scroll to position [256, 0]
click at [446, 392] on span "Select an option" at bounding box center [445, 393] width 17 height 17
click at [446, 392] on input "Select an option" at bounding box center [445, 393] width 17 height 17
click at [208, 329] on span "Select an option" at bounding box center [209, 329] width 17 height 17
click at [208, 329] on input "Select an option" at bounding box center [209, 329] width 17 height 17
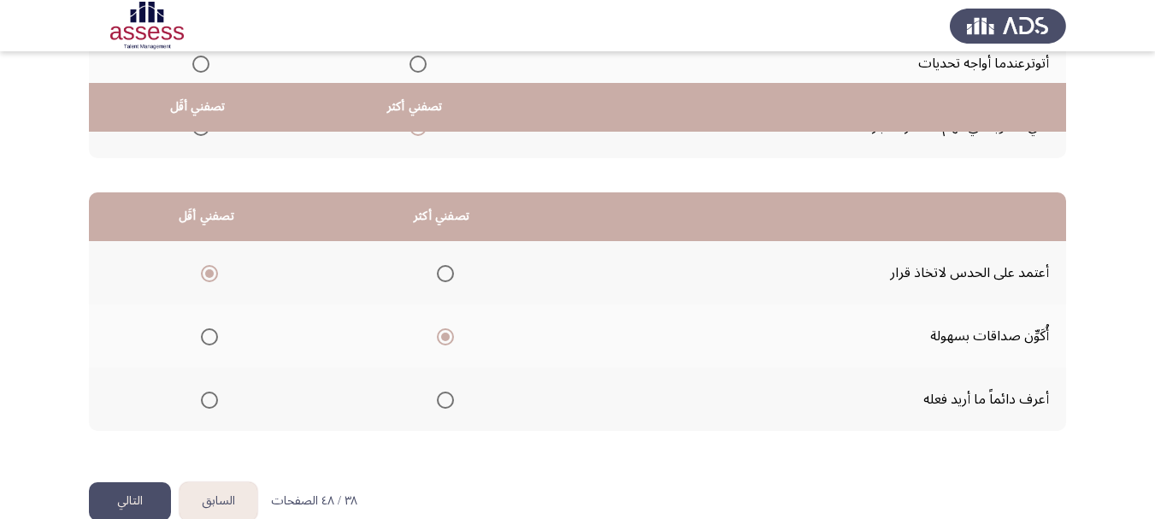
scroll to position [344, 0]
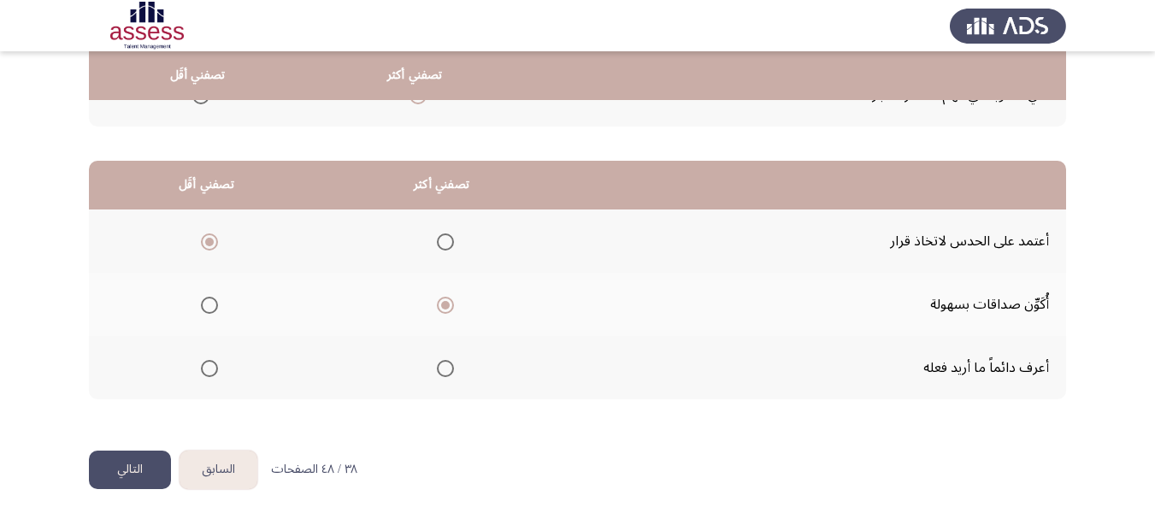
click at [106, 461] on button "التالي" at bounding box center [130, 469] width 82 height 38
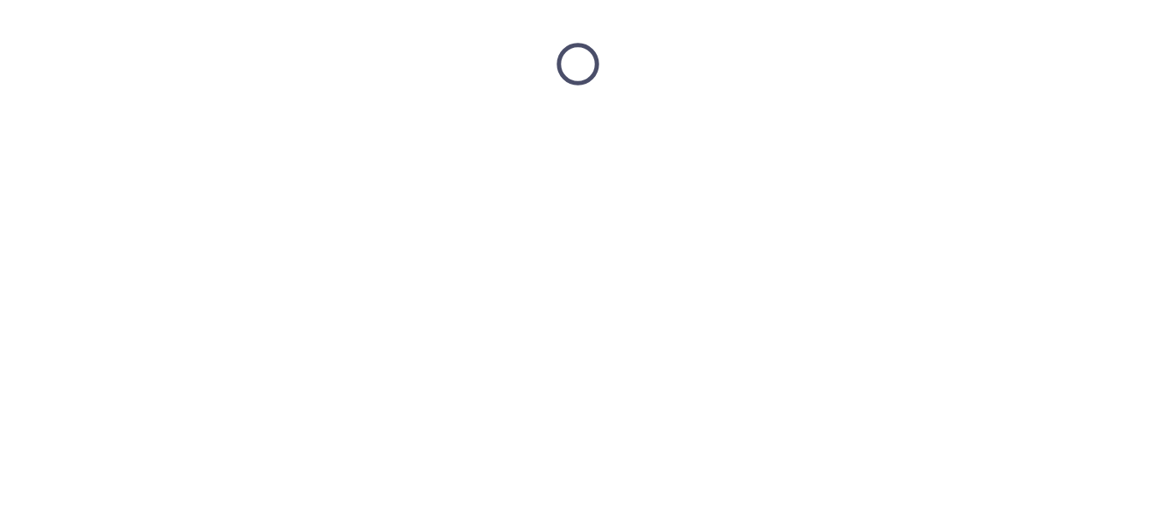
scroll to position [0, 0]
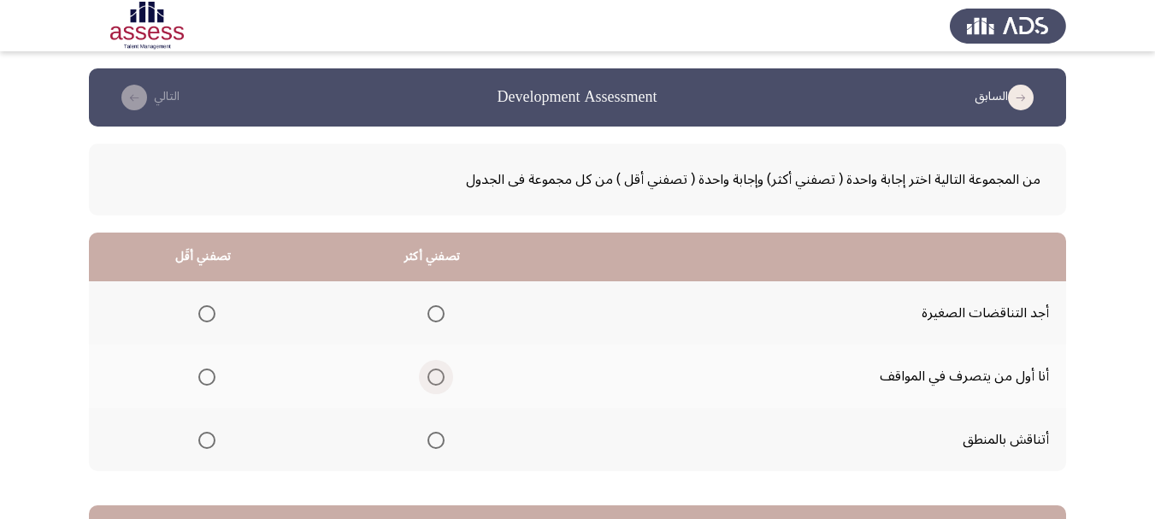
click at [432, 378] on span "Select an option" at bounding box center [435, 376] width 17 height 17
click at [432, 378] on input "Select an option" at bounding box center [435, 376] width 17 height 17
click at [207, 313] on span "Select an option" at bounding box center [206, 313] width 17 height 17
click at [207, 313] on input "Select an option" at bounding box center [206, 313] width 17 height 17
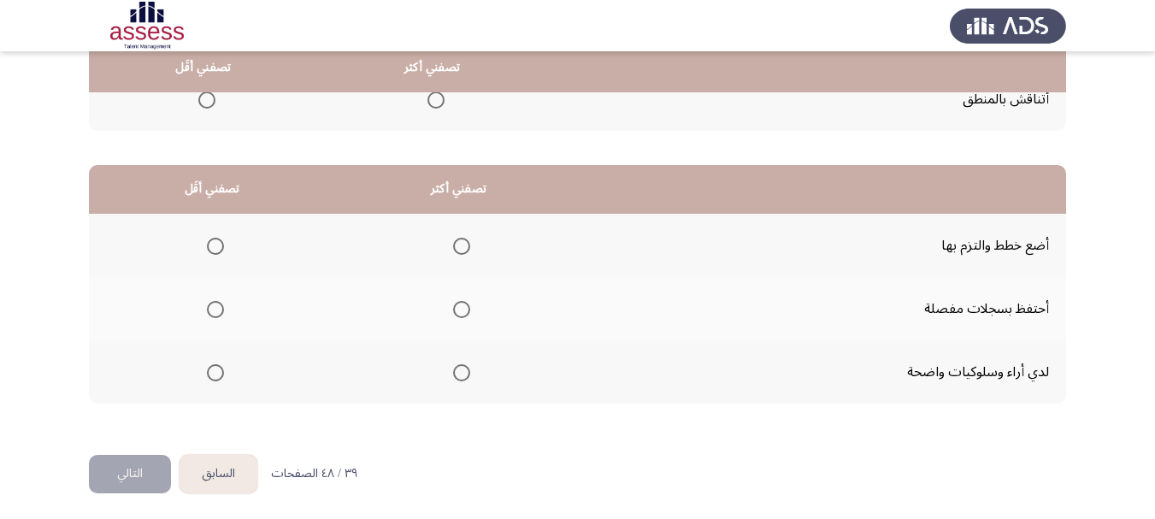
scroll to position [342, 0]
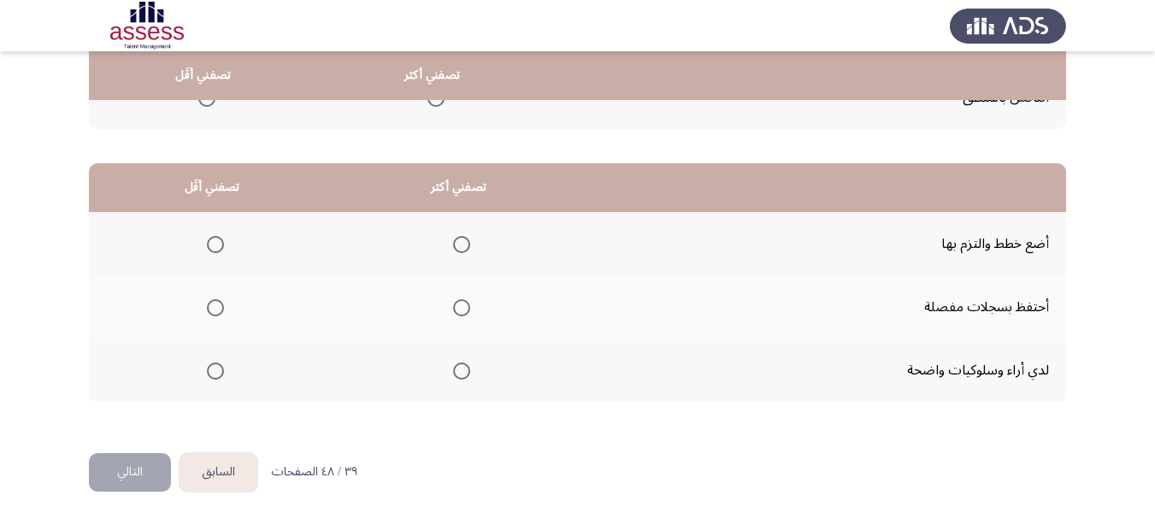
click at [456, 244] on span "Select an option" at bounding box center [461, 244] width 17 height 17
click at [456, 244] on input "Select an option" at bounding box center [461, 244] width 17 height 17
click at [217, 314] on span "Select an option" at bounding box center [215, 307] width 17 height 17
click at [217, 314] on input "Select an option" at bounding box center [215, 307] width 17 height 17
click at [122, 469] on button "التالي" at bounding box center [130, 472] width 82 height 38
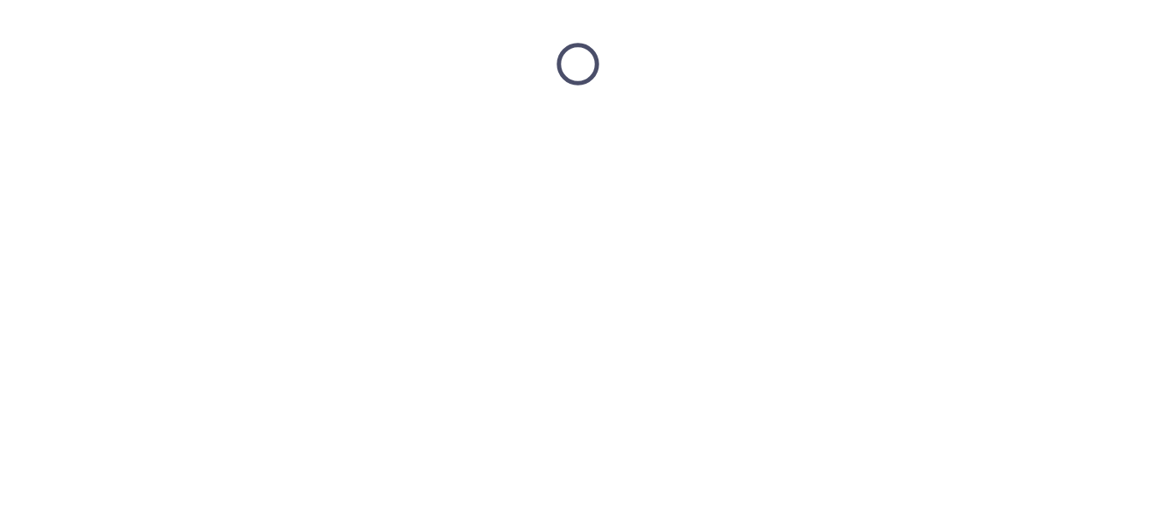
scroll to position [0, 0]
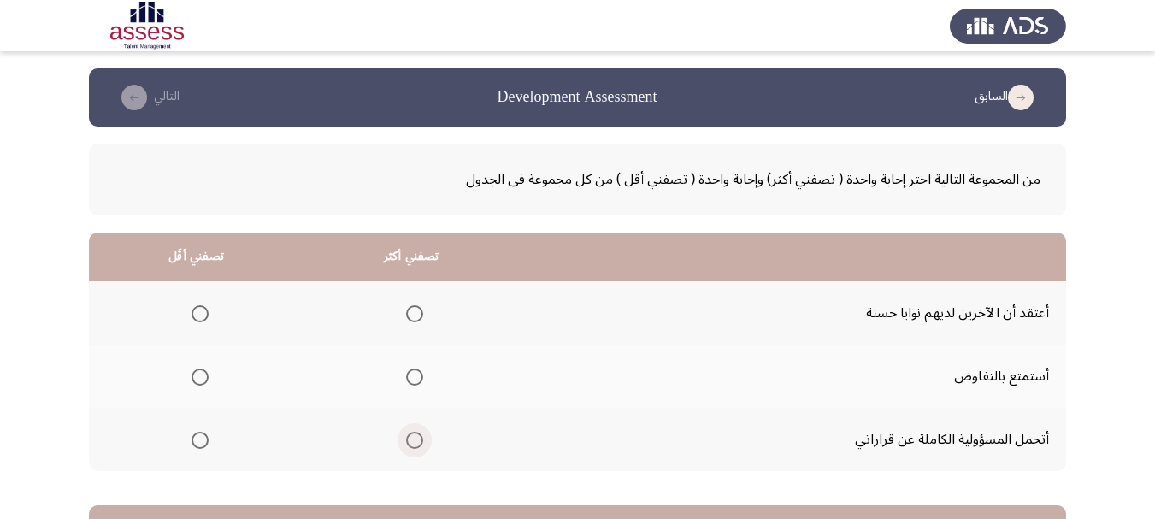
click at [415, 441] on span "Select an option" at bounding box center [414, 440] width 17 height 17
click at [415, 441] on input "Select an option" at bounding box center [414, 440] width 17 height 17
click at [191, 309] on span "Select an option" at bounding box center [199, 313] width 17 height 17
click at [191, 309] on input "Select an option" at bounding box center [199, 313] width 17 height 17
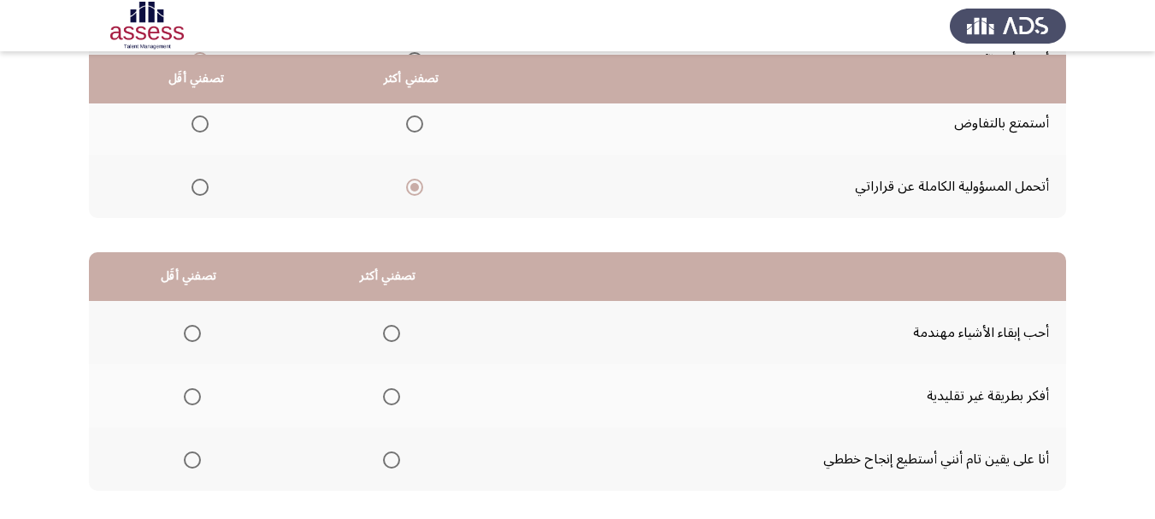
scroll to position [256, 0]
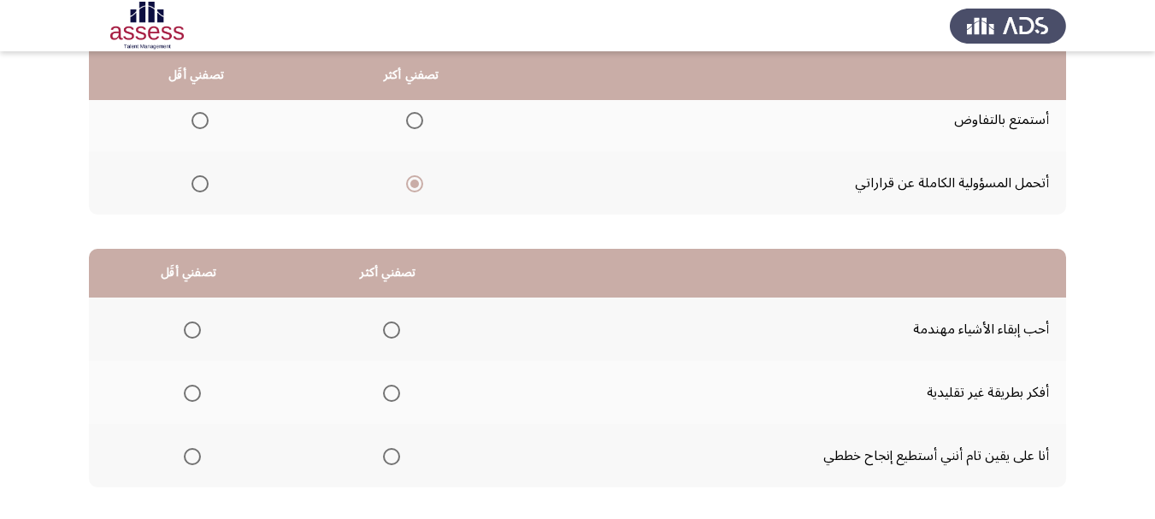
click at [195, 119] on span "Select an option" at bounding box center [199, 120] width 17 height 17
click at [195, 119] on input "Select an option" at bounding box center [199, 120] width 17 height 17
click at [388, 327] on span "Select an option" at bounding box center [391, 329] width 17 height 17
click at [388, 327] on input "Select an option" at bounding box center [391, 329] width 17 height 17
click at [194, 394] on span "Select an option" at bounding box center [192, 393] width 17 height 17
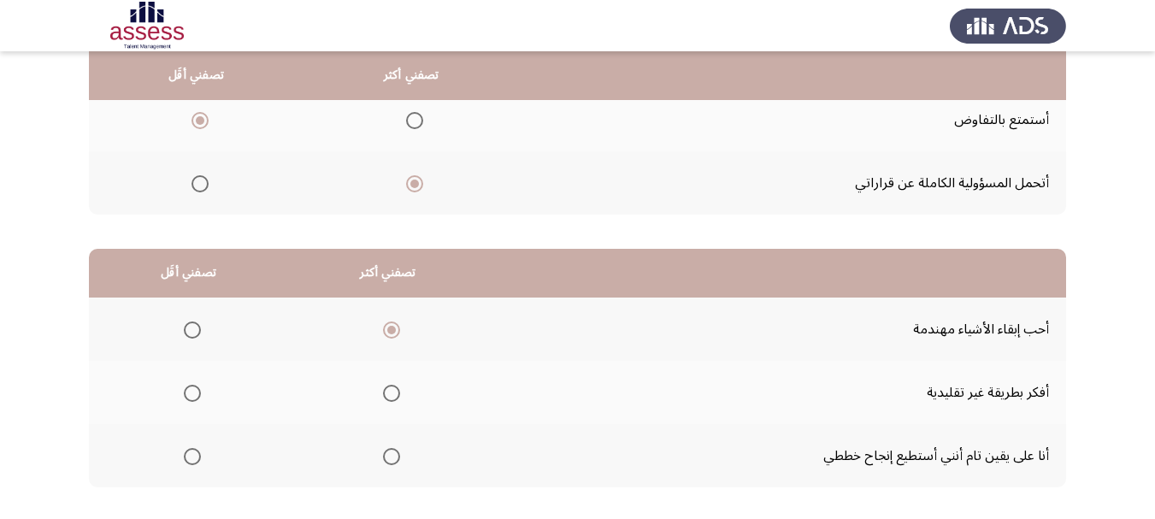
click at [194, 394] on input "Select an option" at bounding box center [192, 393] width 17 height 17
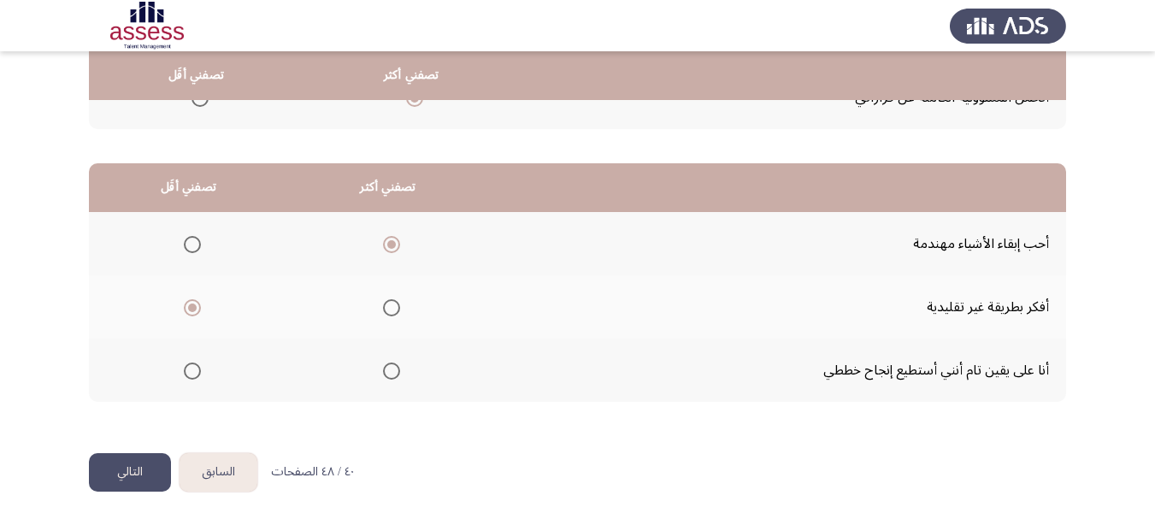
scroll to position [344, 0]
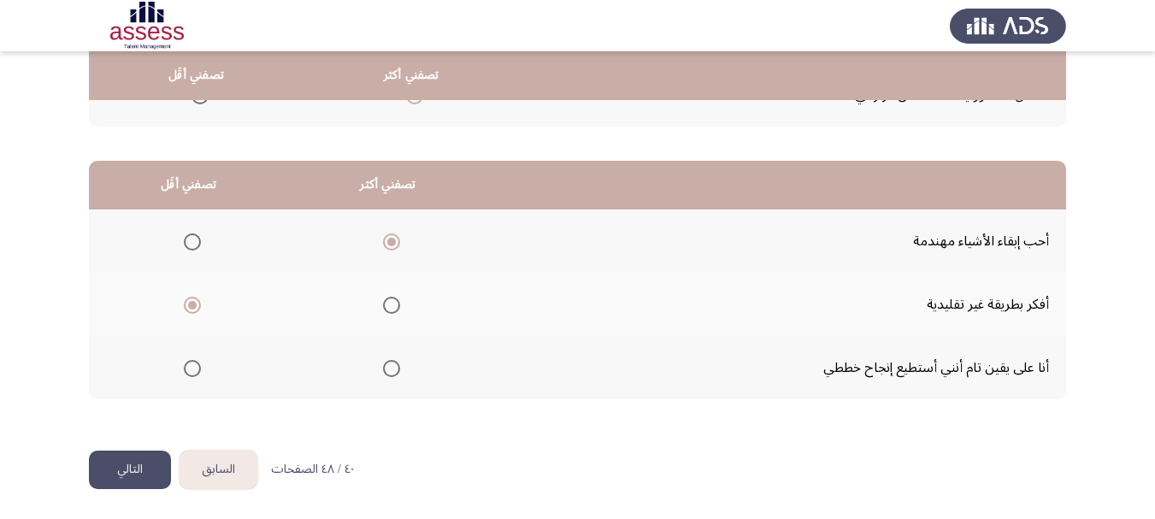
click at [118, 475] on button "التالي" at bounding box center [130, 469] width 82 height 38
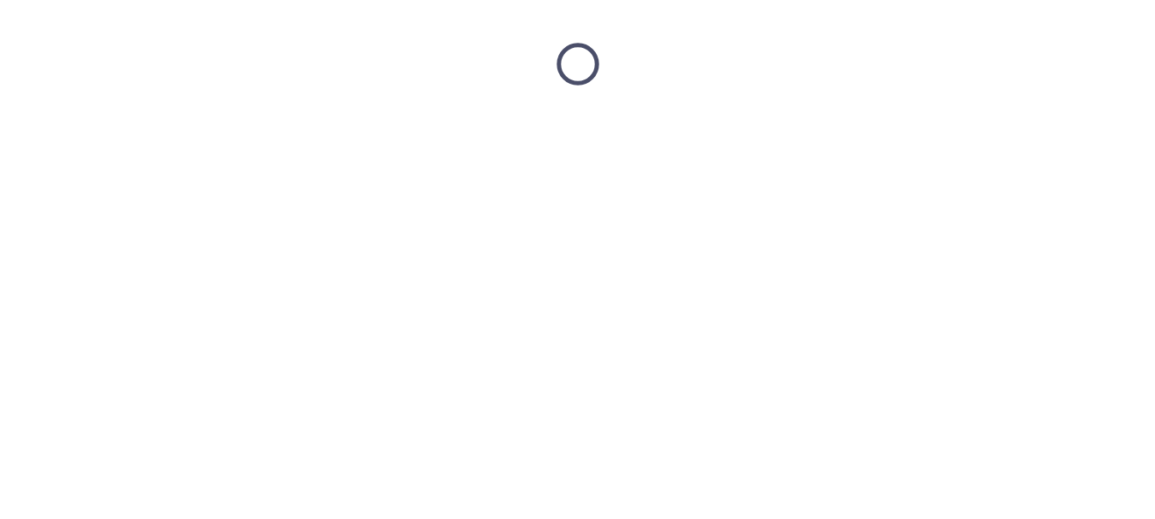
scroll to position [0, 0]
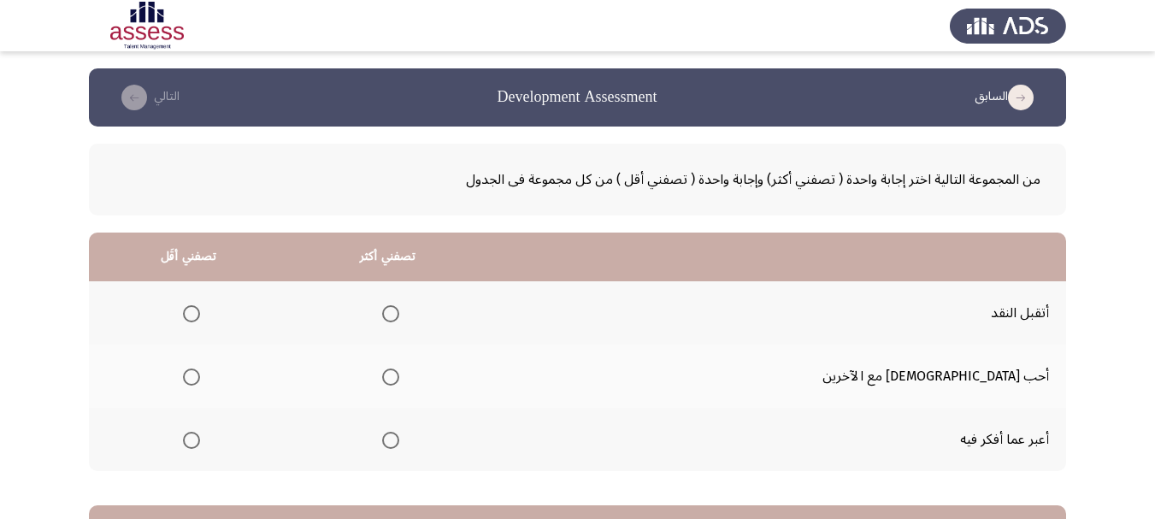
click at [399, 374] on span "Select an option" at bounding box center [390, 376] width 17 height 17
click at [399, 374] on input "Select an option" at bounding box center [390, 376] width 17 height 17
click at [200, 374] on span "Select an option" at bounding box center [191, 376] width 17 height 17
click at [200, 374] on input "Select an option" at bounding box center [191, 376] width 17 height 17
click at [399, 438] on span "Select an option" at bounding box center [390, 440] width 17 height 17
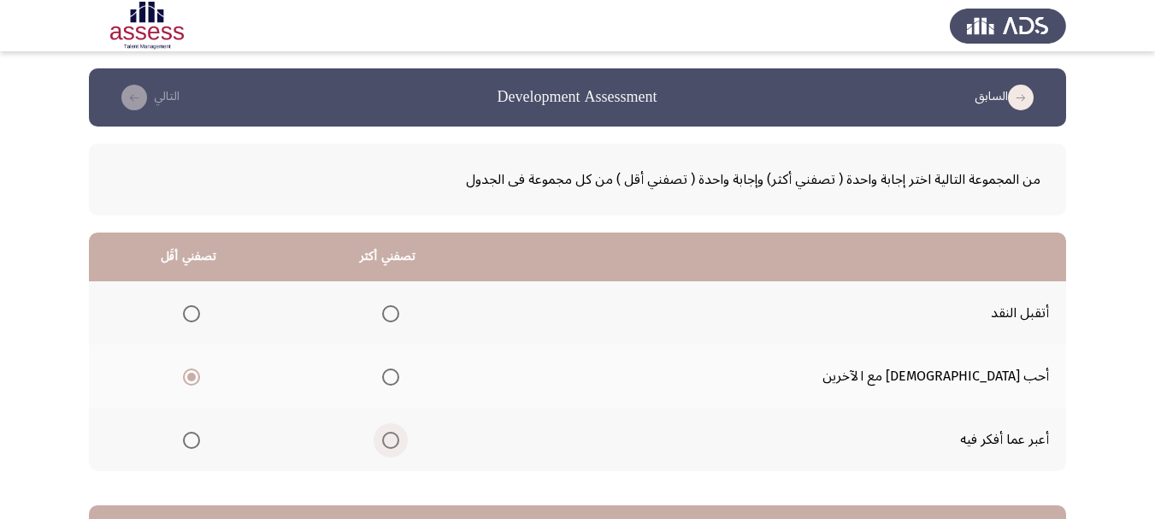
click at [399, 438] on input "Select an option" at bounding box center [390, 440] width 17 height 17
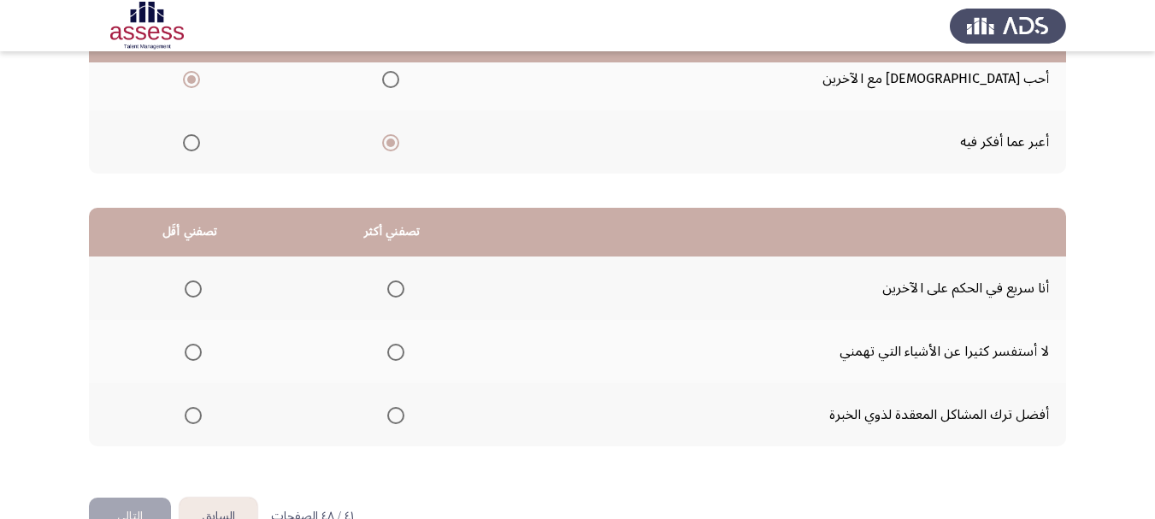
scroll to position [342, 0]
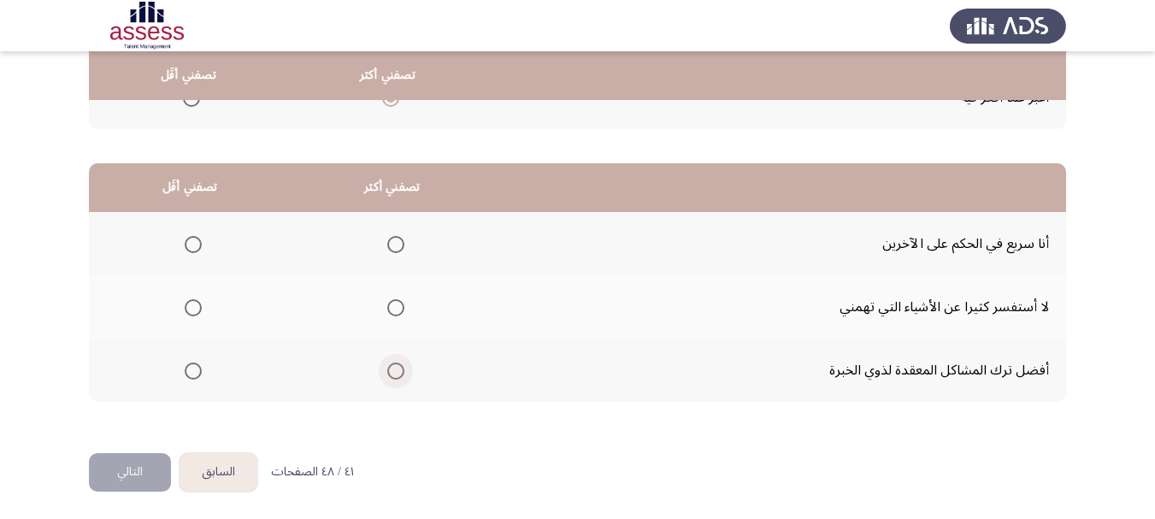
click at [392, 372] on span "Select an option" at bounding box center [395, 370] width 17 height 17
click at [392, 372] on input "Select an option" at bounding box center [395, 370] width 17 height 17
click at [197, 308] on span "Select an option" at bounding box center [193, 307] width 17 height 17
click at [197, 308] on input "Select an option" at bounding box center [193, 307] width 17 height 17
click at [138, 468] on button "التالي" at bounding box center [130, 472] width 82 height 38
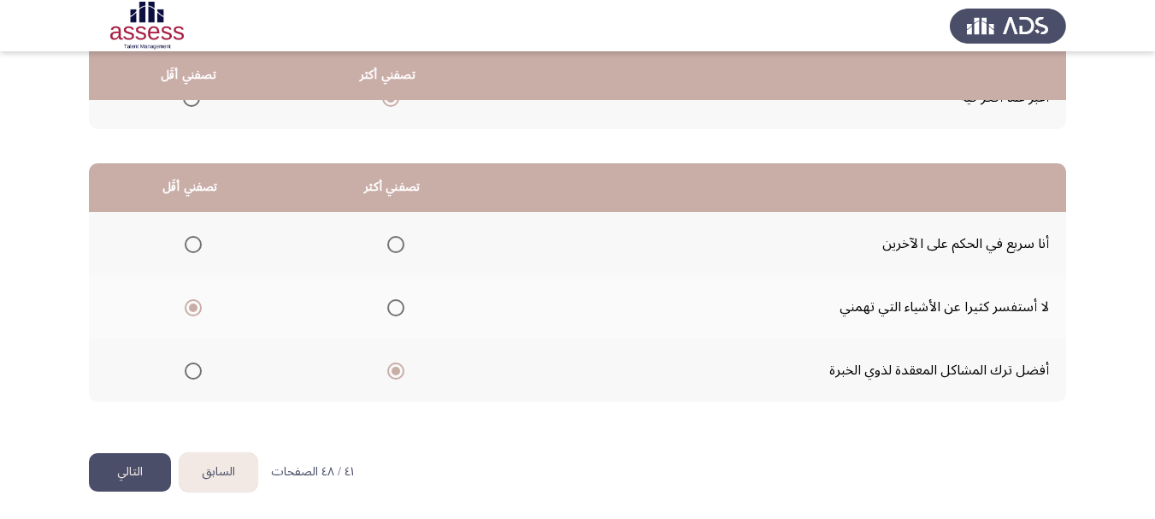
scroll to position [0, 0]
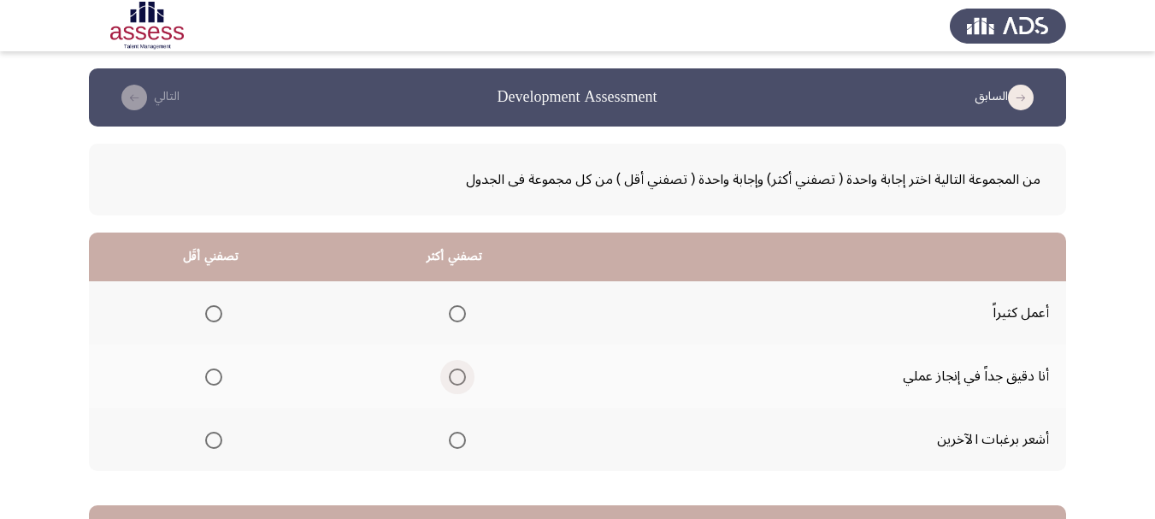
click at [458, 377] on span "Select an option" at bounding box center [457, 376] width 17 height 17
click at [458, 377] on input "Select an option" at bounding box center [457, 376] width 17 height 17
click at [214, 308] on span "Select an option" at bounding box center [213, 313] width 17 height 17
click at [214, 308] on input "Select an option" at bounding box center [213, 313] width 17 height 17
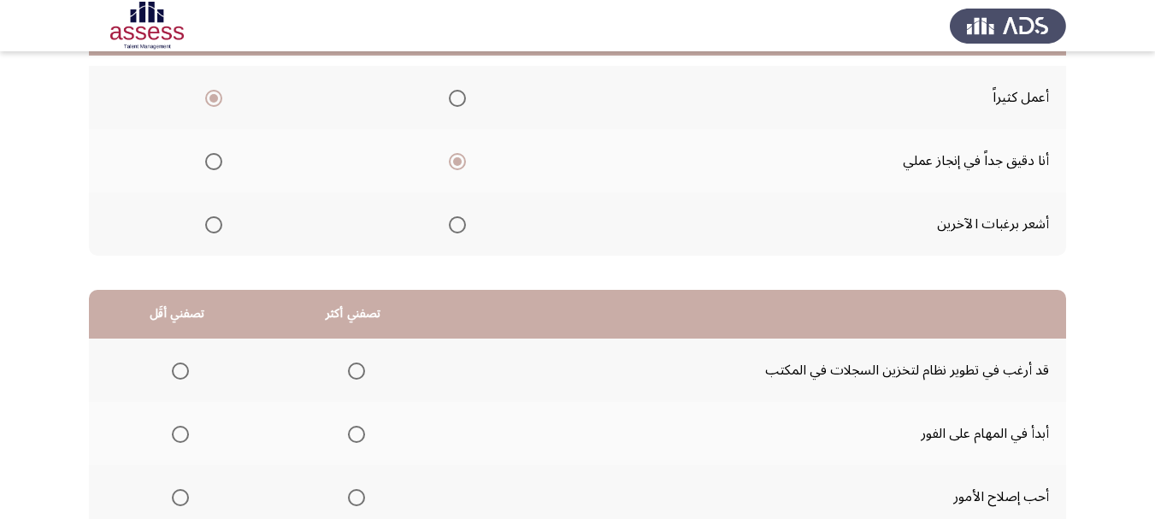
scroll to position [256, 0]
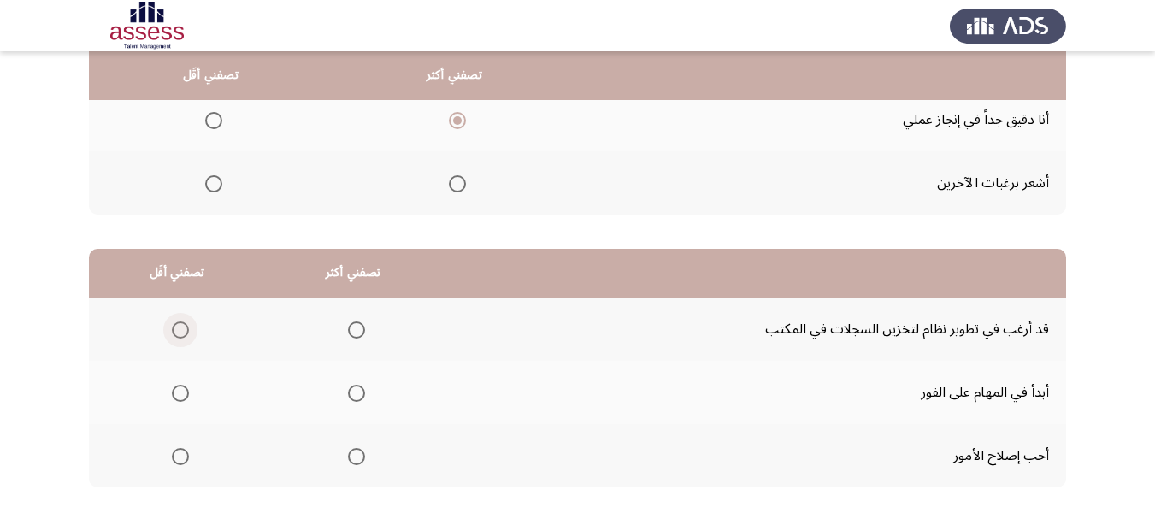
click at [180, 327] on span "Select an option" at bounding box center [180, 329] width 17 height 17
click at [180, 327] on input "Select an option" at bounding box center [180, 329] width 17 height 17
click at [352, 397] on span "Select an option" at bounding box center [356, 393] width 17 height 17
click at [352, 397] on input "Select an option" at bounding box center [356, 393] width 17 height 17
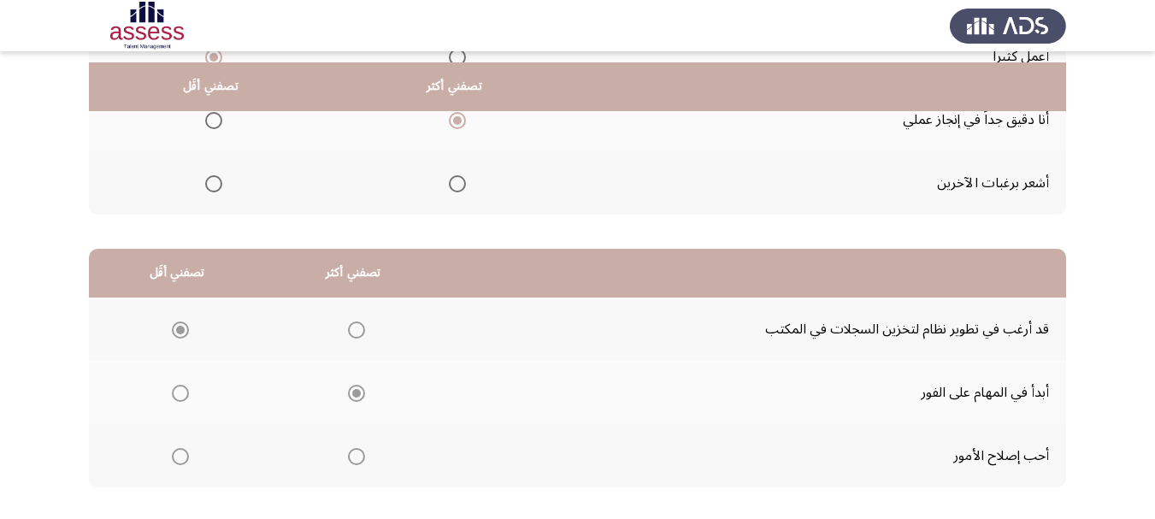
scroll to position [344, 0]
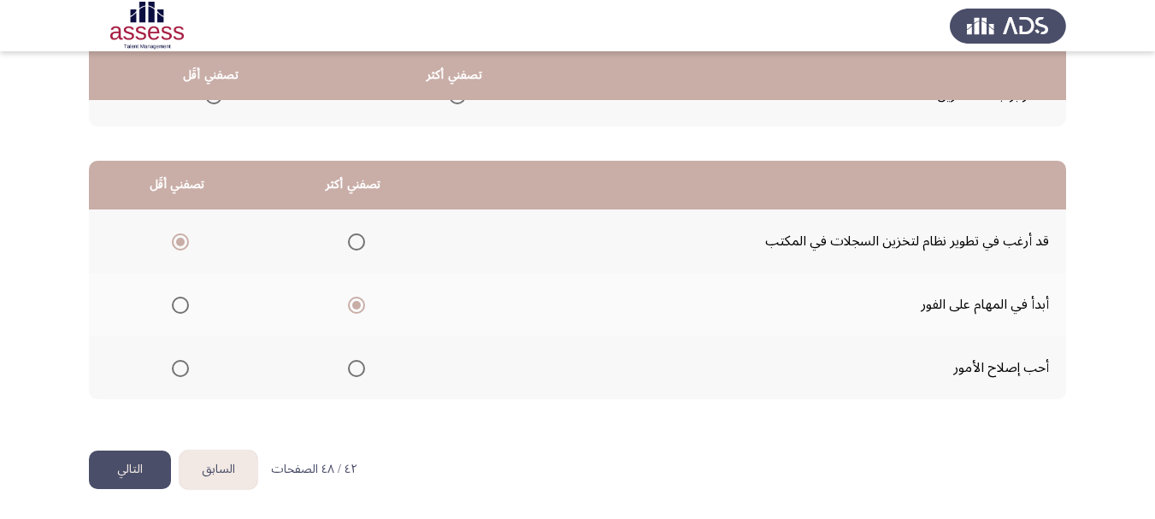
click at [132, 461] on button "التالي" at bounding box center [130, 469] width 82 height 38
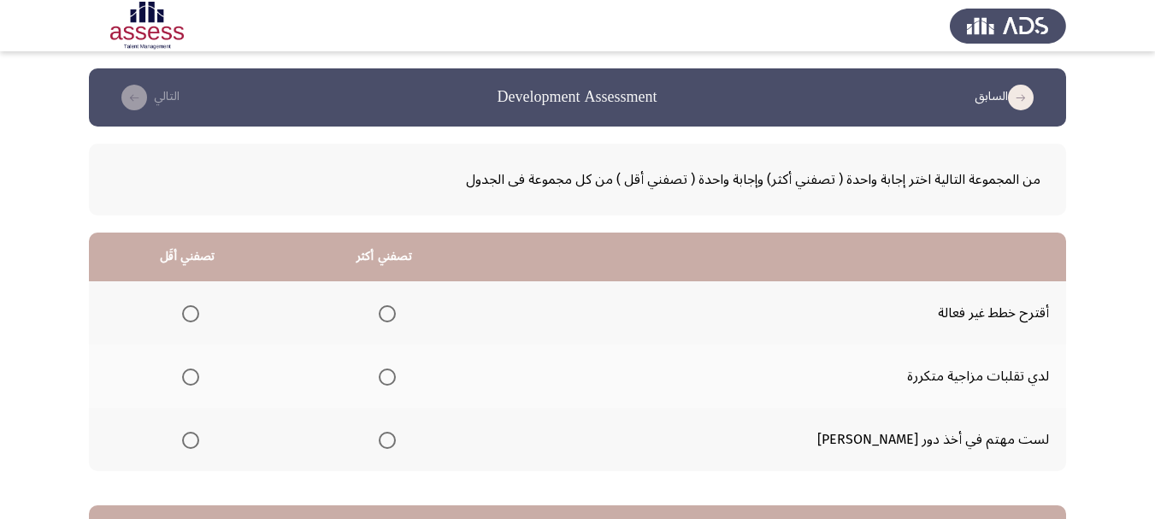
click at [199, 309] on span "Select an option" at bounding box center [190, 313] width 17 height 17
click at [199, 309] on input "Select an option" at bounding box center [190, 313] width 17 height 17
click at [396, 381] on span "Select an option" at bounding box center [387, 376] width 17 height 17
click at [396, 381] on input "Select an option" at bounding box center [387, 376] width 17 height 17
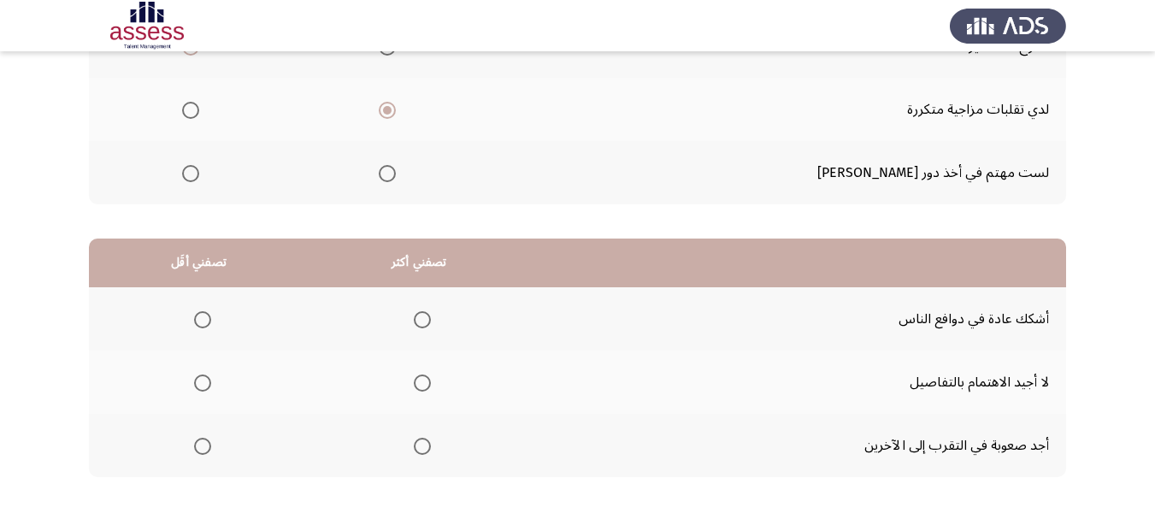
scroll to position [171, 0]
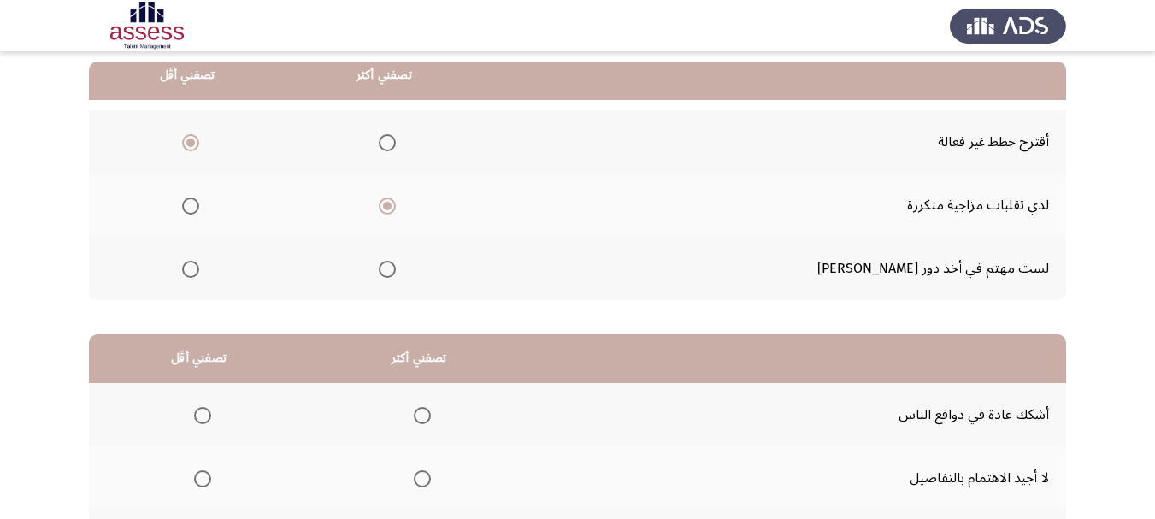
click at [199, 270] on span "Select an option" at bounding box center [190, 269] width 17 height 17
click at [199, 270] on input "Select an option" at bounding box center [190, 269] width 17 height 17
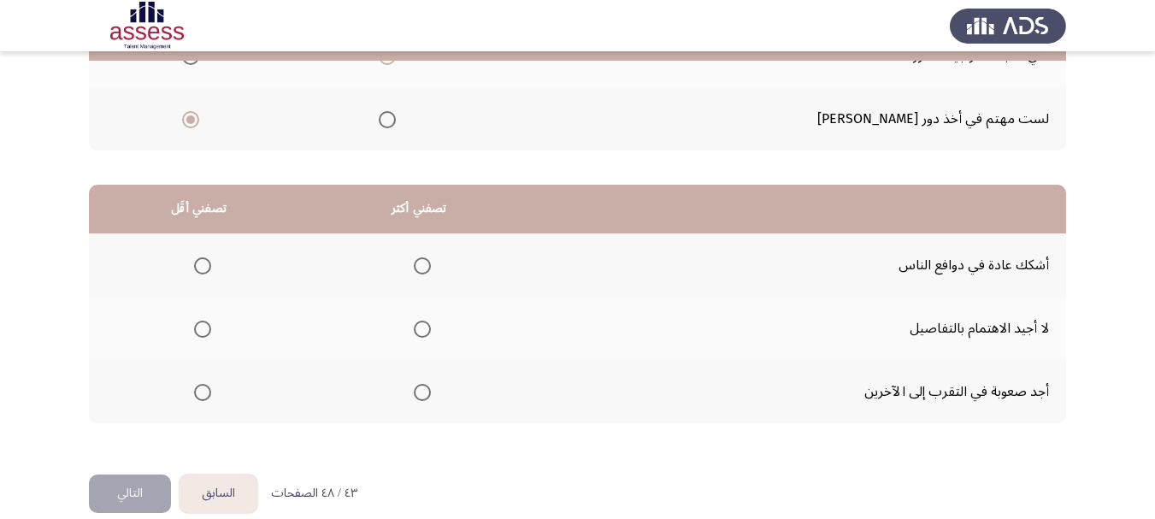
scroll to position [342, 0]
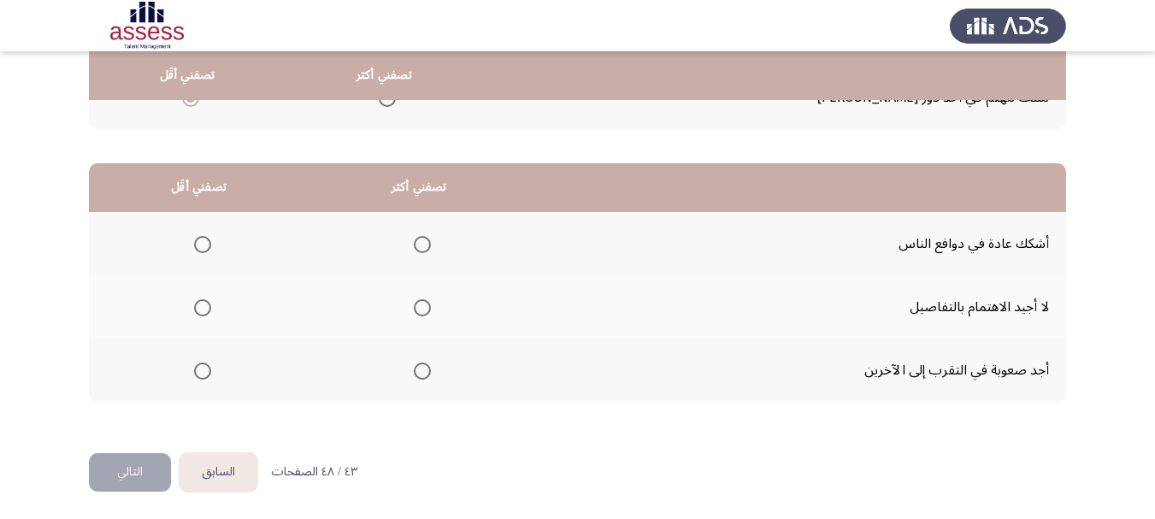
click at [426, 305] on span "Select an option" at bounding box center [422, 307] width 17 height 17
click at [426, 305] on input "Select an option" at bounding box center [422, 307] width 17 height 17
click at [197, 308] on span "Select an option" at bounding box center [202, 307] width 17 height 17
click at [197, 308] on input "Select an option" at bounding box center [202, 307] width 17 height 17
click at [423, 367] on span "Select an option" at bounding box center [422, 370] width 17 height 17
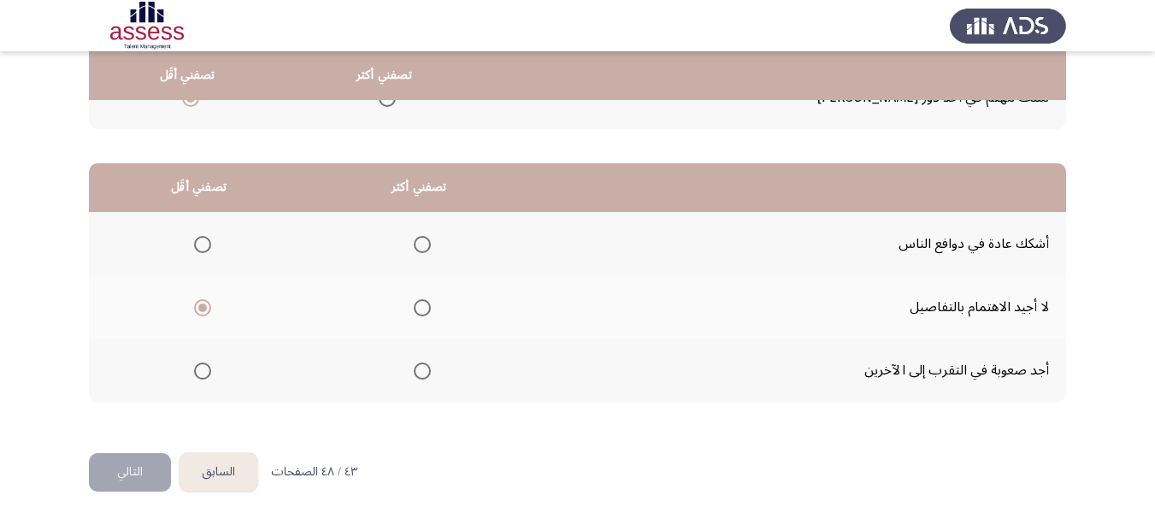
click at [423, 367] on input "Select an option" at bounding box center [422, 370] width 17 height 17
click at [117, 470] on button "التالي" at bounding box center [130, 472] width 82 height 38
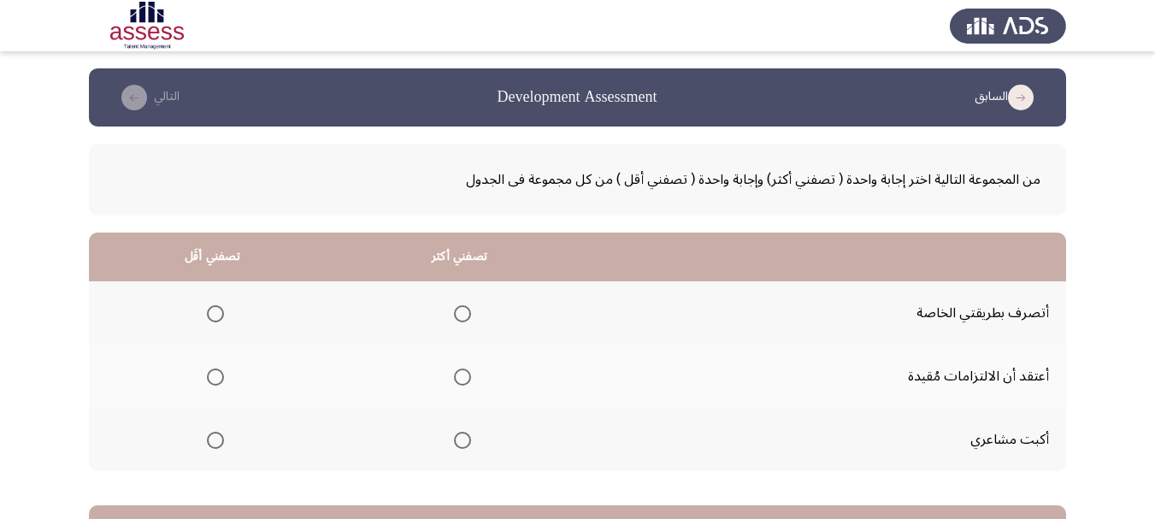
click at [465, 307] on span "Select an option" at bounding box center [462, 313] width 17 height 17
click at [465, 307] on input "Select an option" at bounding box center [462, 313] width 17 height 17
click at [212, 439] on span "Select an option" at bounding box center [215, 440] width 17 height 17
click at [212, 439] on input "Select an option" at bounding box center [215, 440] width 17 height 17
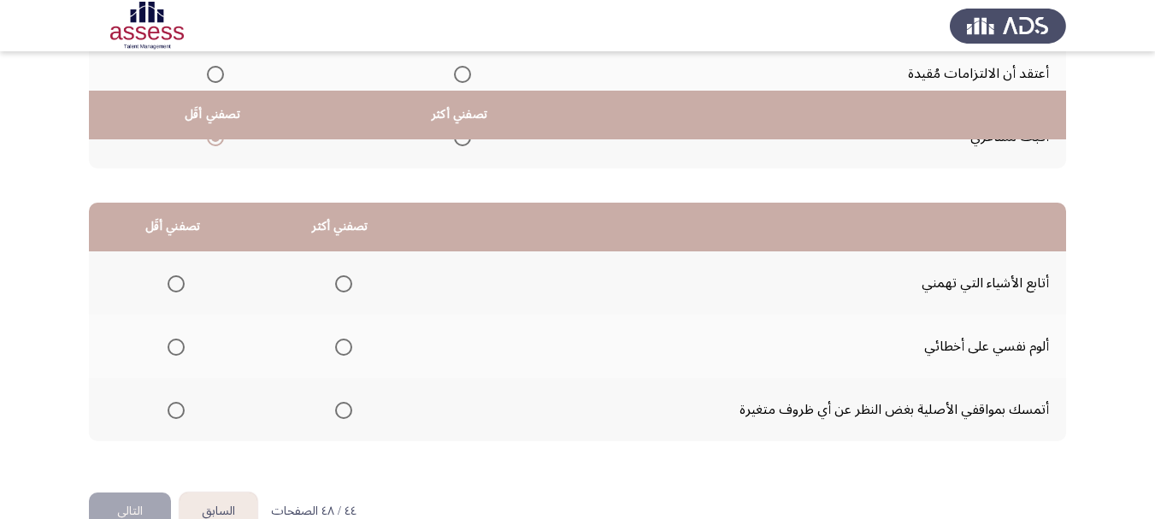
scroll to position [342, 0]
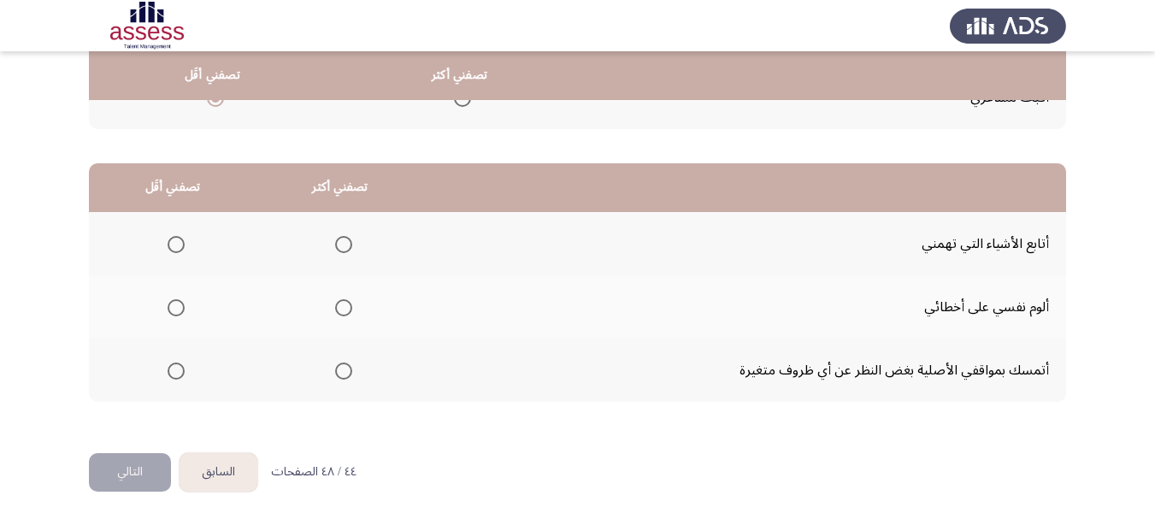
click at [343, 372] on span "Select an option" at bounding box center [343, 370] width 17 height 17
click at [343, 372] on input "Select an option" at bounding box center [343, 370] width 17 height 17
click at [176, 308] on span "Select an option" at bounding box center [176, 308] width 0 height 0
click at [175, 307] on input "Select an option" at bounding box center [176, 307] width 17 height 17
click at [134, 470] on button "التالي" at bounding box center [130, 472] width 82 height 38
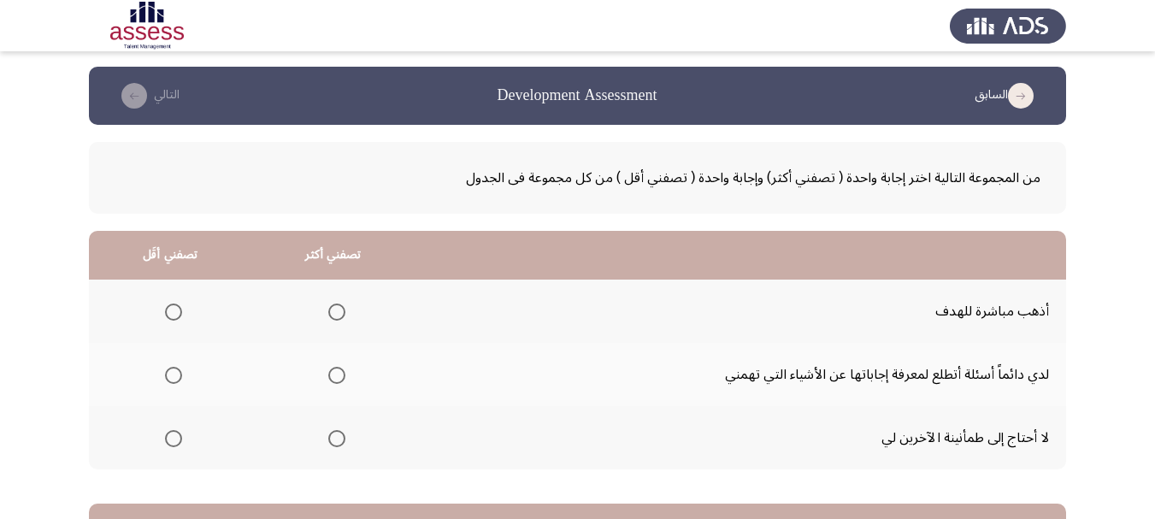
scroll to position [0, 0]
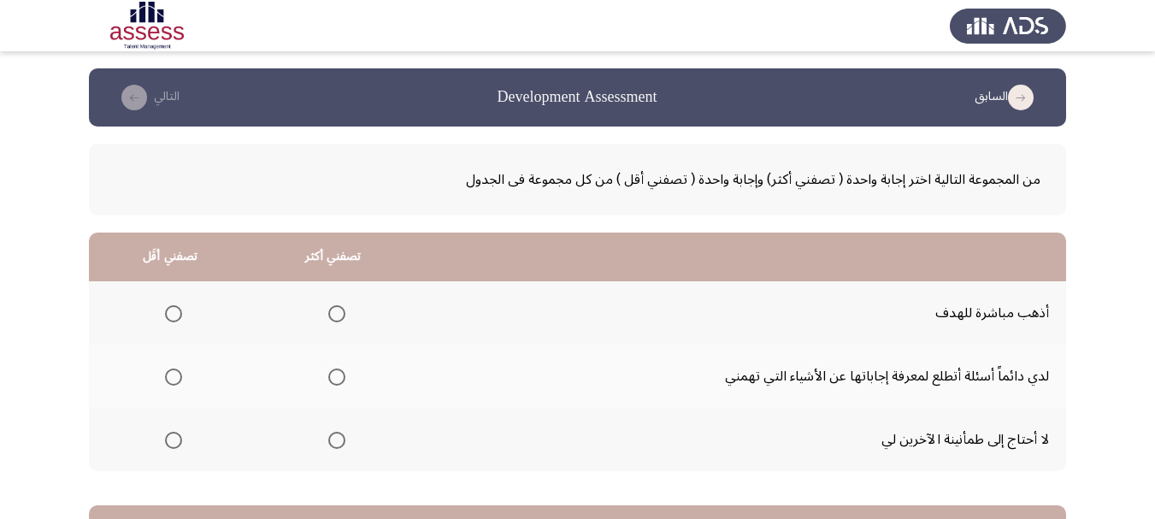
click at [338, 374] on span "Select an option" at bounding box center [336, 376] width 17 height 17
click at [338, 374] on input "Select an option" at bounding box center [336, 376] width 17 height 17
click at [174, 377] on span "Select an option" at bounding box center [174, 377] width 0 height 0
click at [174, 377] on input "Select an option" at bounding box center [173, 376] width 17 height 17
click at [334, 312] on span "Select an option" at bounding box center [336, 313] width 17 height 17
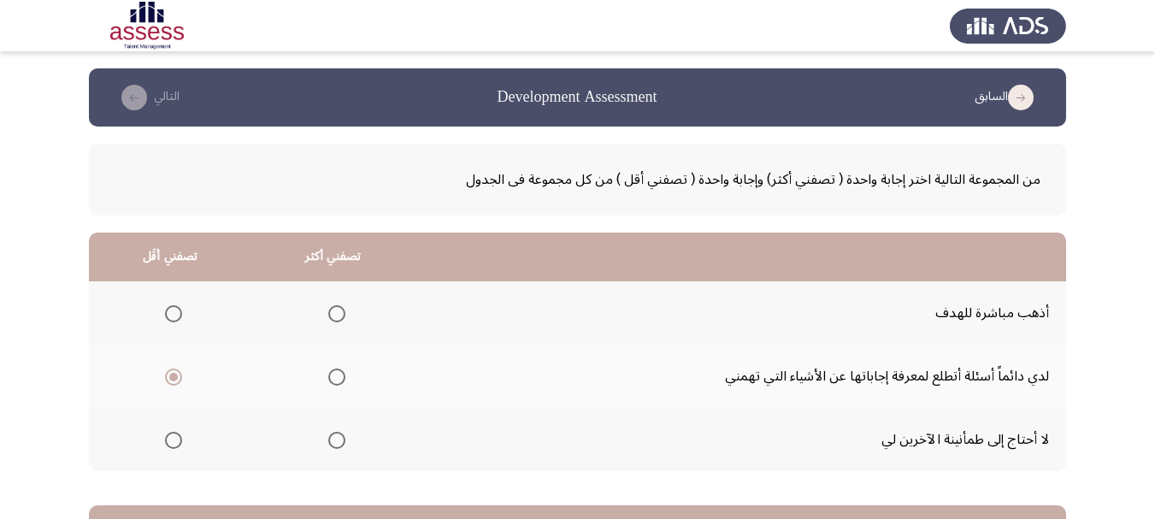
click at [334, 312] on input "Select an option" at bounding box center [336, 313] width 17 height 17
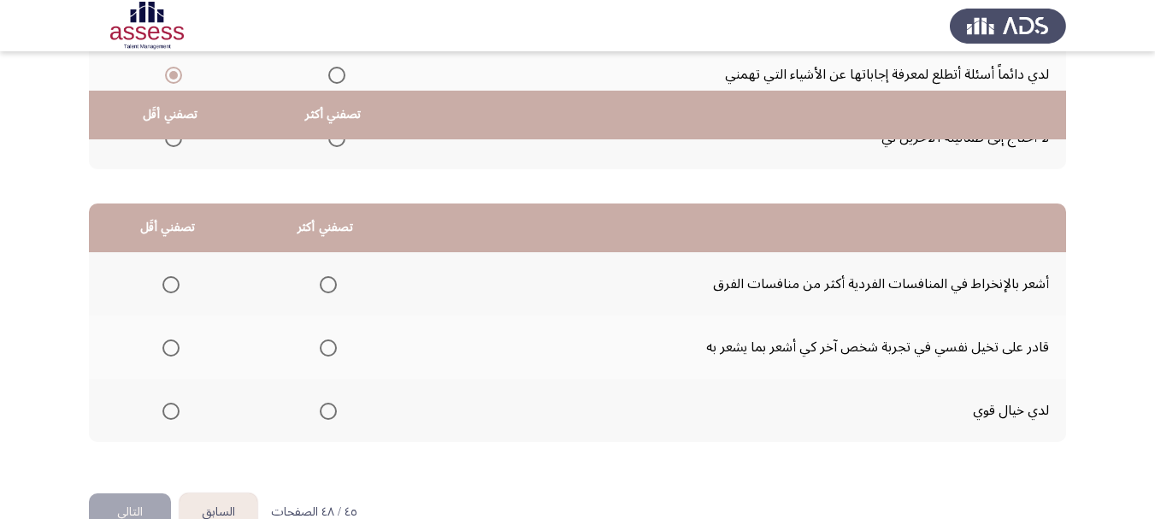
scroll to position [342, 0]
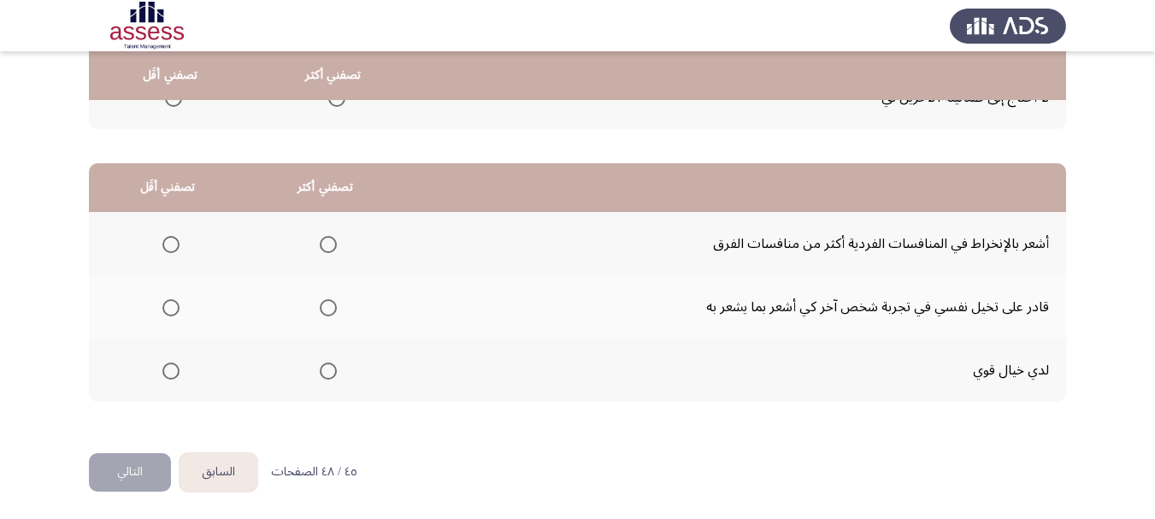
click at [325, 365] on span "Select an option" at bounding box center [328, 370] width 17 height 17
click at [325, 365] on input "Select an option" at bounding box center [328, 370] width 17 height 17
click at [171, 244] on span "Select an option" at bounding box center [171, 244] width 0 height 0
click at [170, 244] on input "Select an option" at bounding box center [170, 244] width 17 height 17
click at [132, 475] on button "التالي" at bounding box center [130, 472] width 82 height 38
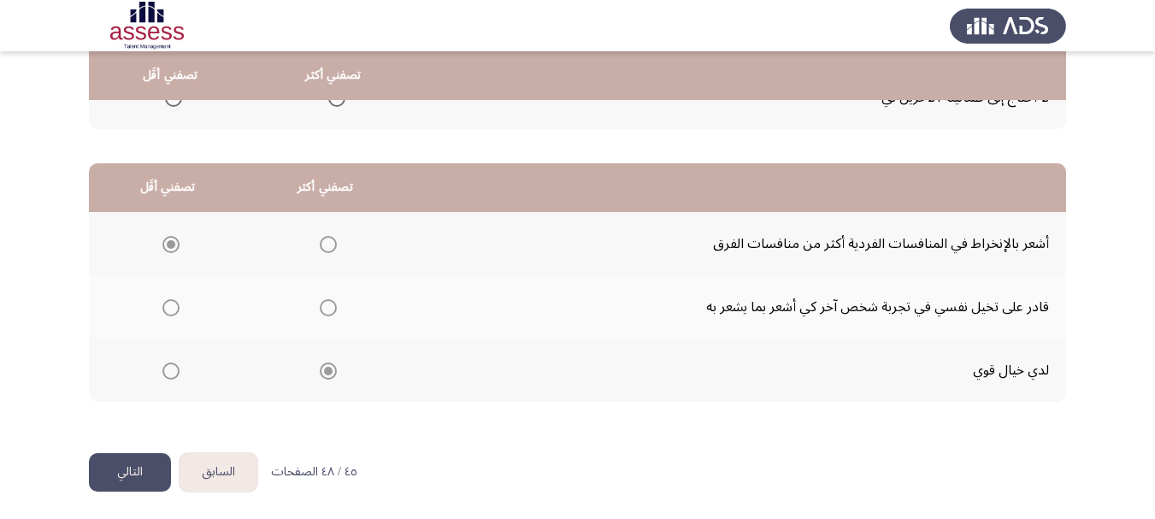
scroll to position [0, 0]
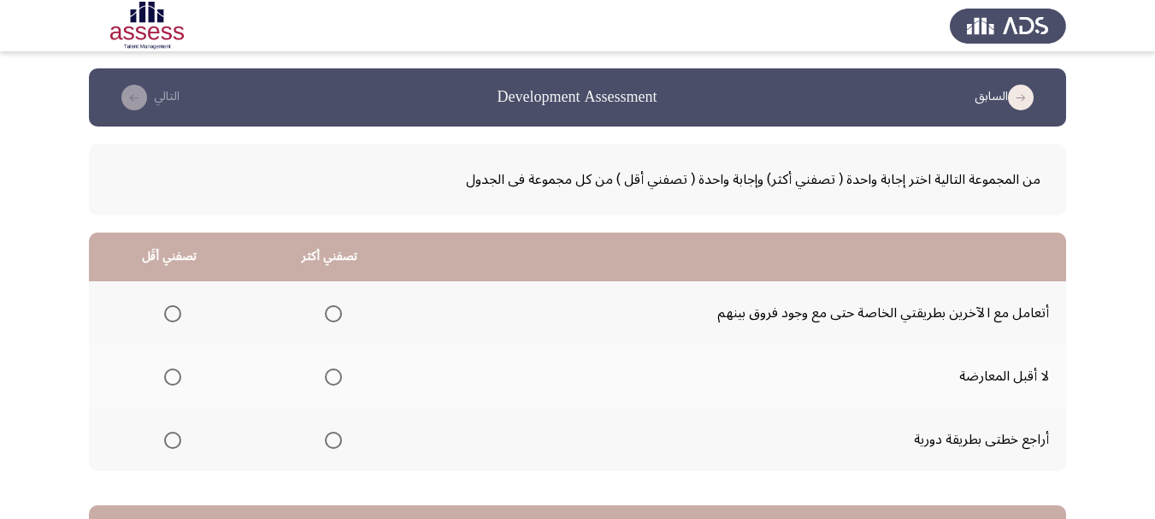
click at [172, 375] on span "Select an option" at bounding box center [172, 376] width 17 height 17
click at [172, 375] on input "Select an option" at bounding box center [172, 376] width 17 height 17
click at [327, 439] on span "Select an option" at bounding box center [333, 440] width 17 height 17
click at [327, 439] on input "Select an option" at bounding box center [333, 440] width 17 height 17
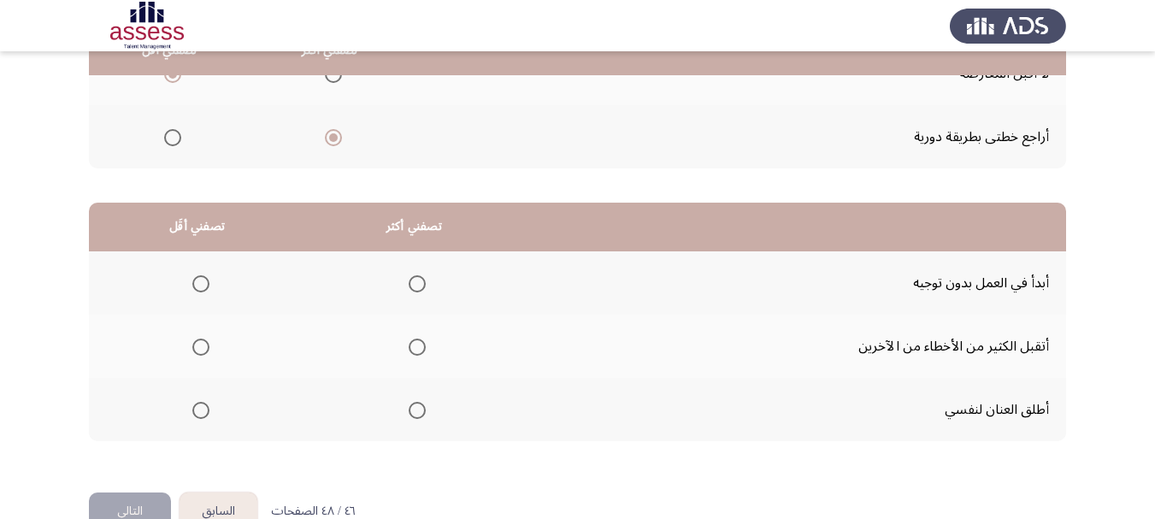
scroll to position [342, 0]
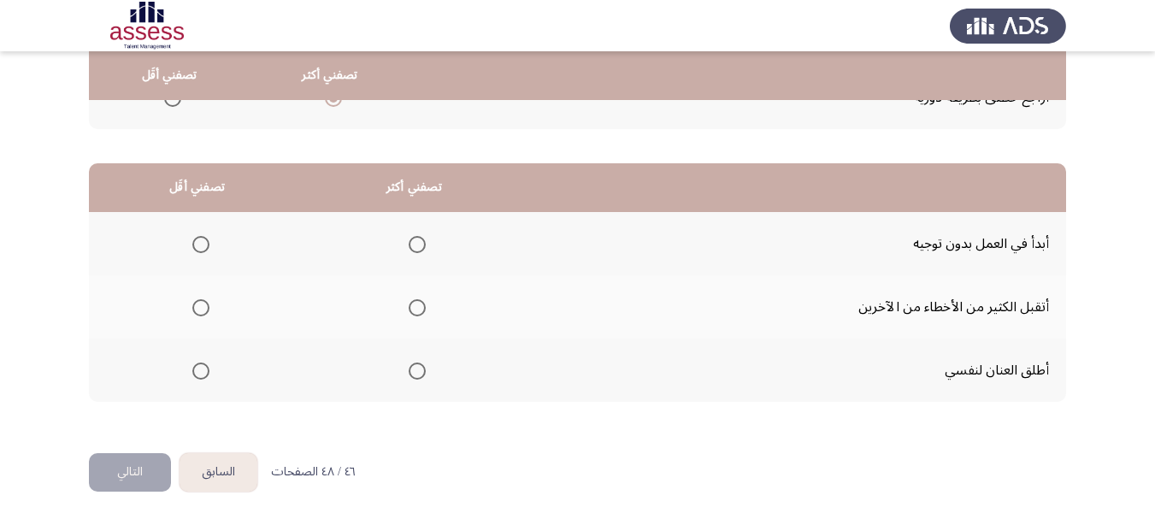
click at [221, 237] on th at bounding box center [197, 243] width 216 height 63
click at [222, 237] on th at bounding box center [197, 243] width 216 height 63
click at [423, 374] on span "Select an option" at bounding box center [417, 370] width 17 height 17
click at [423, 374] on input "Select an option" at bounding box center [417, 370] width 17 height 17
click at [201, 307] on span "Select an option" at bounding box center [200, 307] width 17 height 17
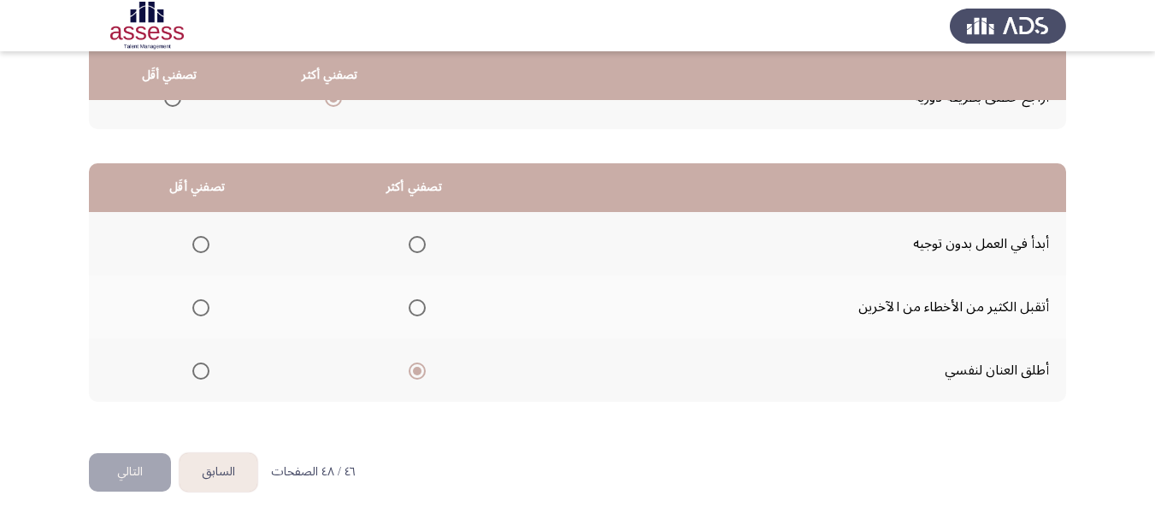
click at [201, 307] on input "Select an option" at bounding box center [200, 307] width 17 height 17
click at [132, 474] on button "التالي" at bounding box center [130, 472] width 82 height 38
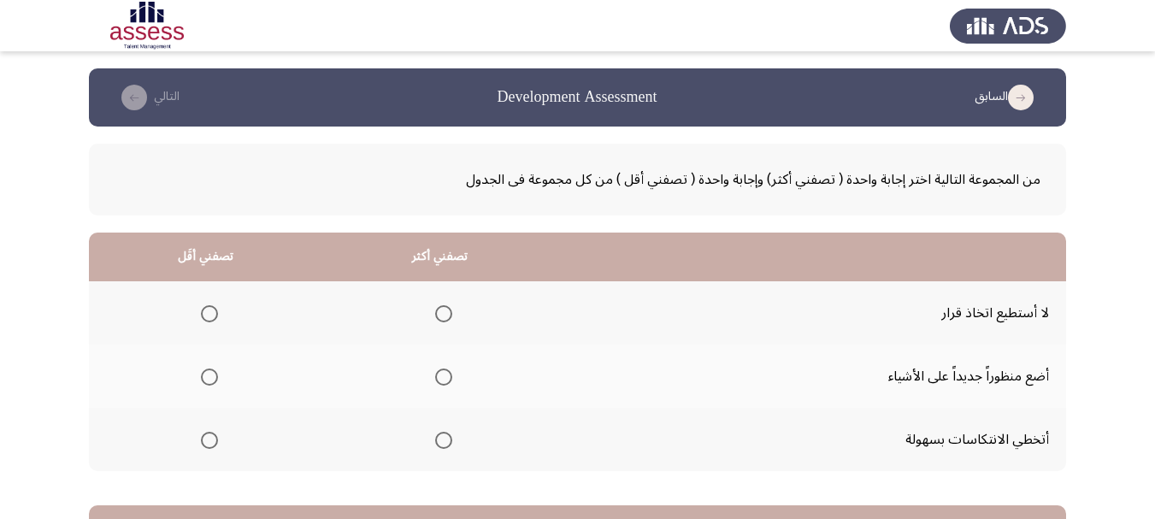
click at [439, 448] on span "Select an option" at bounding box center [443, 440] width 17 height 17
click at [439, 448] on input "Select an option" at bounding box center [443, 440] width 17 height 17
click at [208, 311] on span "Select an option" at bounding box center [209, 313] width 17 height 17
click at [208, 311] on input "Select an option" at bounding box center [209, 313] width 17 height 17
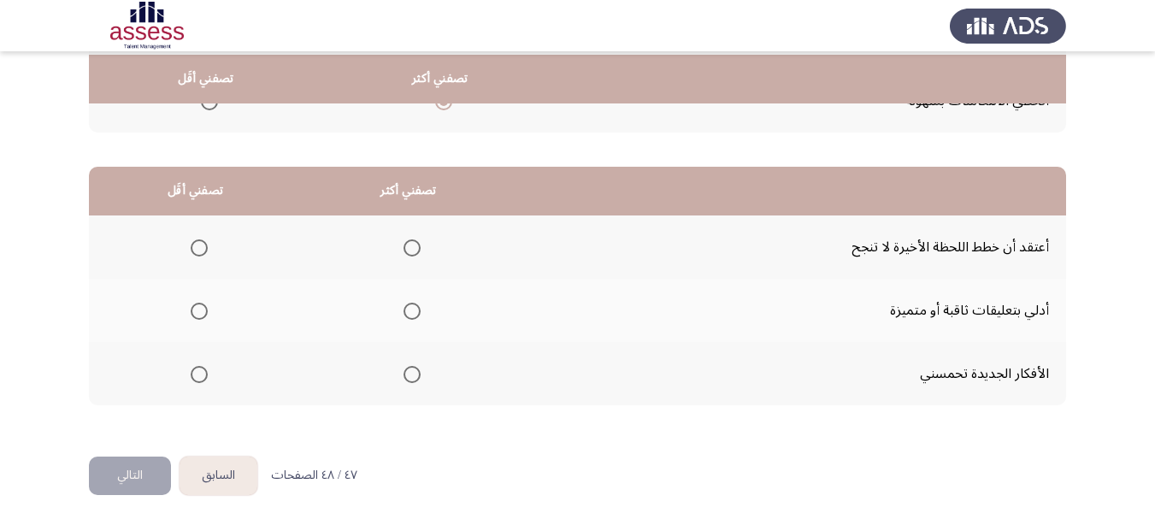
scroll to position [342, 0]
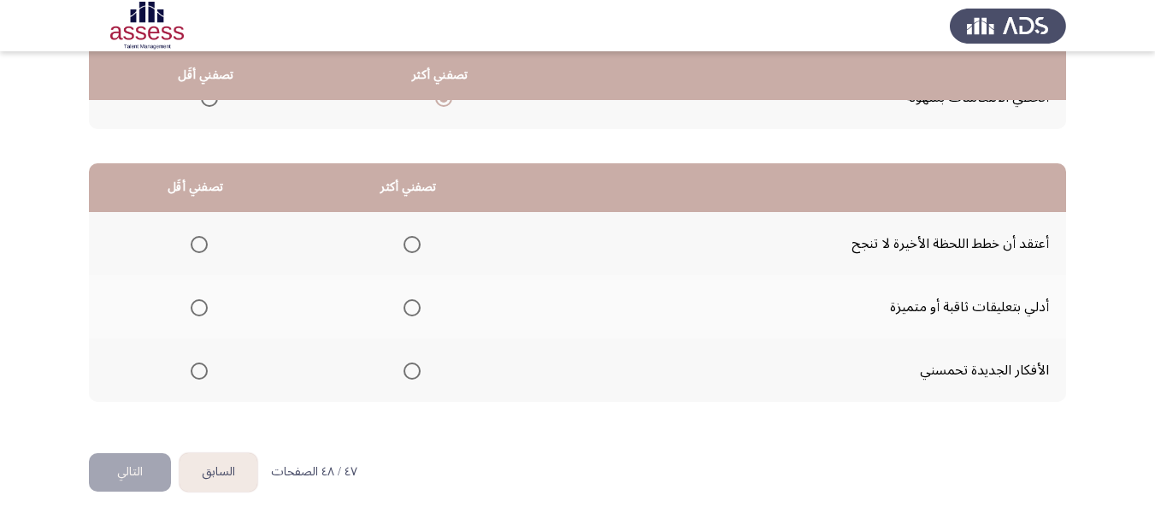
click at [413, 370] on span "Select an option" at bounding box center [411, 370] width 17 height 17
click at [413, 370] on input "Select an option" at bounding box center [411, 370] width 17 height 17
click at [197, 239] on span "Select an option" at bounding box center [199, 244] width 17 height 17
click at [197, 239] on input "Select an option" at bounding box center [199, 244] width 17 height 17
click at [127, 474] on button "التالي" at bounding box center [130, 472] width 82 height 38
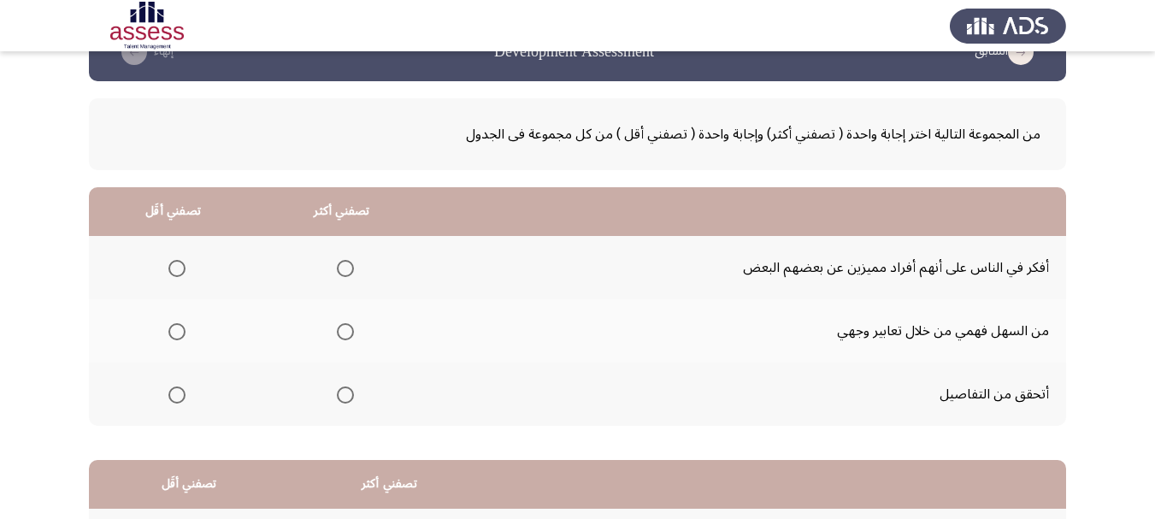
scroll to position [85, 0]
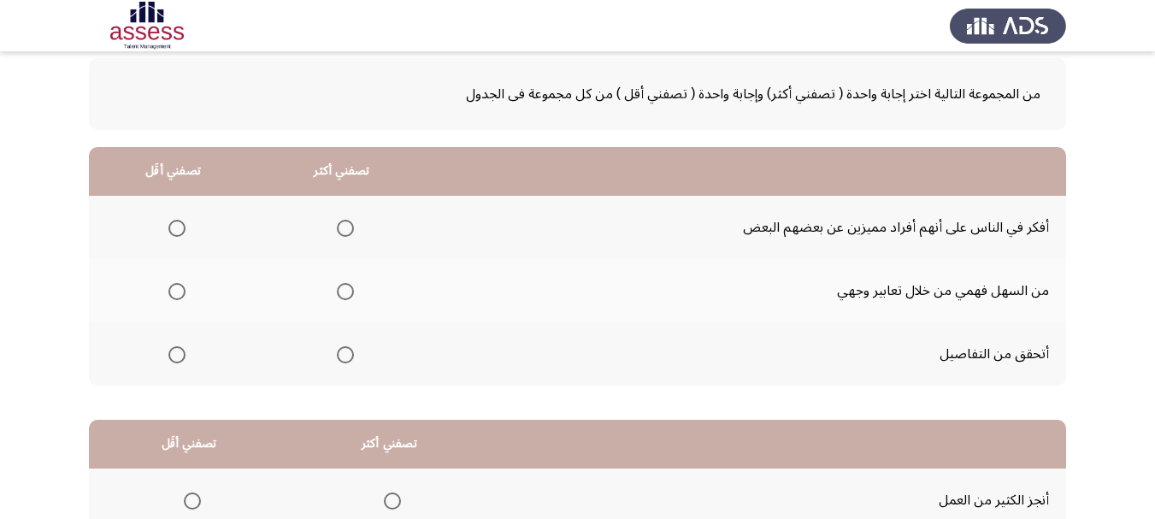
click at [181, 289] on span "Select an option" at bounding box center [176, 291] width 17 height 17
click at [181, 289] on input "Select an option" at bounding box center [176, 291] width 17 height 17
click at [340, 224] on span "Select an option" at bounding box center [345, 228] width 17 height 17
click at [340, 224] on input "Select an option" at bounding box center [345, 228] width 17 height 17
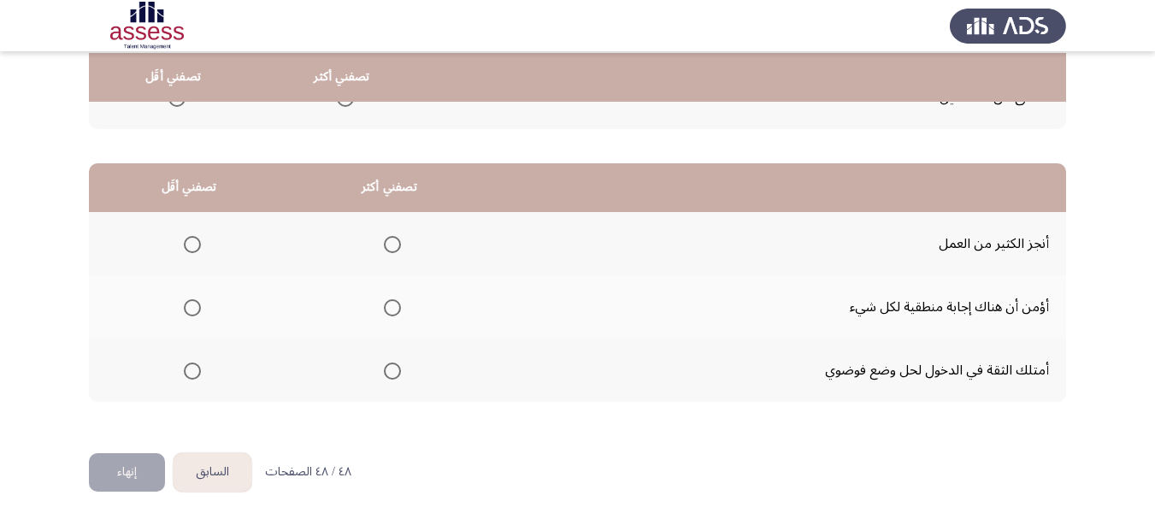
scroll to position [344, 0]
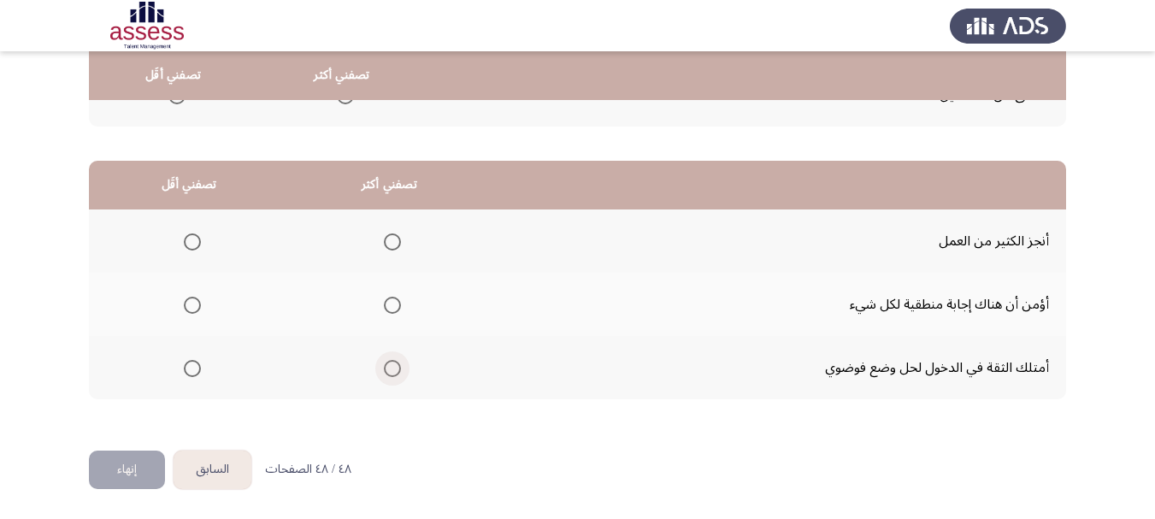
click at [391, 366] on span "Select an option" at bounding box center [392, 368] width 17 height 17
click at [391, 366] on input "Select an option" at bounding box center [392, 368] width 17 height 17
click at [191, 300] on span "Select an option" at bounding box center [192, 305] width 17 height 17
click at [191, 300] on input "Select an option" at bounding box center [192, 305] width 17 height 17
click at [134, 463] on button "إنهاء" at bounding box center [127, 469] width 76 height 38
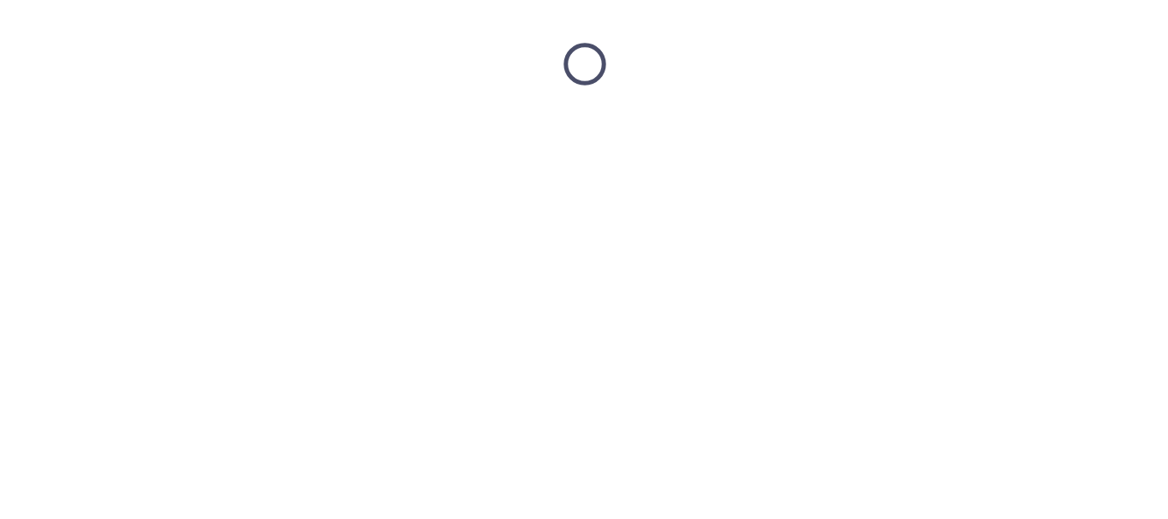
scroll to position [0, 0]
